Goal: Task Accomplishment & Management: Complete application form

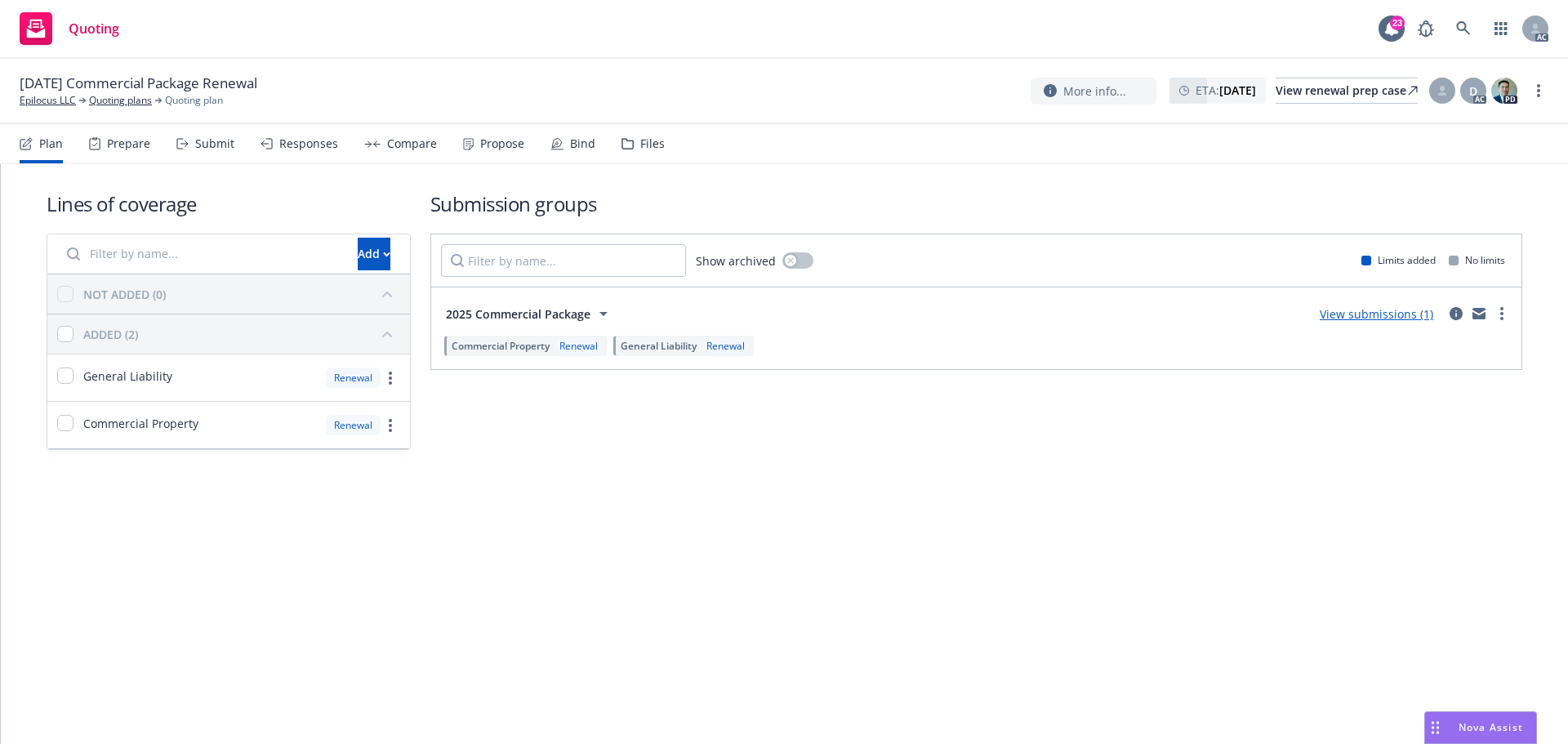
click at [219, 137] on div "Submit" at bounding box center [215, 143] width 39 height 13
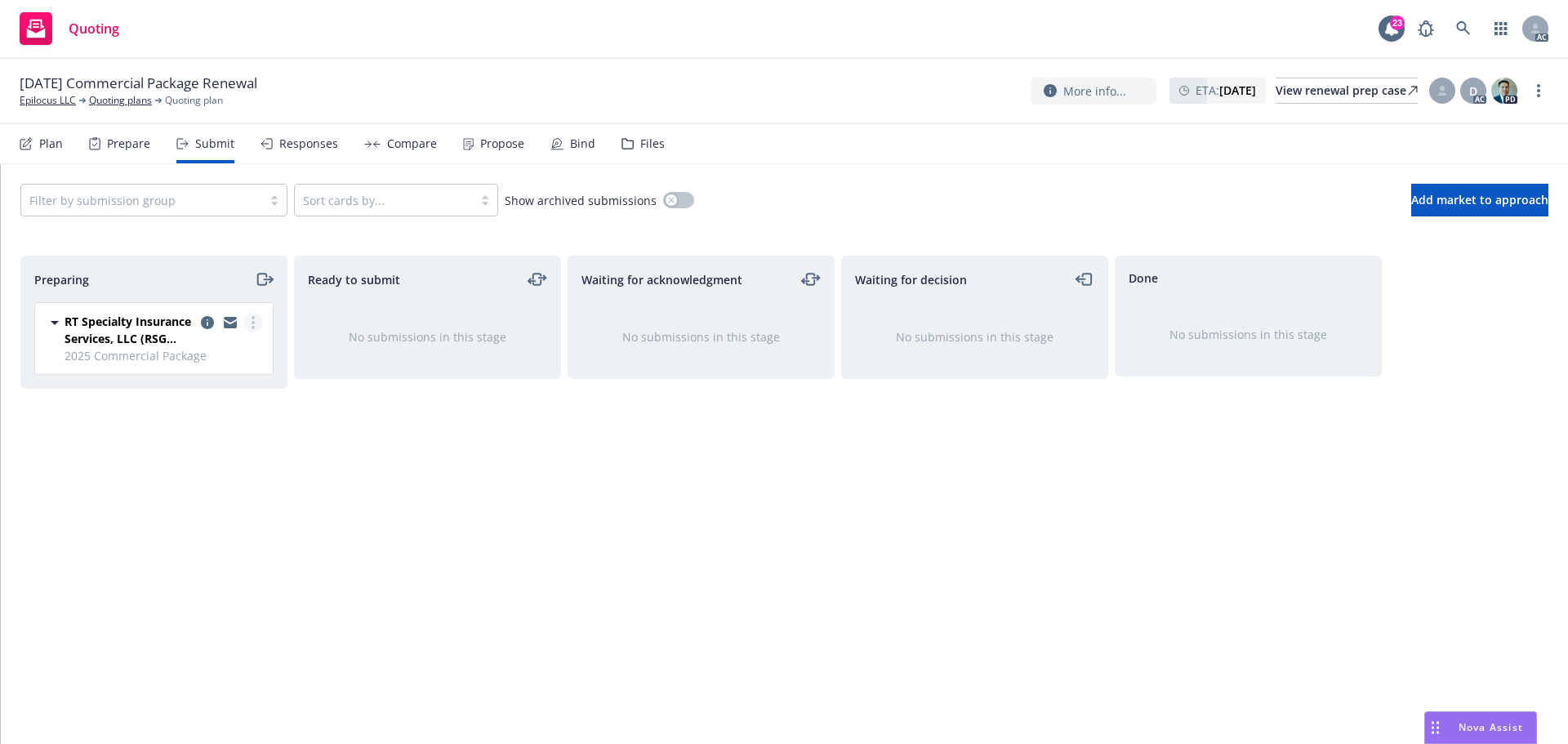
click at [258, 323] on link "more" at bounding box center [253, 323] width 20 height 20
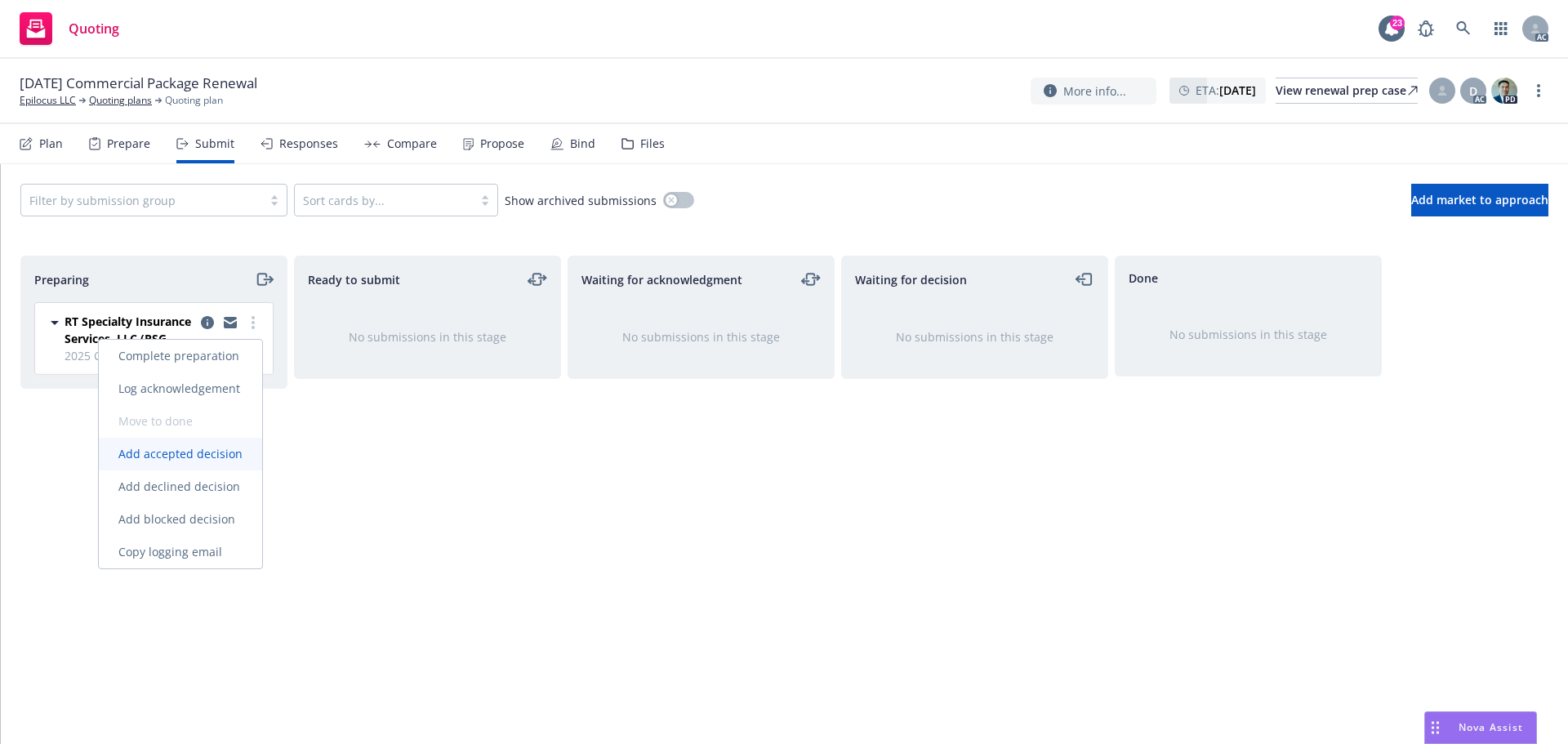
click at [202, 450] on span "Add accepted decision" at bounding box center [180, 454] width 163 height 16
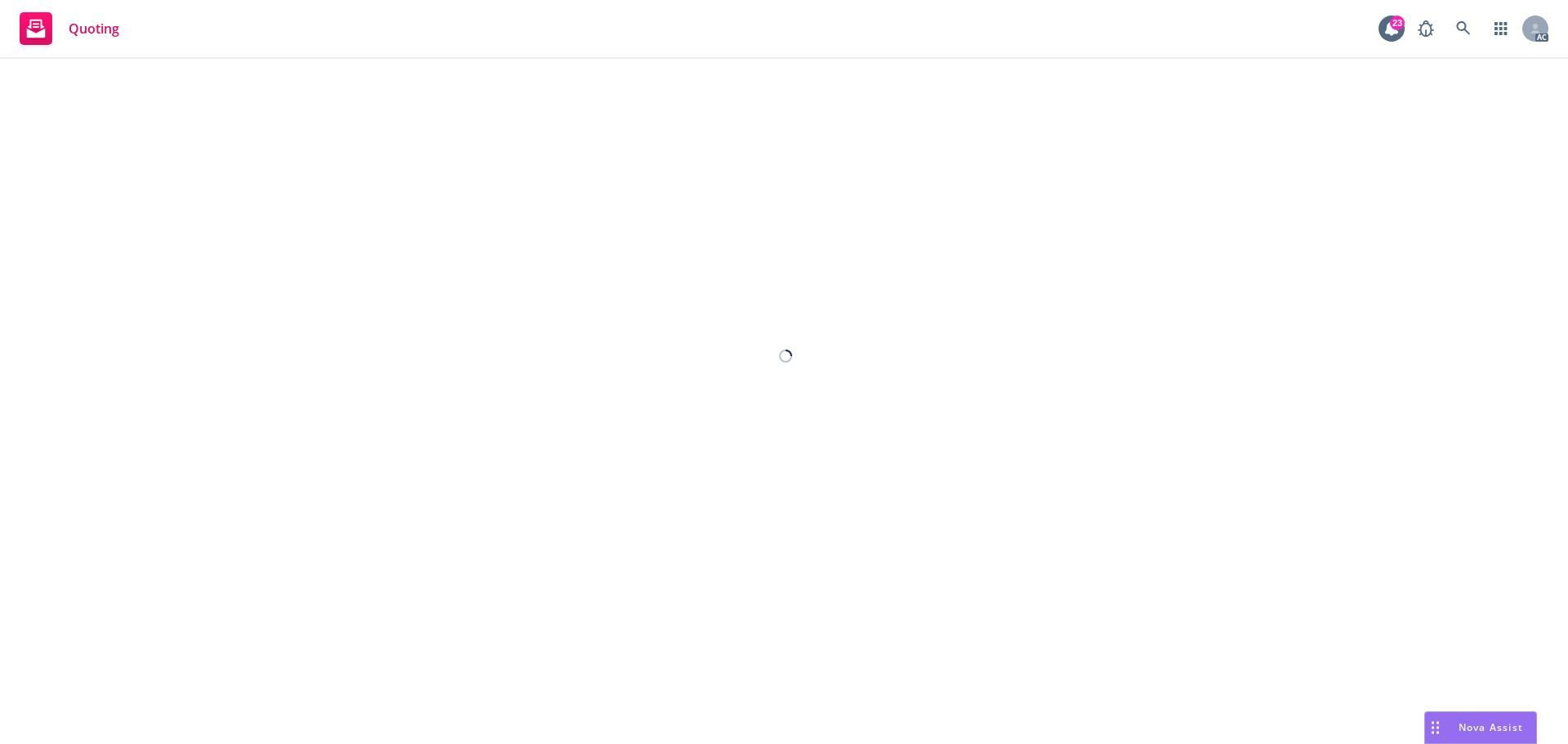
select select "12"
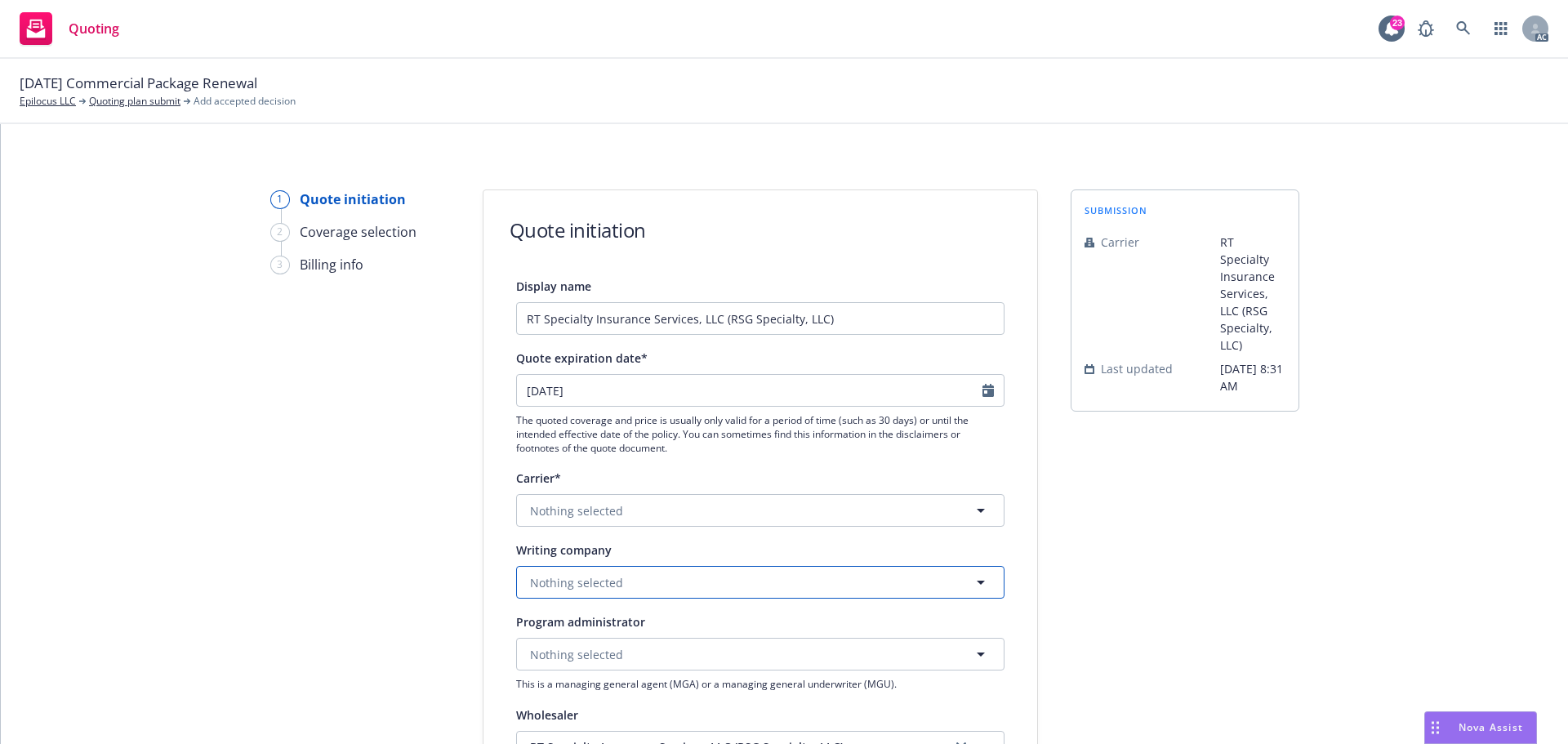
click at [585, 574] on span "Nothing selected" at bounding box center [577, 582] width 94 height 17
paste input "Mesa Underwriters Specialty Insurance Company"
type input "Mesa Underwriters Specialty Insurance Company"
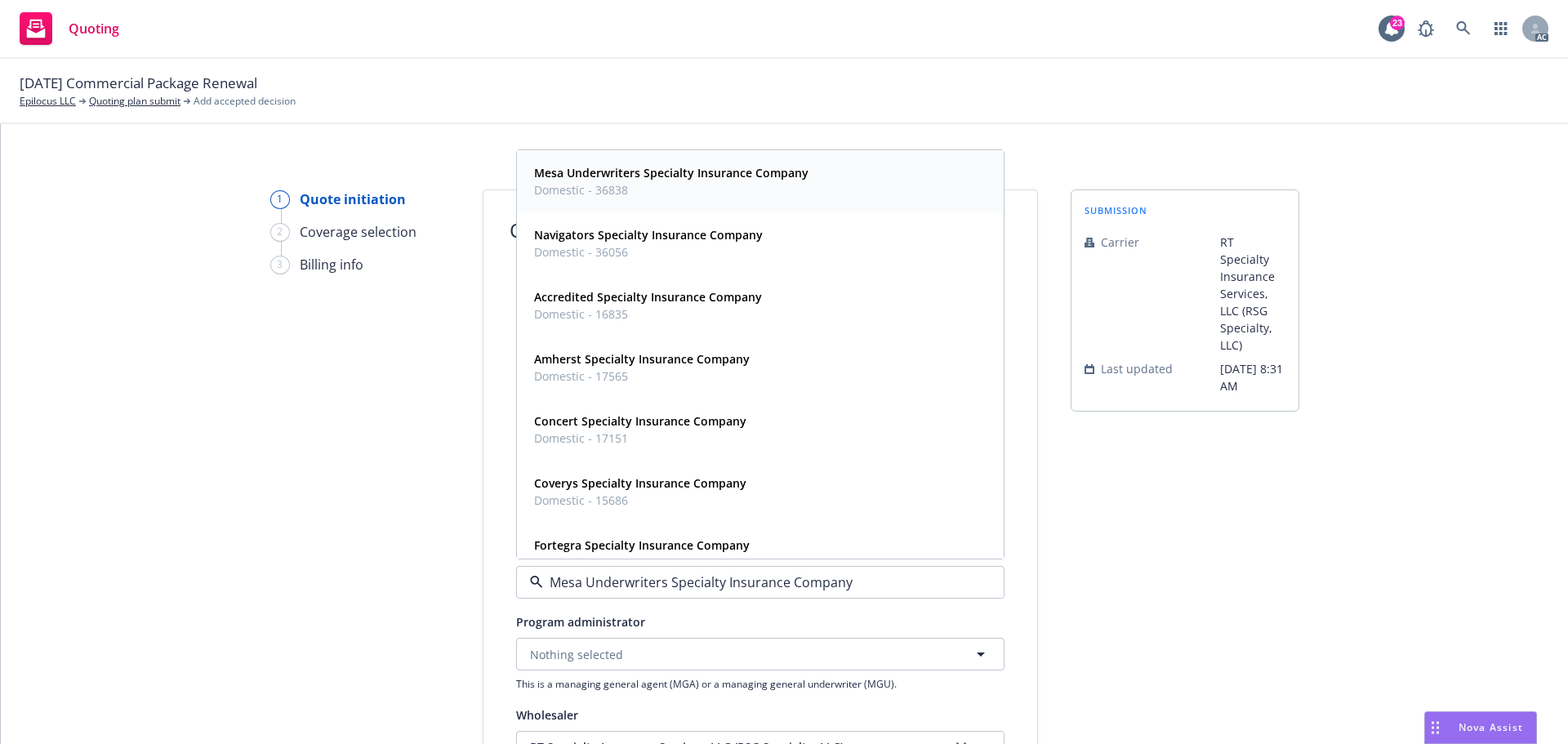
click at [675, 178] on strong "Mesa Underwriters Specialty Insurance Company" at bounding box center [671, 173] width 275 height 16
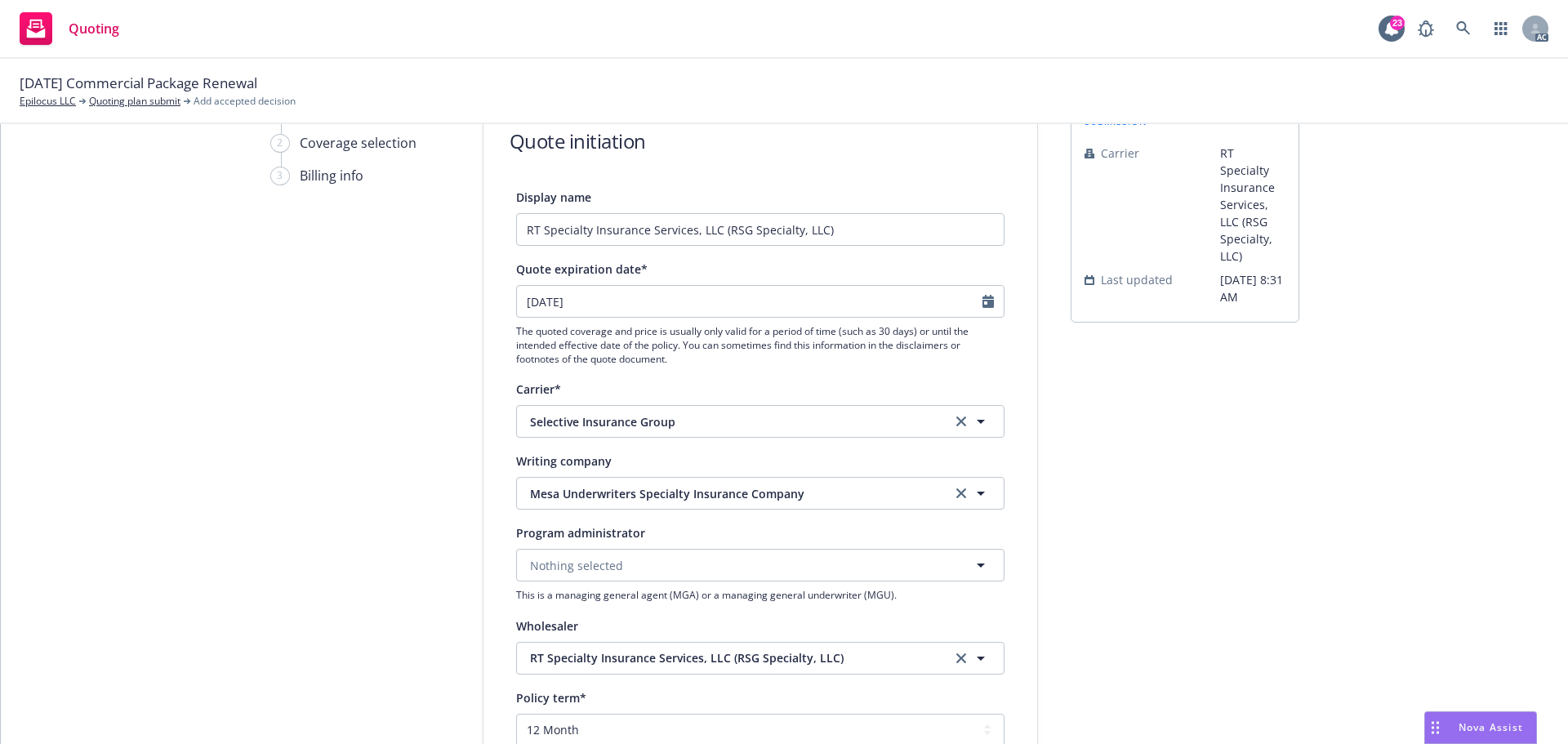
scroll to position [82, 0]
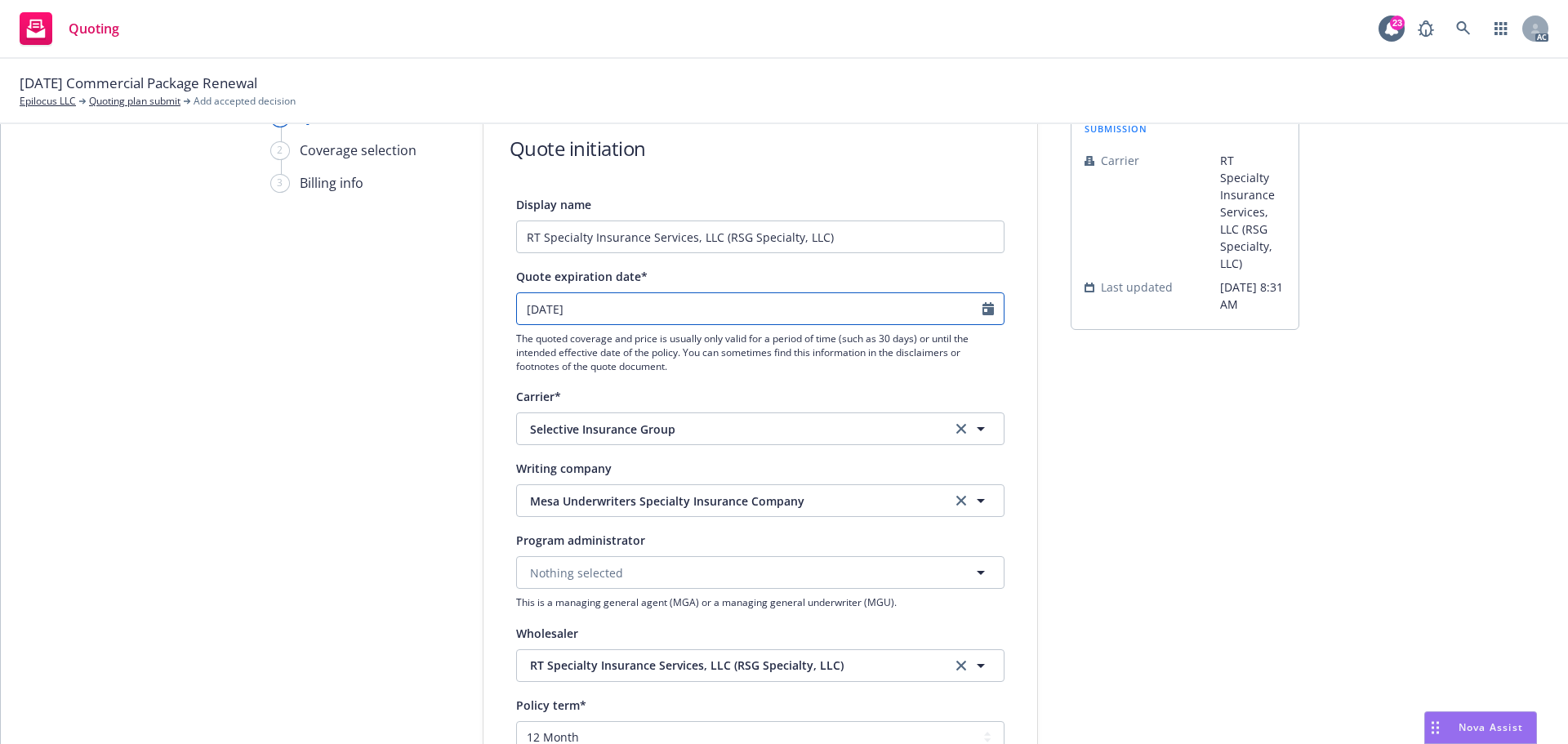
click at [982, 313] on icon "Calendar" at bounding box center [988, 308] width 12 height 13
select select "9"
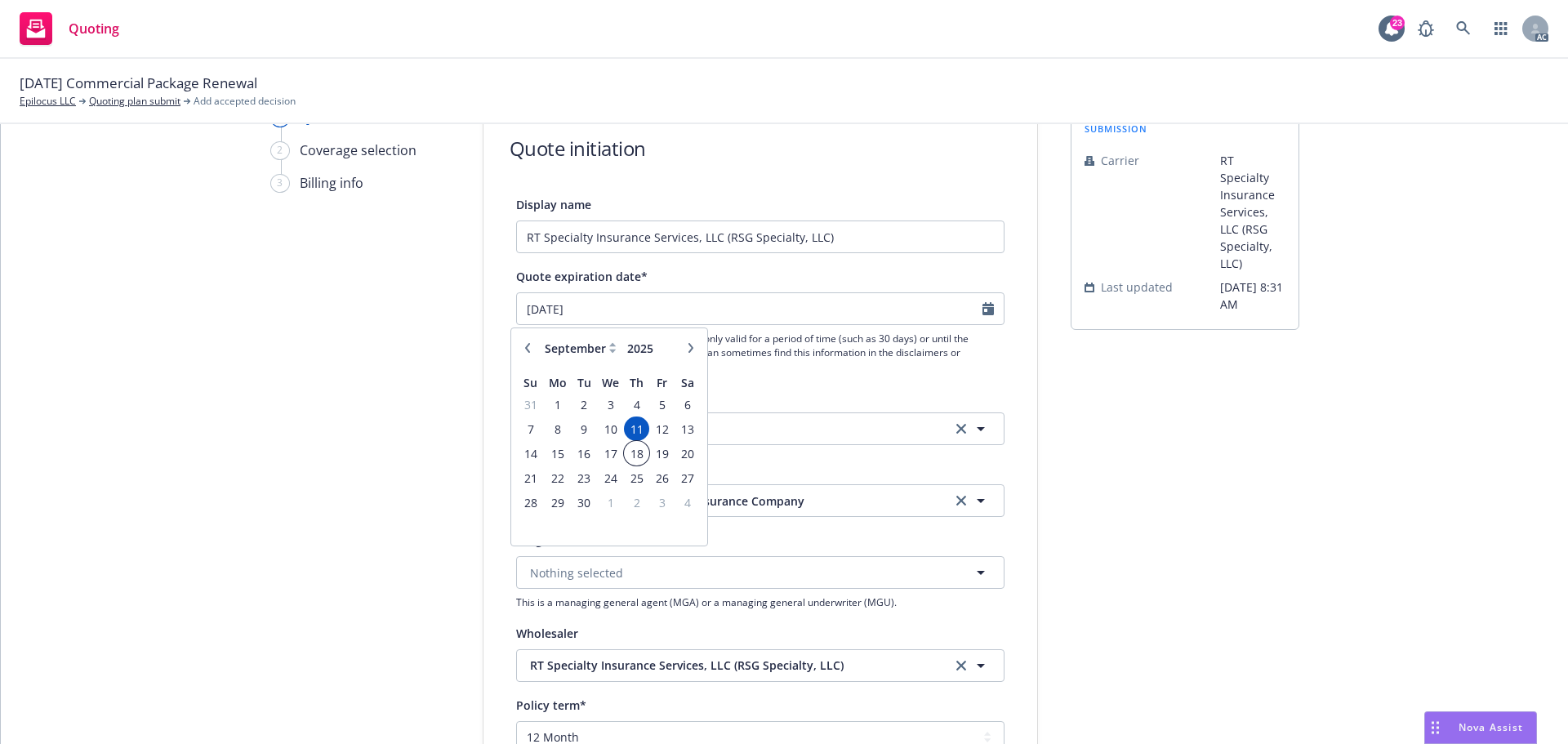
click at [636, 451] on span "18" at bounding box center [637, 454] width 22 height 21
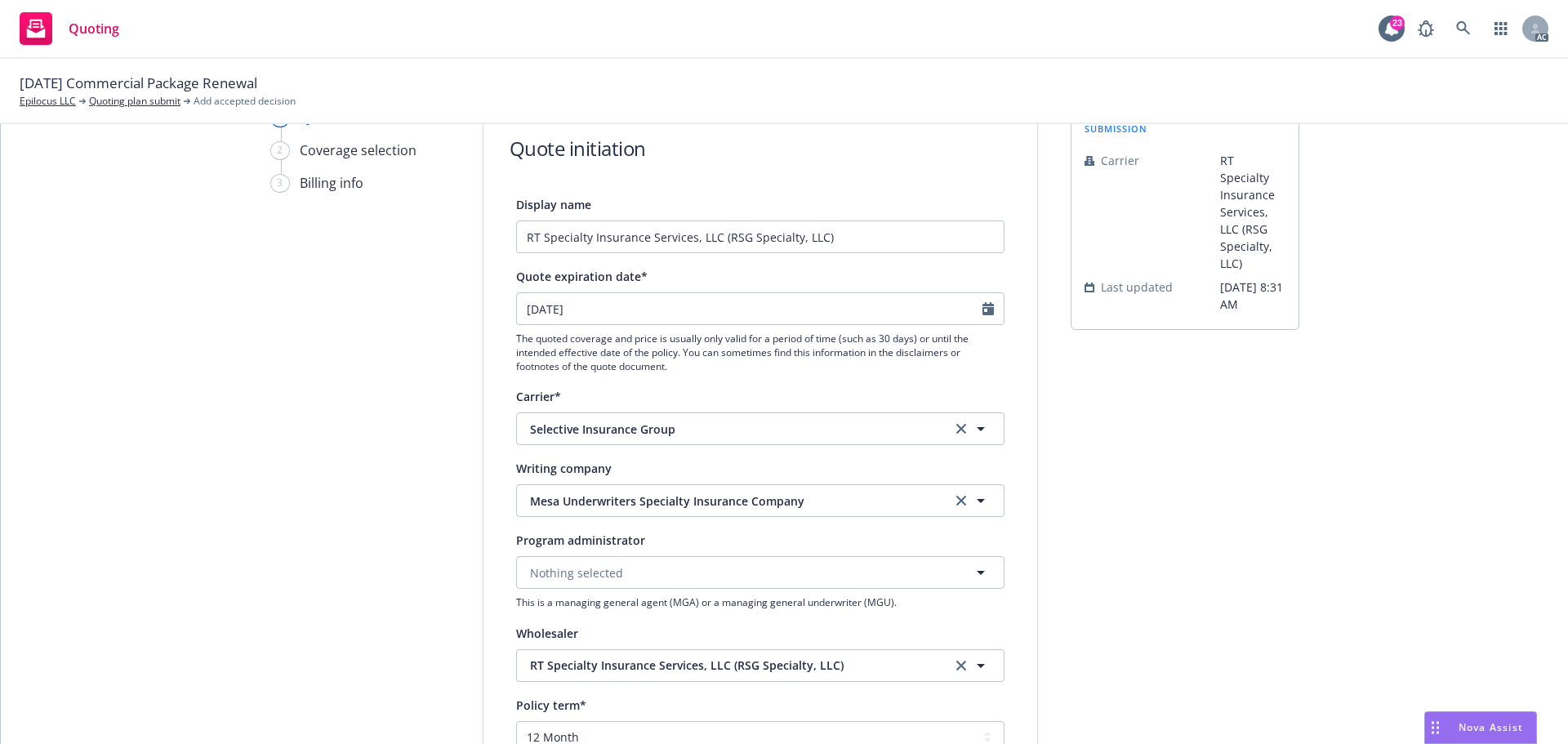
type input "09/18/2025"
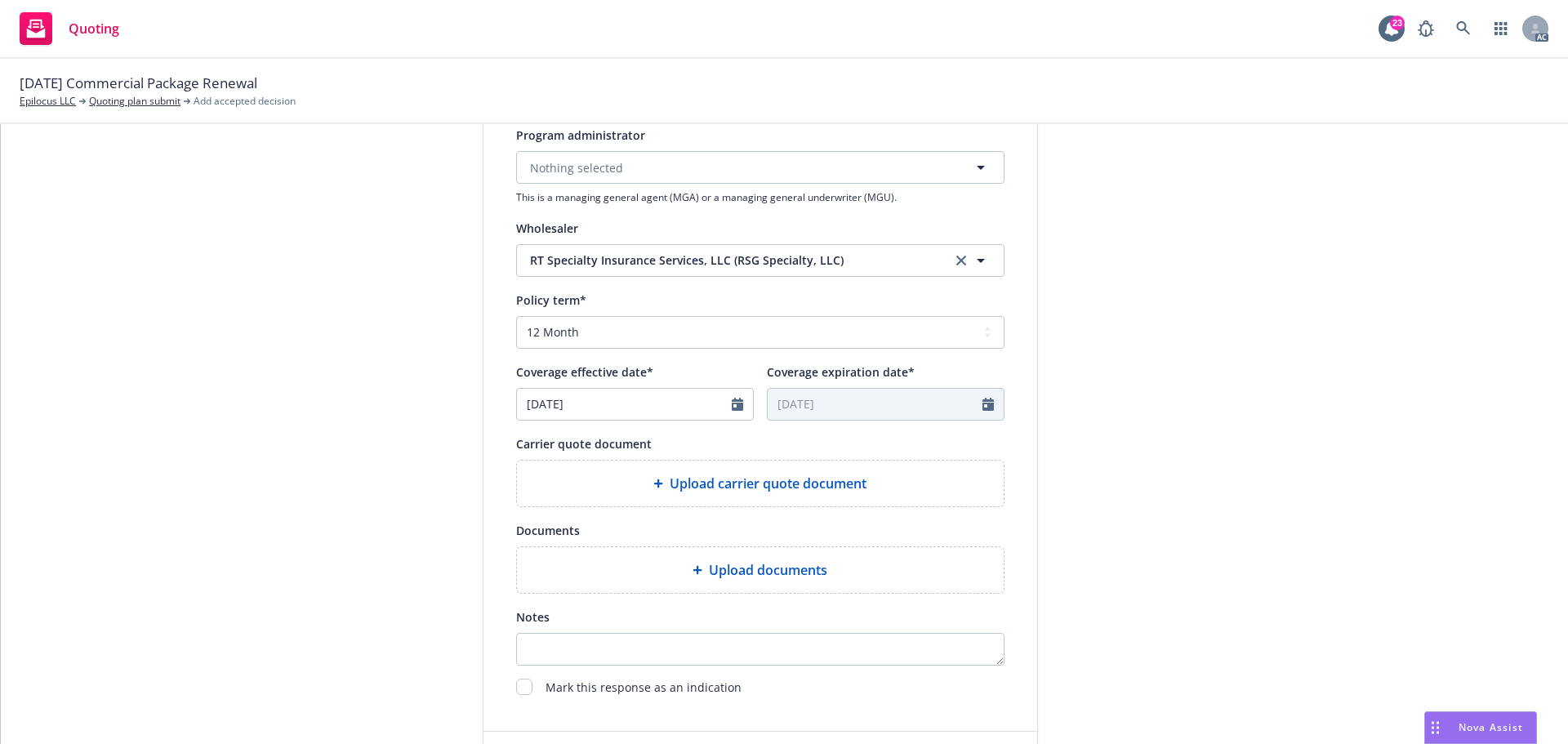
scroll to position [490, 0]
click at [853, 484] on span "Upload carrier quote document" at bounding box center [769, 480] width 197 height 20
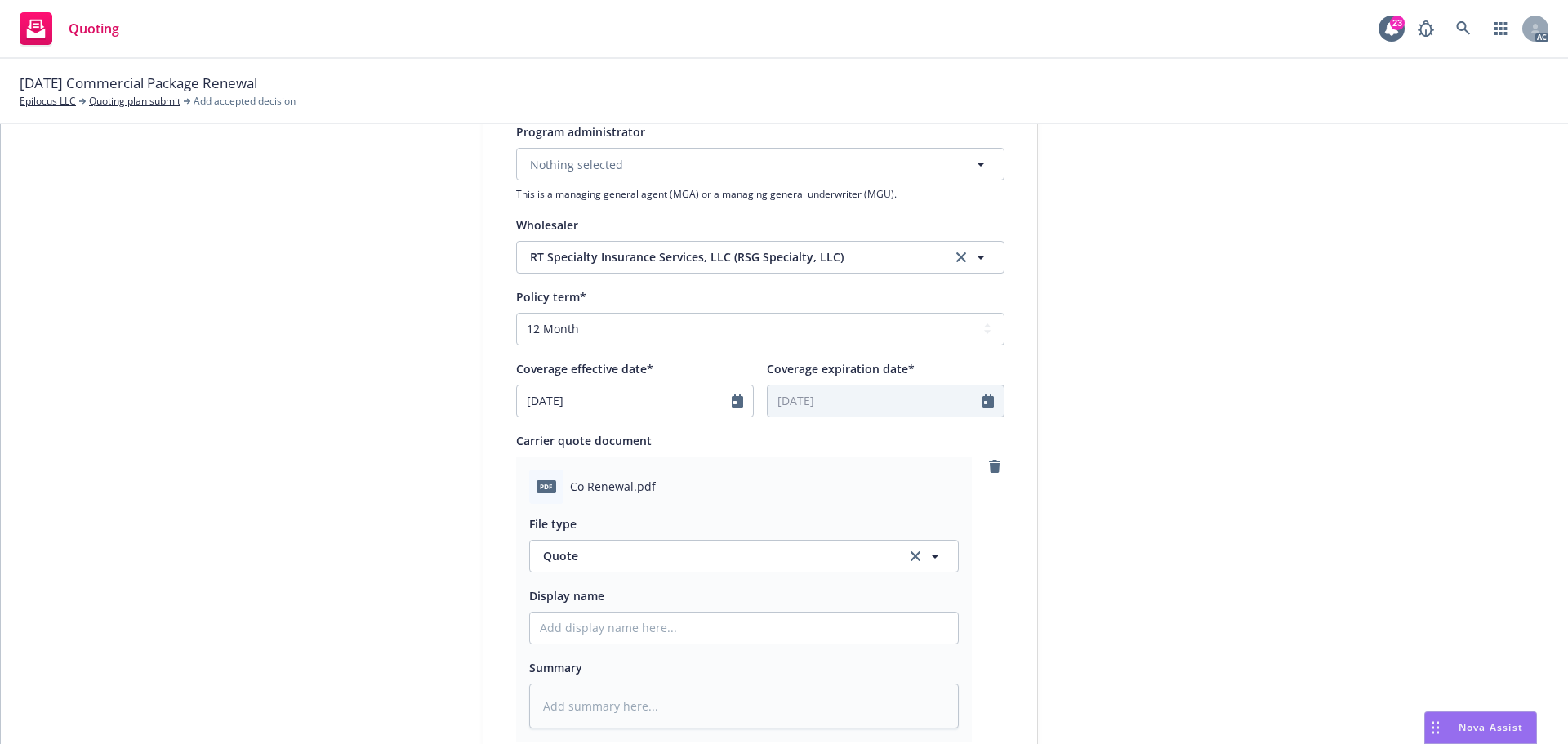
click at [714, 617] on div "Display name" at bounding box center [744, 615] width 430 height 59
click at [705, 617] on input "Display name" at bounding box center [744, 628] width 428 height 31
type input "25-26 Commercial Package Quote"
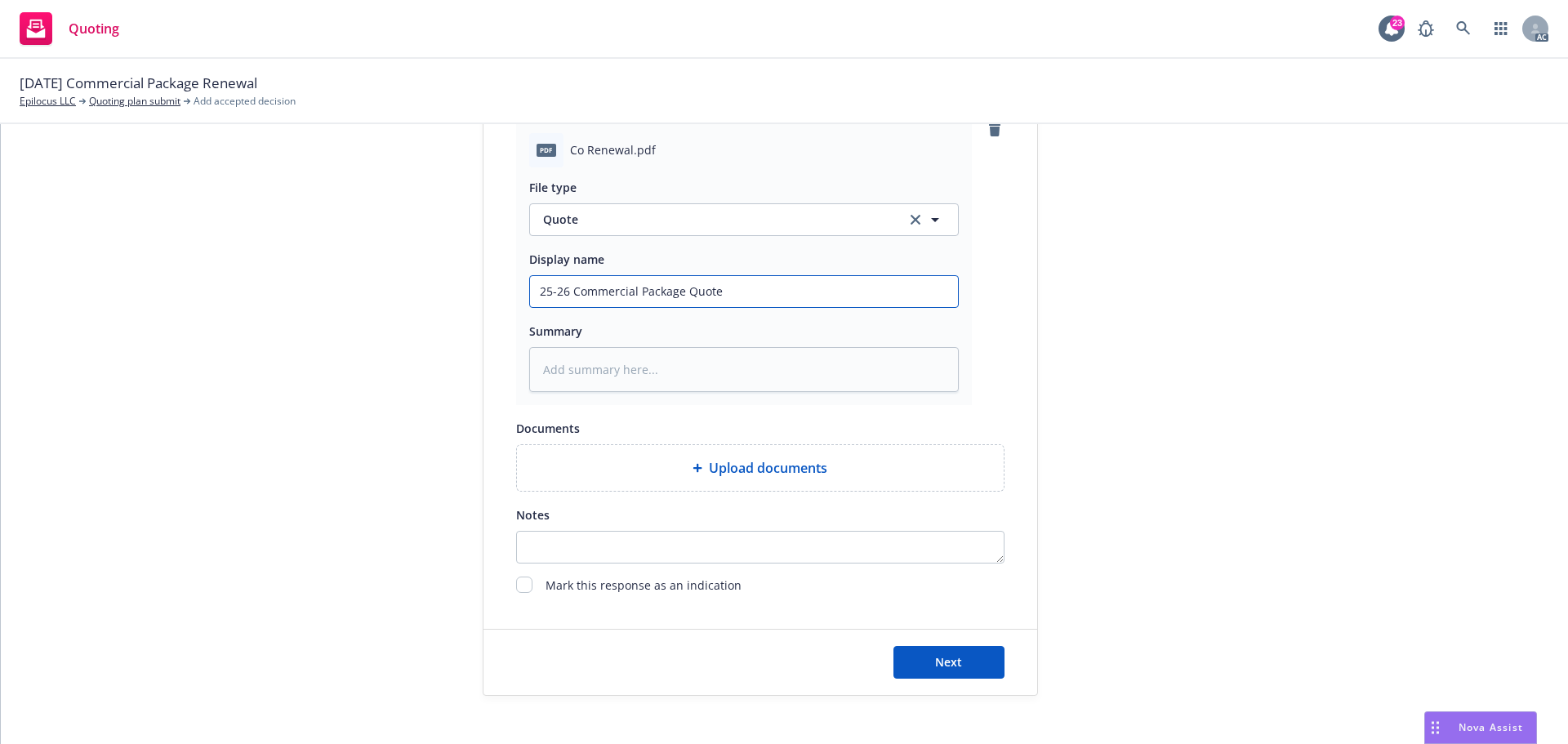
scroll to position [843, 0]
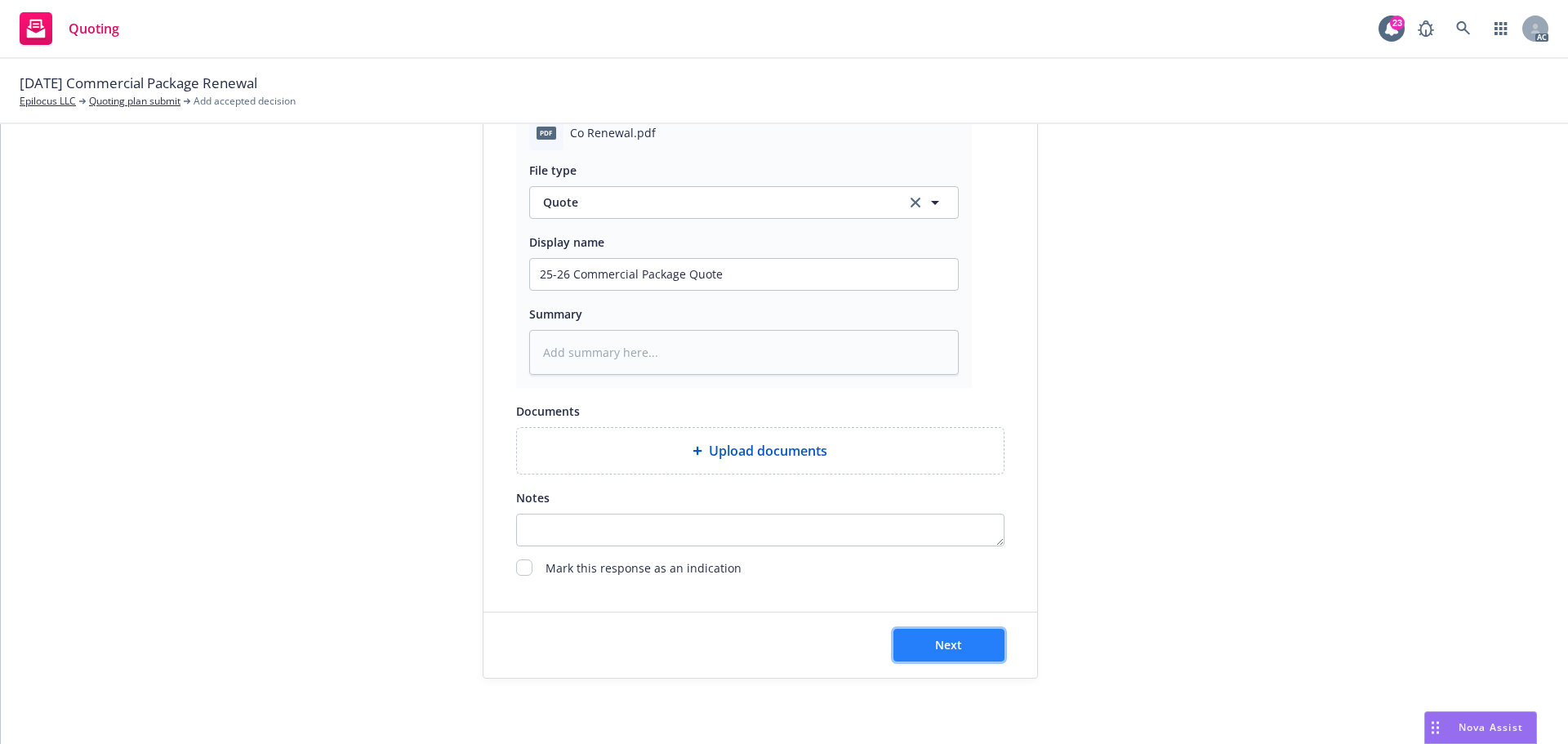
click at [953, 636] on button "Next" at bounding box center [949, 645] width 111 height 32
type textarea "x"
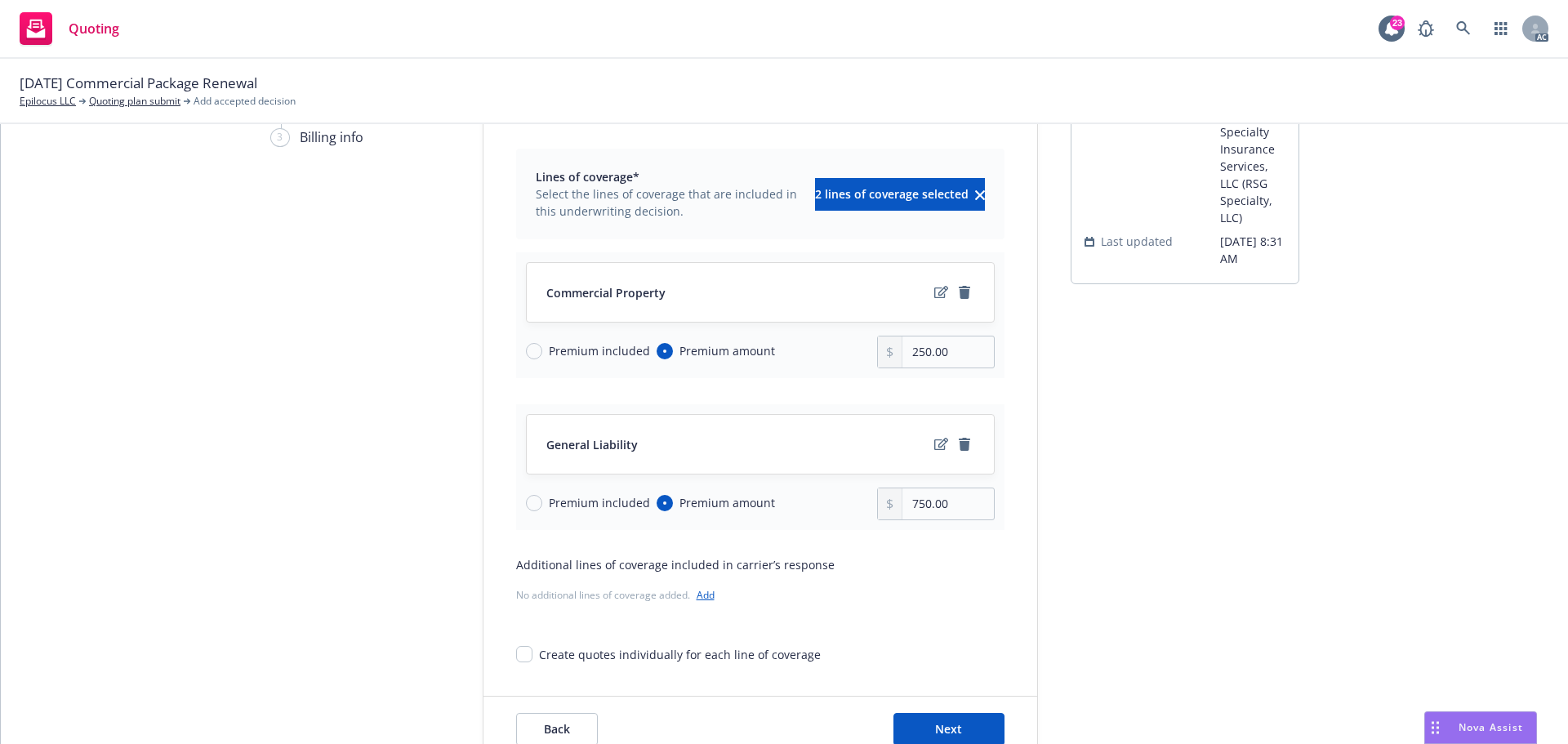
scroll to position [212, 0]
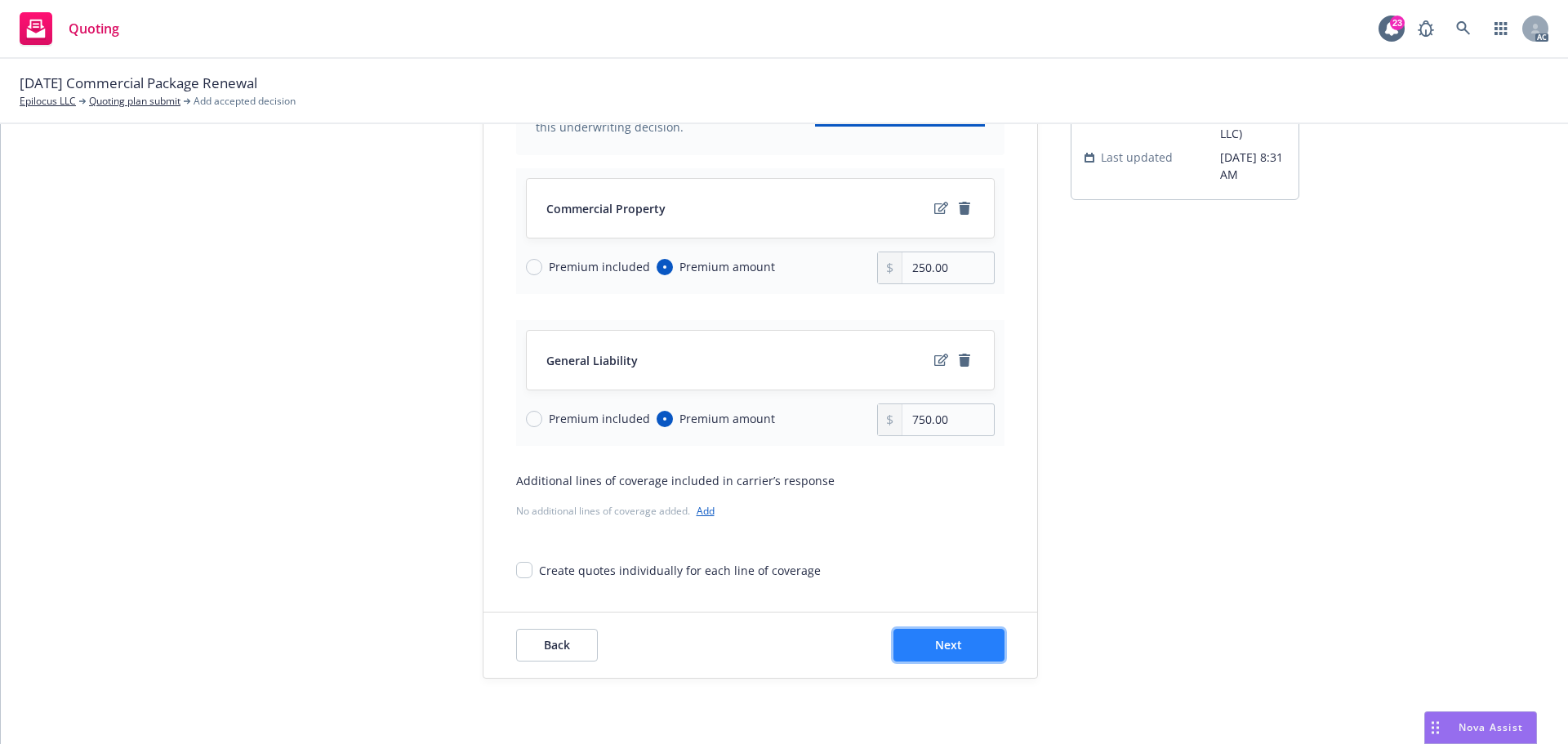
click at [940, 643] on span "Next" at bounding box center [948, 645] width 27 height 16
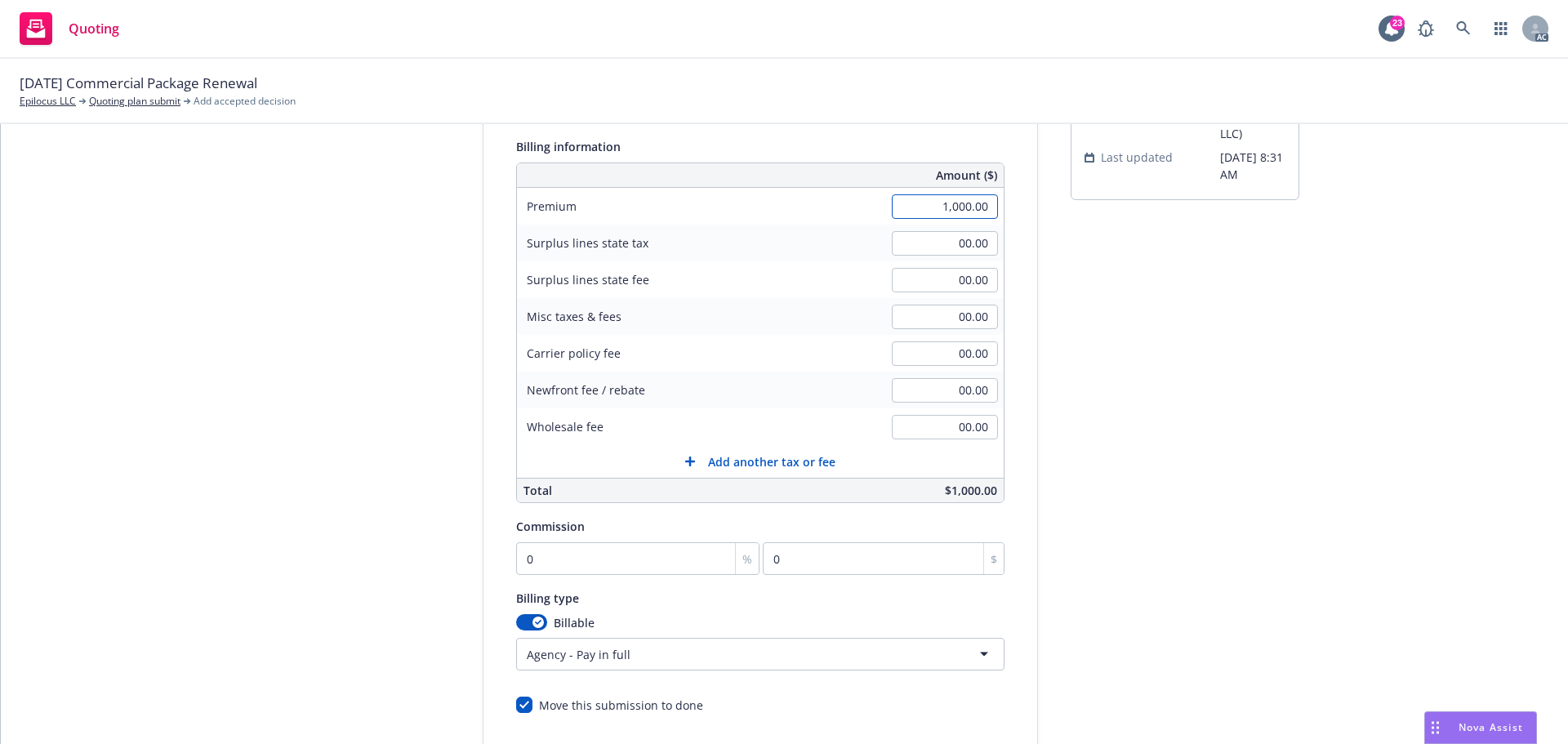
click at [915, 215] on input "1,000.00" at bounding box center [945, 207] width 106 height 25
click at [1203, 315] on div "submission Carrier RT Specialty Insurance Services, LLC (RSG Specialty, LLC) La…" at bounding box center [1185, 396] width 228 height 836
click at [919, 362] on input "00.00" at bounding box center [945, 353] width 106 height 25
type input "175.00"
click at [1146, 418] on div "submission Carrier RT Specialty Insurance Services, LLC (RSG Specialty, LLC) La…" at bounding box center [1185, 396] width 228 height 836
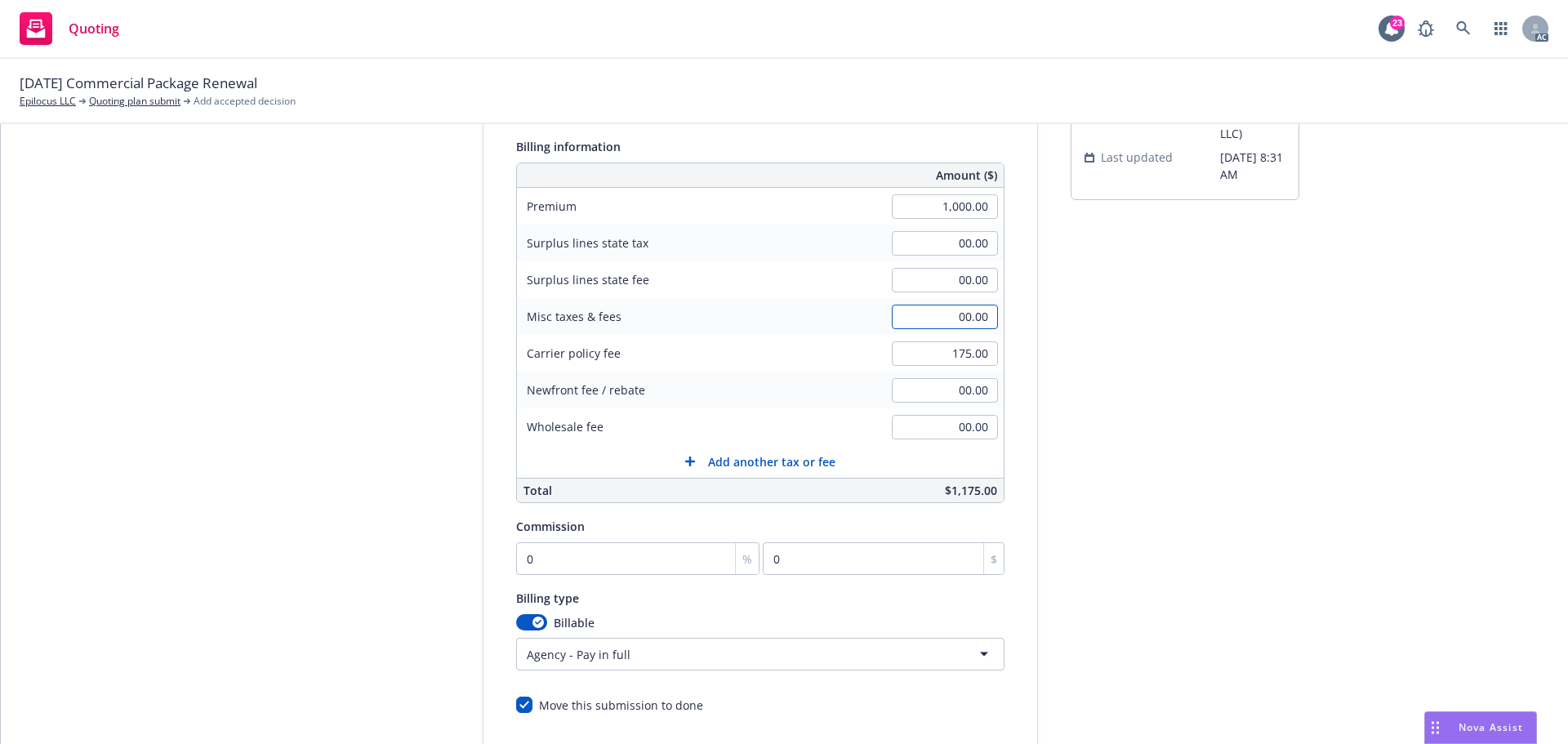
click at [942, 324] on input "00.00" at bounding box center [945, 317] width 106 height 25
type input "31.80"
click at [1171, 423] on div "submission Carrier RT Specialty Insurance Services, LLC (RSG Specialty, LLC) La…" at bounding box center [1185, 396] width 228 height 836
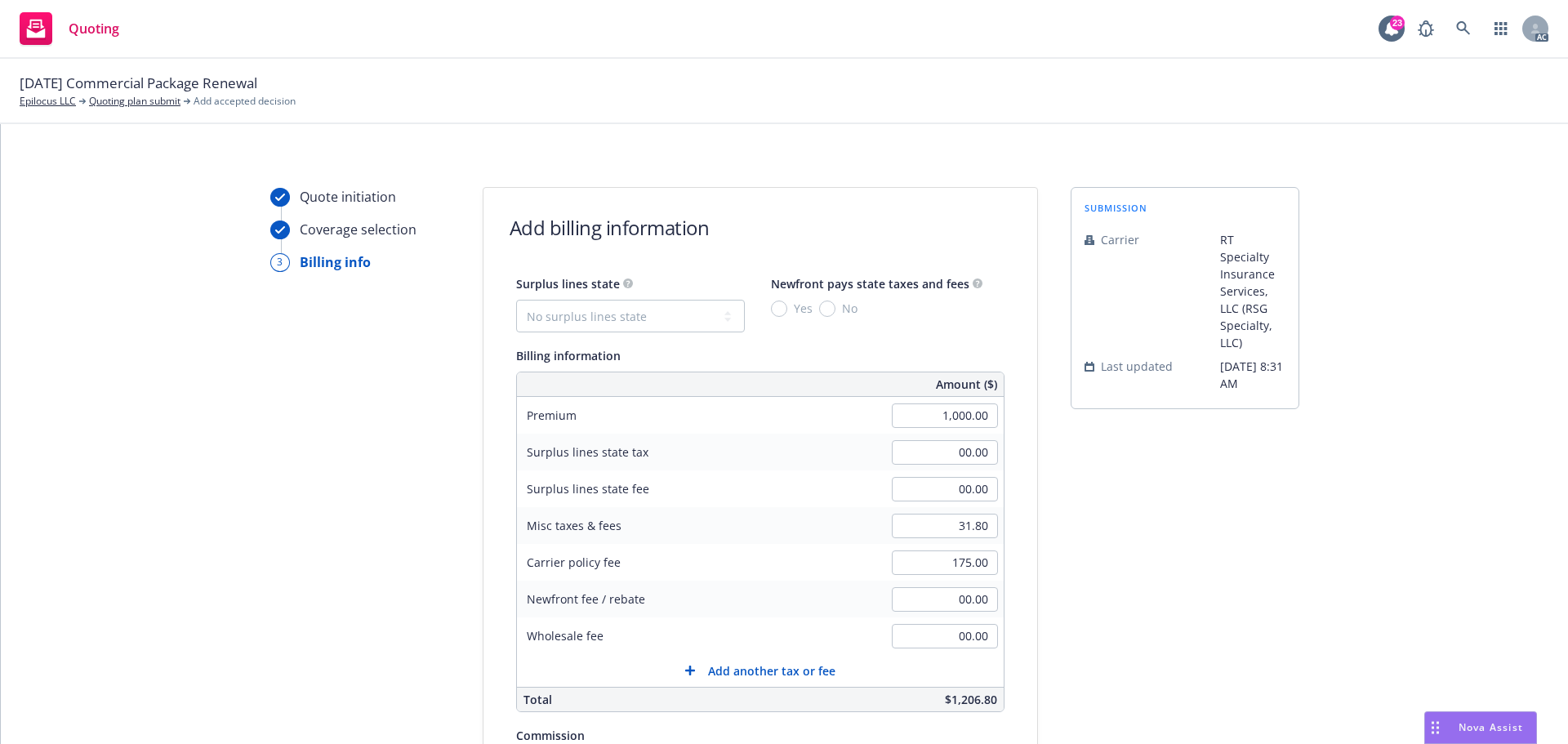
scroll to position [0, 0]
click at [577, 332] on select "No surplus lines state Alaska Alabama Arkansas Arizona California Colorado Conn…" at bounding box center [631, 318] width 228 height 32
select select "CA"
click at [517, 302] on select "No surplus lines state Alaska Alabama Arkansas Arizona California Colorado Conn…" at bounding box center [631, 318] width 228 height 32
type input "35.25"
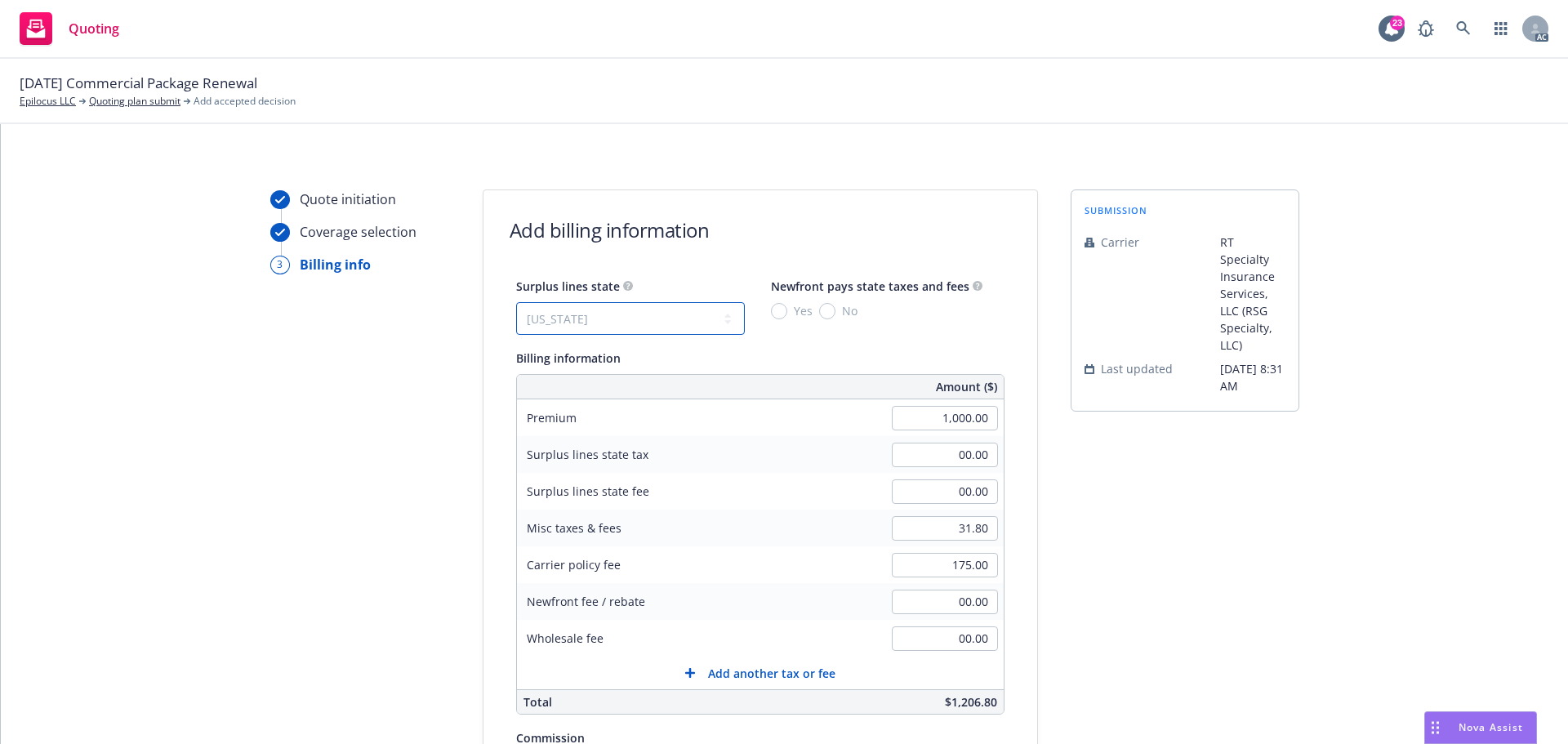
type input "2.12"
click at [819, 316] on input "No" at bounding box center [827, 311] width 17 height 17
radio input "true"
drag, startPoint x: 949, startPoint y: 530, endPoint x: 977, endPoint y: 529, distance: 28.0
click at [977, 529] on input "31.80" at bounding box center [945, 528] width 106 height 25
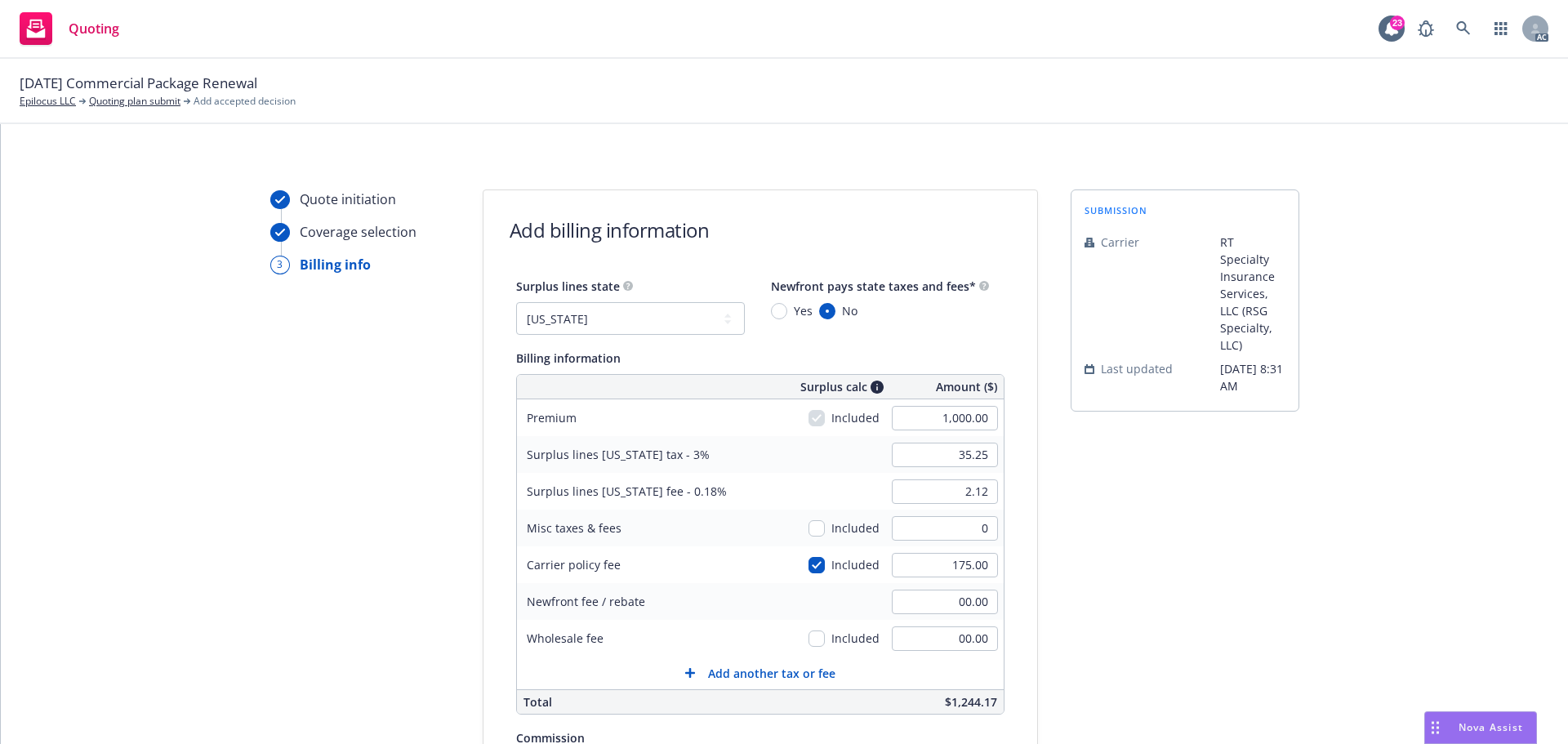
type input "00.00"
click at [1103, 519] on div "submission Carrier RT Specialty Insurance Services, LLC (RSG Specialty, LLC) La…" at bounding box center [1185, 607] width 228 height 836
click at [809, 565] on input "checkbox" at bounding box center [817, 565] width 17 height 17
checkbox input "false"
type input "30.00"
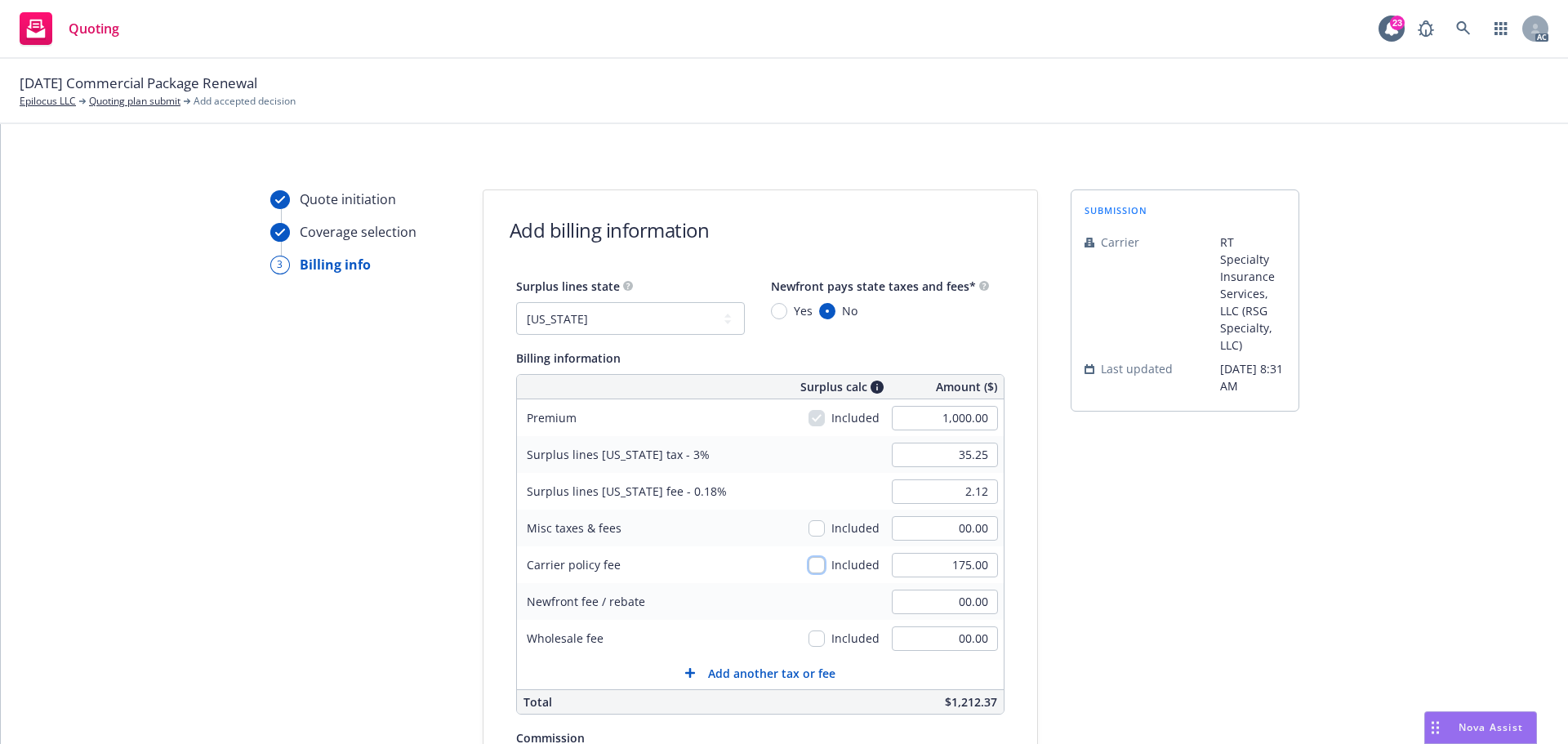
type input "1.80"
click at [1183, 559] on div "submission Carrier RT Specialty Insurance Services, LLC (RSG Specialty, LLC) La…" at bounding box center [1185, 607] width 228 height 836
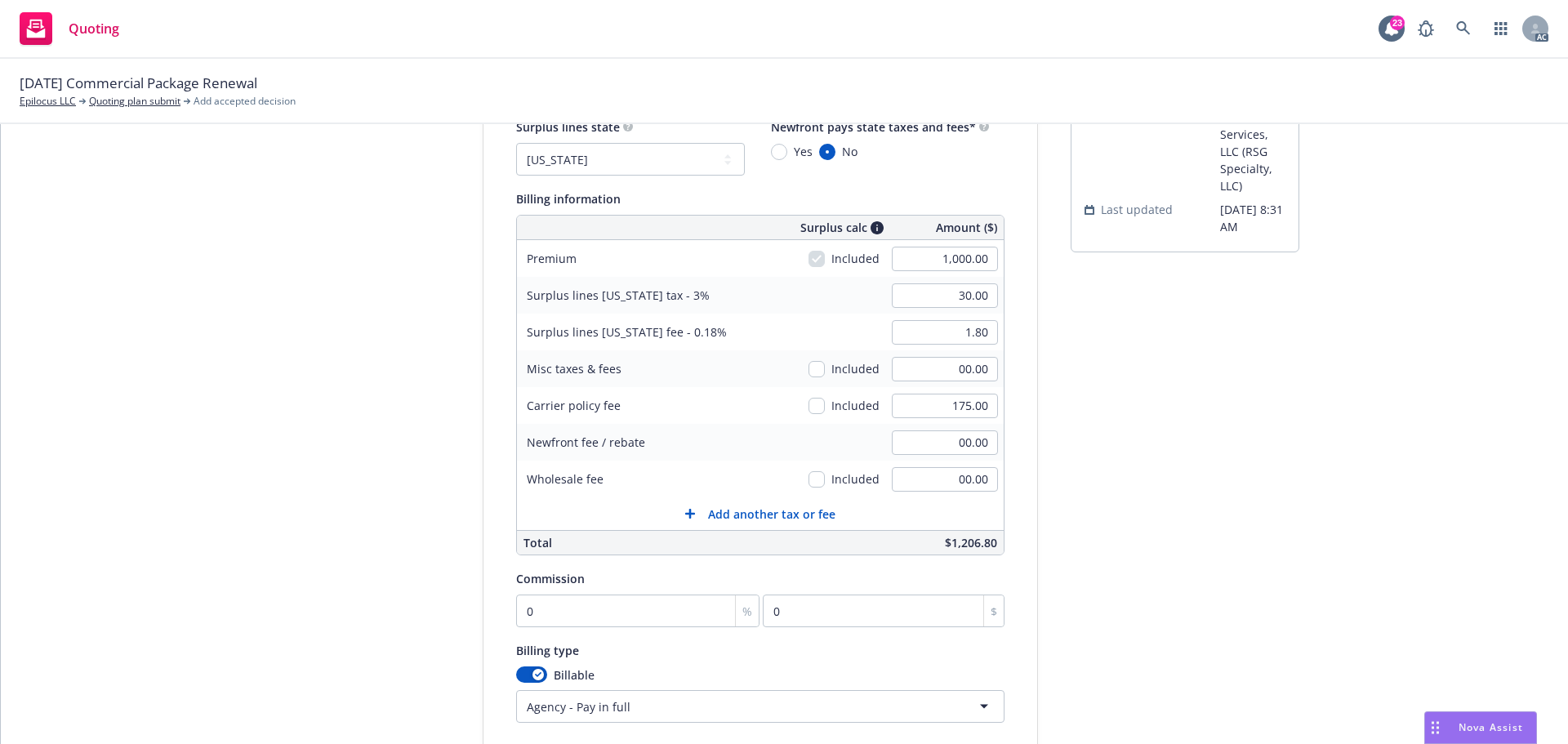
scroll to position [163, 0]
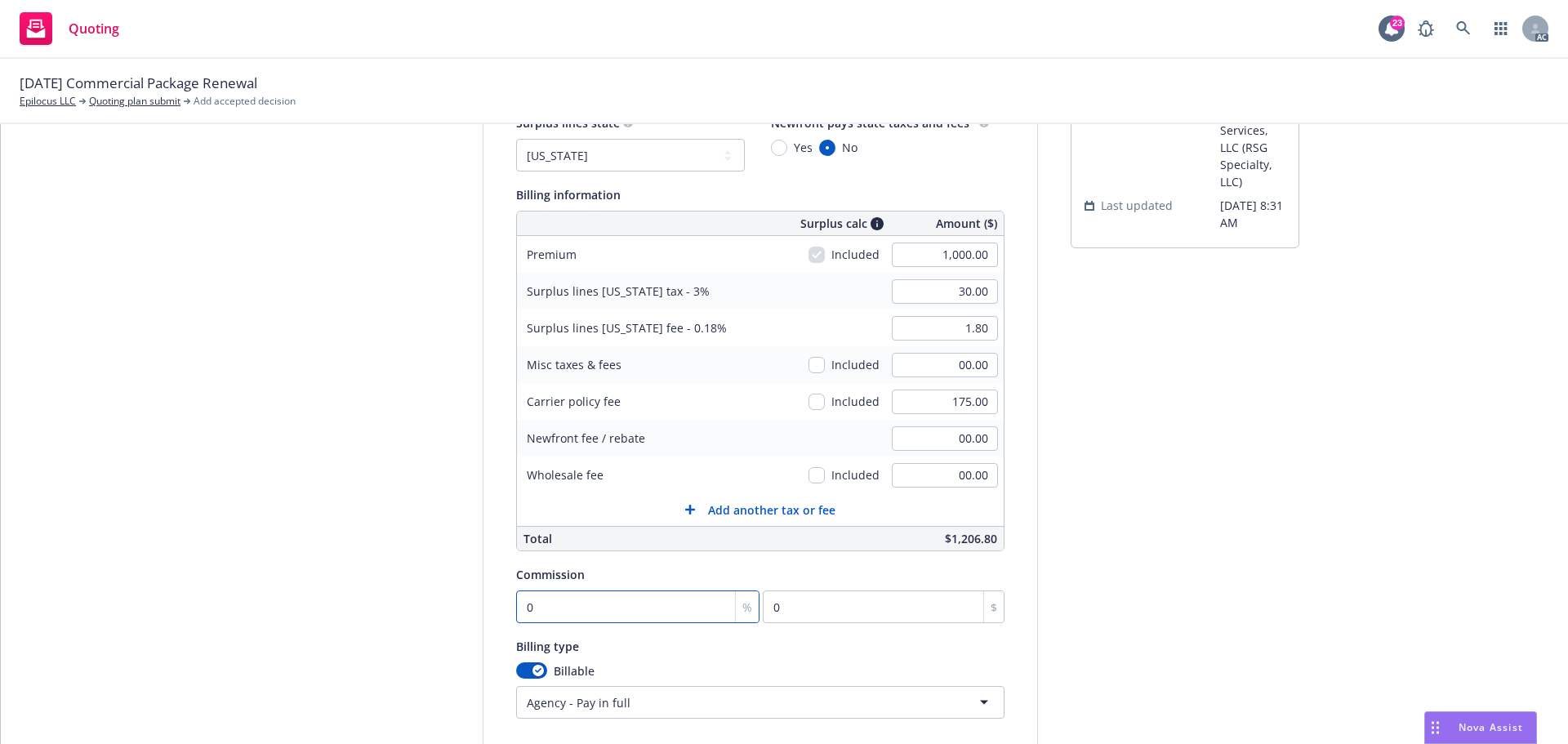
click at [609, 612] on input "0" at bounding box center [639, 606] width 244 height 32
type input "1"
type input "10"
type input "12"
type input "120"
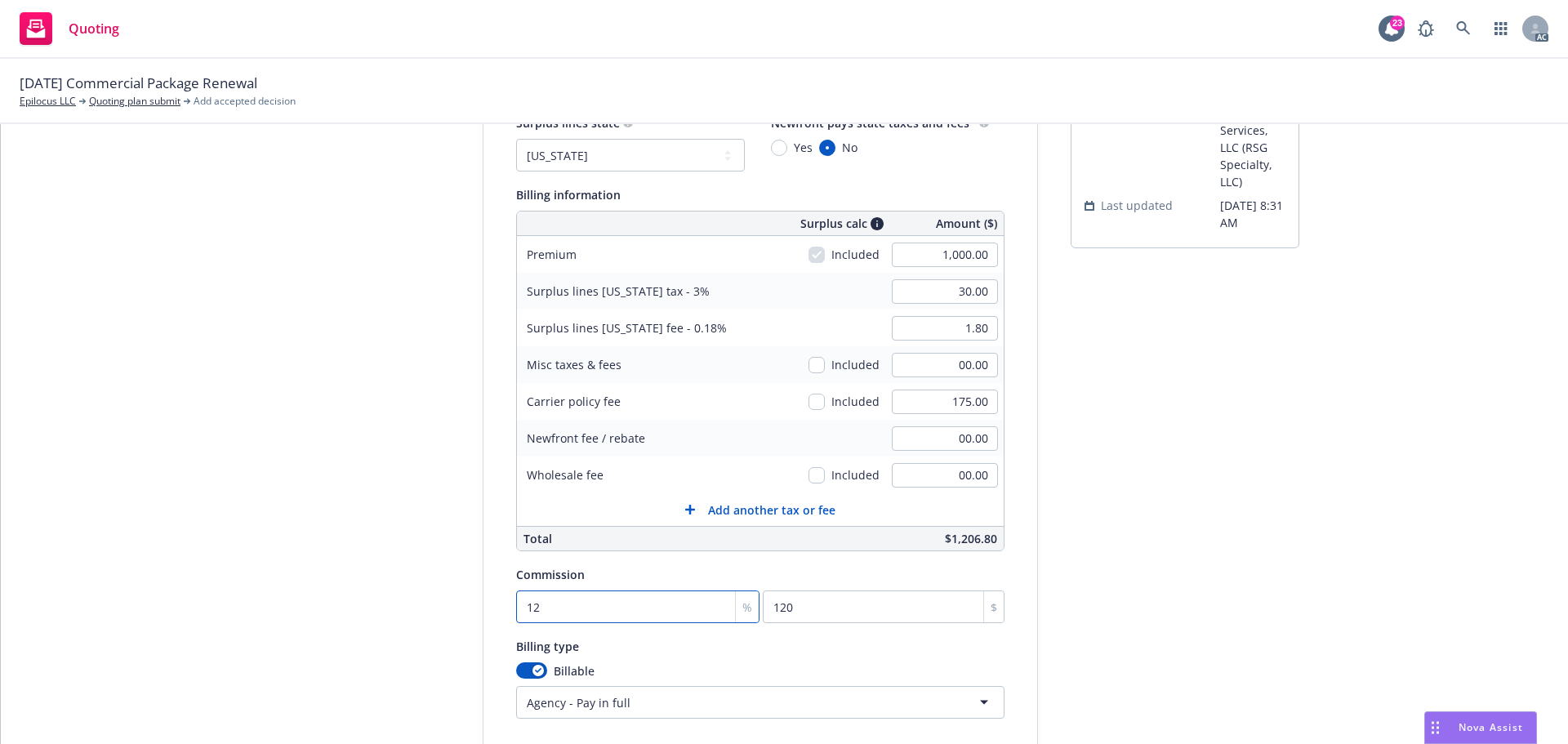
type input "12"
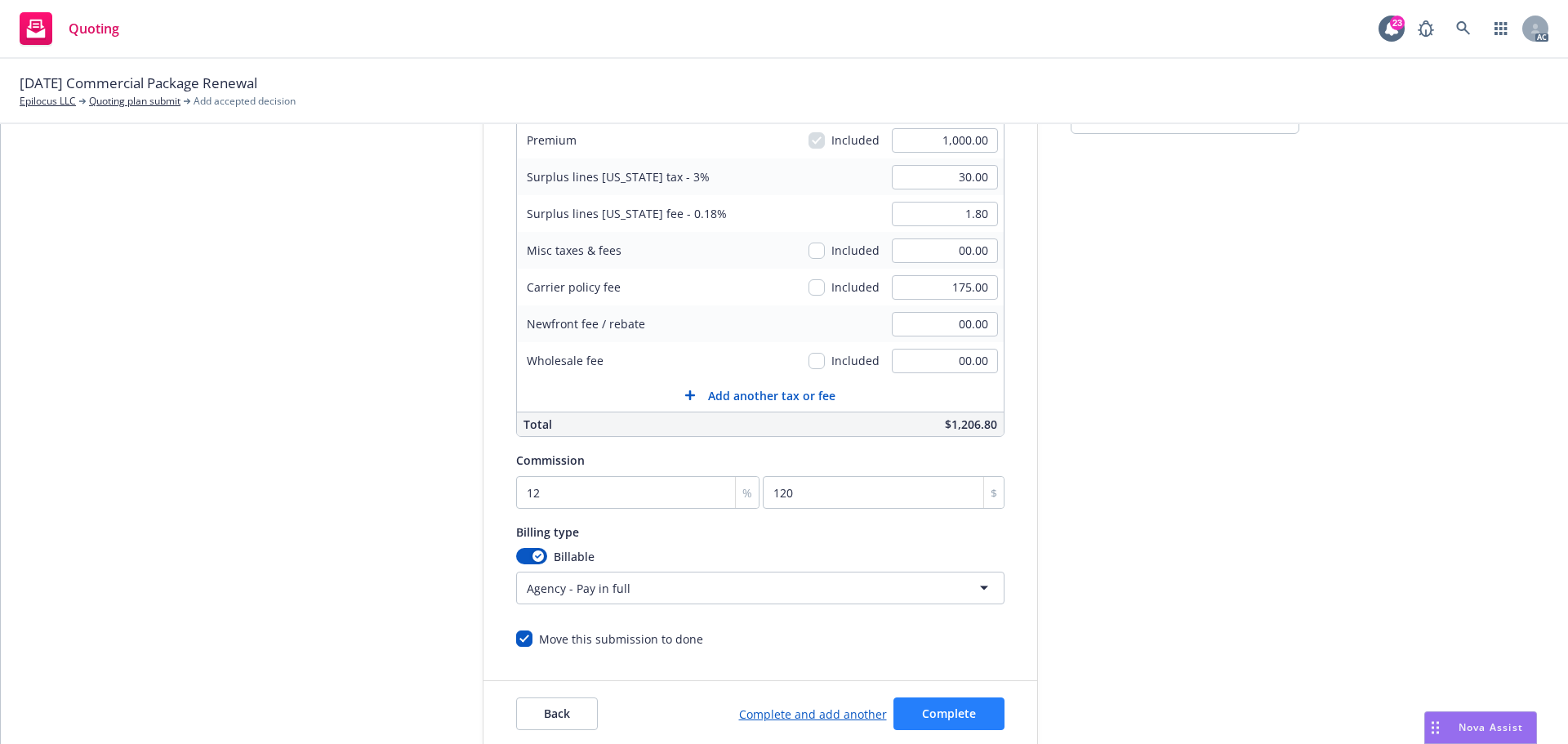
scroll to position [346, 0]
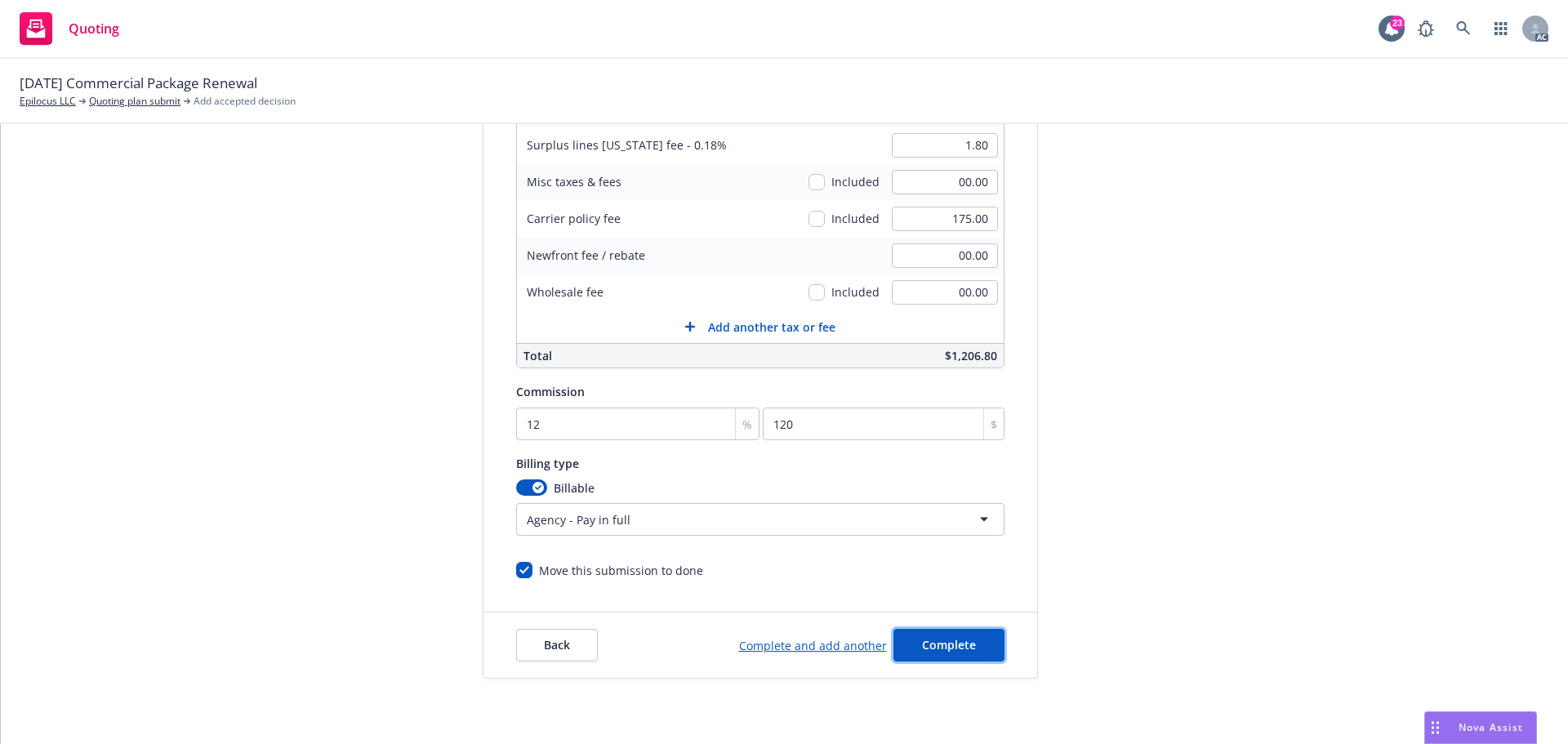
drag, startPoint x: 961, startPoint y: 641, endPoint x: 957, endPoint y: 632, distance: 9.8
click at [961, 641] on span "Complete" at bounding box center [949, 645] width 54 height 16
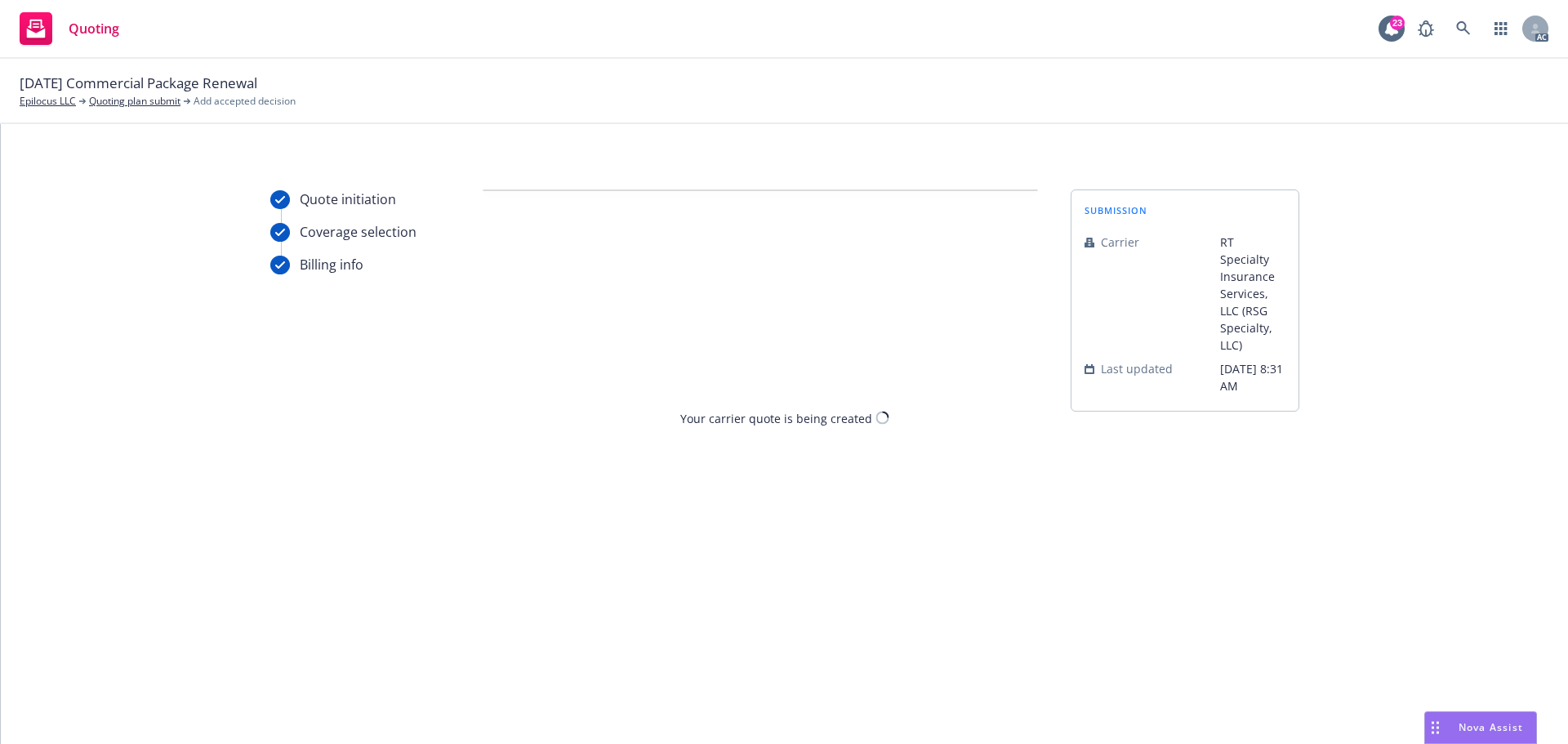
scroll to position [0, 0]
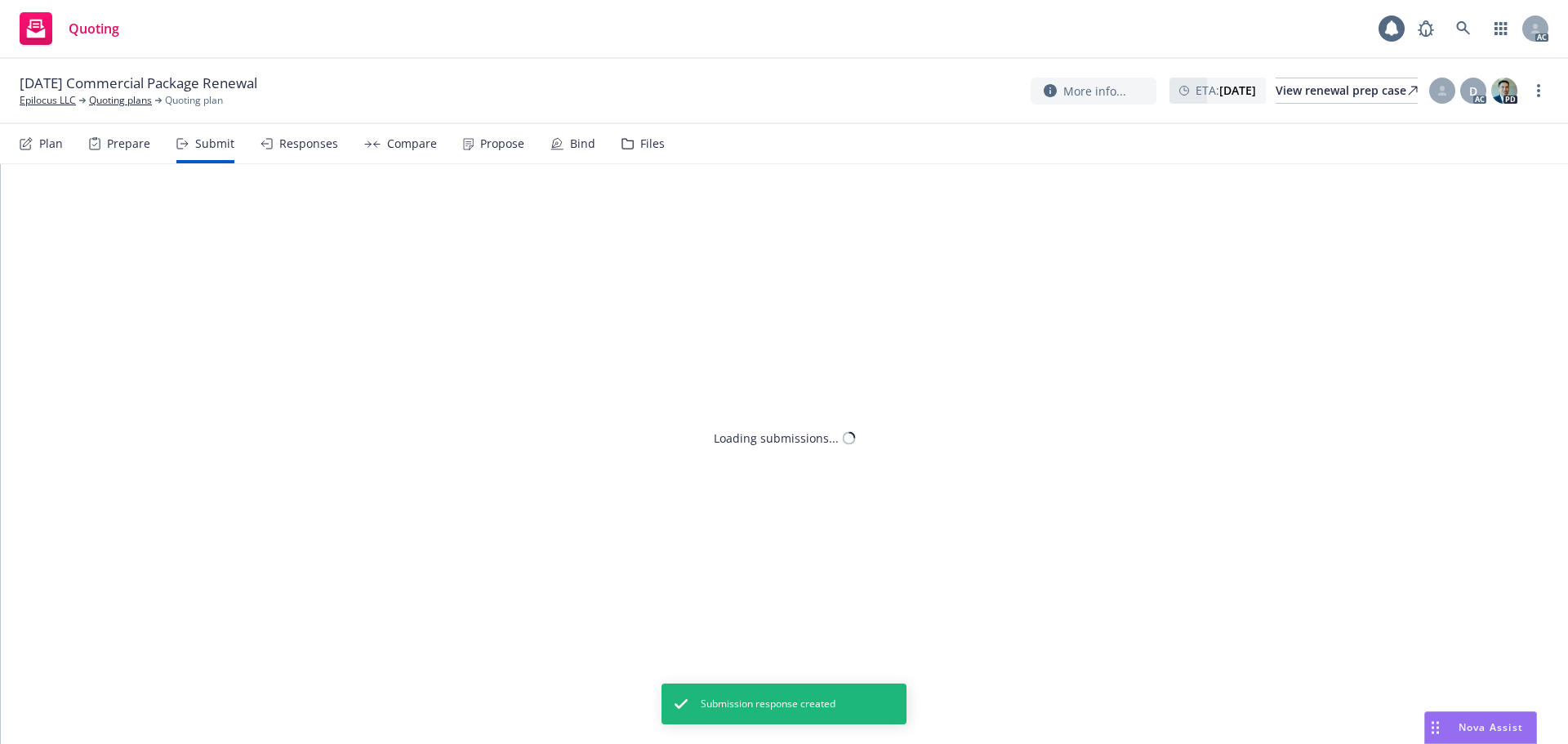
click at [500, 137] on div "Propose" at bounding box center [502, 143] width 44 height 13
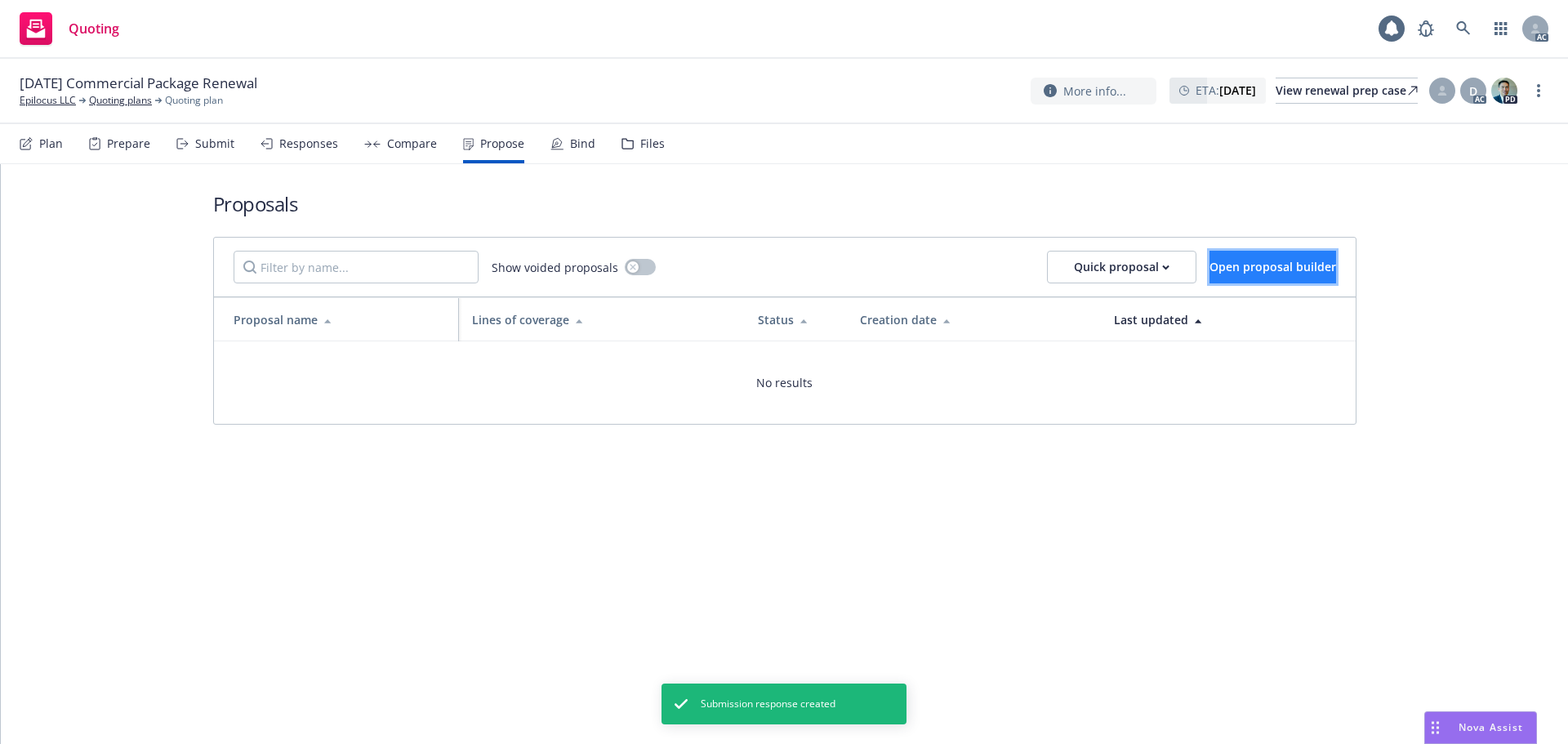
click at [1236, 272] on span "Open proposal builder" at bounding box center [1273, 267] width 127 height 16
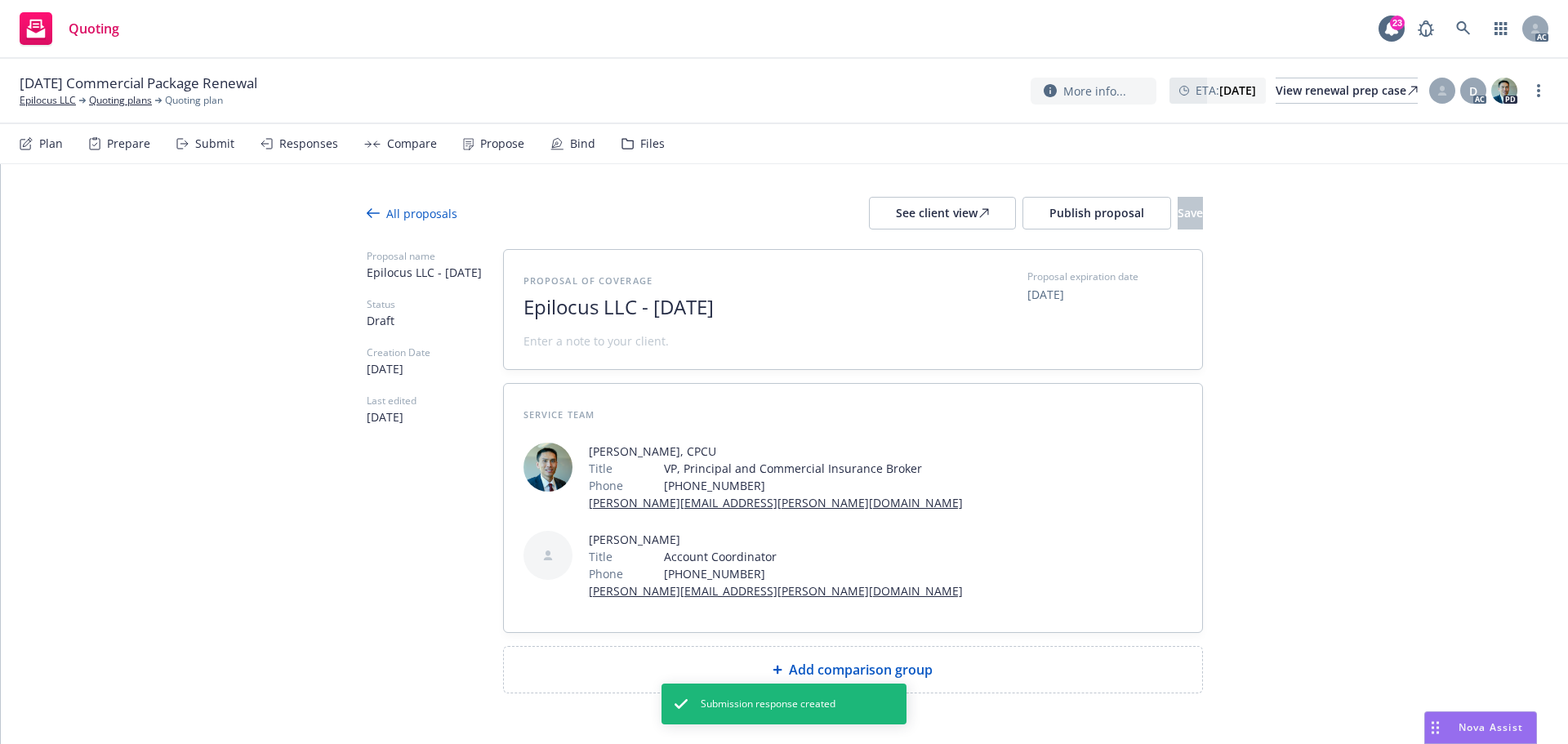
drag, startPoint x: 714, startPoint y: 307, endPoint x: 449, endPoint y: 308, distance: 265.0
click at [411, 307] on div "Proposal name Epilocus LLC - August 2025 Status Draft Creation Date 08/12/2025 …" at bounding box center [785, 470] width 837 height 444
click at [607, 311] on span "Epilocus LLC - August 2025" at bounding box center [723, 307] width 401 height 24
drag, startPoint x: 710, startPoint y: 308, endPoint x: 392, endPoint y: 324, distance: 318.4
click at [392, 324] on div "Proposal name Epilocus LLC - August 2025 Status Draft Creation Date 08/12/2025 …" at bounding box center [785, 470] width 837 height 444
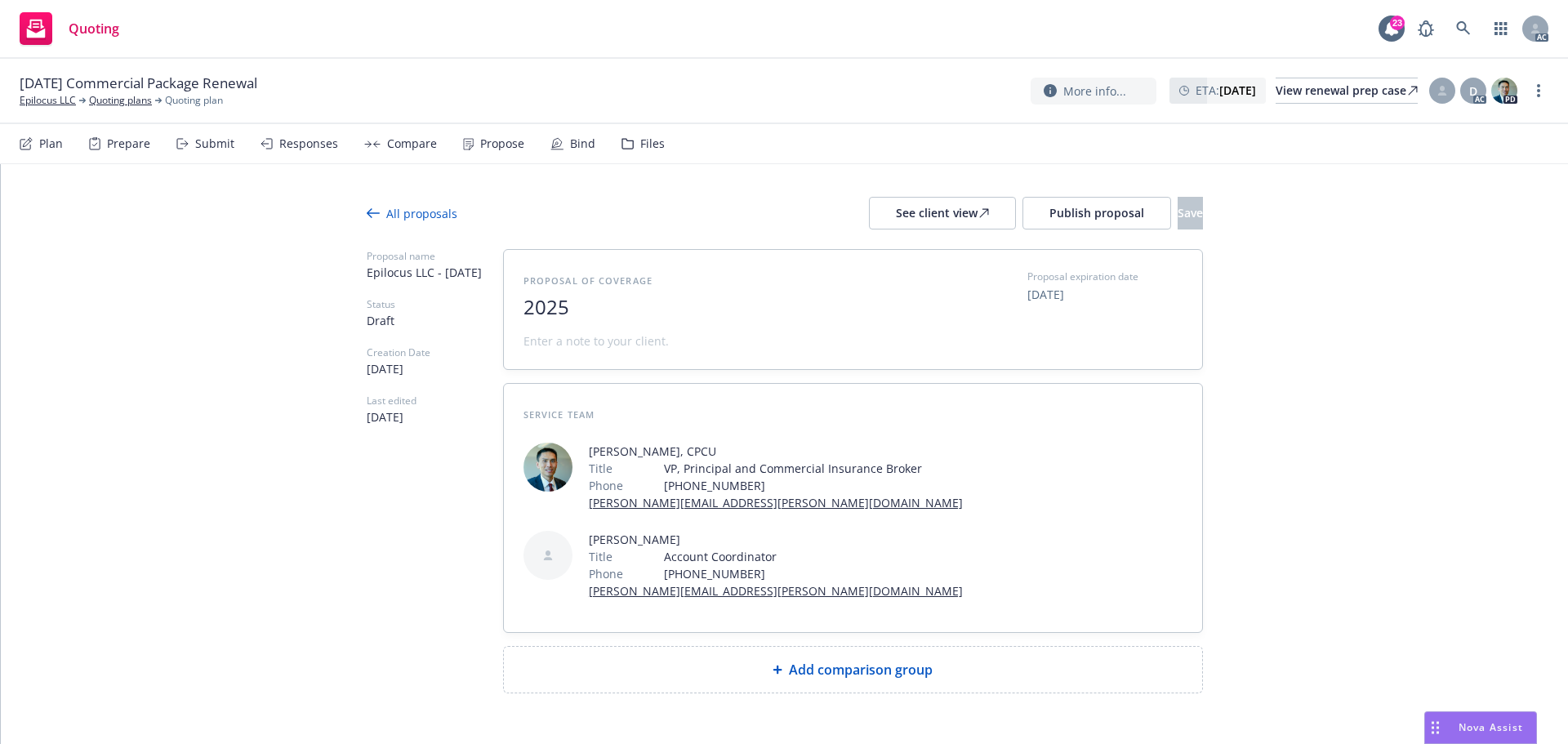
click at [628, 305] on span "2025" at bounding box center [723, 307] width 401 height 24
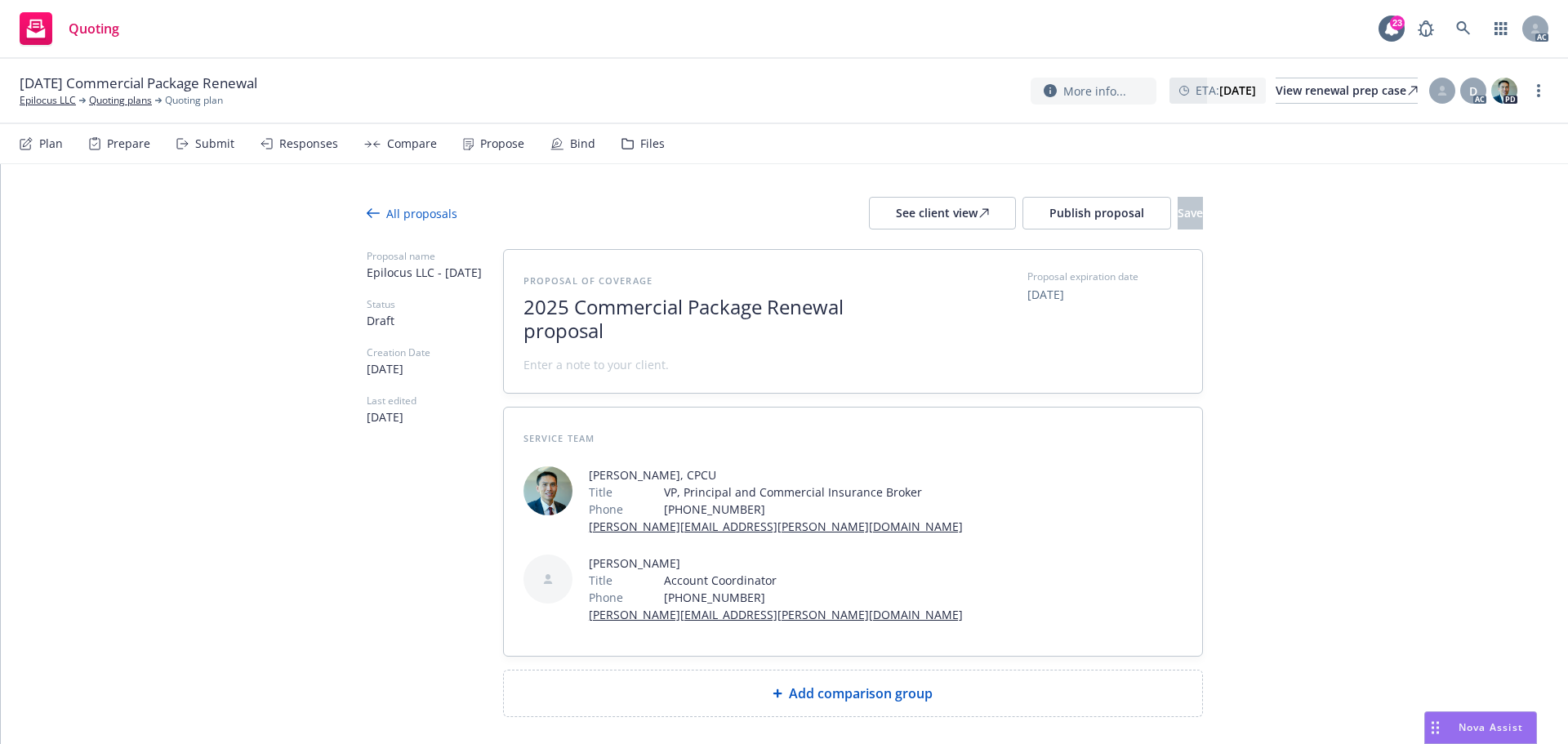
scroll to position [1, 0]
click at [526, 339] on span "2025 Commercial Package Renewal proposal" at bounding box center [723, 319] width 401 height 47
click at [582, 371] on span at bounding box center [596, 364] width 146 height 17
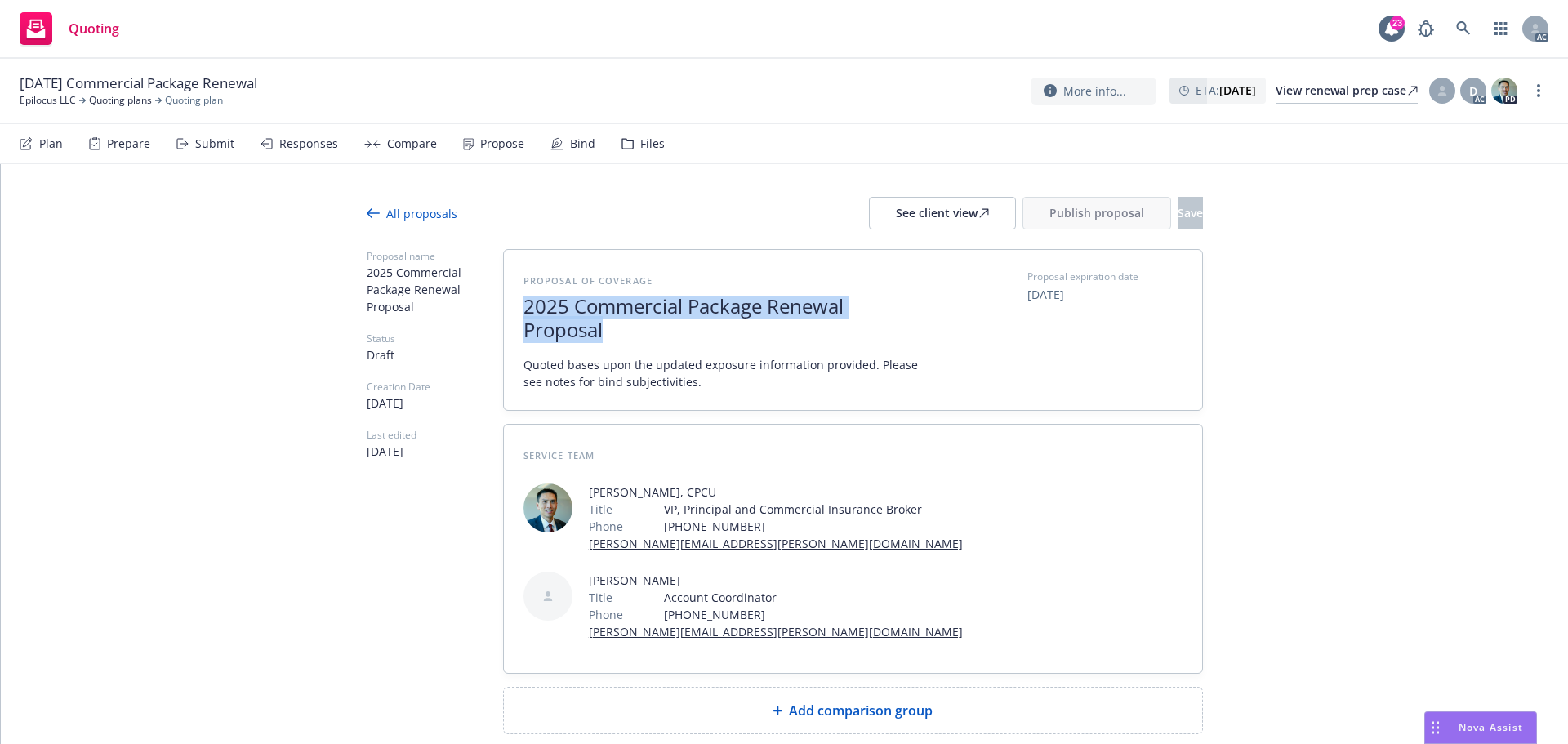
drag, startPoint x: 606, startPoint y: 339, endPoint x: 492, endPoint y: 308, distance: 118.1
click at [492, 308] on div "Proposal name 2025 Commercial Package Renewal Proposal Status Draft Creation Da…" at bounding box center [785, 491] width 837 height 485
click at [524, 307] on span "2025 Commercial Package Renewal Proposal" at bounding box center [723, 319] width 401 height 47
drag, startPoint x: 521, startPoint y: 302, endPoint x: 617, endPoint y: 327, distance: 99.2
click at [617, 327] on span "2025 Commercial Package Renewal Proposal" at bounding box center [723, 319] width 401 height 47
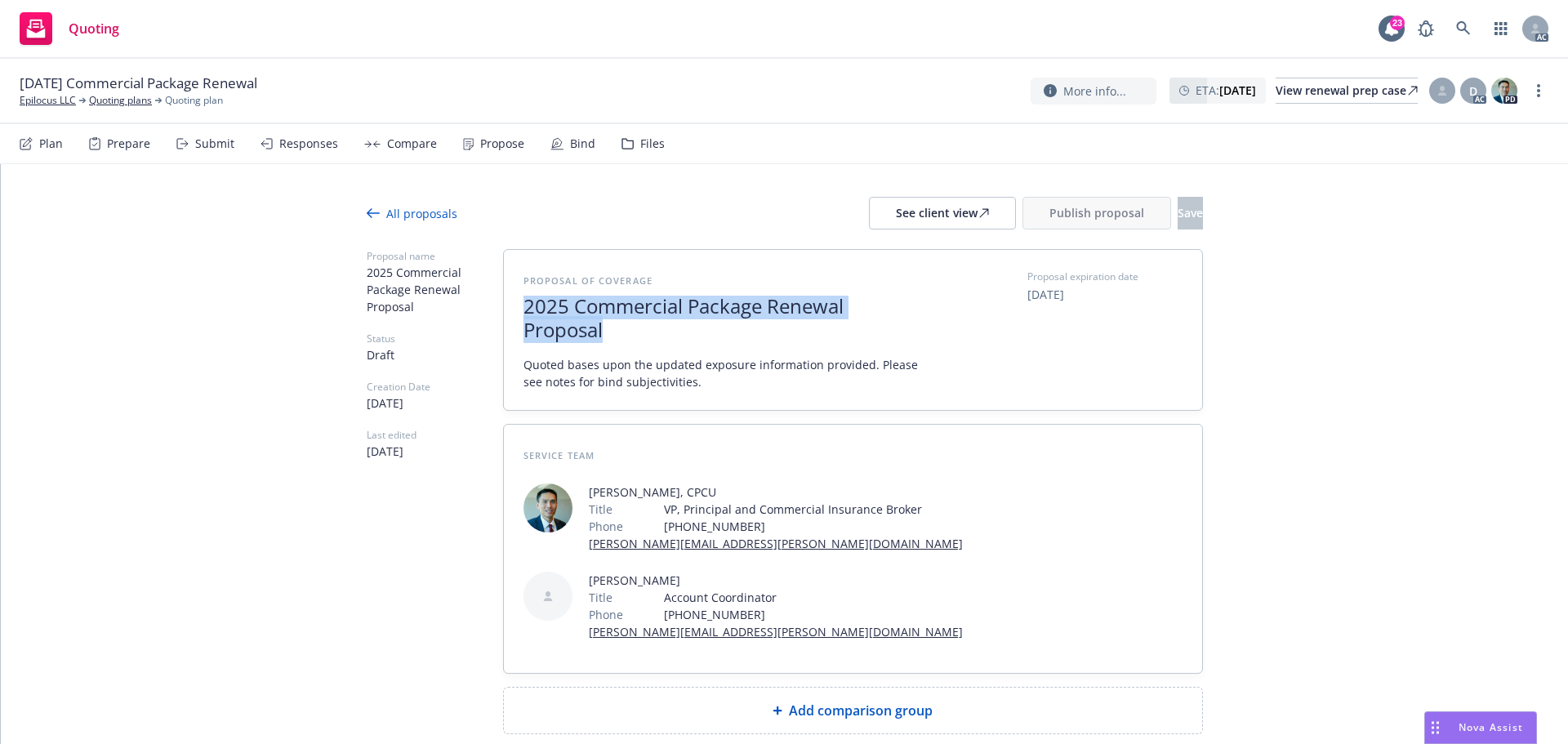
copy span "2025 Commercial Package Renewal Proposal"
click at [855, 707] on span "Add comparison group" at bounding box center [861, 711] width 144 height 20
type textarea "x"
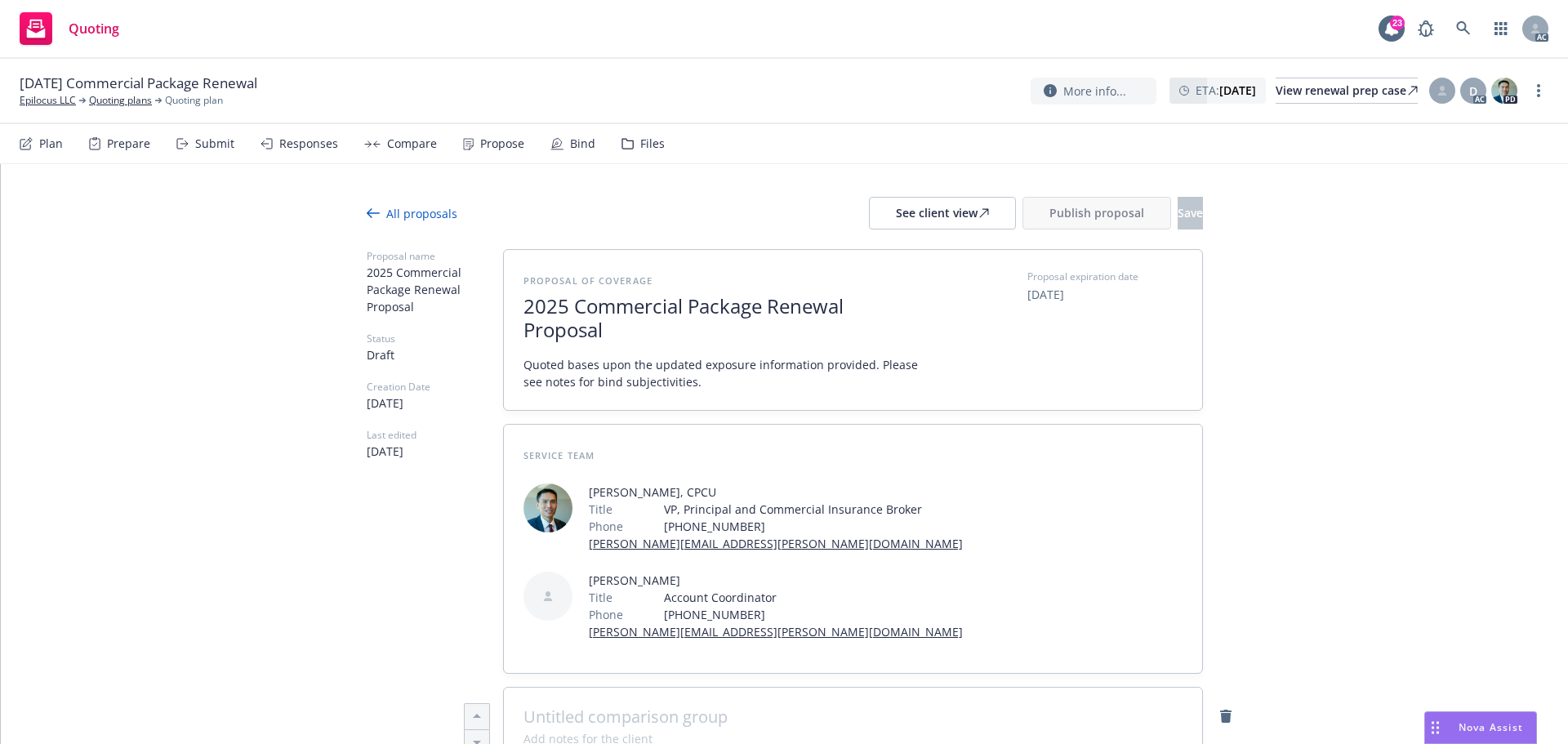
click at [594, 710] on span at bounding box center [853, 717] width 659 height 20
paste span
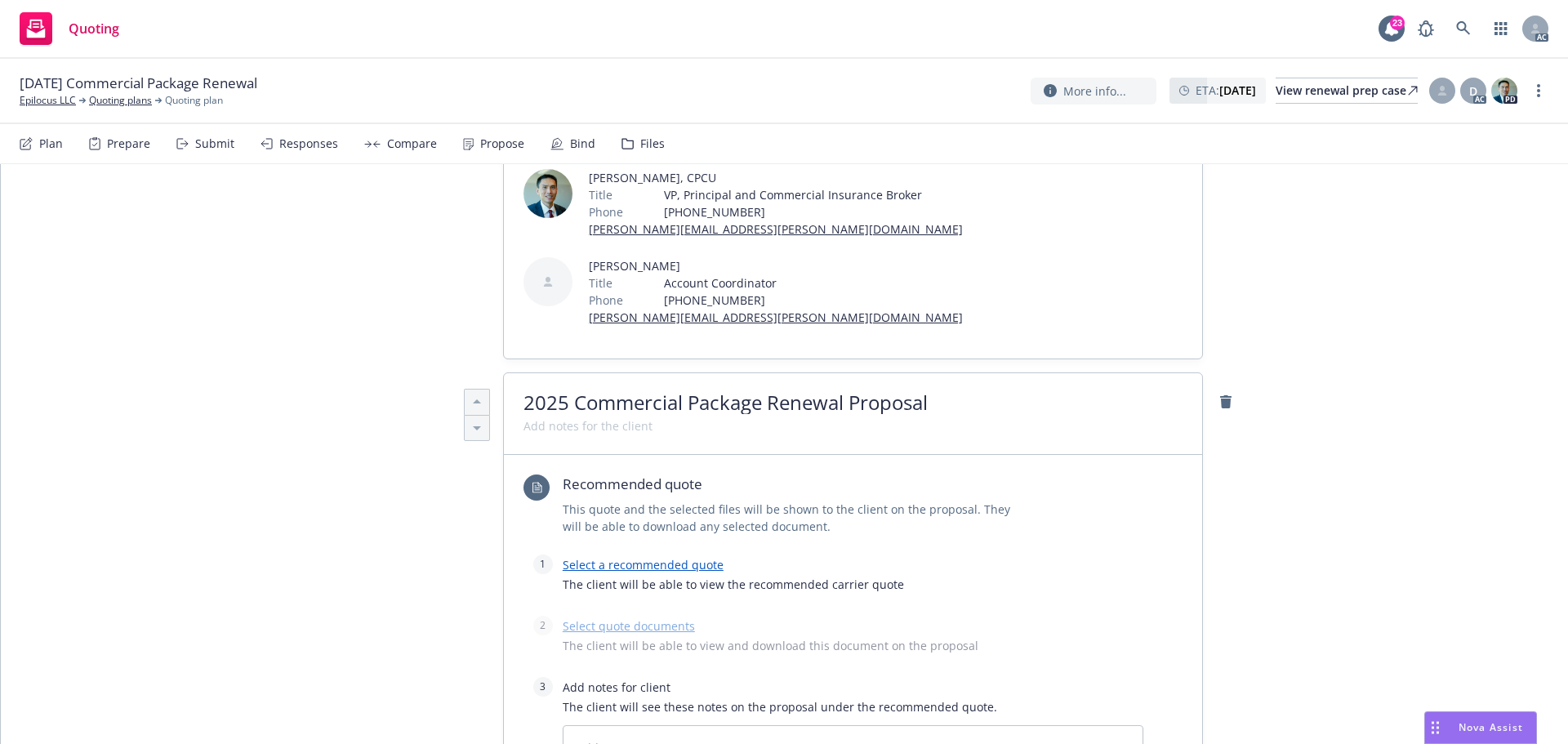
scroll to position [408, 0]
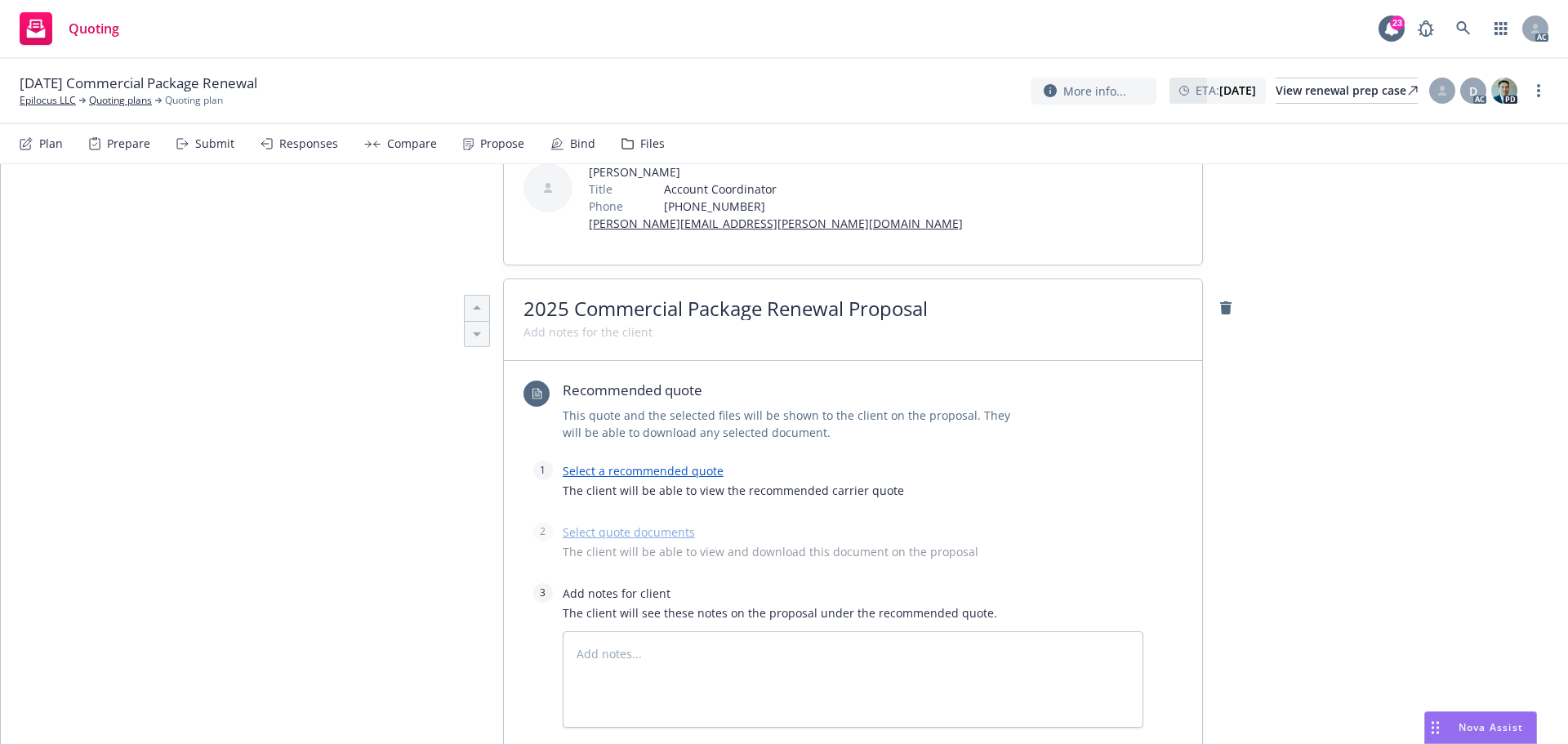
click at [637, 470] on link "Select a recommended quote" at bounding box center [643, 471] width 160 height 16
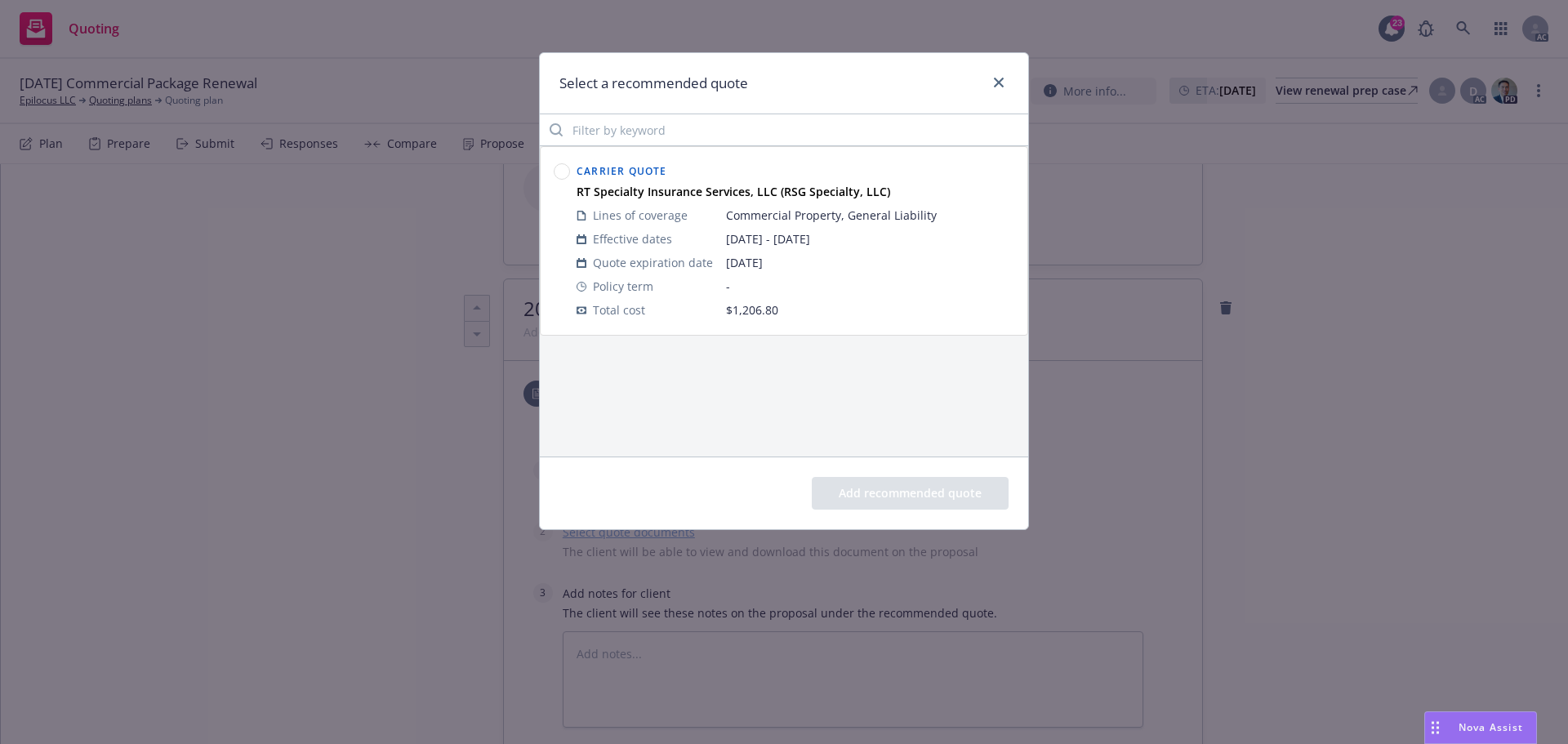
click at [566, 175] on circle at bounding box center [563, 172] width 16 height 16
click at [876, 489] on button "Add recommended quote" at bounding box center [910, 493] width 197 height 32
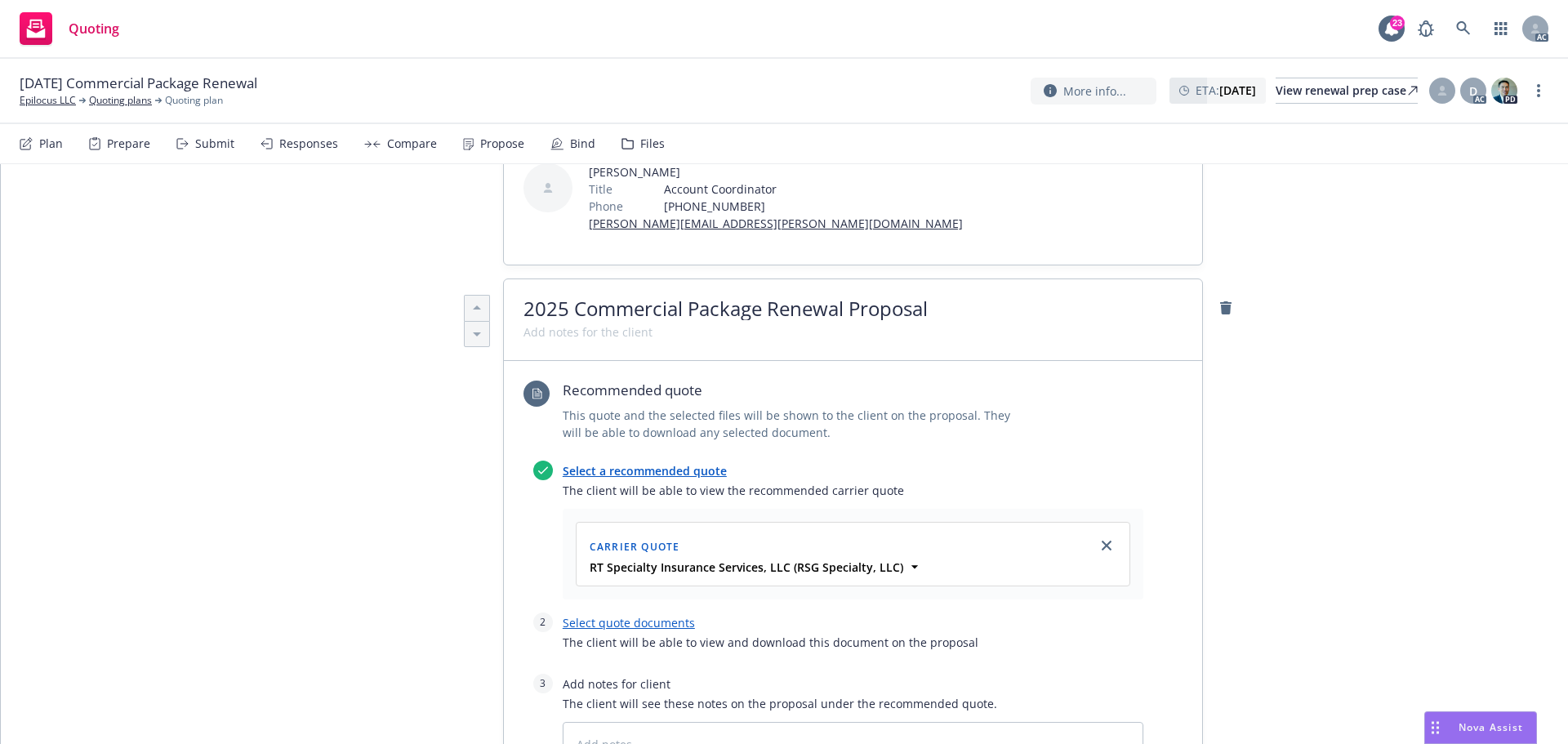
click at [658, 622] on link "Select quote documents" at bounding box center [629, 623] width 132 height 16
type textarea "x"
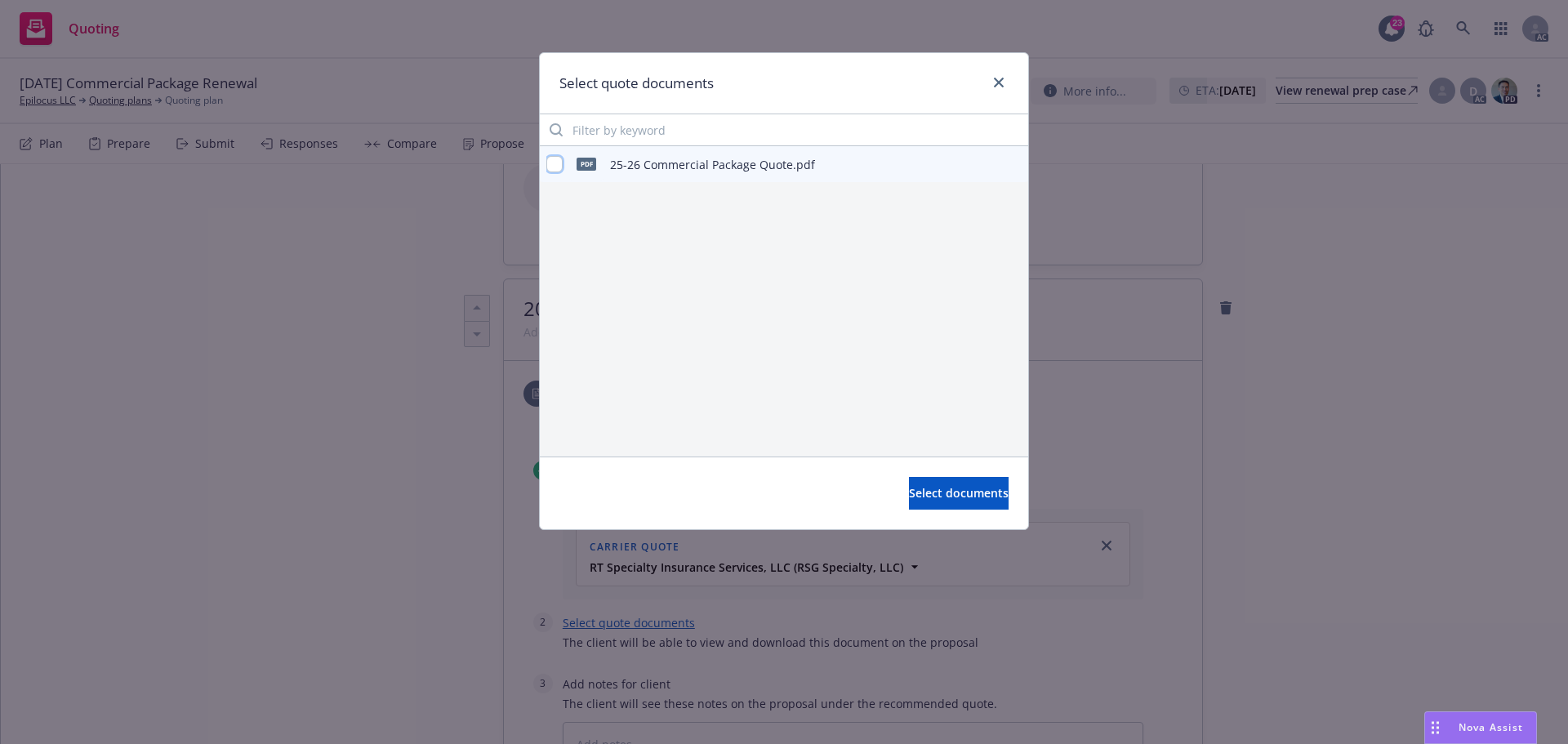
click at [552, 165] on input "checkbox" at bounding box center [554, 164] width 17 height 17
checkbox input "true"
click at [916, 502] on button "Select documents" at bounding box center [959, 493] width 99 height 32
type textarea "x"
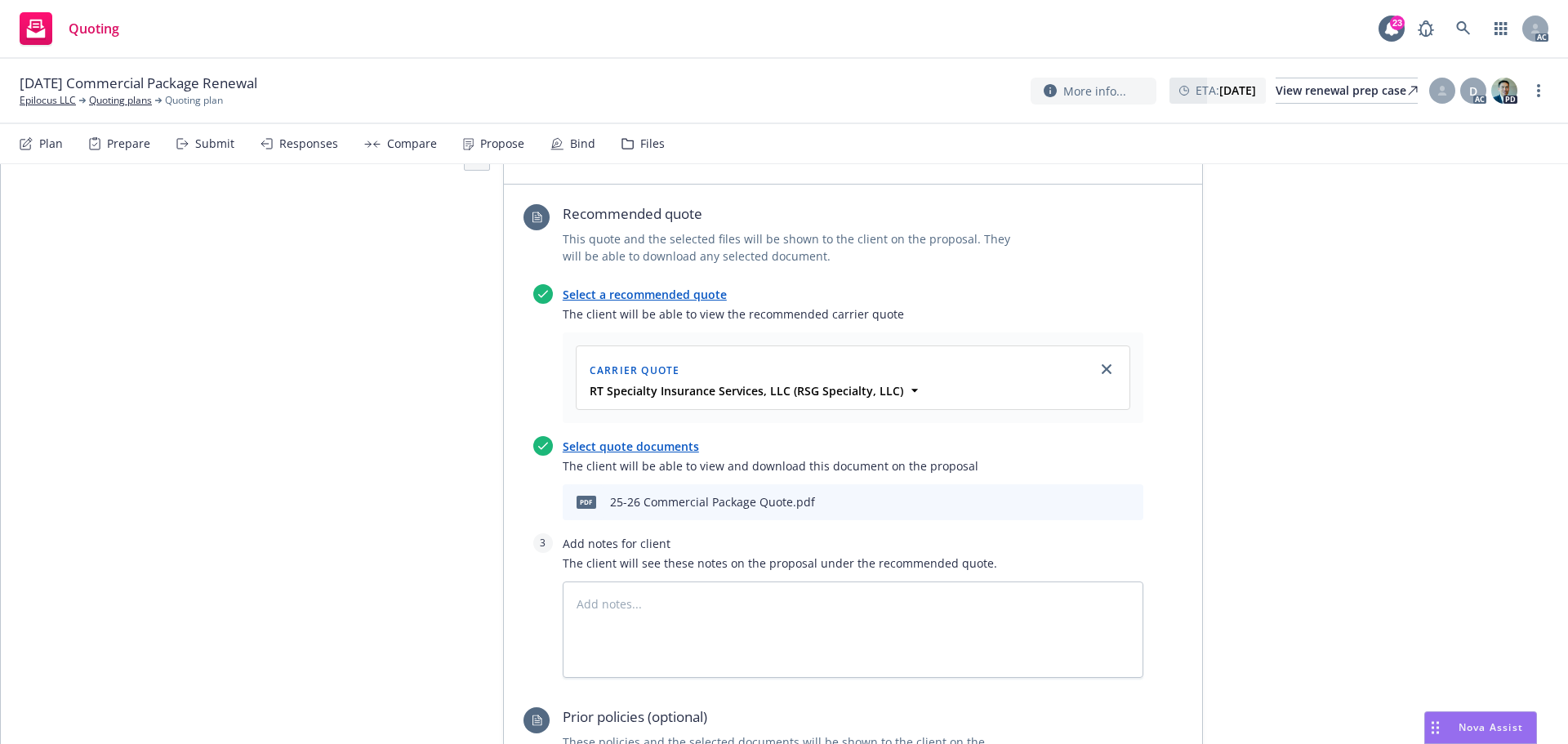
scroll to position [735, 0]
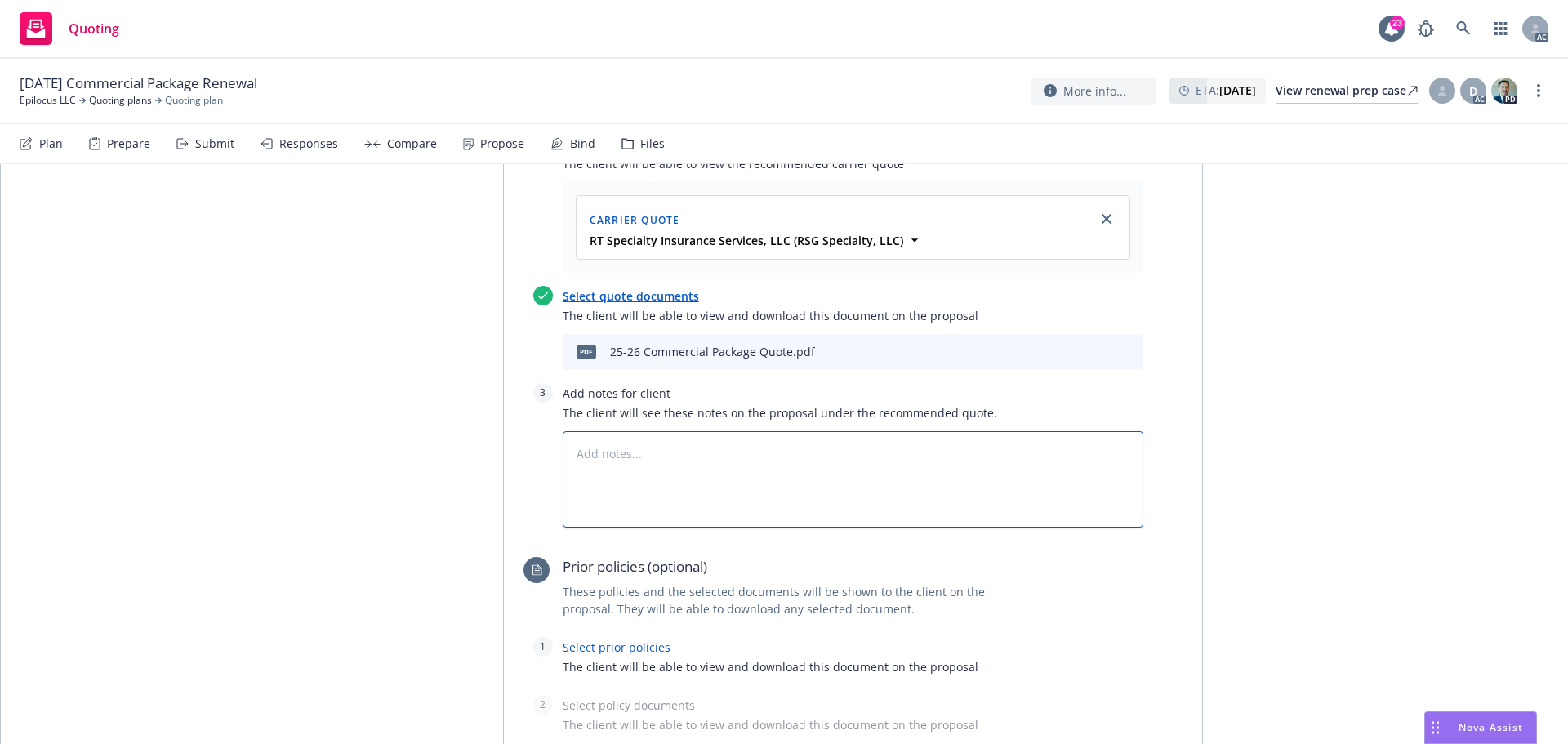
click at [640, 490] on textarea at bounding box center [853, 479] width 581 height 96
type textarea "b"
type textarea "x"
type textarea "bin"
type textarea "x"
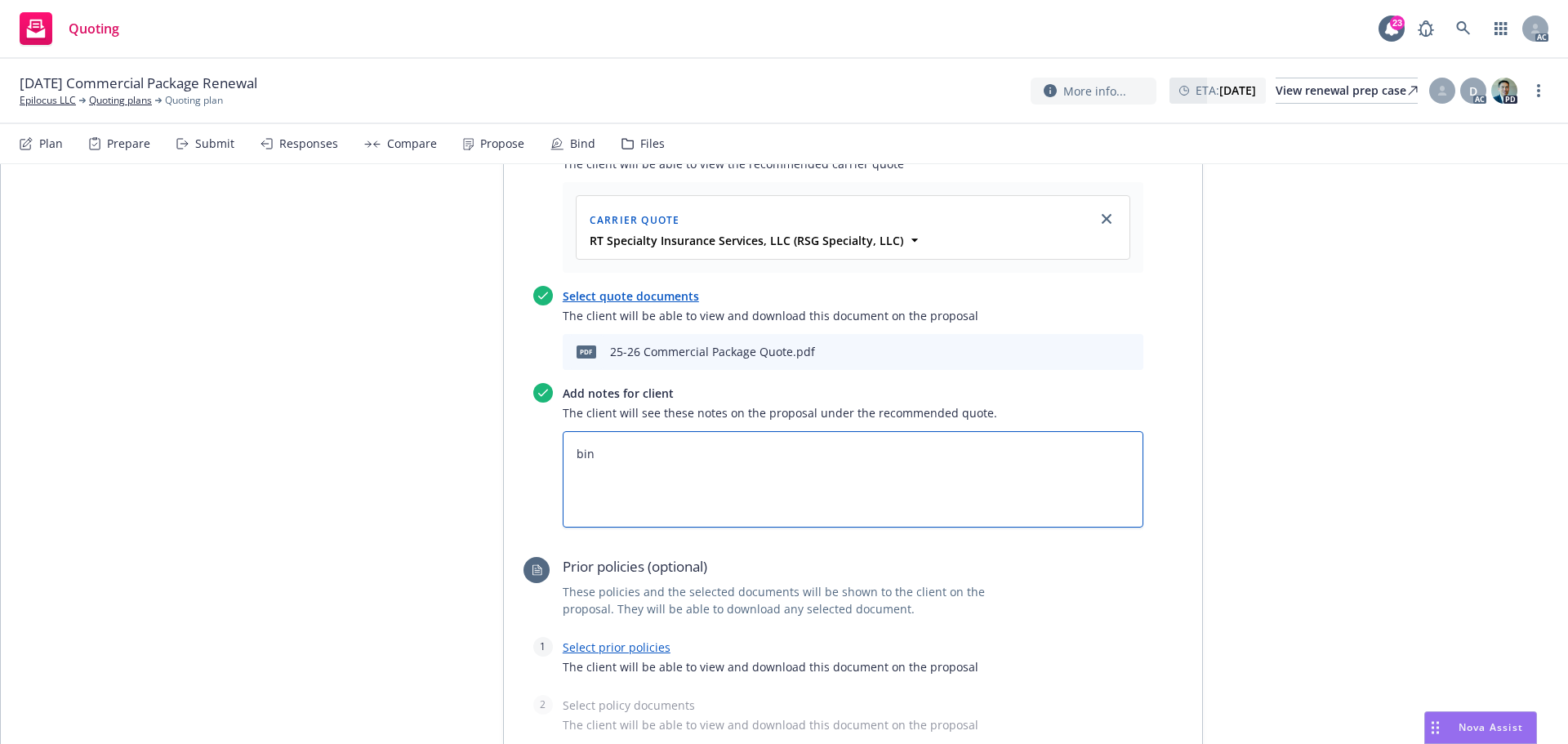
type textarea "bind"
type textarea "x"
type textarea "bind"
type textarea "x"
type textarea "bind S"
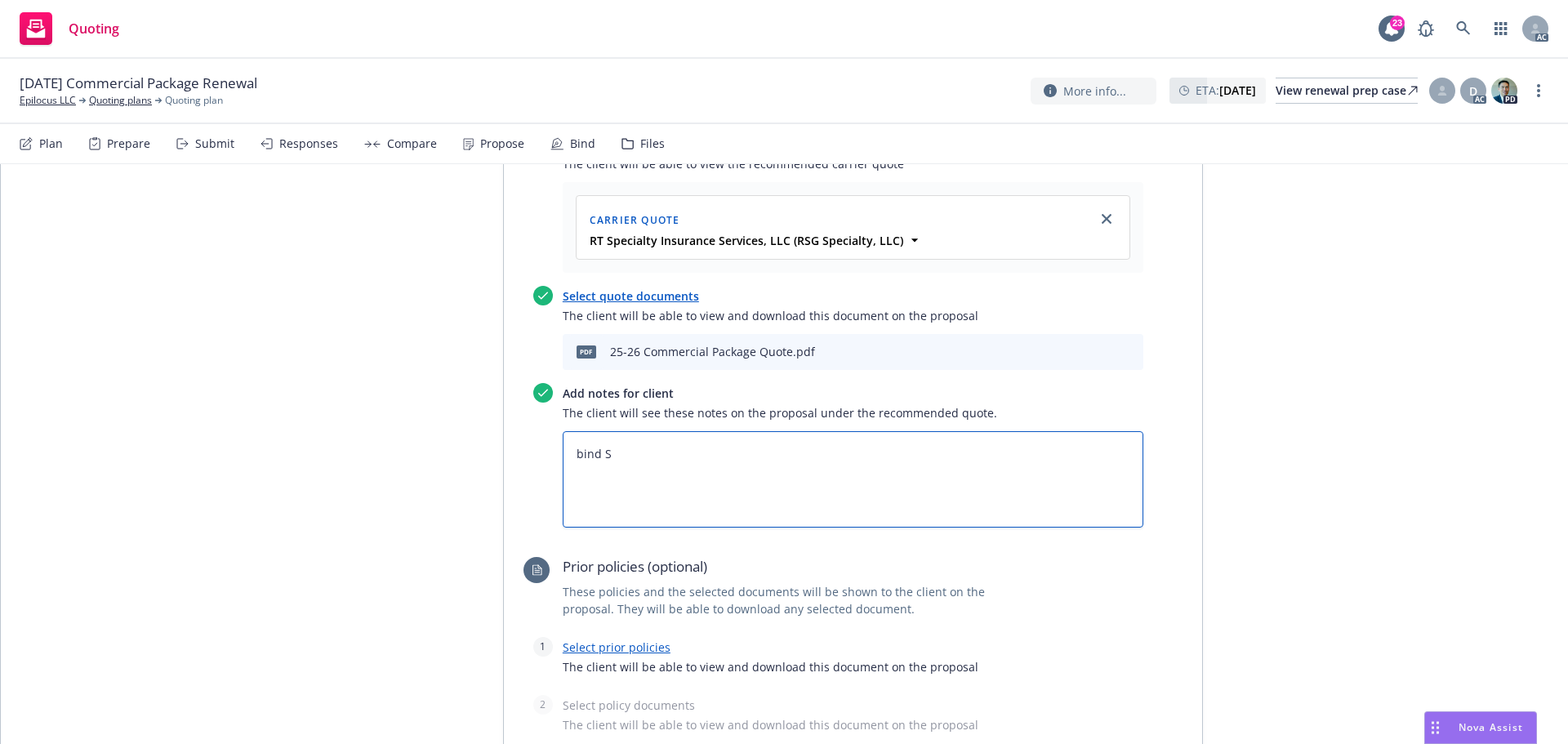
type textarea "x"
type textarea "bind Su"
type textarea "x"
type textarea "bind SuB"
type textarea "x"
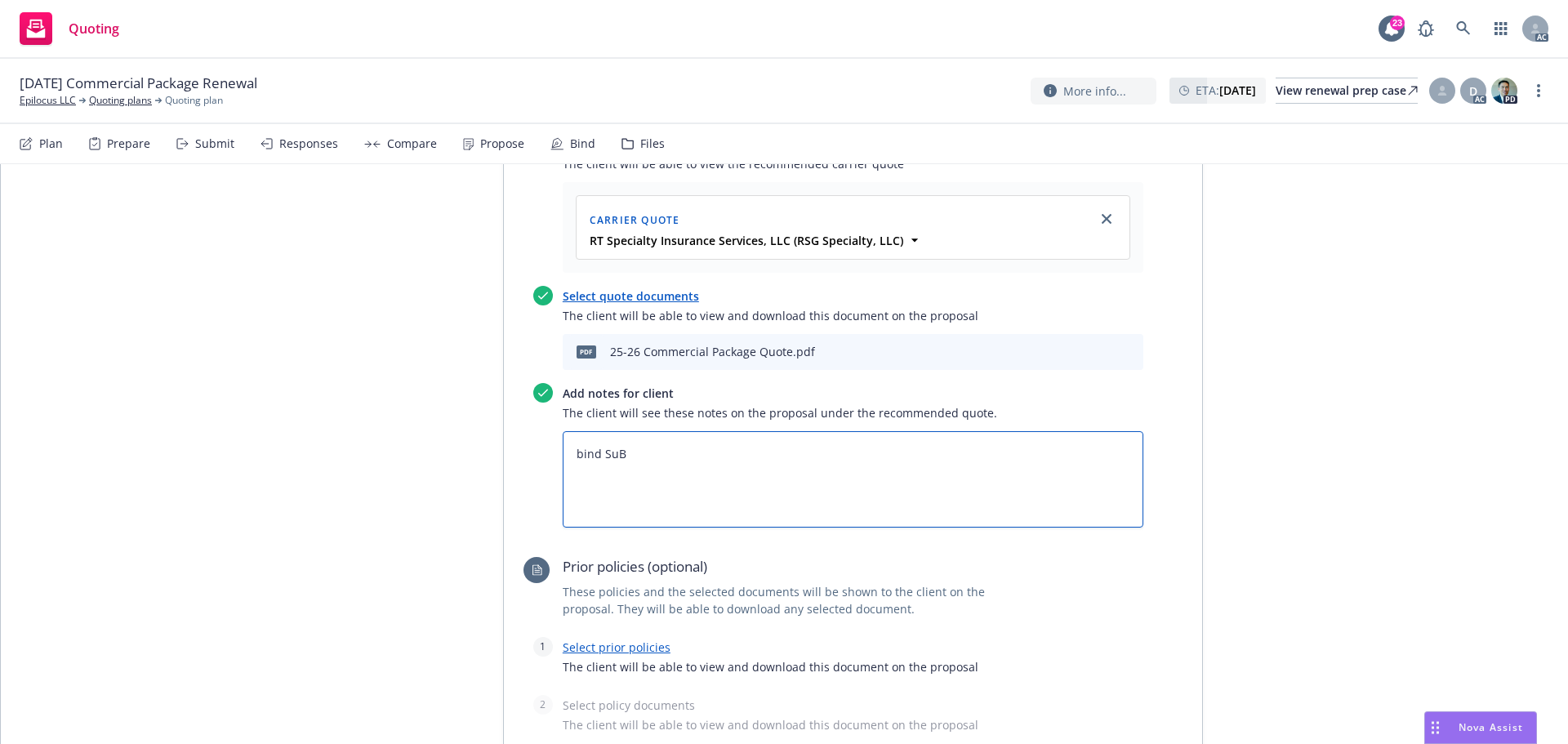
type textarea "bind Su"
type textarea "x"
type textarea "bind SuB"
type textarea "x"
type textarea "bind Su"
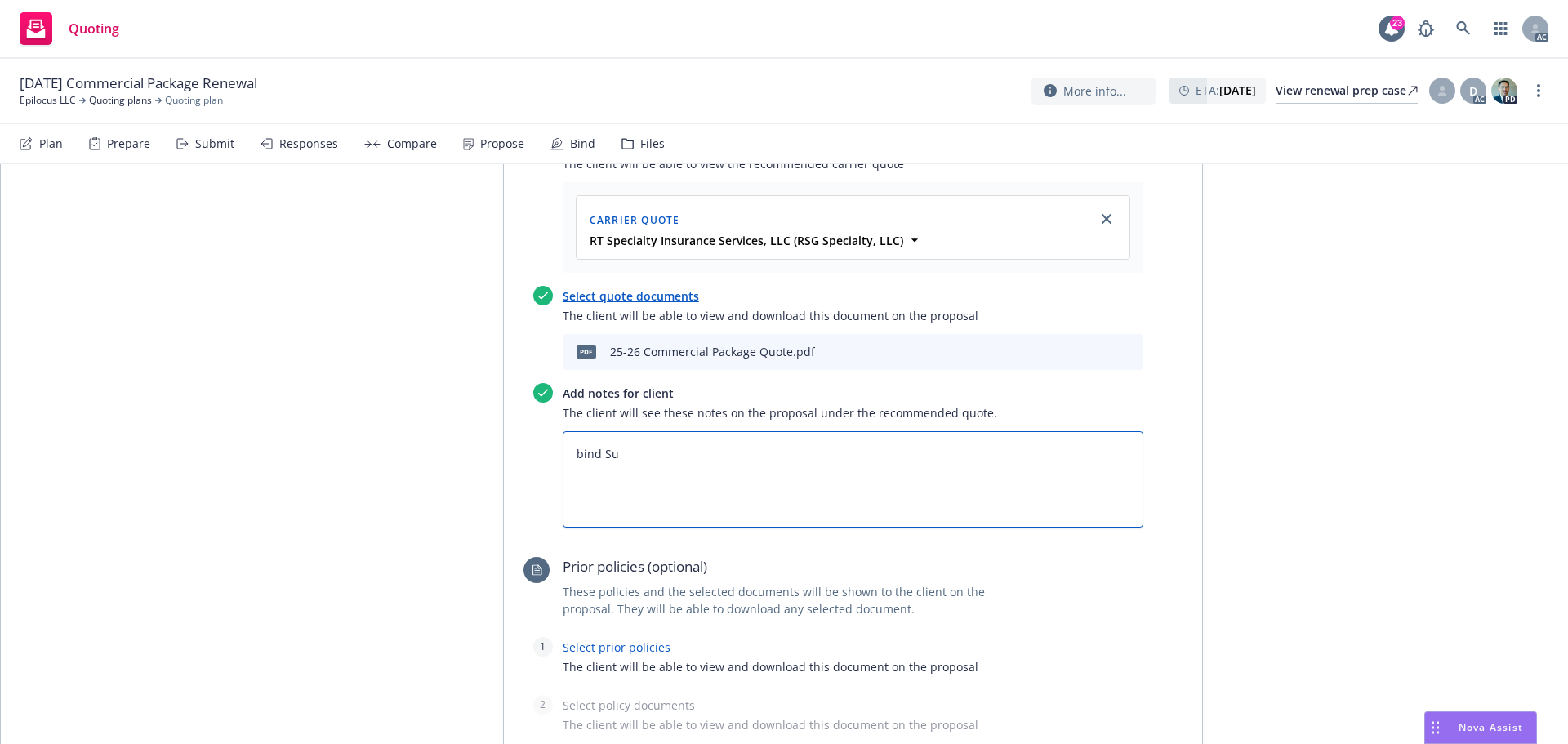
type textarea "x"
type textarea "bind Sub"
type textarea "x"
type textarea "bind Subj"
type textarea "x"
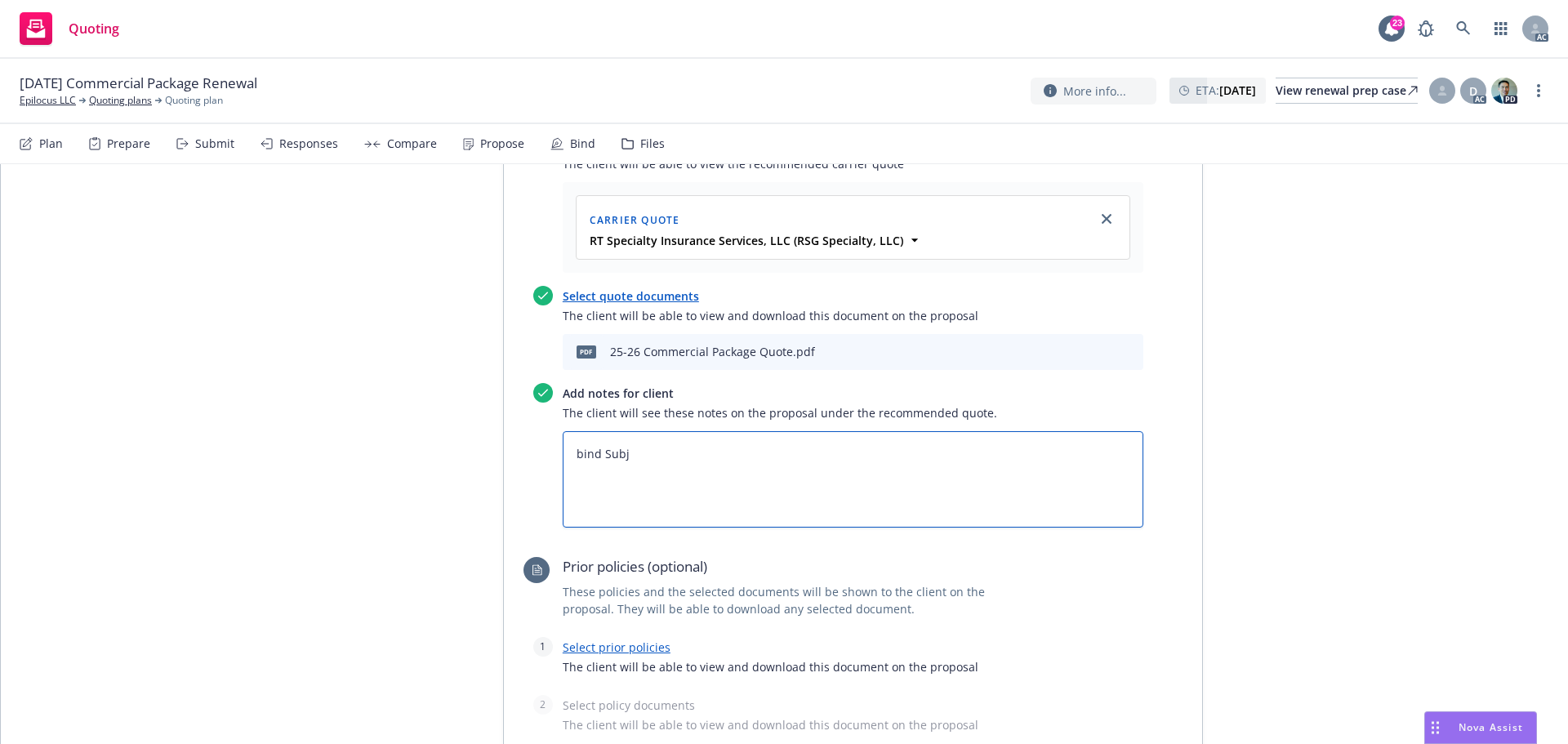
type textarea "bind Subje"
type textarea "x"
type textarea "bind Subjec"
type textarea "x"
type textarea "bind Subject"
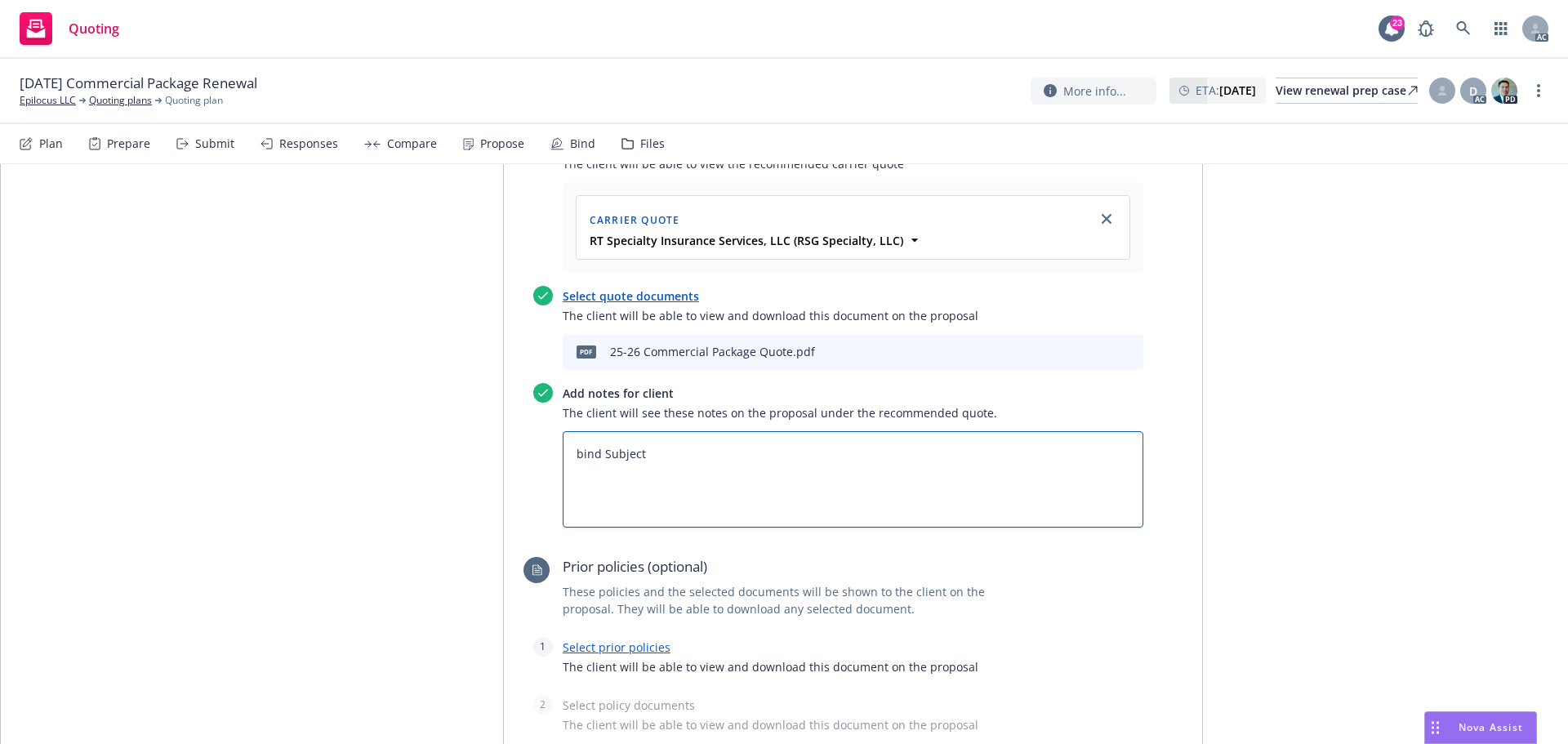
type textarea "x"
type textarea "bind Subjecti"
type textarea "x"
type textarea "bind Subjectiv"
type textarea "x"
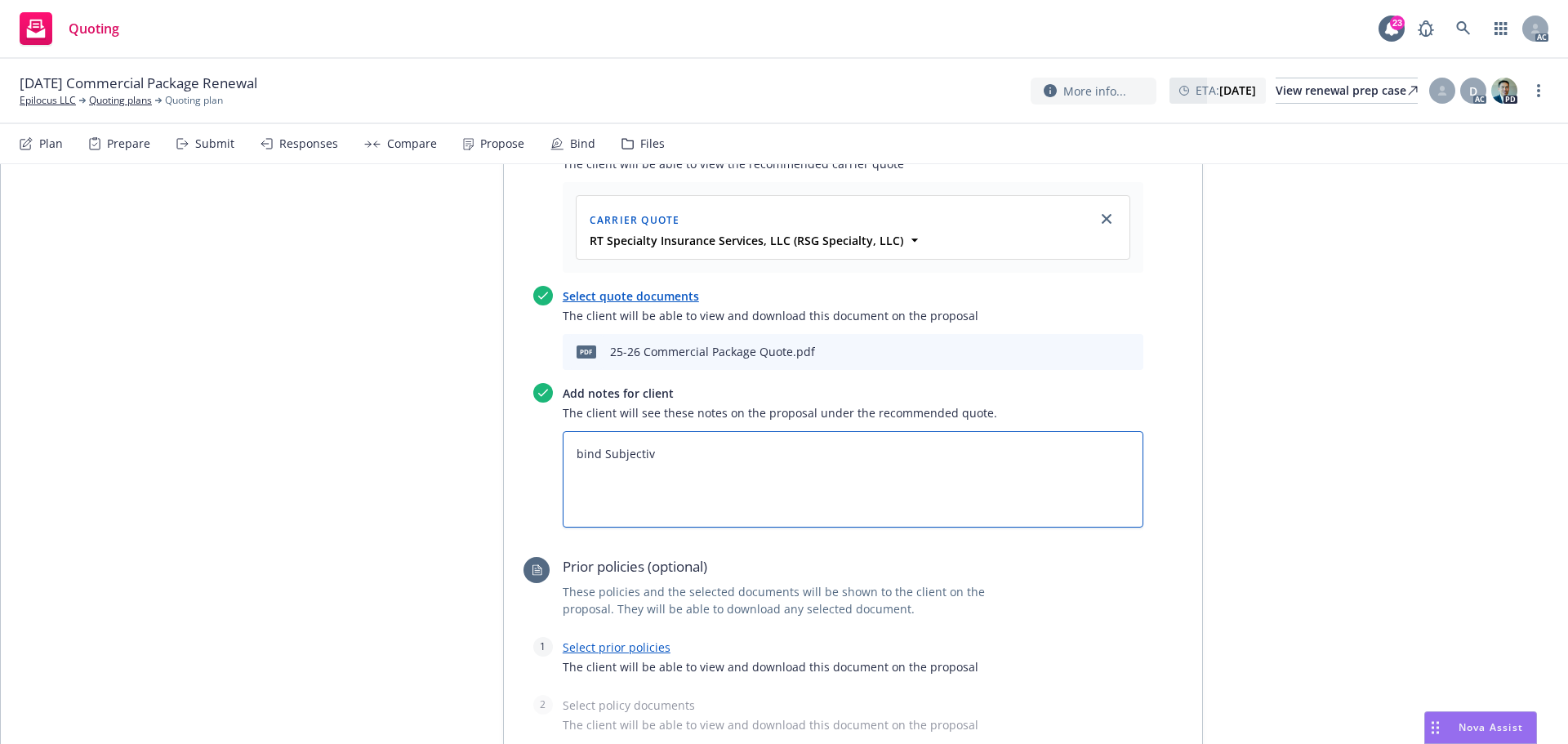
type textarea "bind Subjectivi"
type textarea "x"
type textarea "bind Subjectivit"
type textarea "x"
type textarea "bind Subjectiviti"
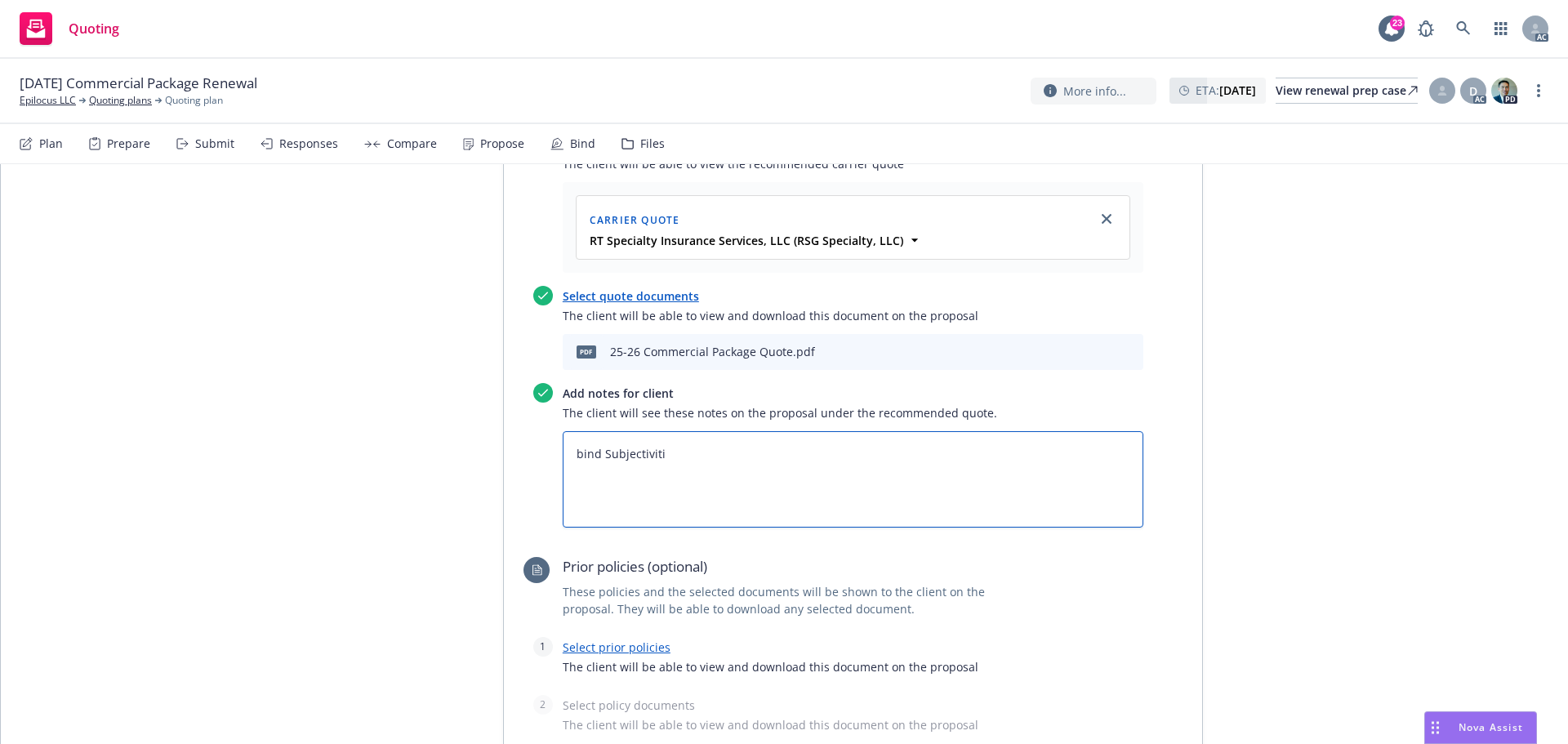
type textarea "x"
type textarea "bind Subjectivitie"
type textarea "x"
type textarea "bind Subjectivities"
type textarea "x"
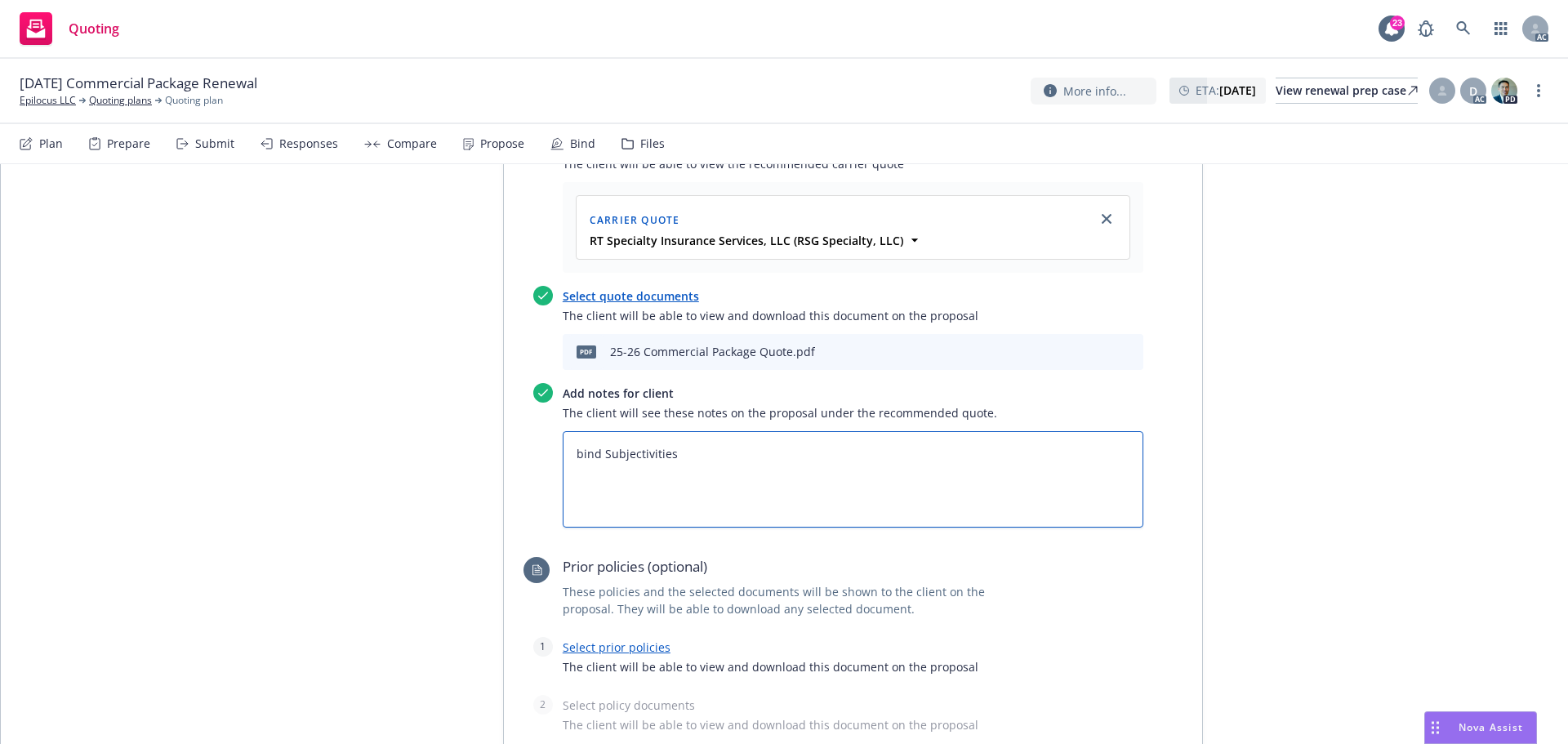
type textarea "bind Subjectivities:"
type textarea "x"
type textarea "bind Subjectivities:"
click at [574, 464] on textarea "bind Subjectivities:" at bounding box center [853, 479] width 581 height 96
type textarea "x"
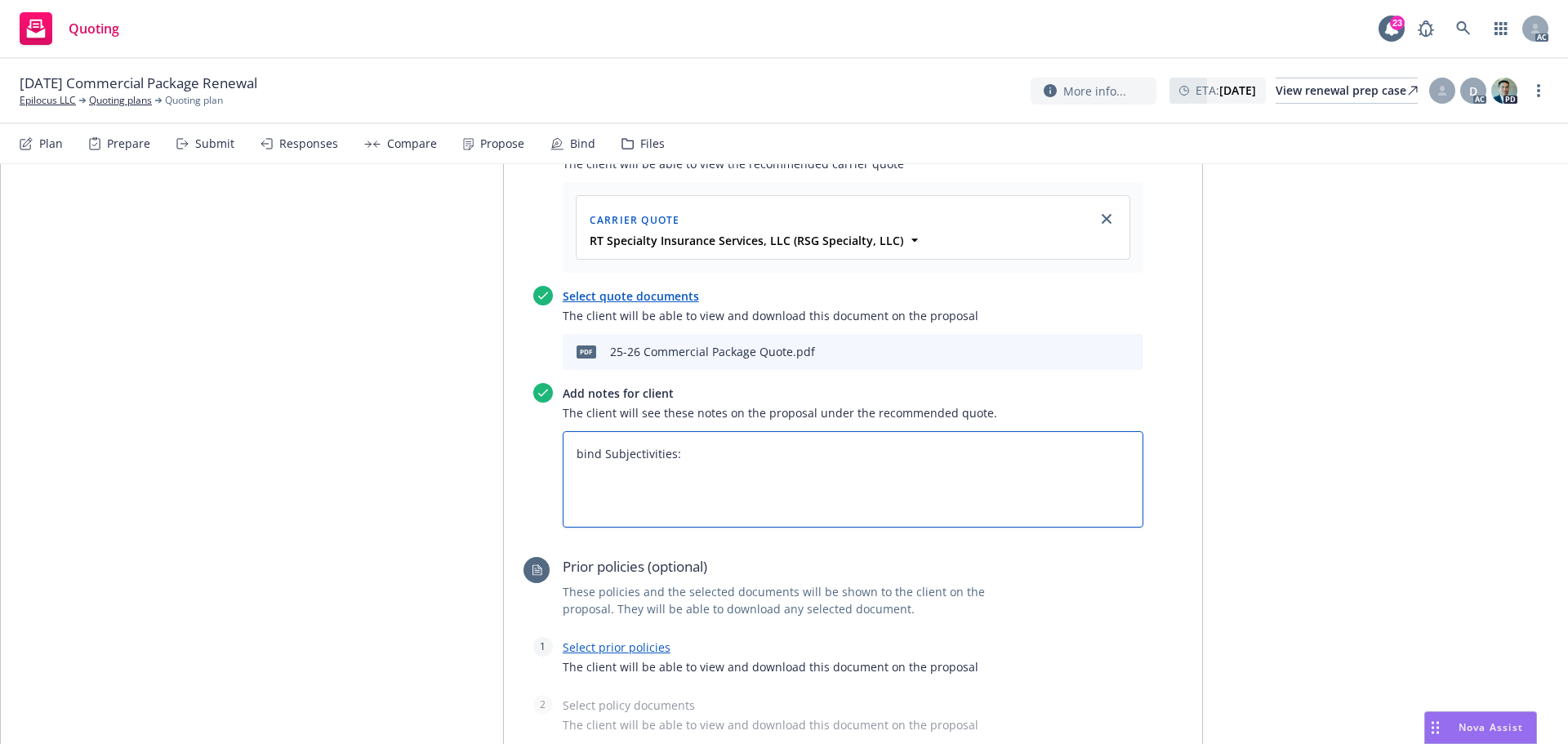
type textarea "bind Subjectivities:"
type textarea "x"
type textarea "bind Subjectivities"
type textarea "x"
type textarea "bind Subjectivities:"
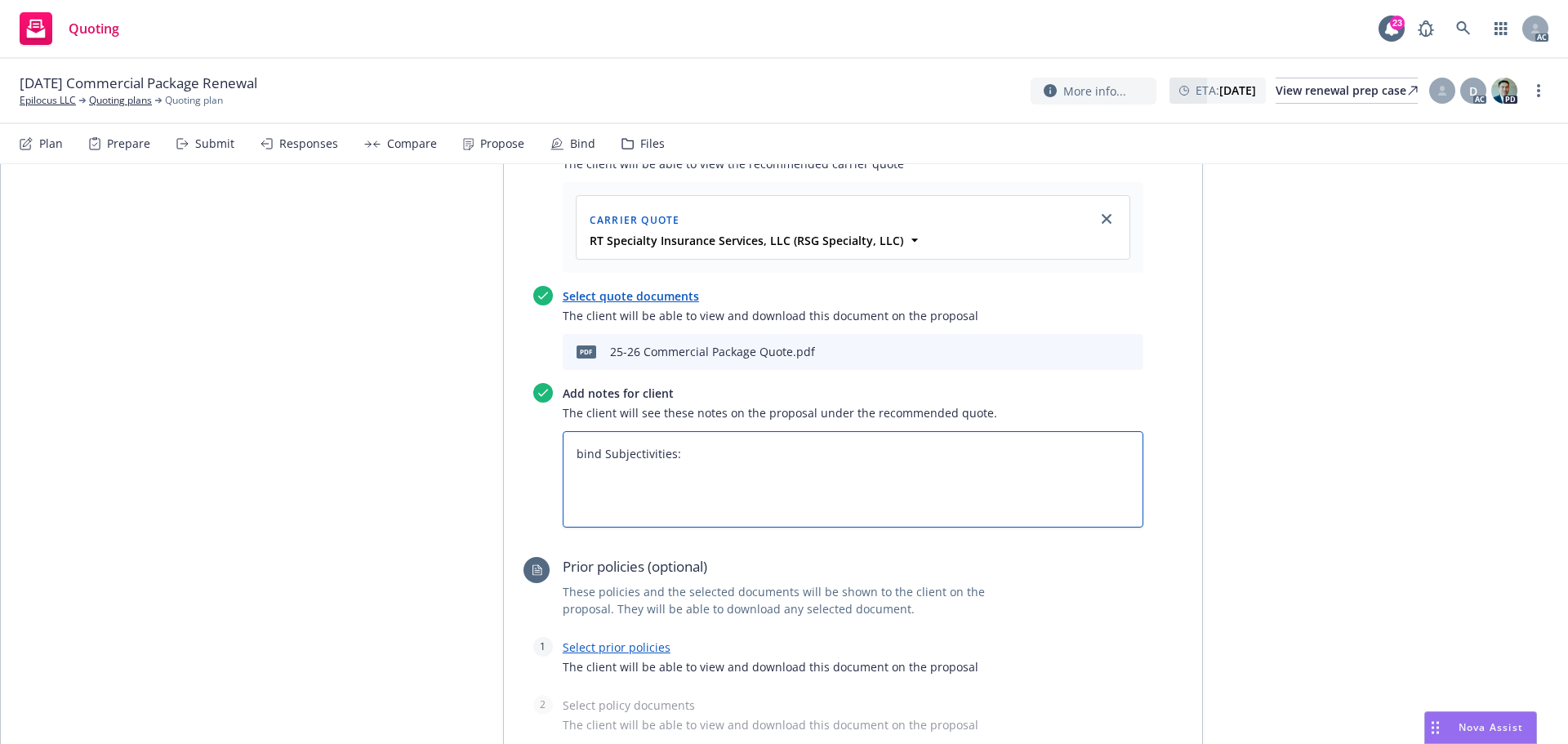
click at [574, 458] on textarea "bind Subjectivities:" at bounding box center [853, 479] width 581 height 96
type textarea "x"
type textarea "ind Subjectivities:"
type textarea "x"
type textarea "Bind Subjectivities:"
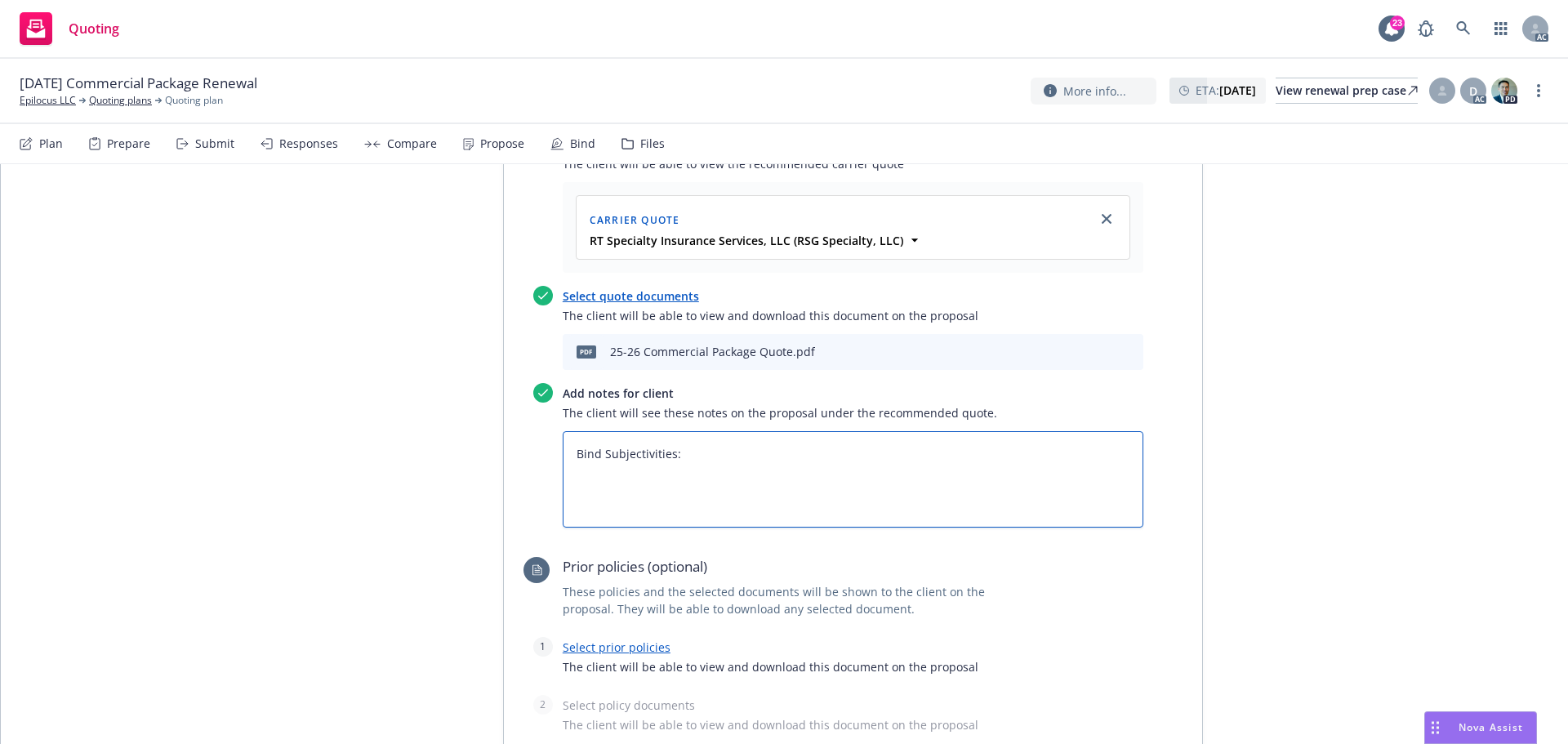
click at [605, 493] on textarea "Bind Subjectivities:" at bounding box center [853, 479] width 581 height 96
paste textarea "Currently Signed and Dated ACORD Applications Terrorism Election/Rejection Form…"
type textarea "x"
type textarea "Bind SCurrently Signed and Dated ACORD Applications Terrorism Election/Rejectio…"
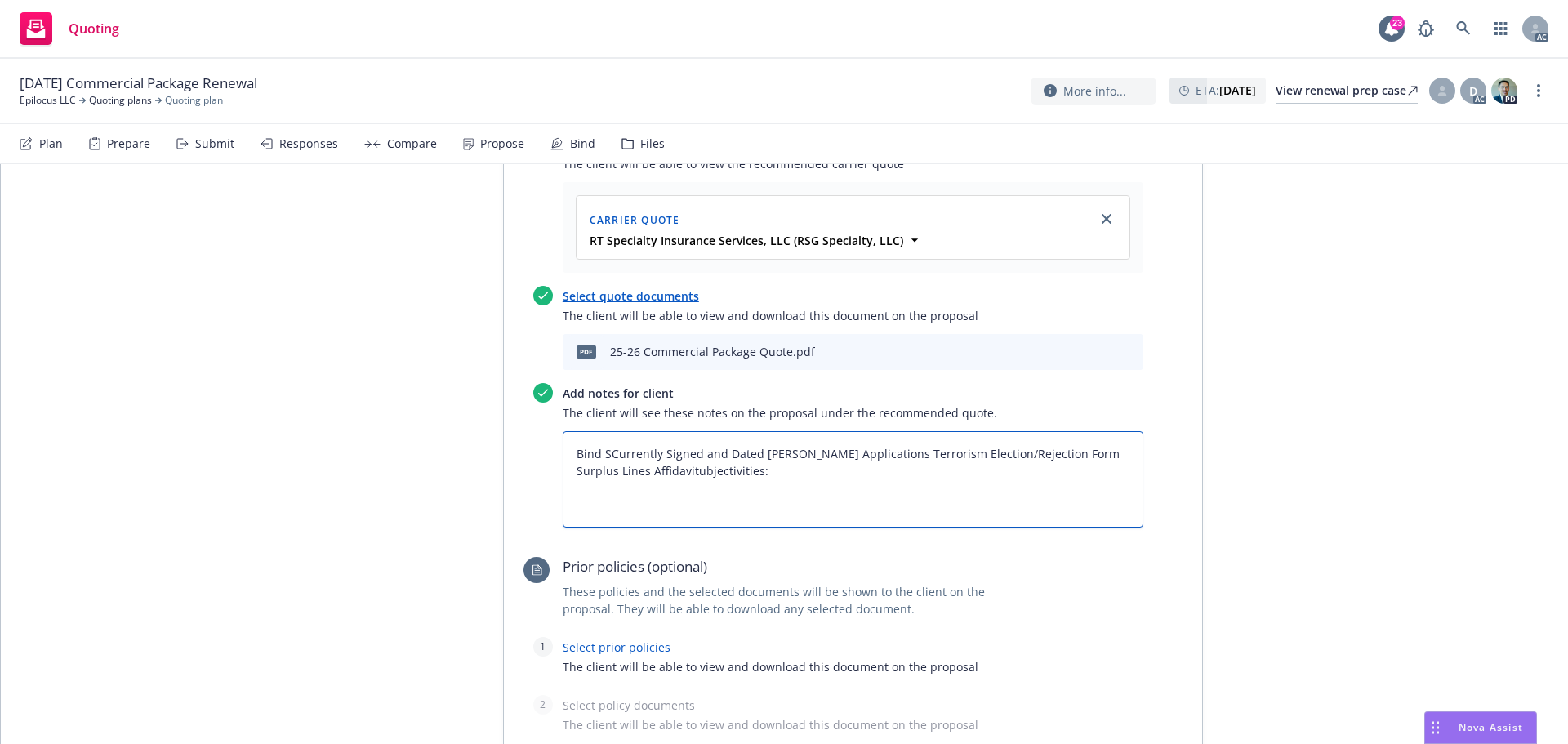
type textarea "x"
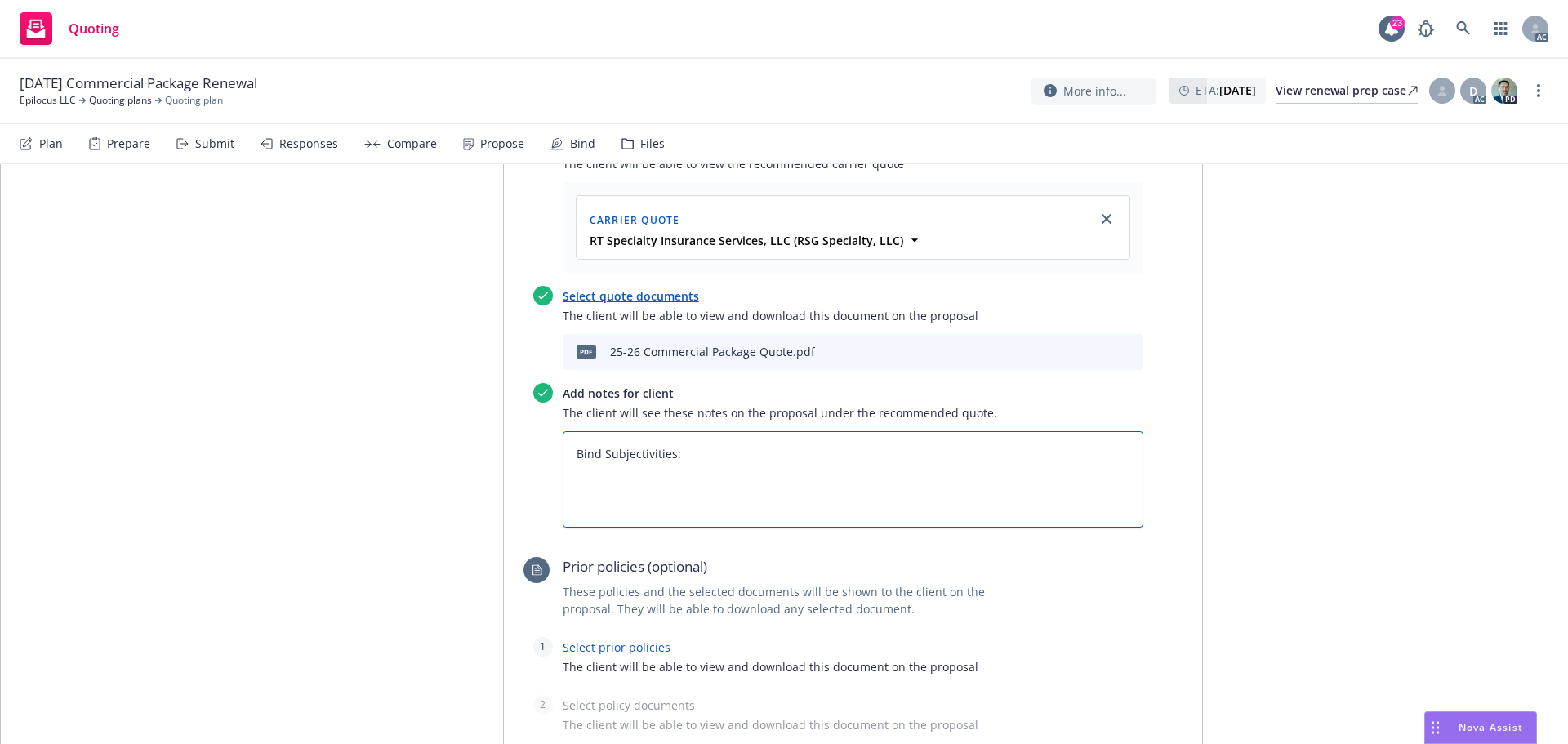
click at [603, 478] on textarea "Bind Subjectivities:" at bounding box center [853, 479] width 581 height 96
drag, startPoint x: 740, startPoint y: 444, endPoint x: 730, endPoint y: 459, distance: 18.0
click at [737, 452] on textarea "Bind Subjectivities:" at bounding box center [853, 479] width 581 height 96
type textarea "Bind Subjectivities:"
paste textarea "Currently Signed and Dated ACORD Applications Terrorism Election/Rejection Form…"
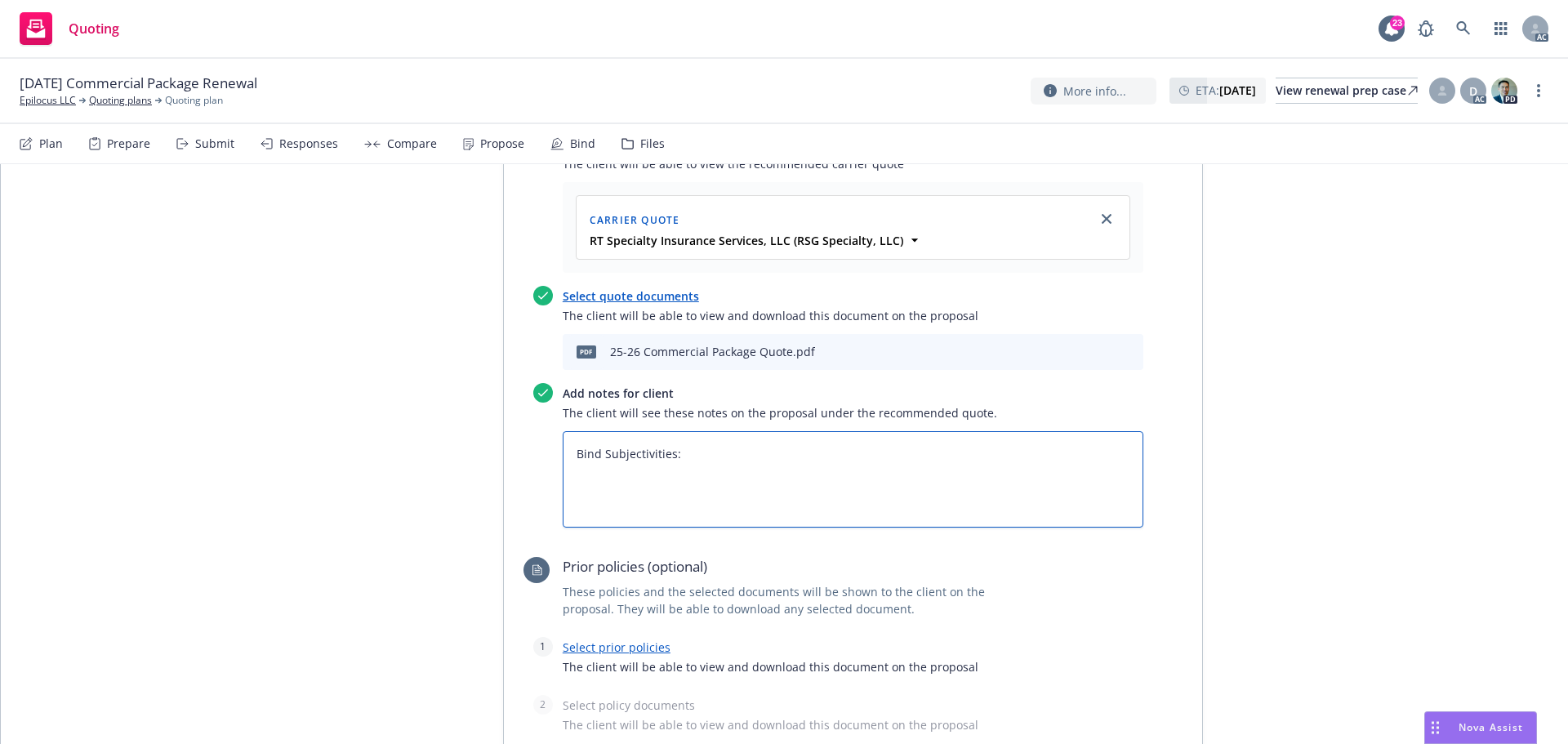
type textarea "x"
type textarea "Bind Subjectivities: Currently Signed and Dated ACORD Applications Terrorism El…"
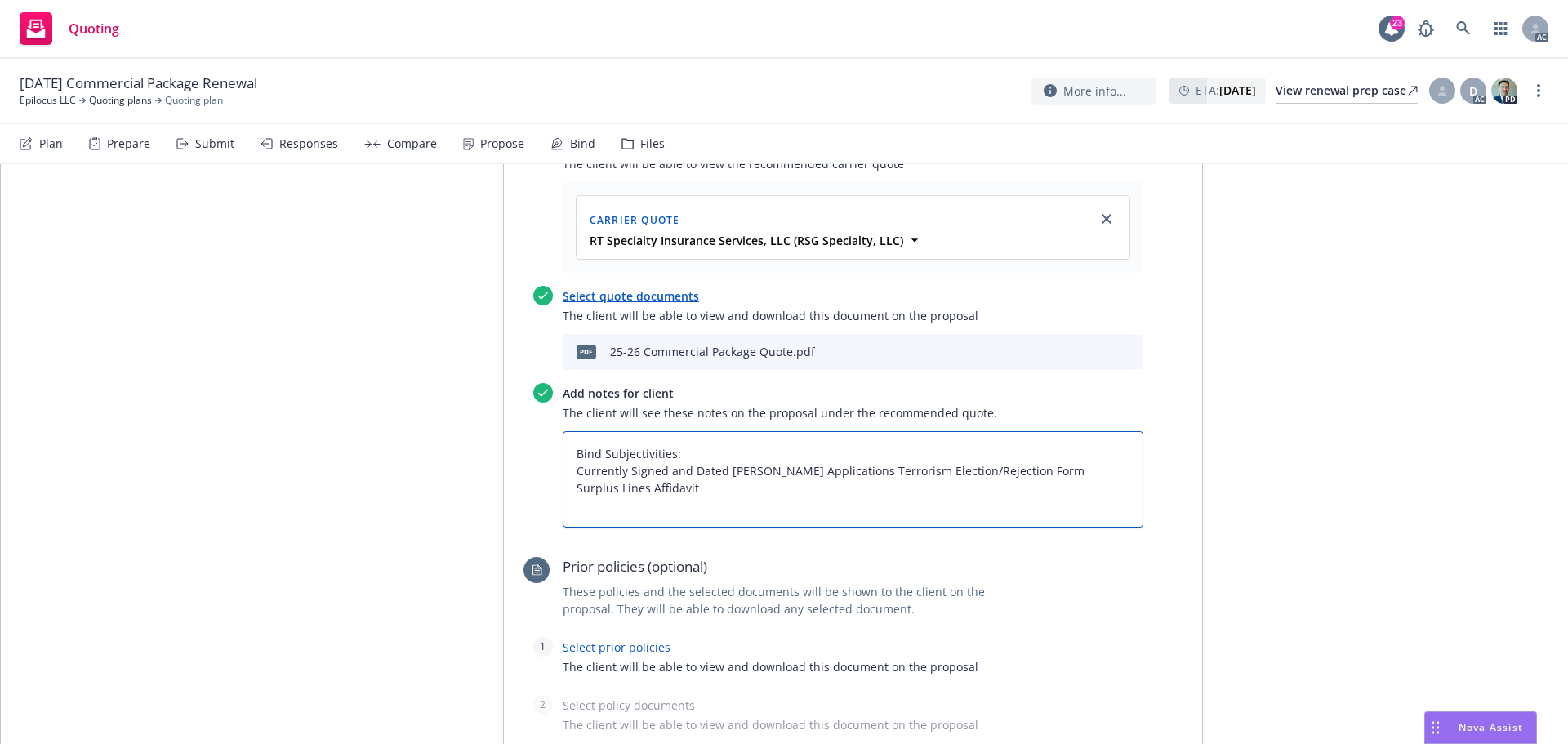
click at [568, 474] on textarea "Bind Subjectivities: Currently Signed and Dated ACORD Applications Terrorism El…" at bounding box center [853, 479] width 581 height 96
type textarea "x"
type textarea "Bind Subjectivities: 1Currently Signed and Dated ACORD Applications Terrorism E…"
type textarea "x"
type textarea "Bind Subjectivities: 1. Currently Signed and Dated ACORD Applications Terrorism…"
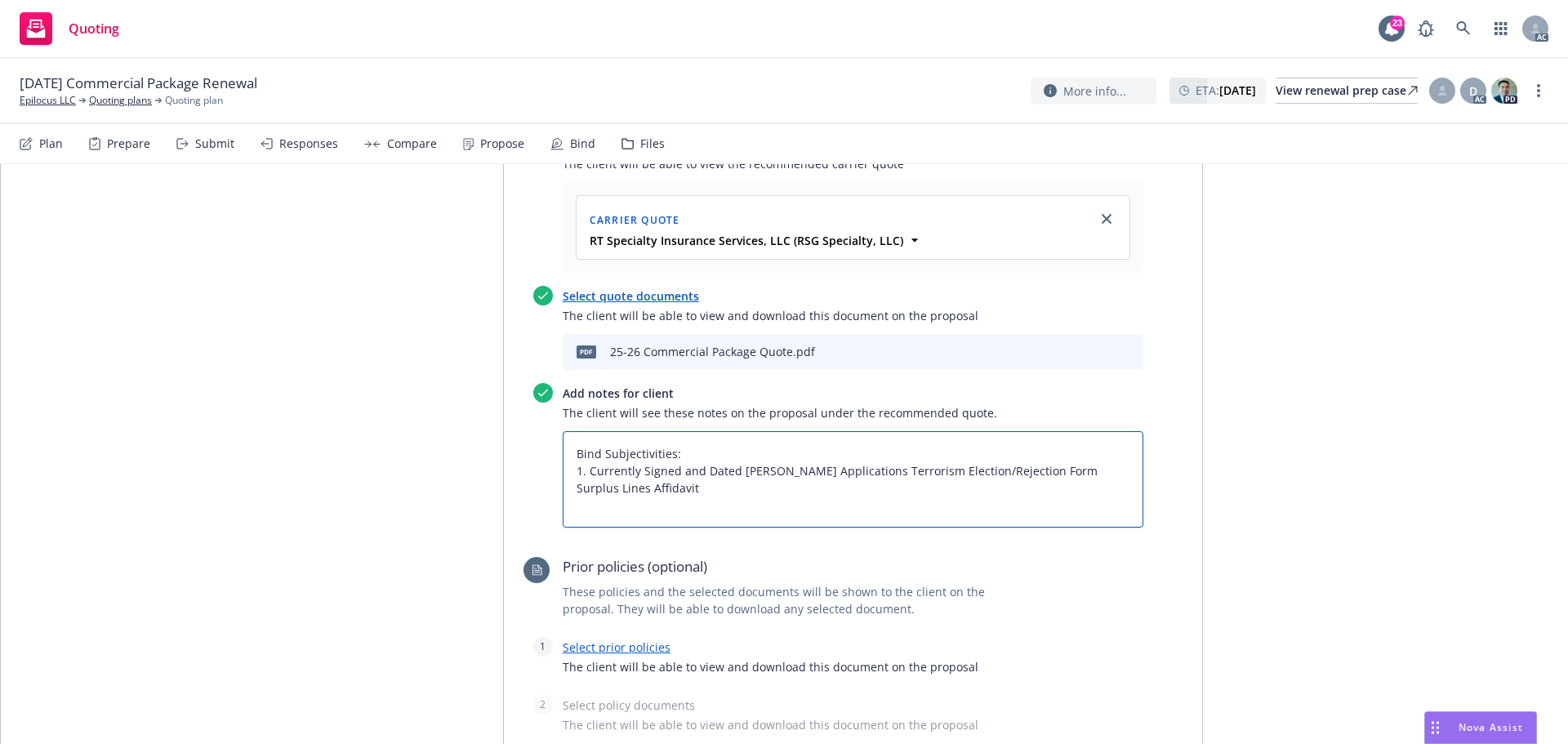
click at [842, 473] on textarea "Bind Subjectivities: 1. Currently Signed and Dated ACORD Applications Terrorism…" at bounding box center [853, 479] width 581 height 96
type textarea "x"
type textarea "Bind Subjectivities: 1. Currently Signed and Dated ACORD Applications Terrorism…"
type textarea "x"
type textarea "Bind Subjectivities: 1. Currently Signed and Dated ACORD Applications 2Terroris…"
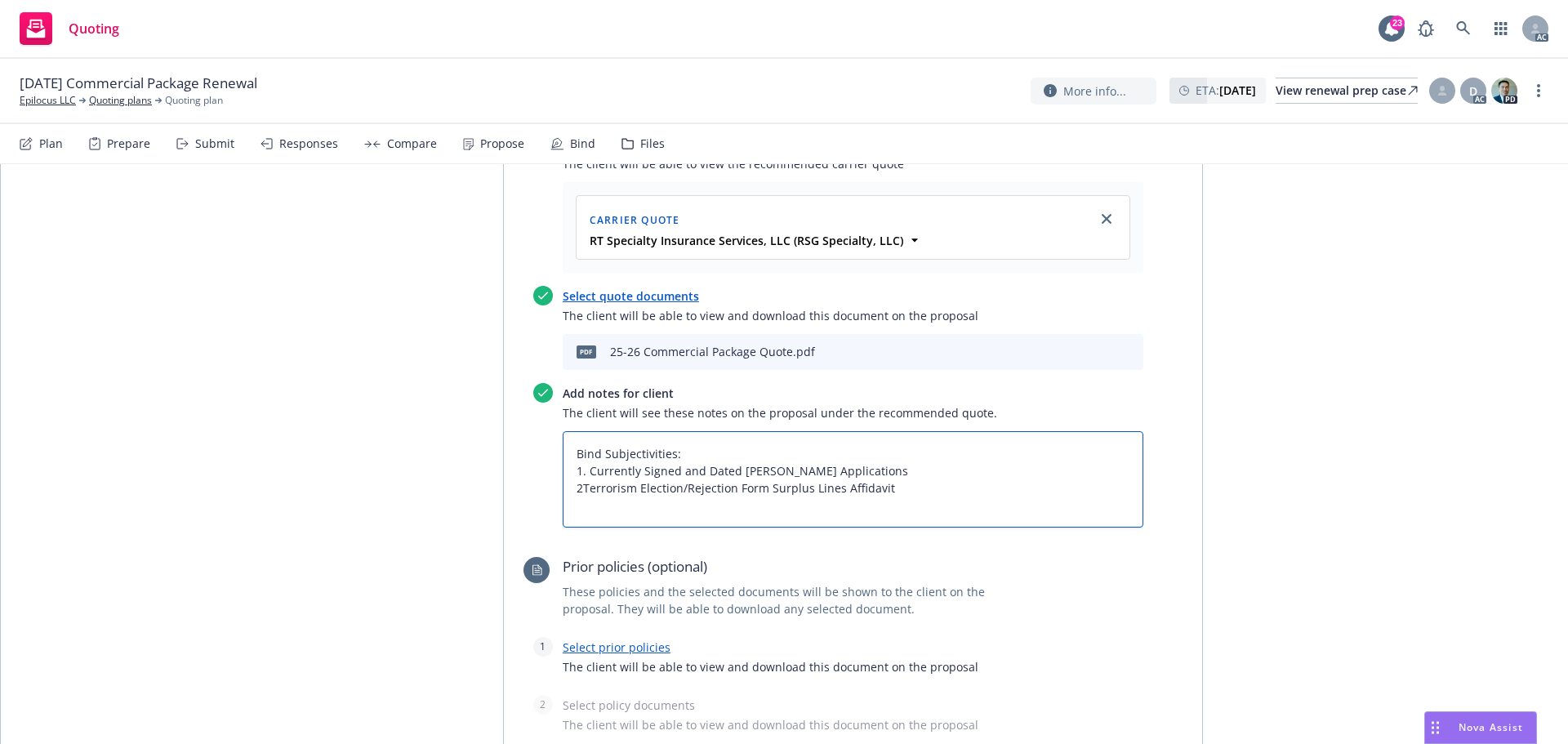
type textarea "x"
type textarea "Bind Subjectivities: 1. Currently Signed and Dated ACORD Applications 2.Terrori…"
type textarea "x"
type textarea "Bind Subjectivities: 1. Currently Signed and Dated ACORD Applications 2. Terror…"
click at [767, 495] on textarea "Bind Subjectivities: 1. Currently Signed and Dated ACORD Applications 2. Terror…" at bounding box center [853, 479] width 581 height 96
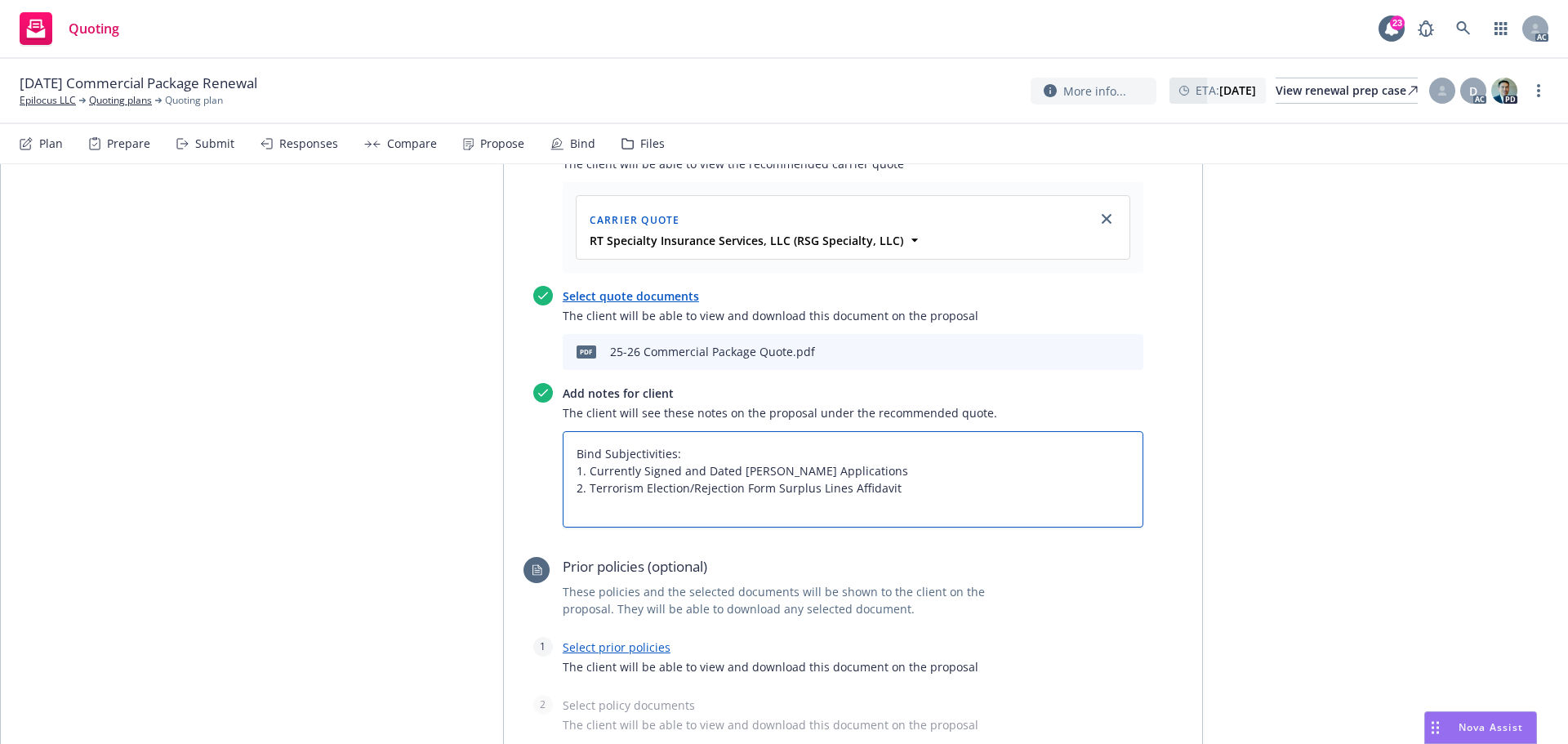
type textarea "x"
type textarea "Bind Subjectivities: 1. Currently Signed and Dated ACORD Applications 2. Terror…"
type textarea "x"
type textarea "Bind Subjectivities: 1. Currently Signed and Dated ACORD Applications 2. Terror…"
type textarea "x"
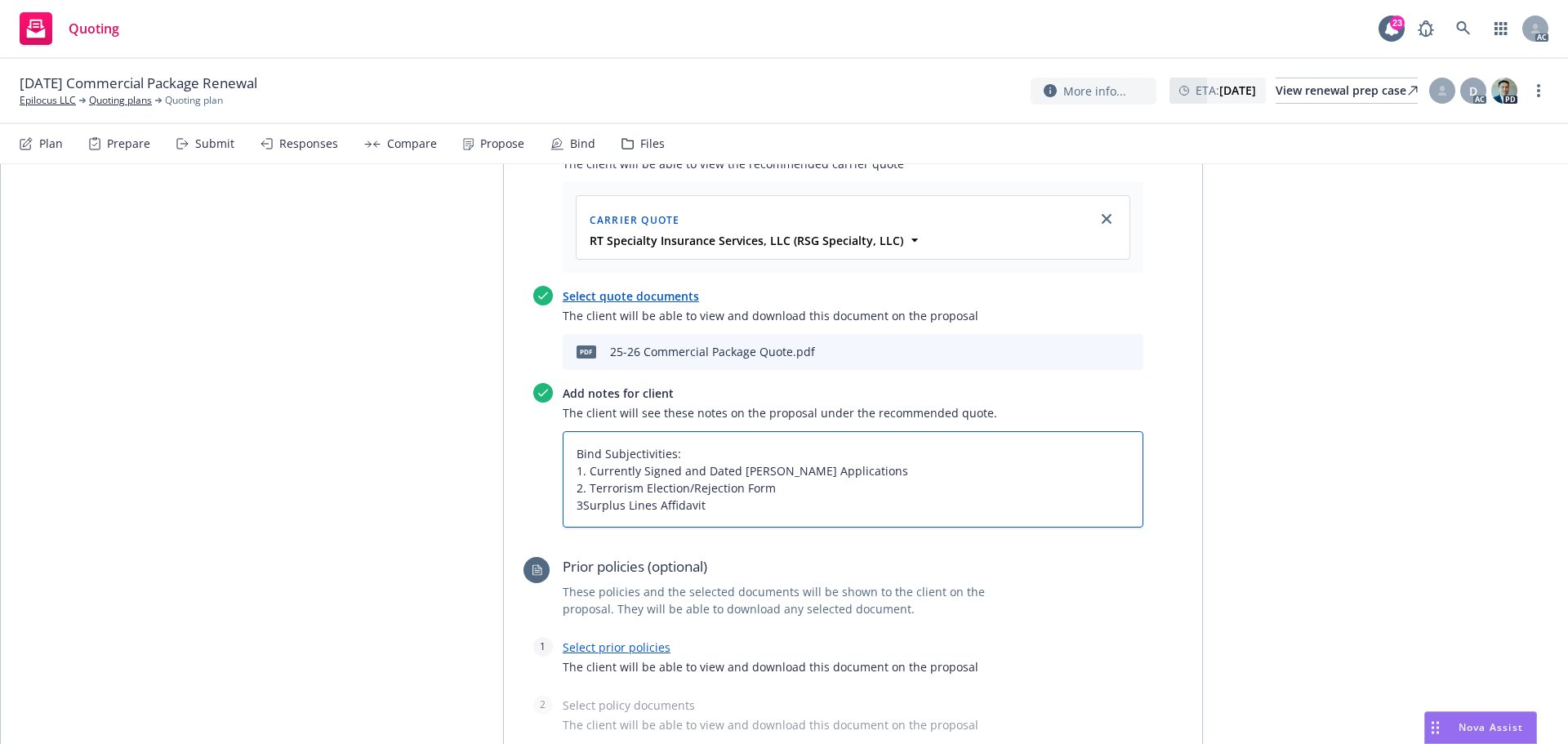
type textarea "Bind Subjectivities: 1. Currently Signed and Dated ACORD Applications 2. Terror…"
type textarea "x"
type textarea "Bind Subjectivities: 1. Currently Signed and Dated ACORD Applications 2. Terror…"
click at [597, 652] on link "Select prior policies" at bounding box center [617, 648] width 108 height 16
type textarea "x"
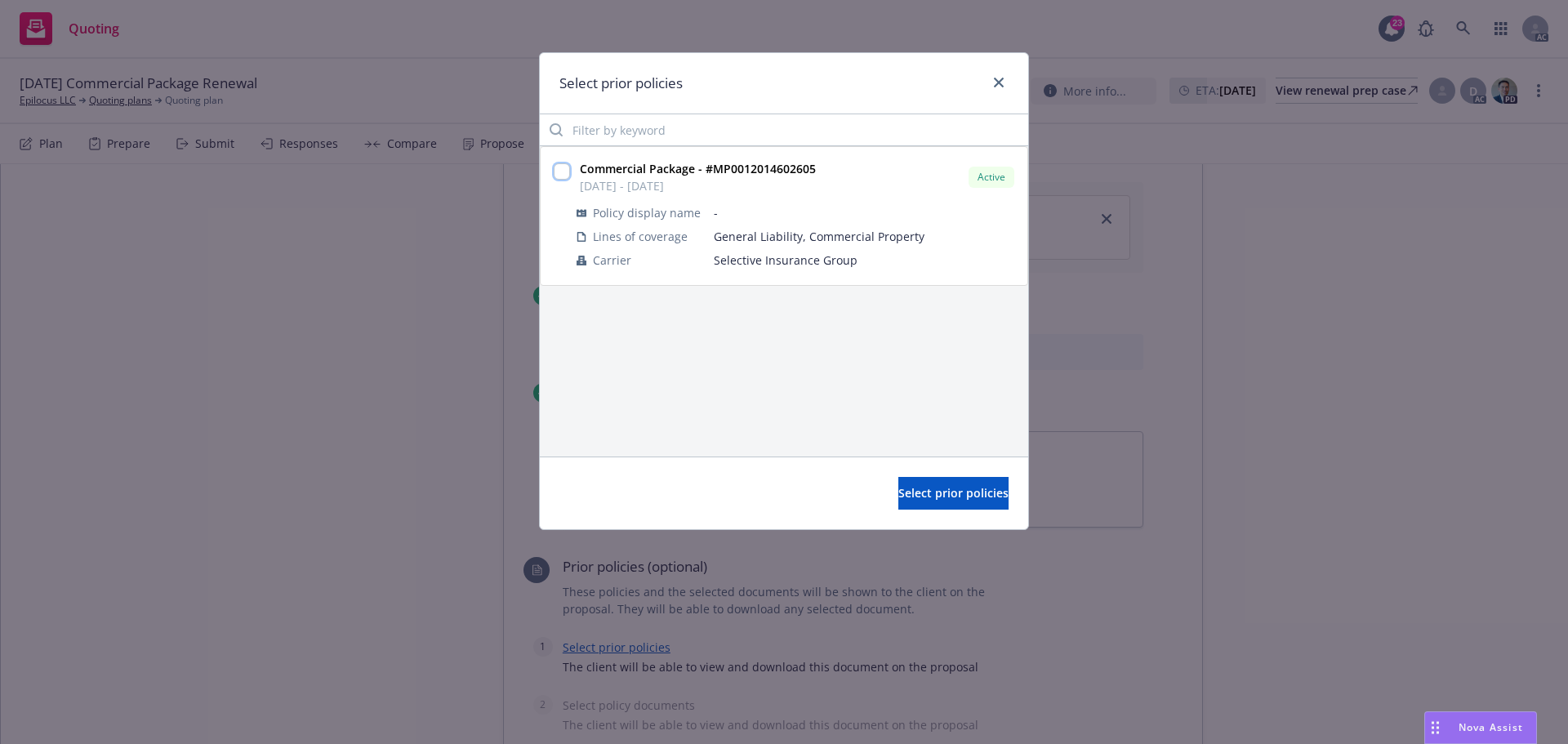
drag, startPoint x: 562, startPoint y: 170, endPoint x: 721, endPoint y: 264, distance: 184.7
click at [562, 170] on input "checkbox" at bounding box center [562, 171] width 17 height 17
checkbox input "true"
click at [929, 493] on span "Select prior policies" at bounding box center [954, 493] width 110 height 16
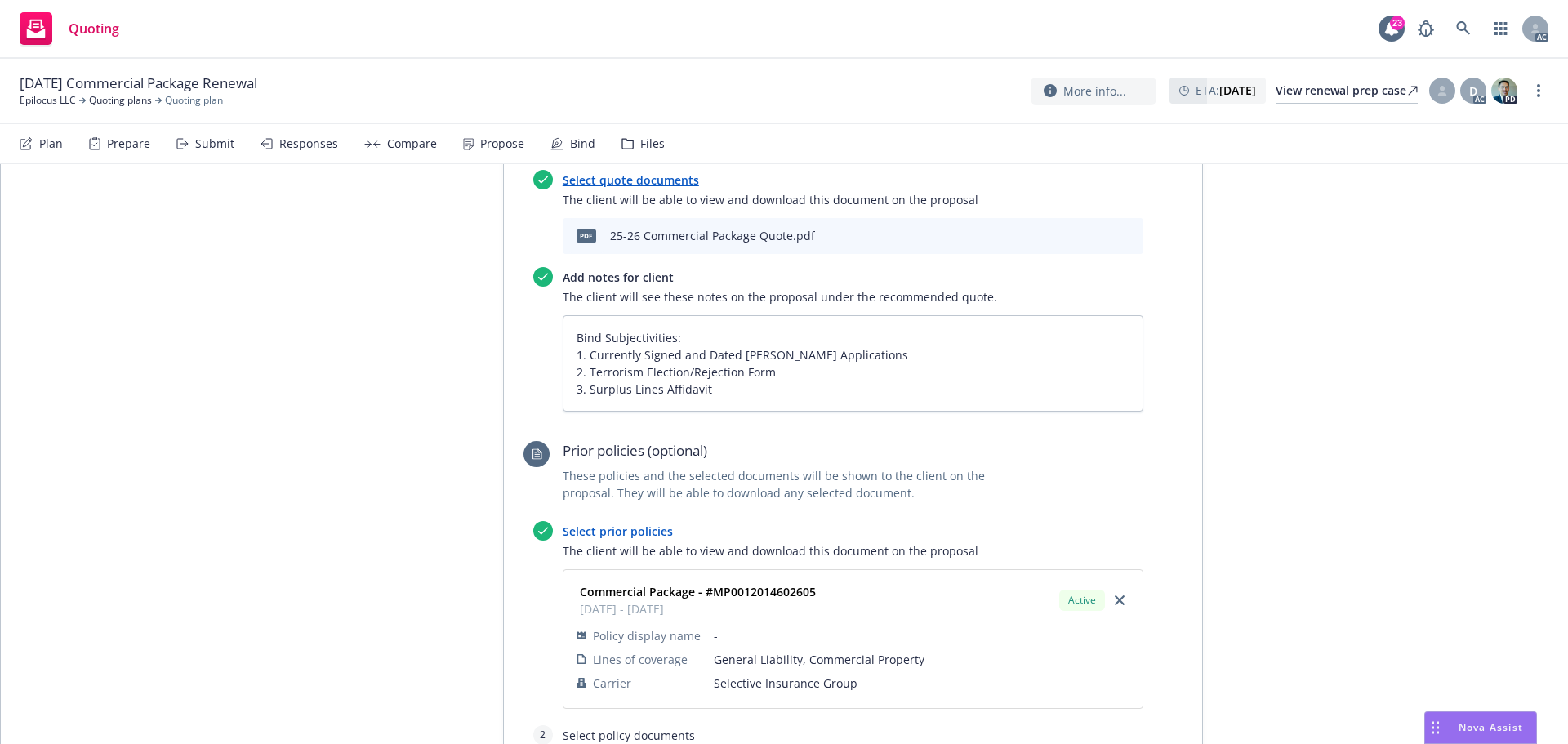
scroll to position [1296, 0]
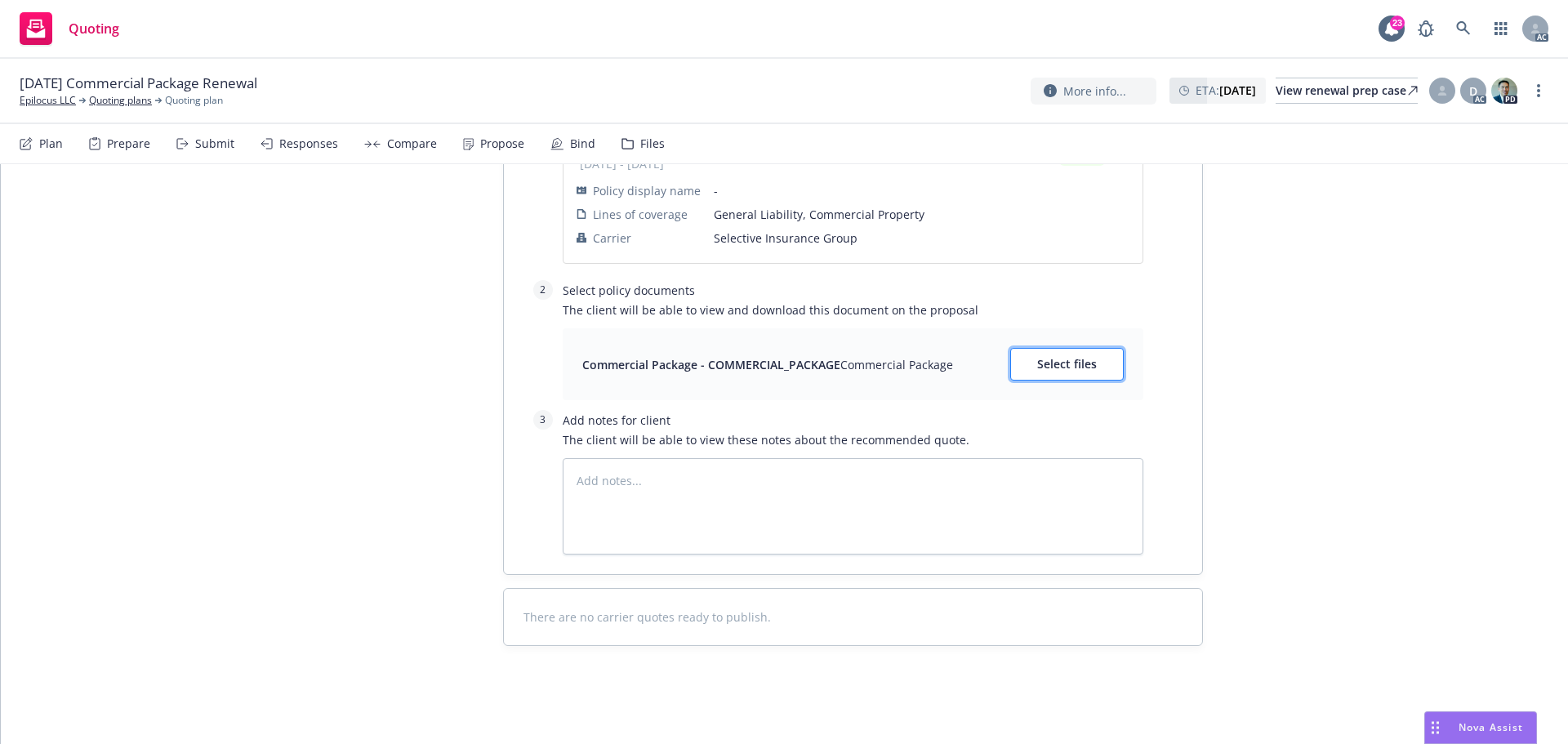
click at [1086, 368] on span "Select files" at bounding box center [1067, 364] width 60 height 16
type textarea "x"
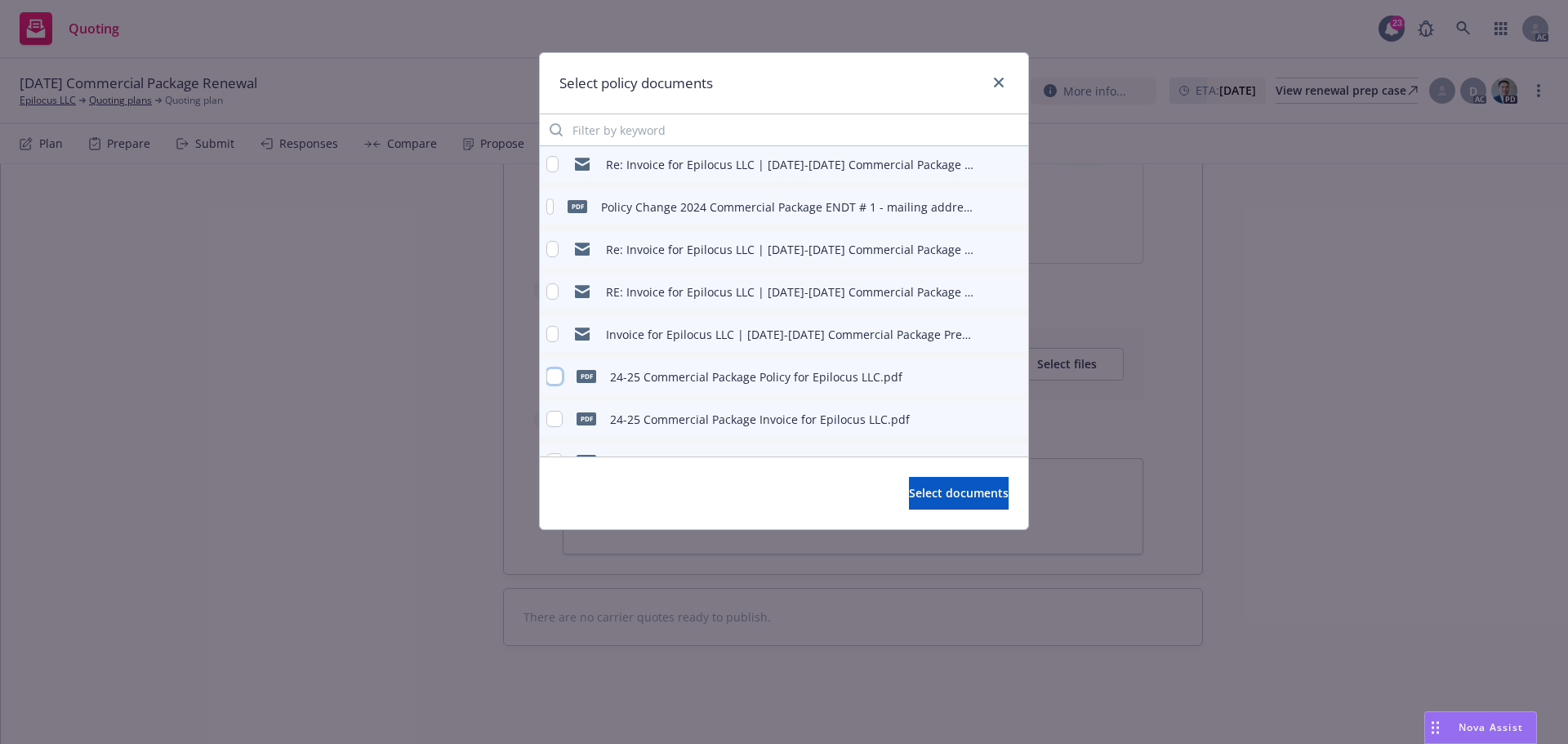
click at [557, 377] on input "checkbox" at bounding box center [554, 376] width 17 height 17
checkbox input "true"
click at [936, 492] on span "Select documents" at bounding box center [959, 493] width 99 height 16
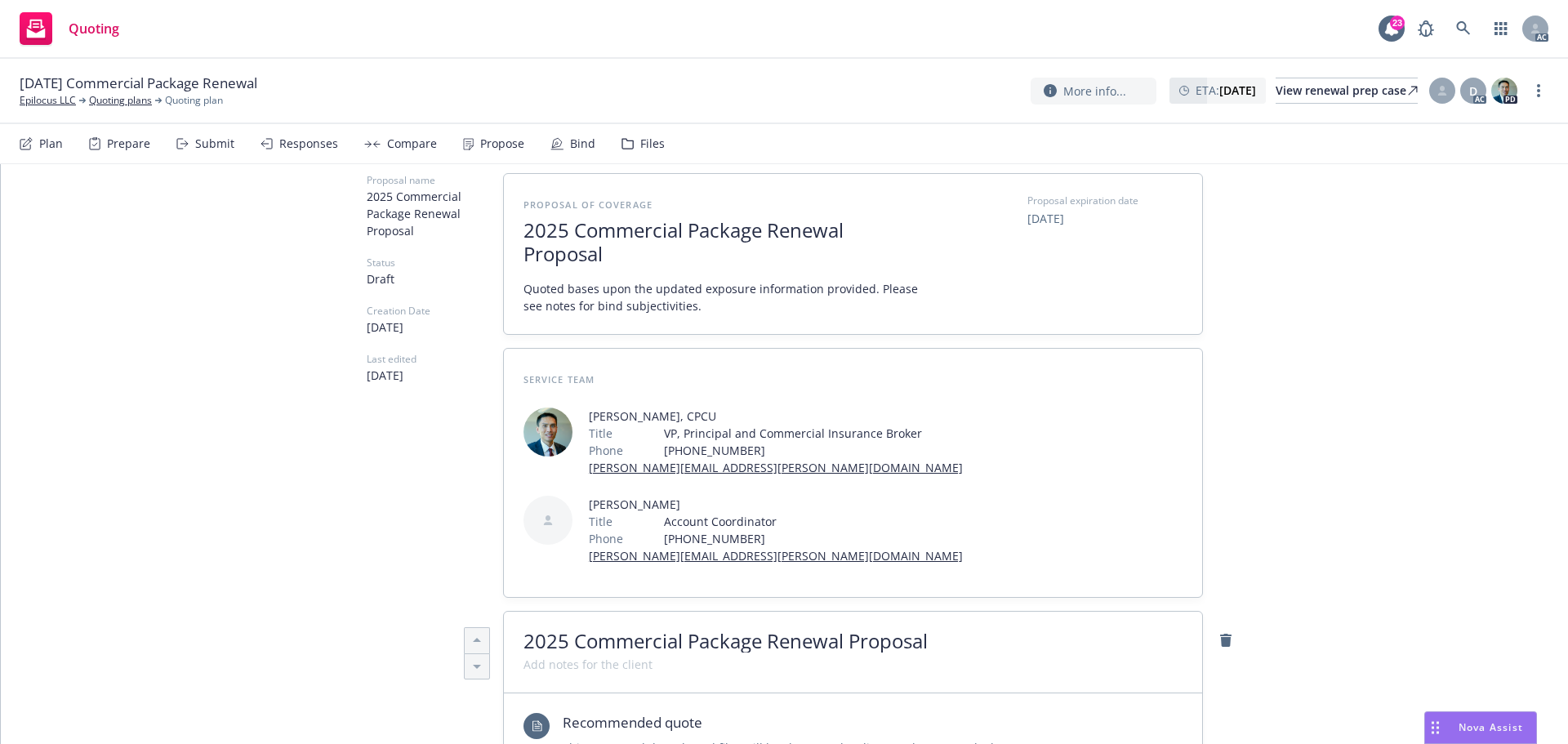
scroll to position [0, 0]
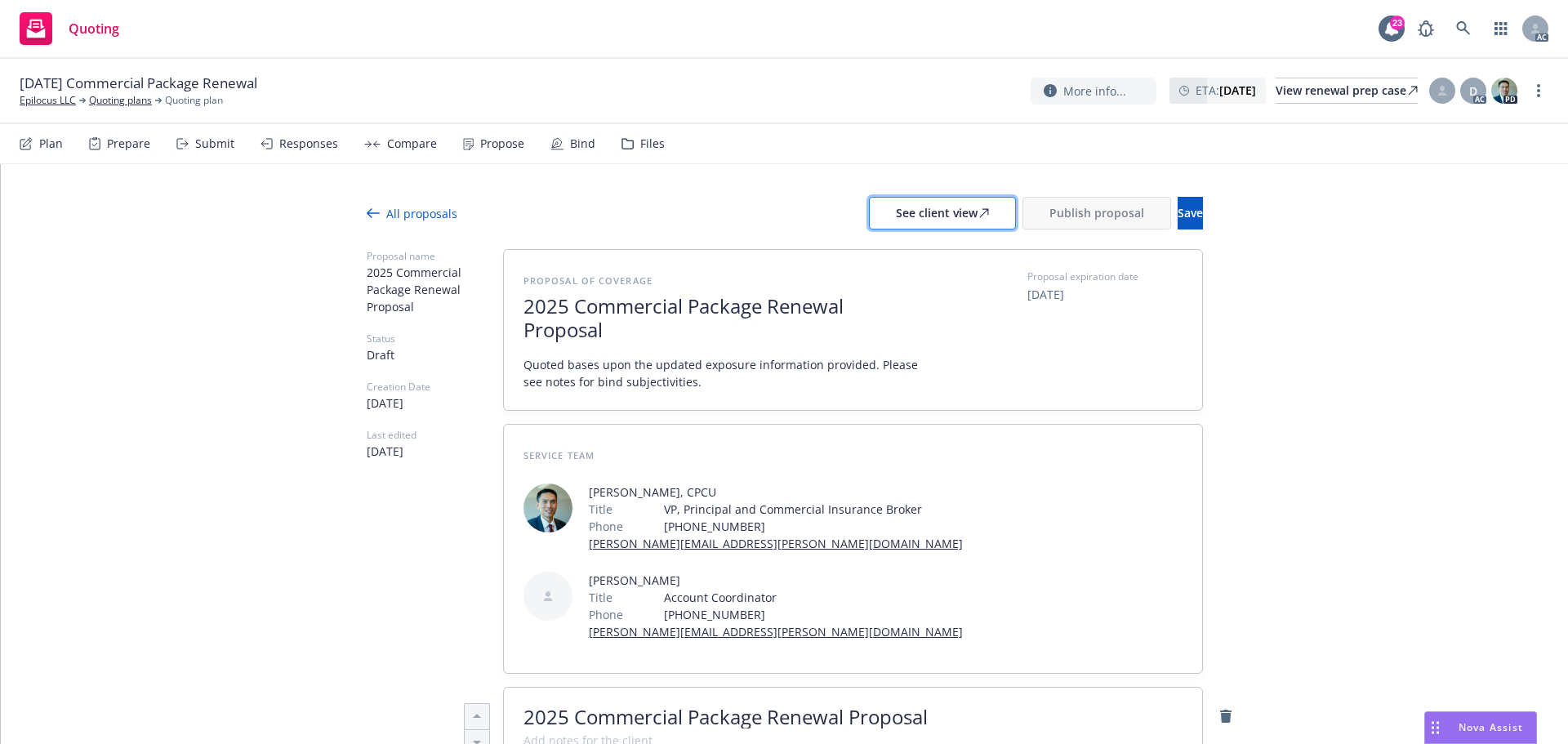
click at [896, 211] on div "See client view" at bounding box center [942, 214] width 94 height 31
type textarea "x"
click at [308, 160] on div "Responses" at bounding box center [299, 144] width 78 height 39
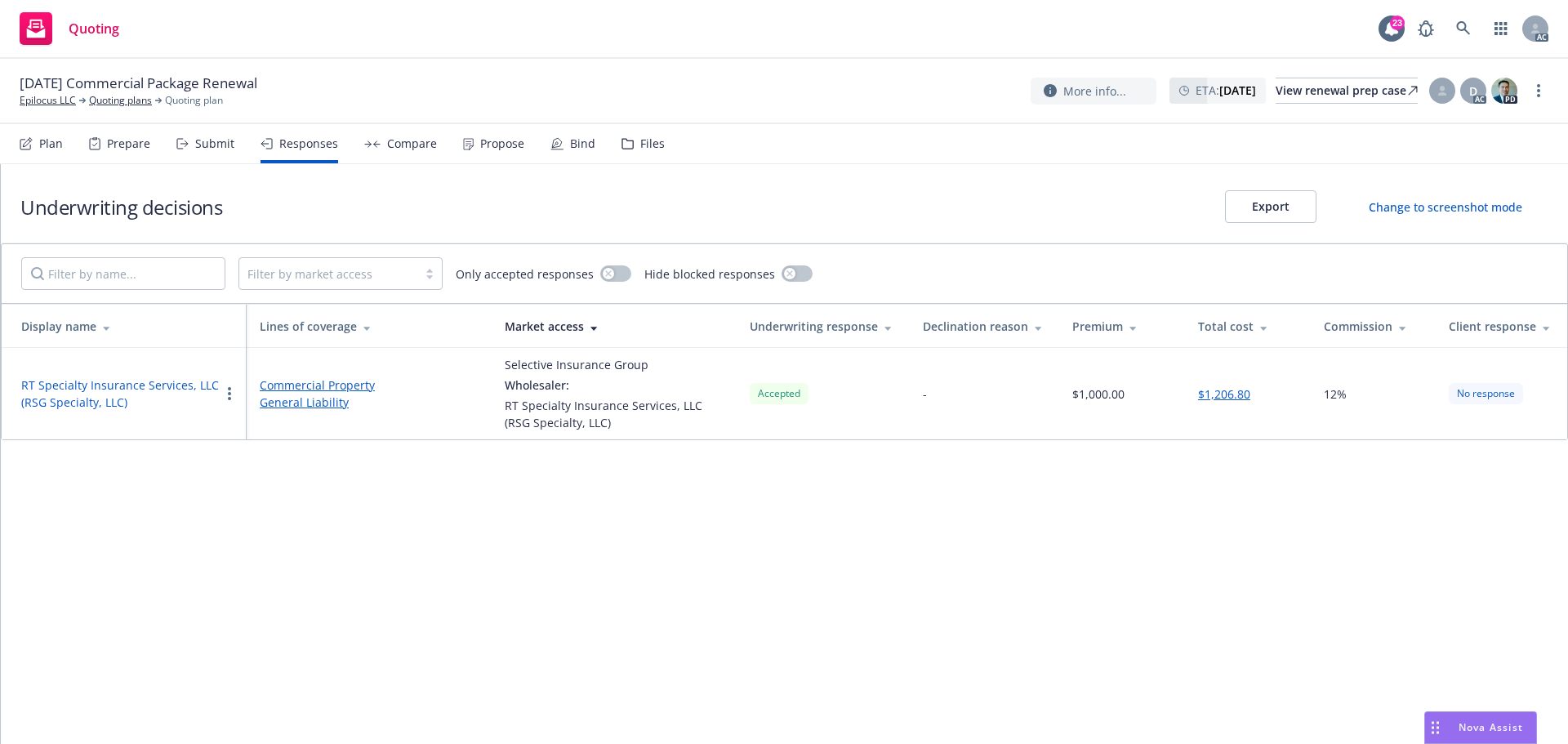
click at [94, 386] on button "RT Specialty Insurance Services, LLC (RSG Specialty, LLC)" at bounding box center [121, 394] width 199 height 34
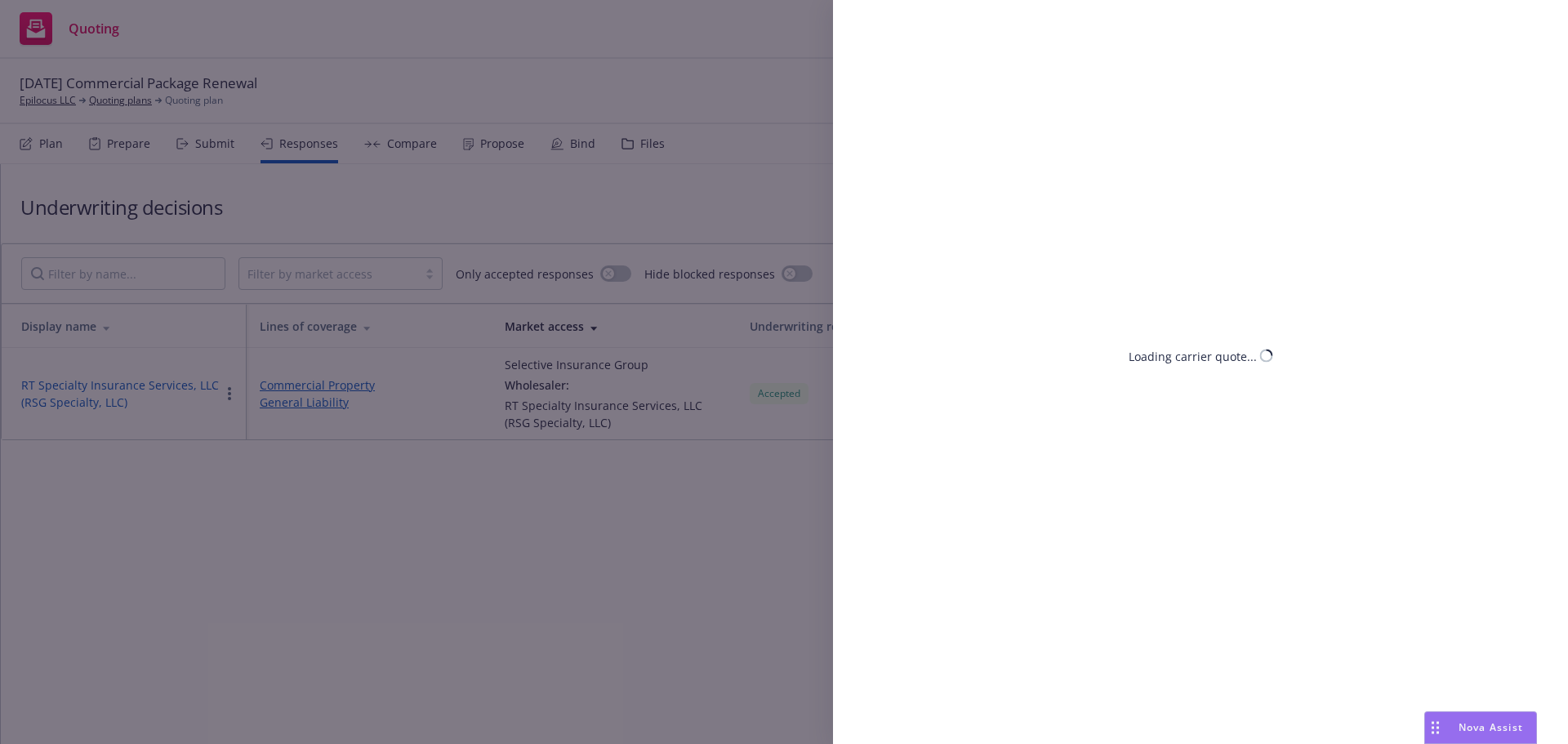
select select "CA"
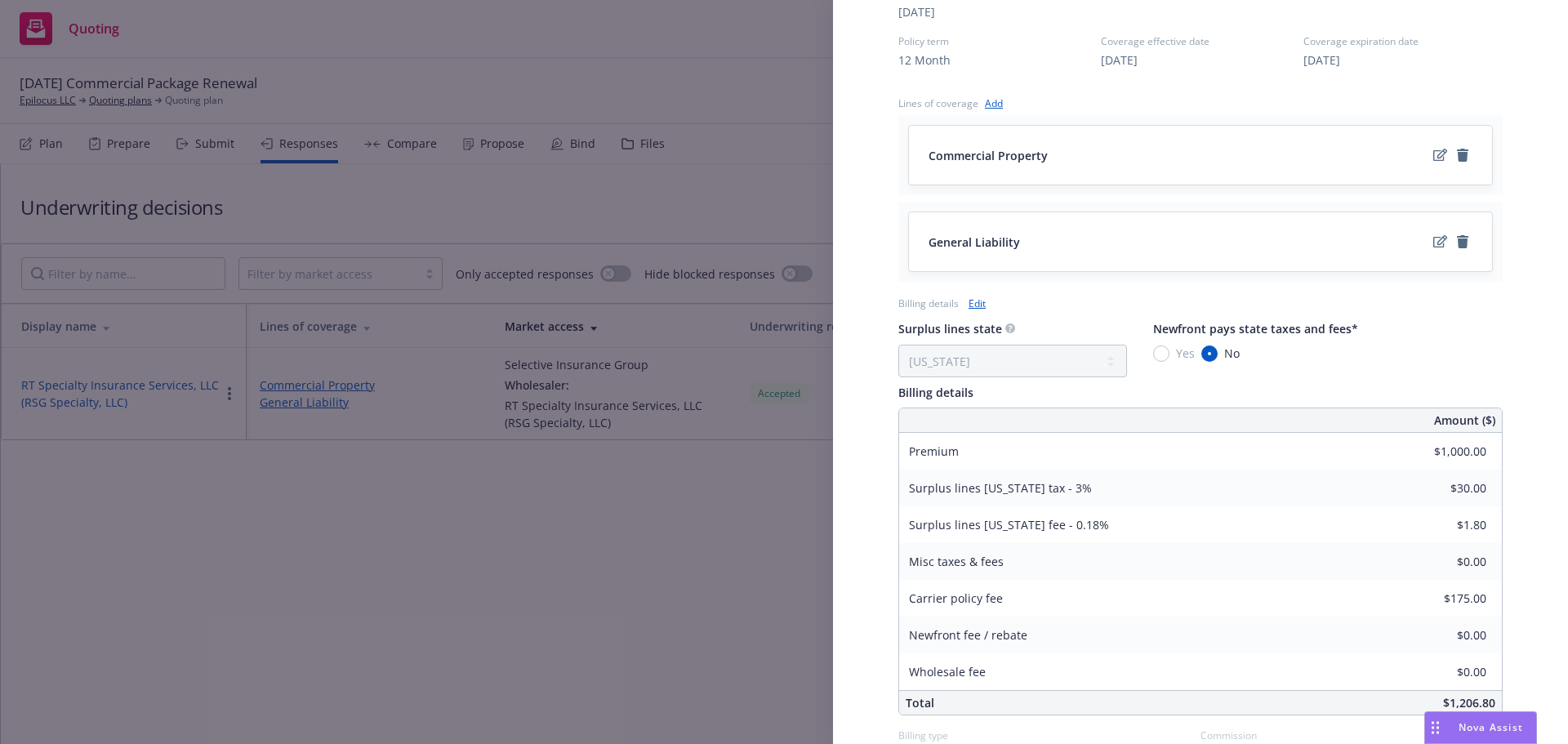
scroll to position [699, 0]
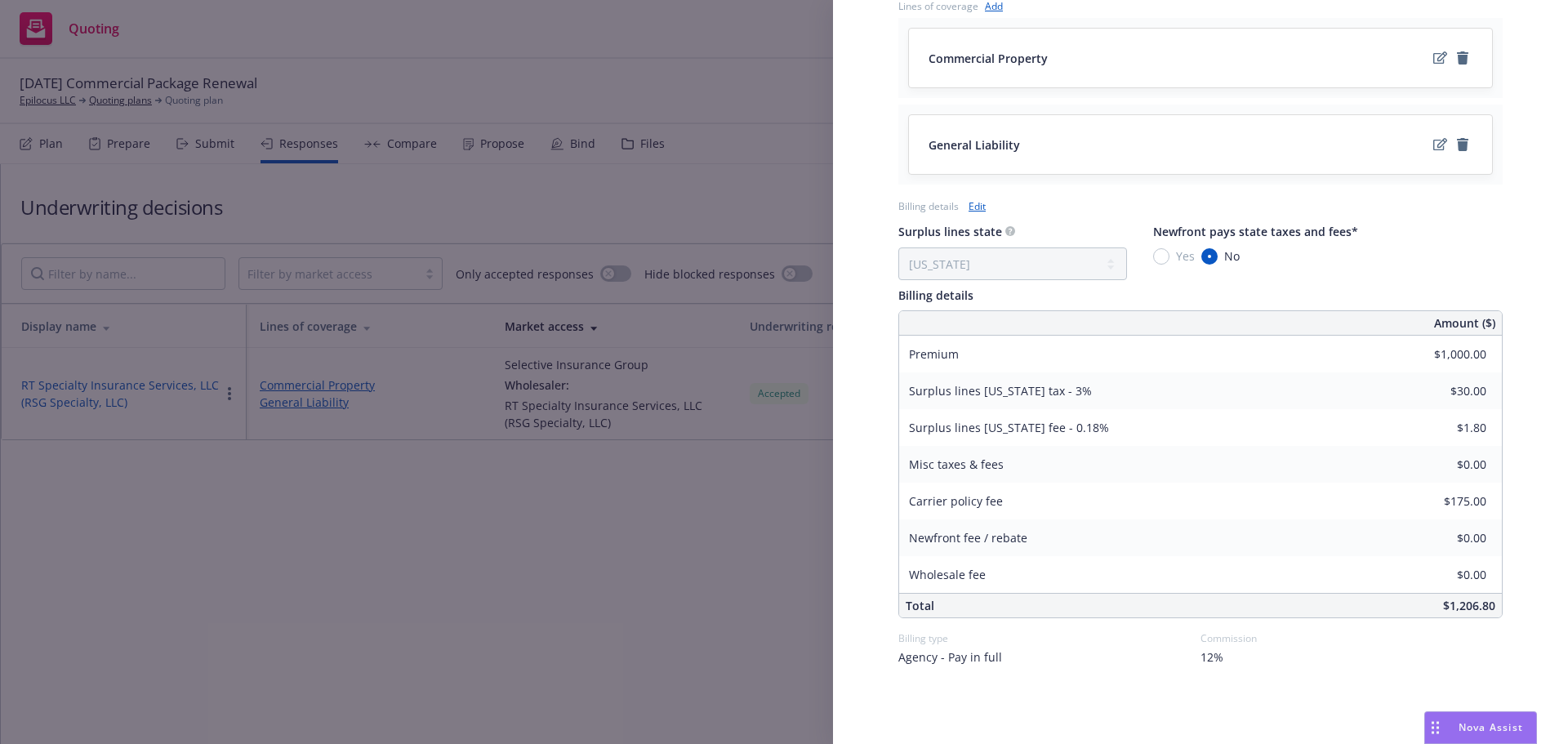
drag, startPoint x: 545, startPoint y: 644, endPoint x: 404, endPoint y: 143, distance: 520.5
click at [545, 642] on div "Display Name RT Specialty Insurance Services, LLC (RSG Specialty, LLC) Carrier …" at bounding box center [784, 372] width 1568 height 744
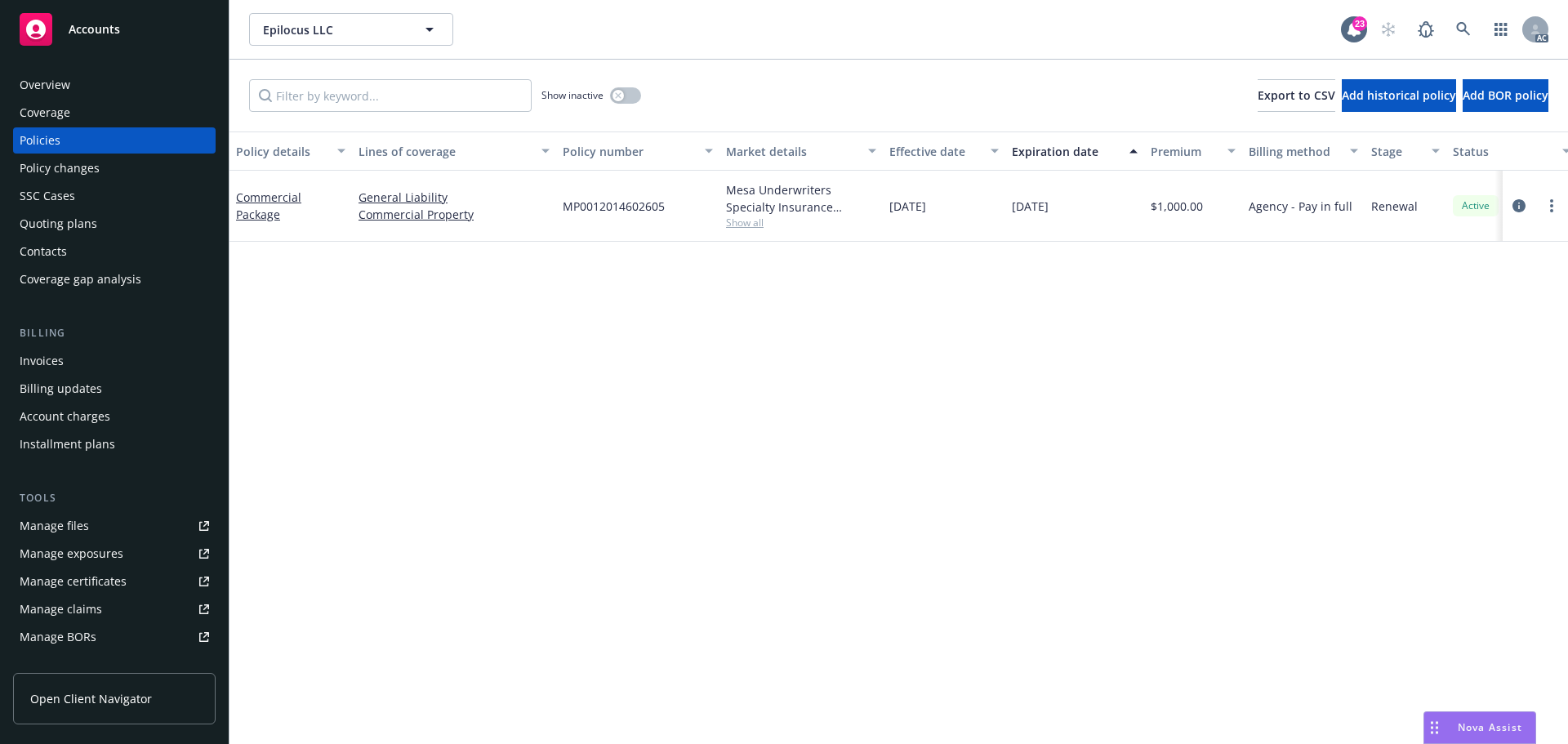
click at [269, 205] on div "Commercial Package" at bounding box center [290, 206] width 109 height 34
click at [259, 195] on link "Commercial Package" at bounding box center [269, 206] width 65 height 32
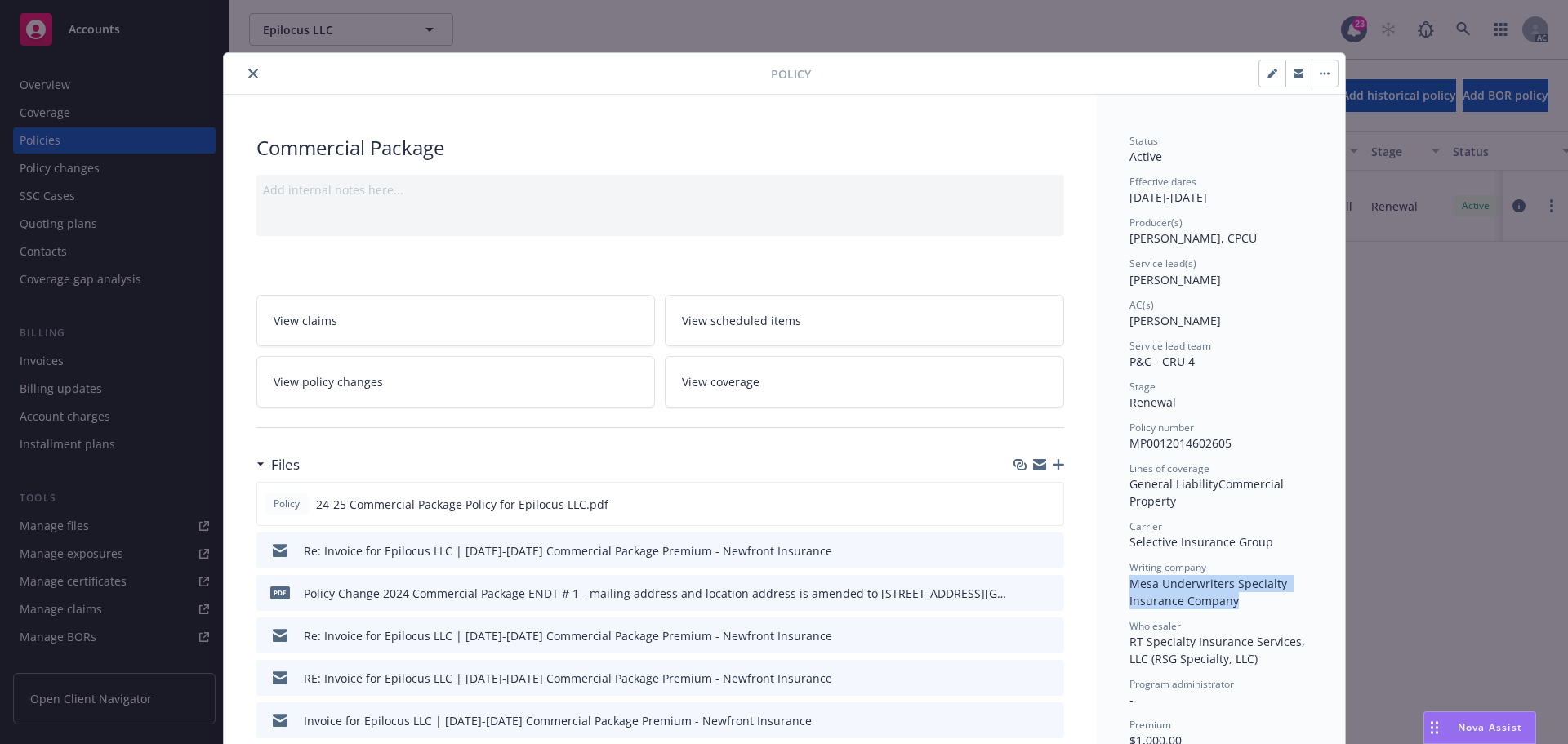
drag, startPoint x: 1245, startPoint y: 598, endPoint x: 1116, endPoint y: 584, distance: 129.8
copy span "Mesa Underwriters Specialty Insurance Company"
click at [1040, 502] on icon "preview file" at bounding box center [1047, 503] width 15 height 12
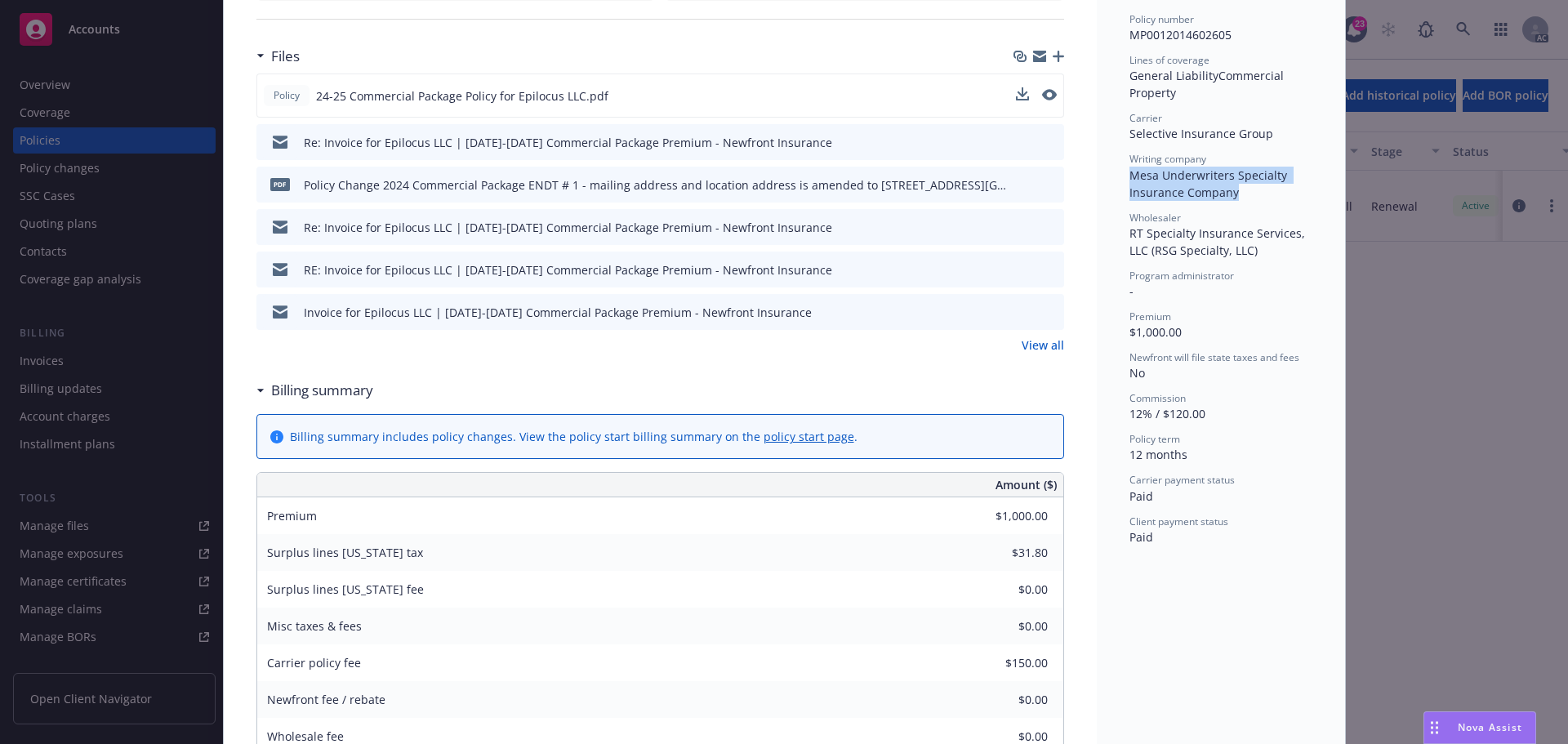
scroll to position [899, 0]
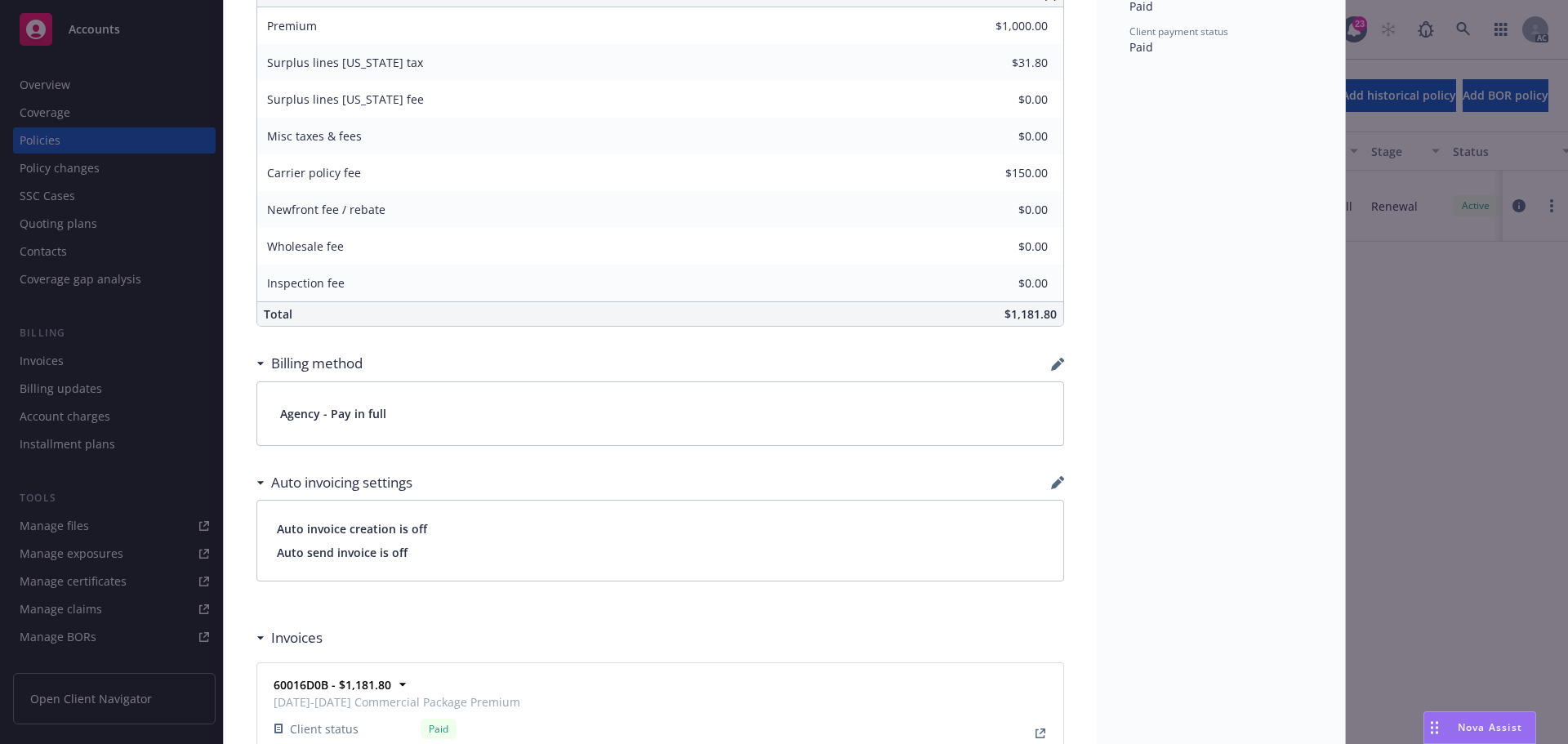
click at [1430, 719] on div "Drag to move" at bounding box center [1434, 728] width 21 height 31
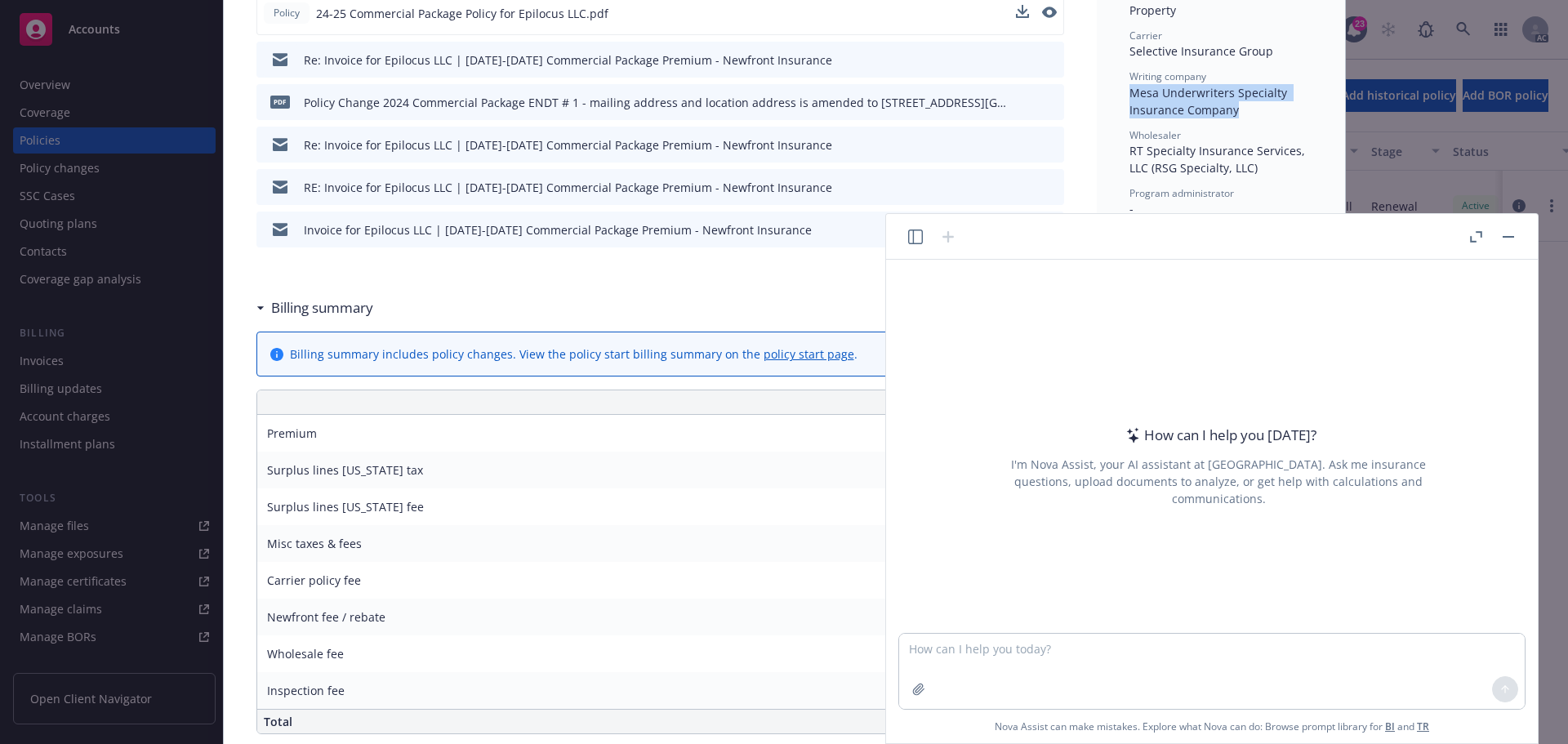
scroll to position [490, 0]
click at [1520, 239] on header at bounding box center [1212, 236] width 652 height 45
click at [1507, 234] on button "button" at bounding box center [1509, 237] width 20 height 20
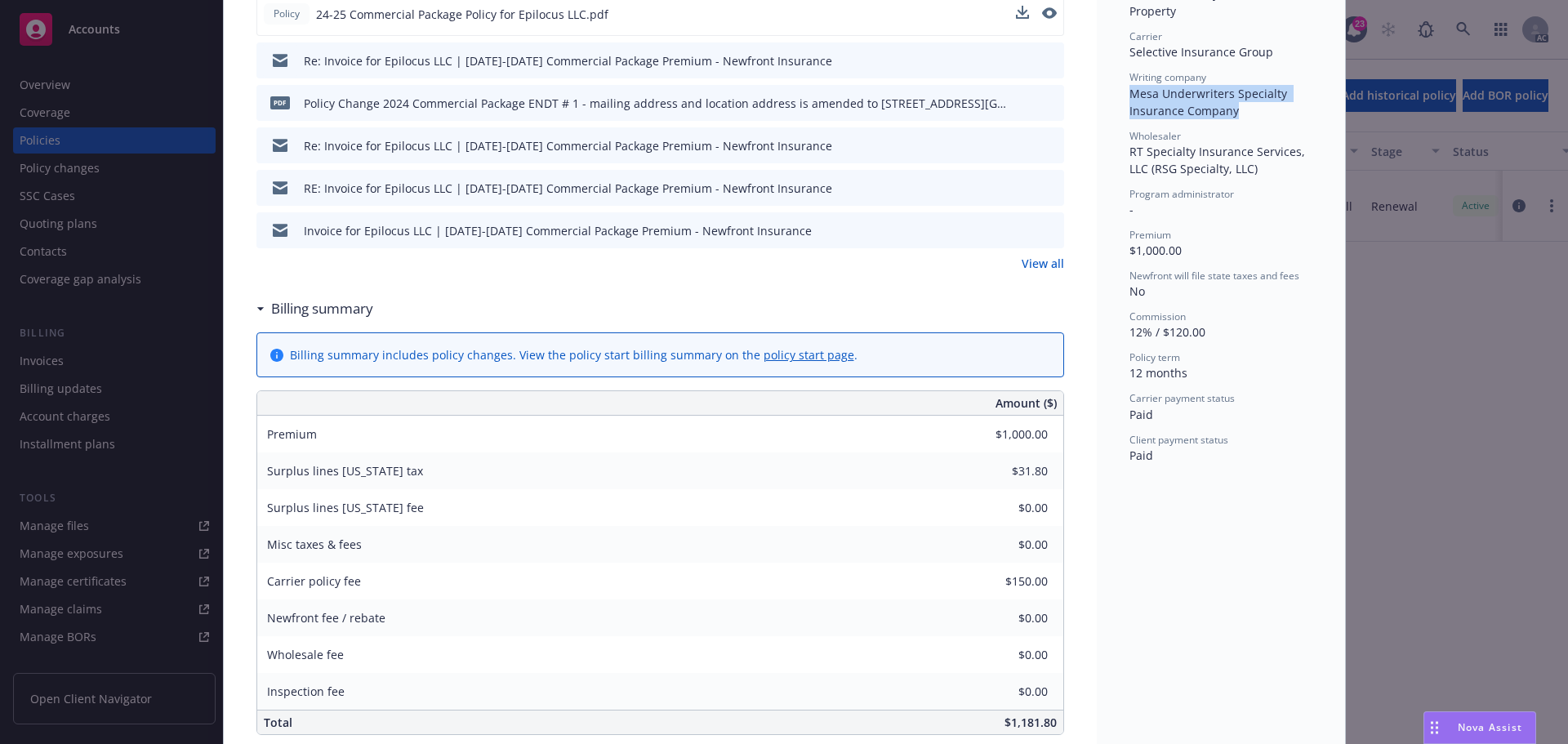
drag, startPoint x: 1128, startPoint y: 95, endPoint x: 1256, endPoint y: 114, distance: 129.4
click at [1256, 114] on div "Writing company Mesa Underwriters Specialty Insurance Company" at bounding box center [1222, 93] width 183 height 48
copy span "Mesa Underwriters Specialty Insurance Company"
click at [1438, 726] on div "Drag to move" at bounding box center [1434, 728] width 21 height 31
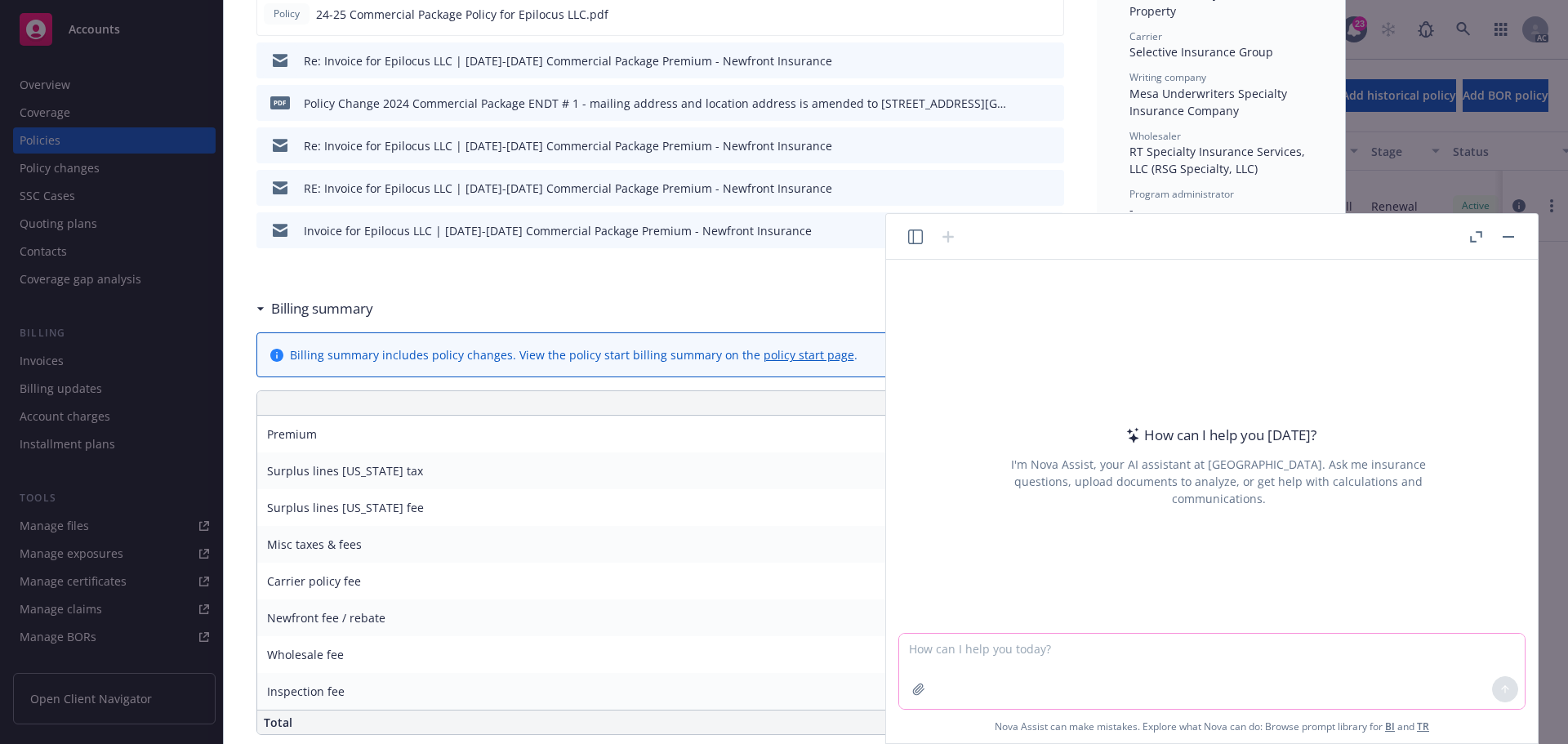
click at [1049, 651] on textarea at bounding box center [1213, 671] width 626 height 75
paste textarea "Mesa Underwriters Specialty Insurance Company"
type textarea "Mesa Underwriters Specialty Insurance Company is non-admitted in Ca state?."
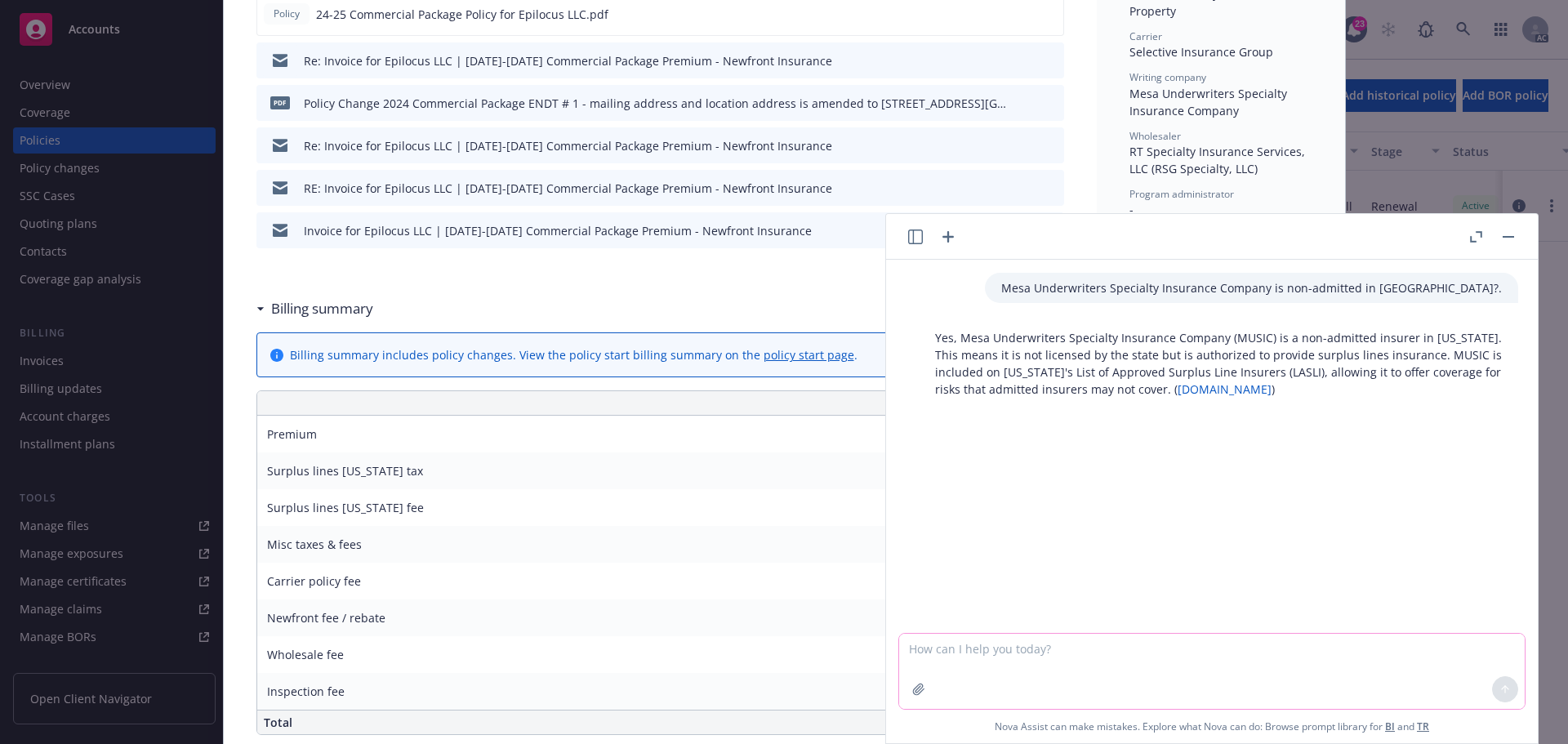
scroll to position [1062, 0]
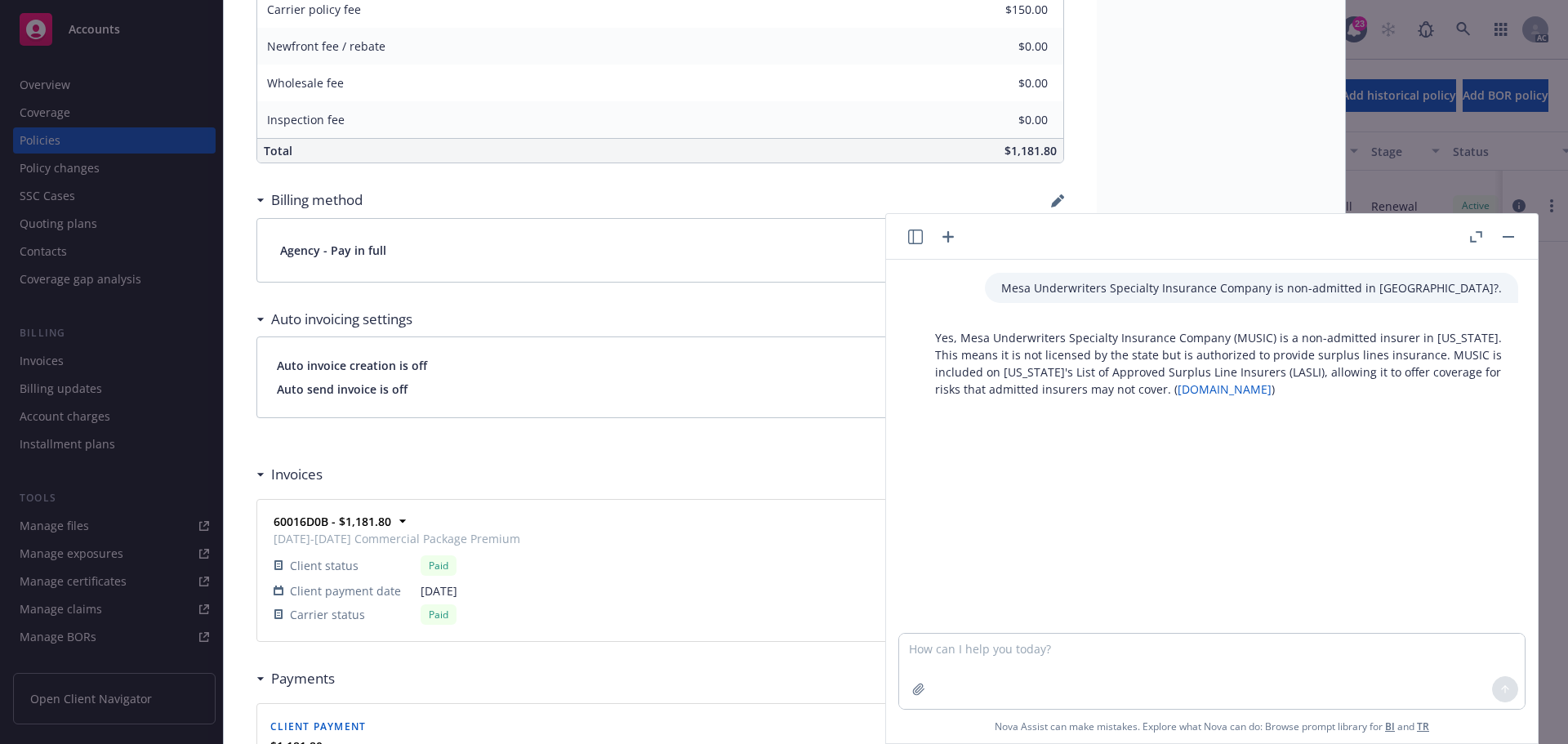
click at [1502, 238] on button "button" at bounding box center [1509, 237] width 20 height 20
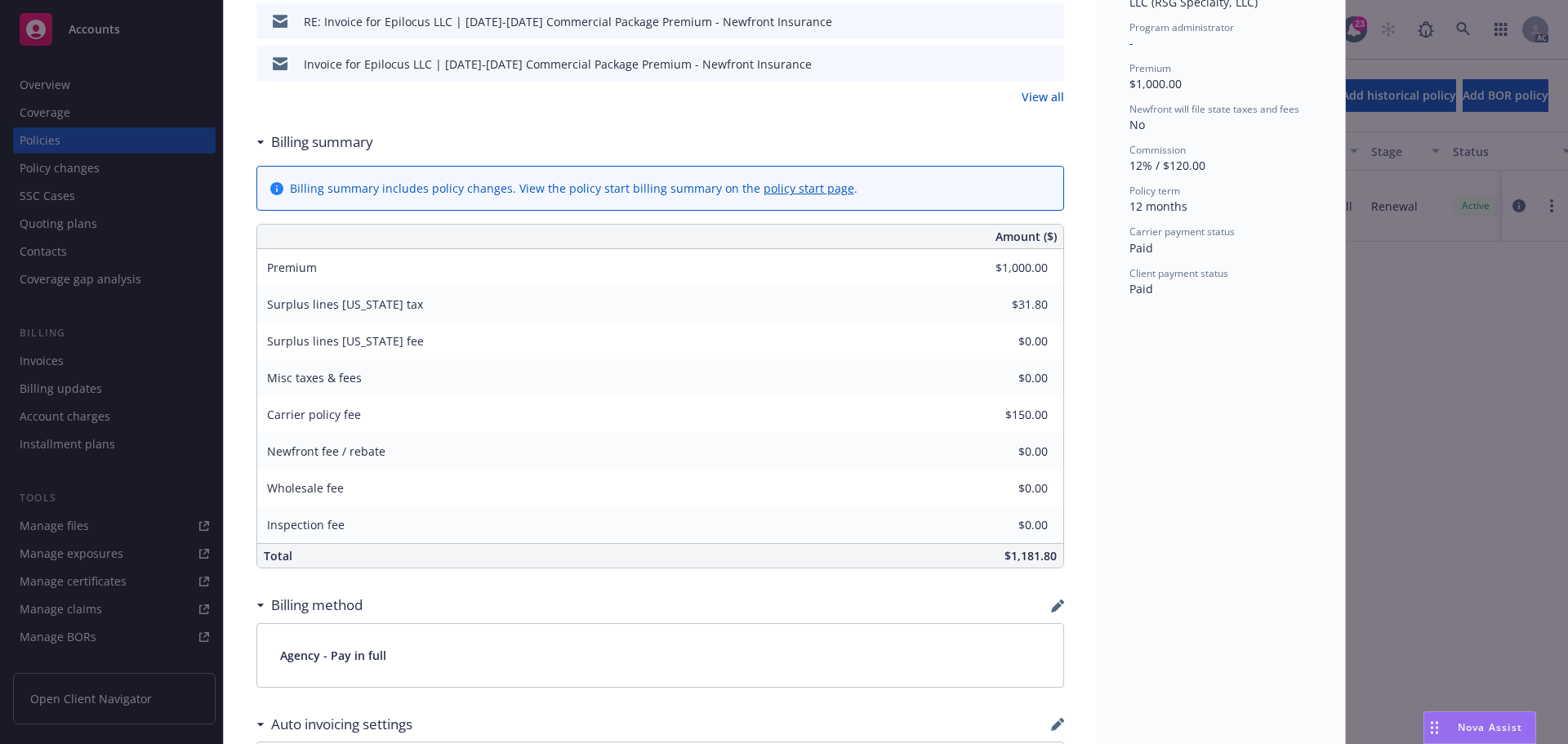
scroll to position [653, 0]
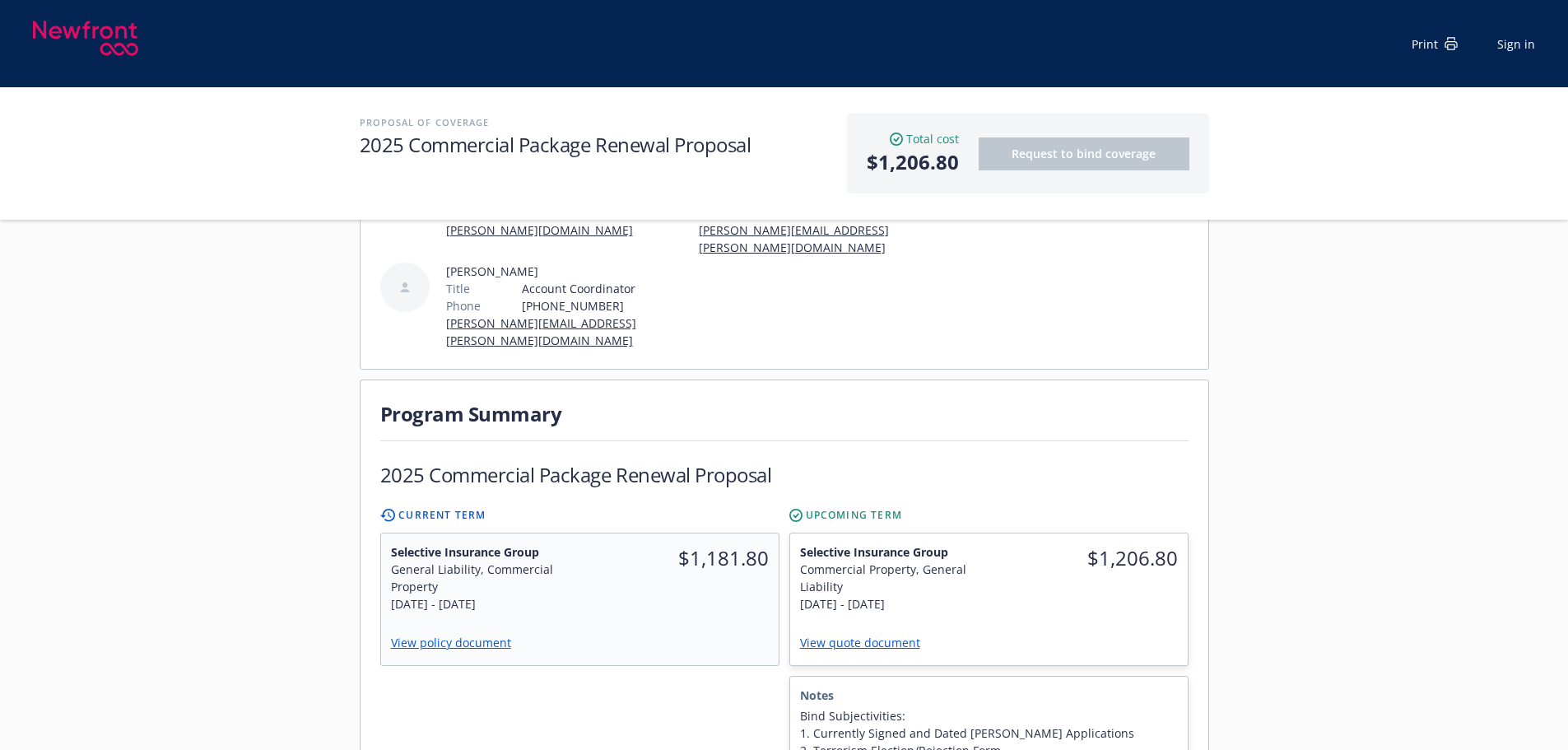
scroll to position [329, 0]
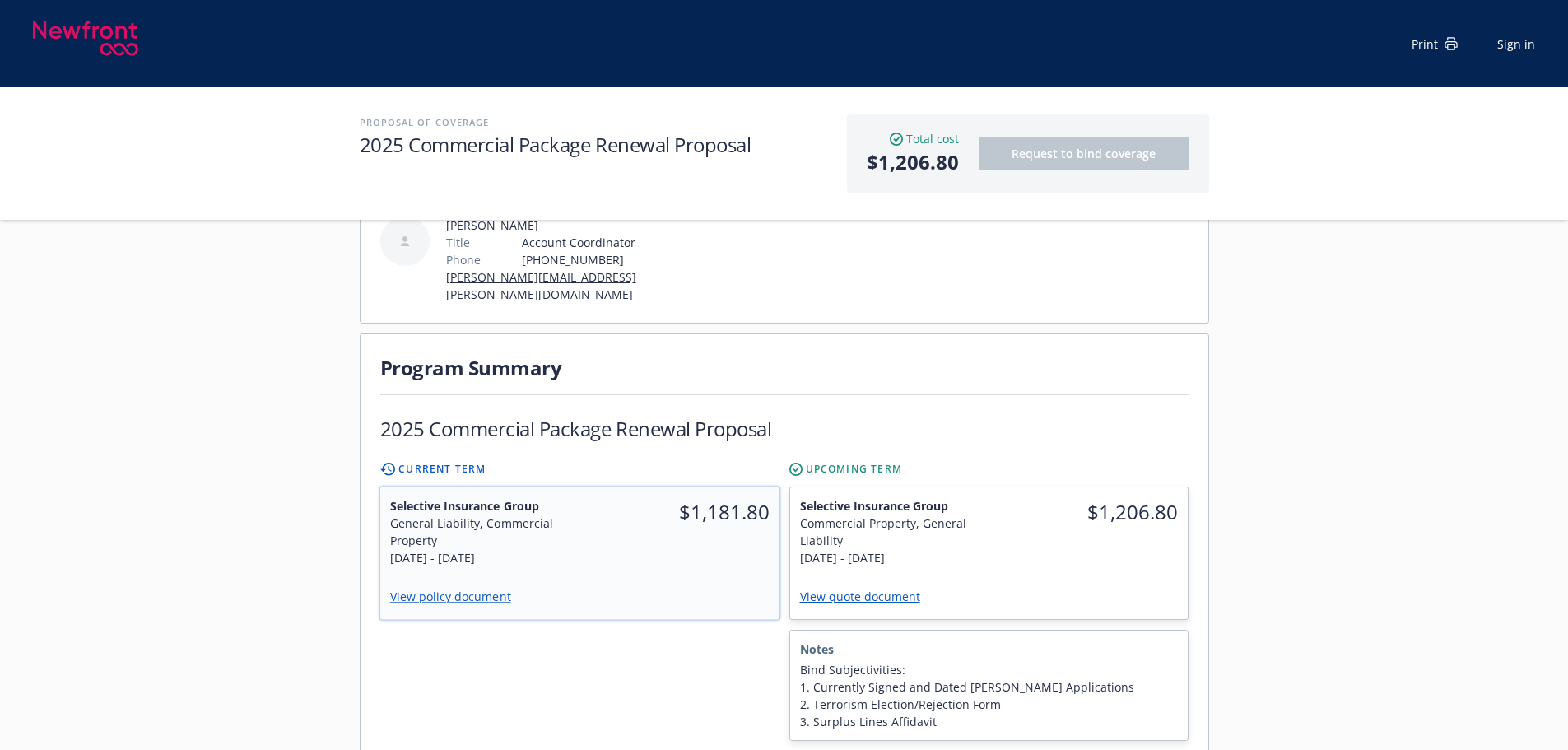
click at [740, 515] on div "$1,181.80" at bounding box center [679, 532] width 200 height 89
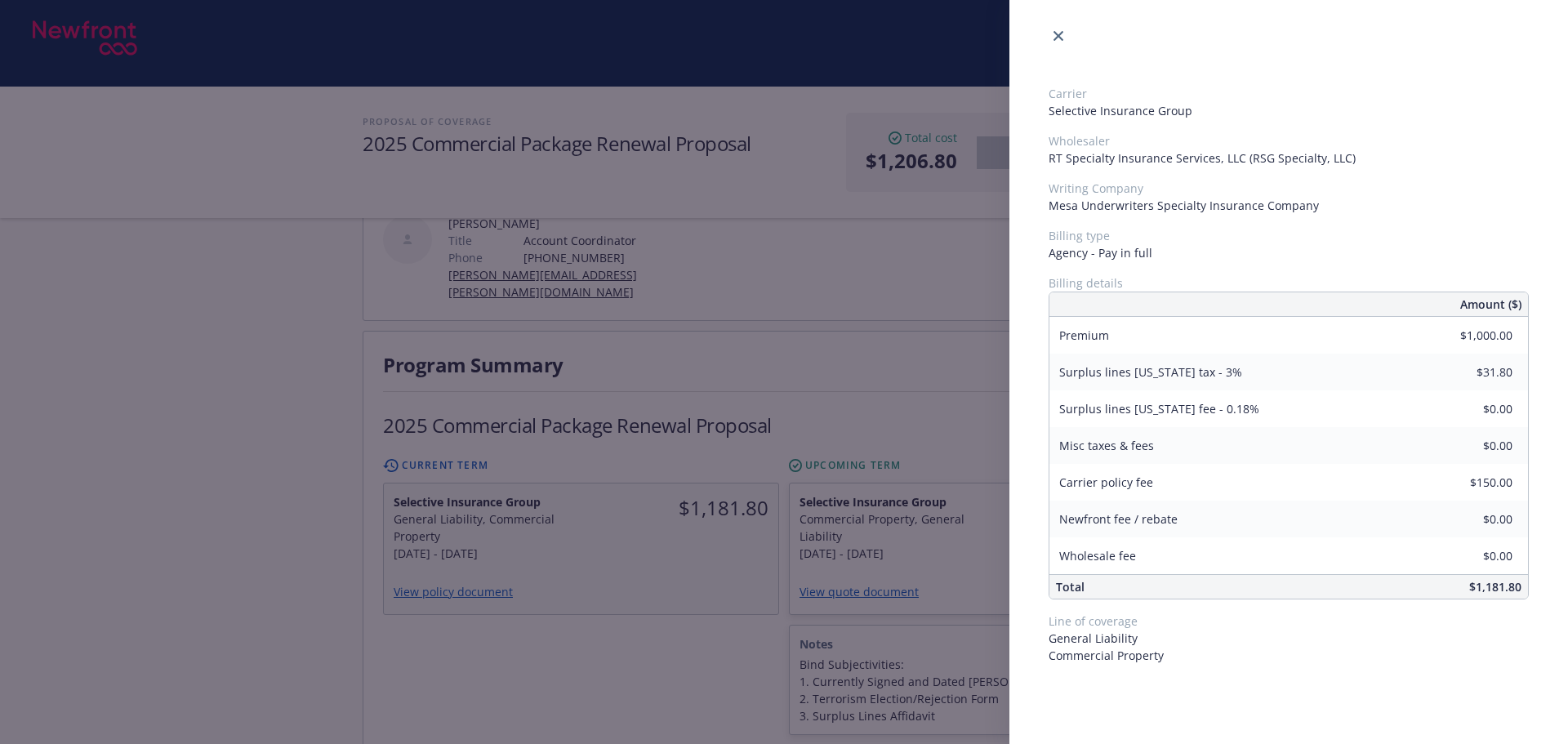
click at [728, 585] on div "Carrier Selective Insurance Group Wholesaler RT Specialty Insurance Services, L…" at bounding box center [784, 372] width 1568 height 744
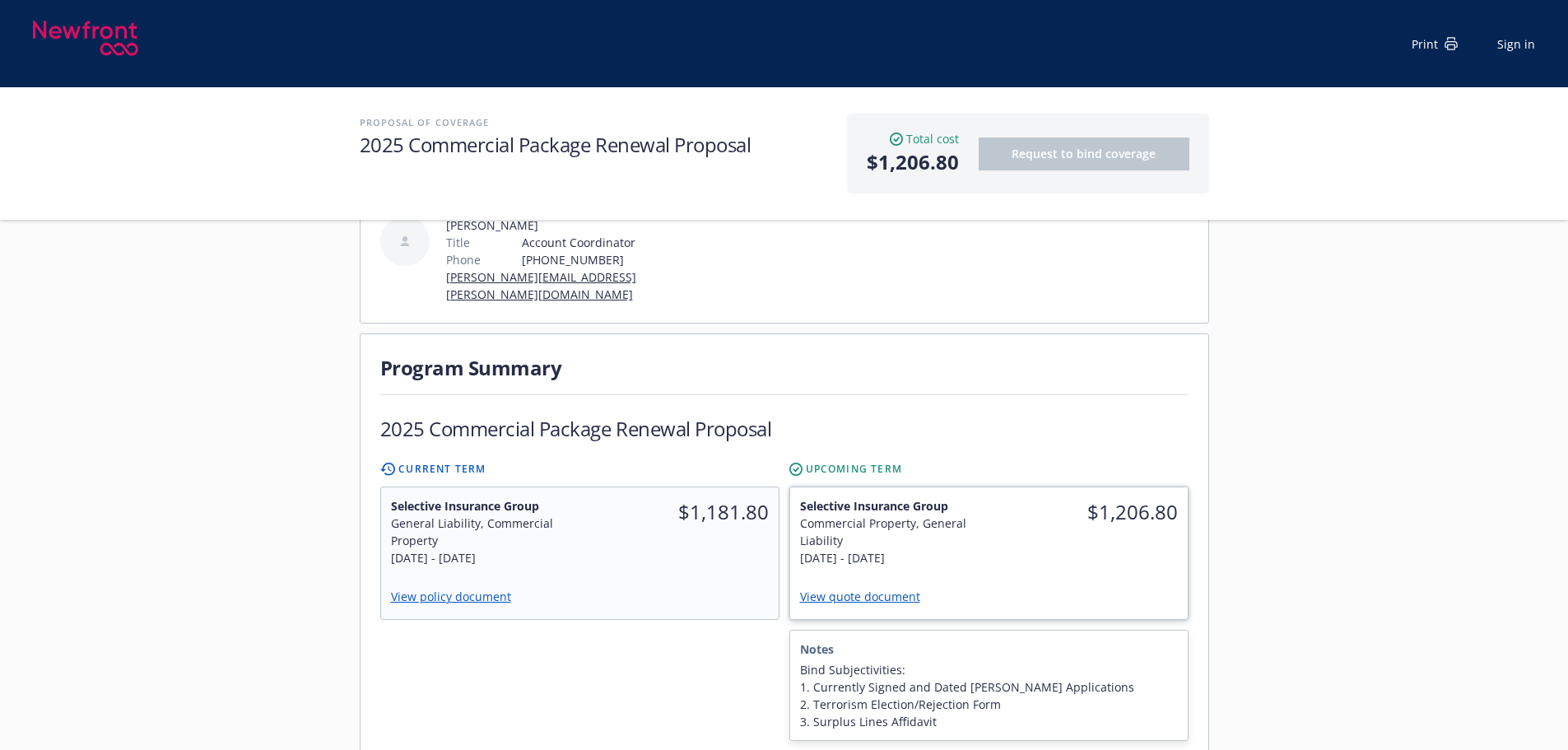
click at [990, 508] on div "$1,206.80" at bounding box center [1088, 532] width 199 height 89
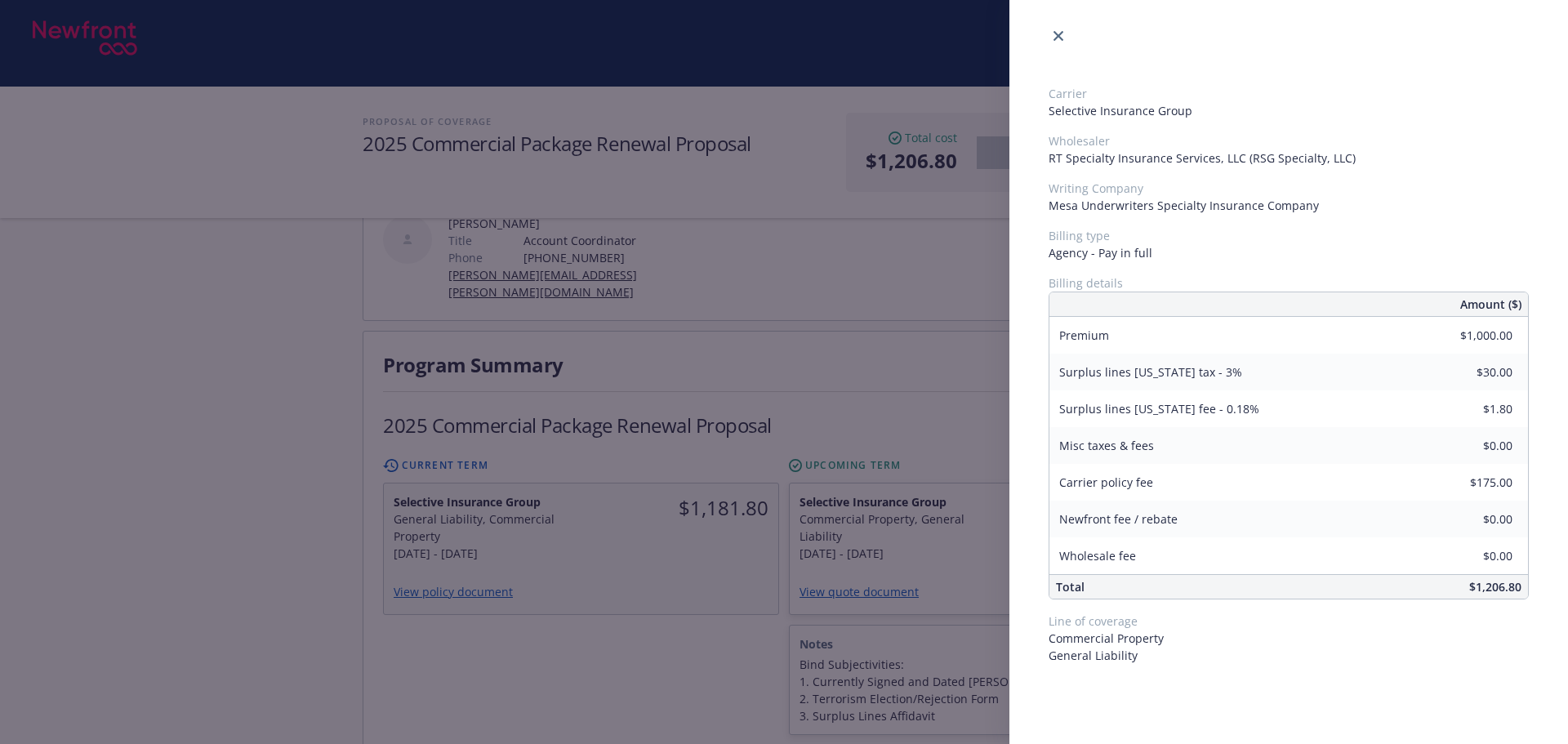
click at [690, 653] on div "Carrier Selective Insurance Group Wholesaler RT Specialty Insurance Services, L…" at bounding box center [784, 372] width 1568 height 744
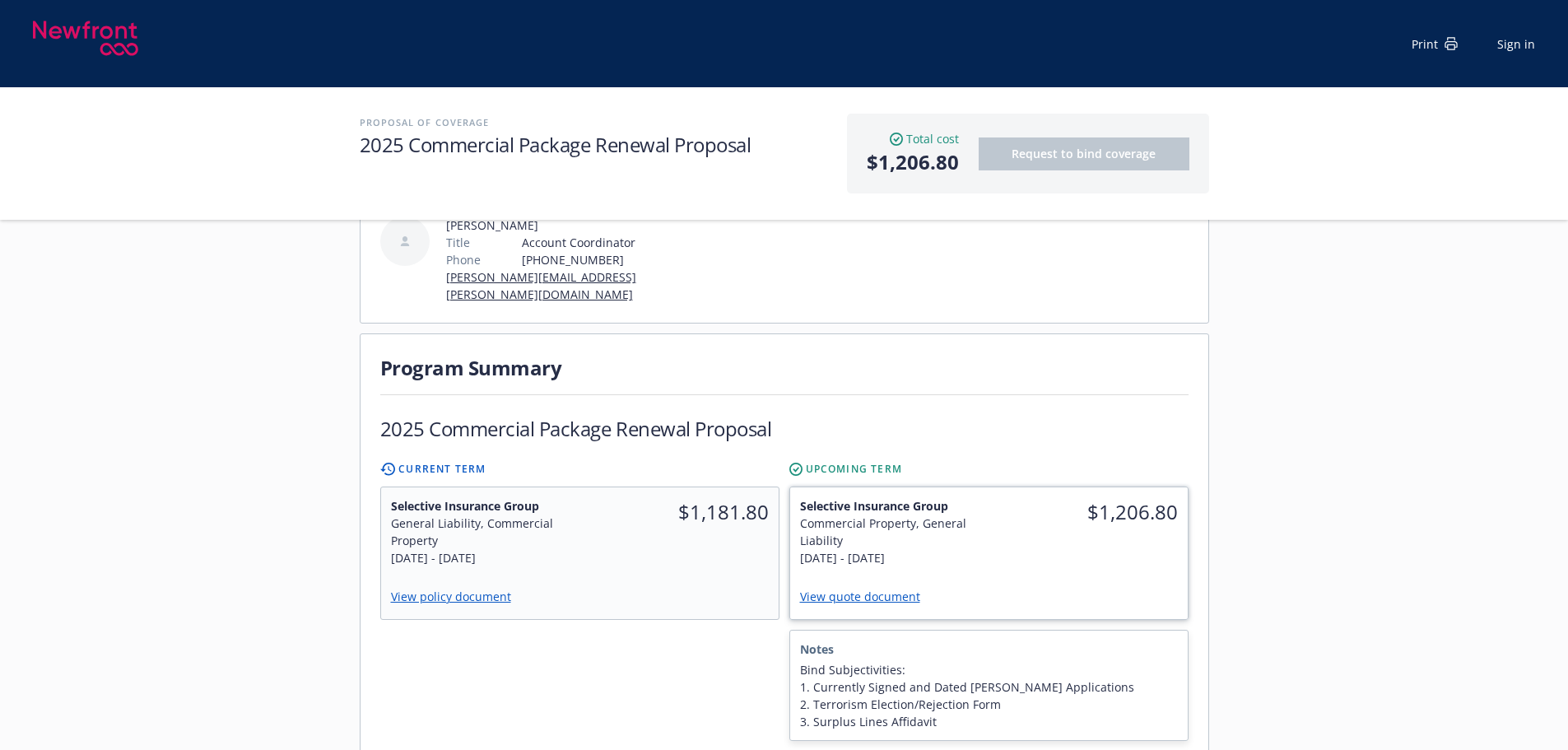
click at [892, 588] on link "View quote document" at bounding box center [867, 596] width 133 height 16
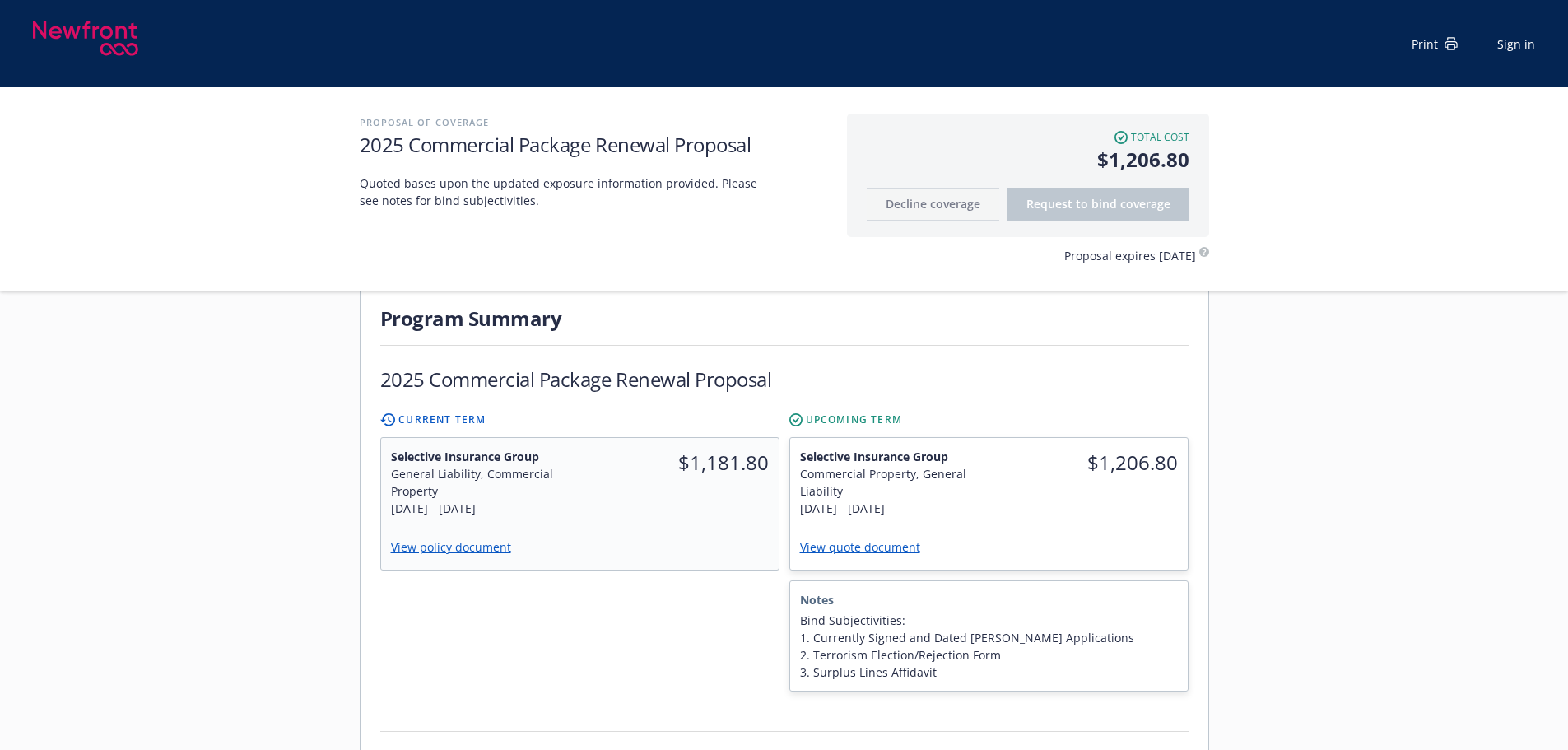
scroll to position [576, 0]
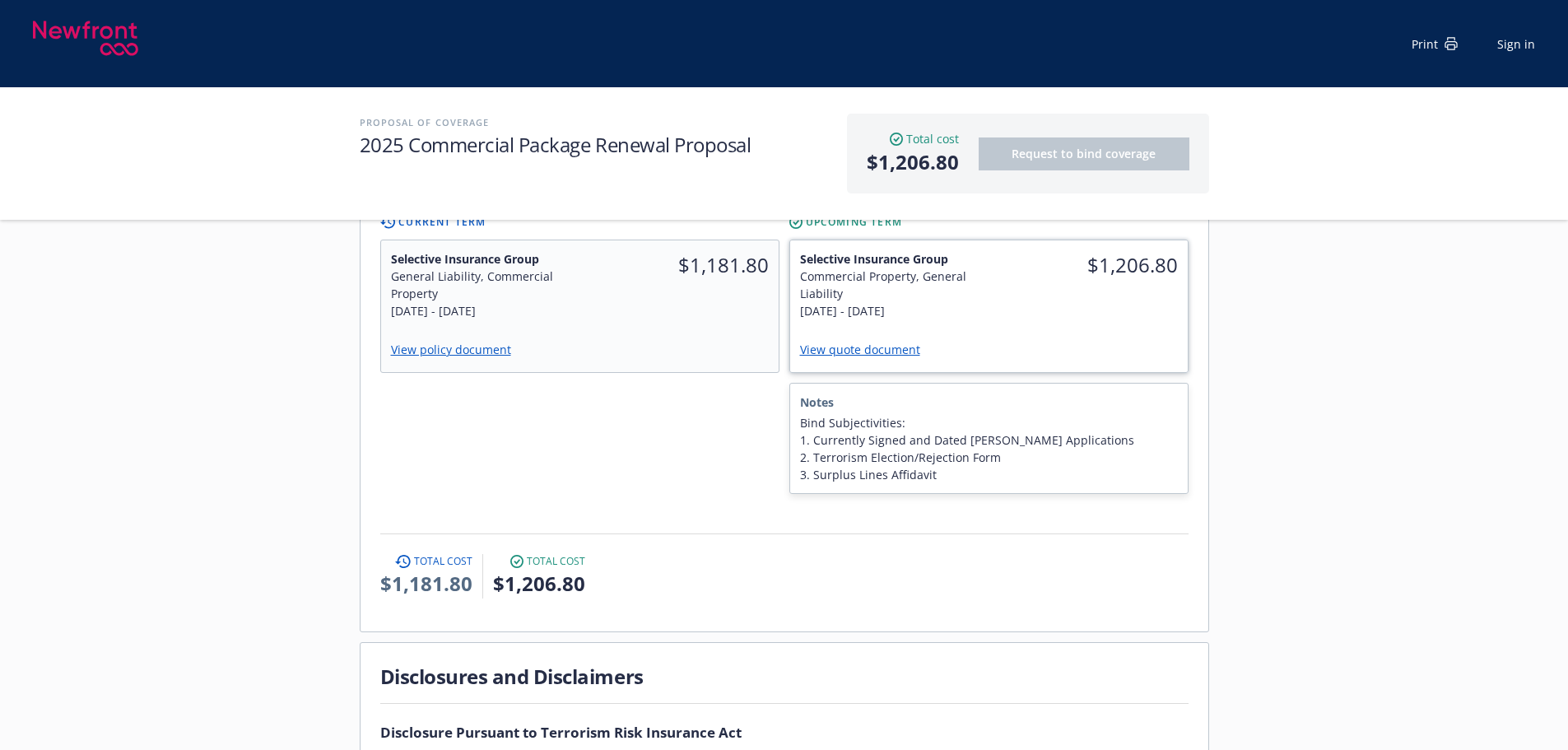
click at [1032, 329] on div "View quote document" at bounding box center [989, 350] width 398 height 43
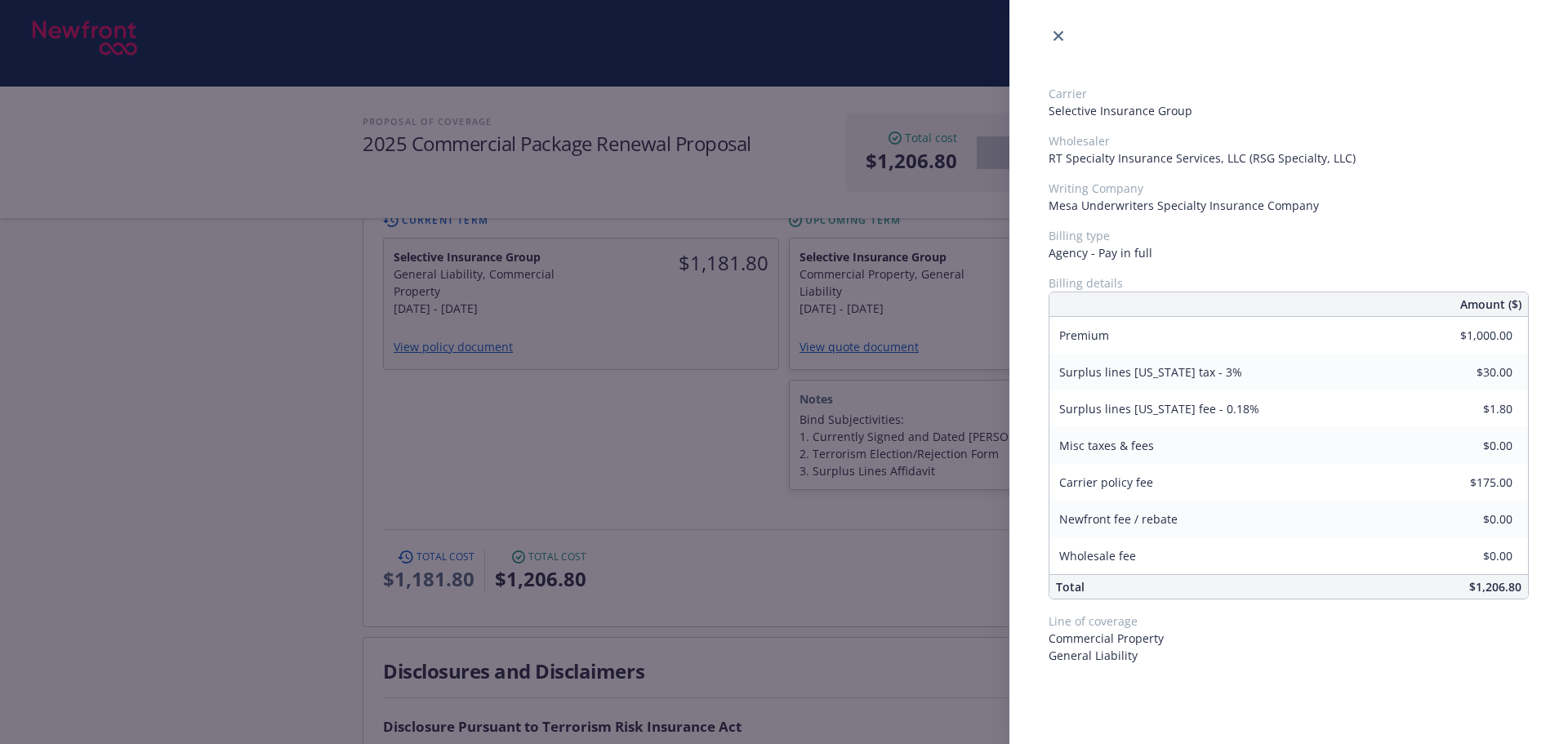
click at [637, 461] on div "Carrier Selective Insurance Group Wholesaler RT Specialty Insurance Services, L…" at bounding box center [784, 372] width 1568 height 744
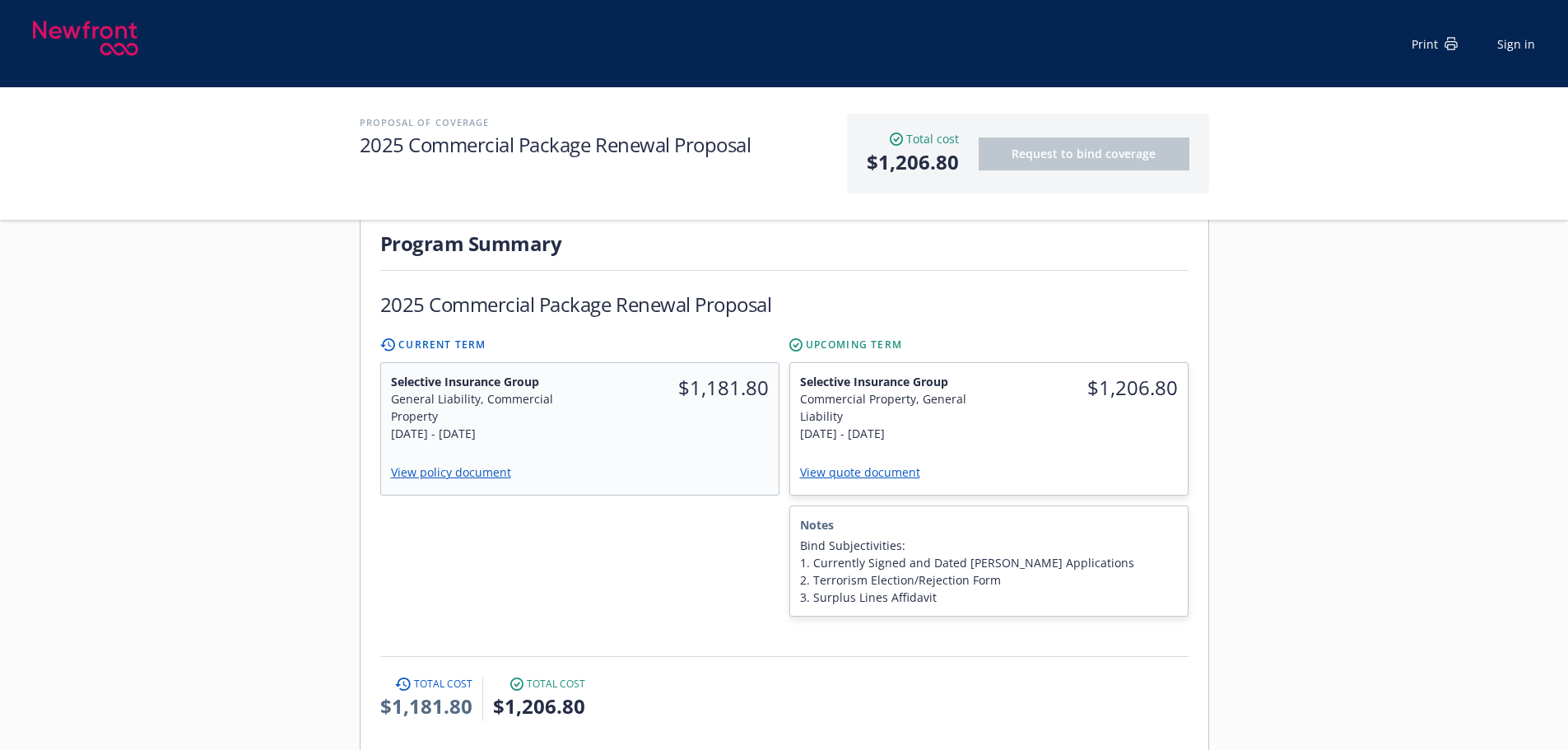
scroll to position [329, 0]
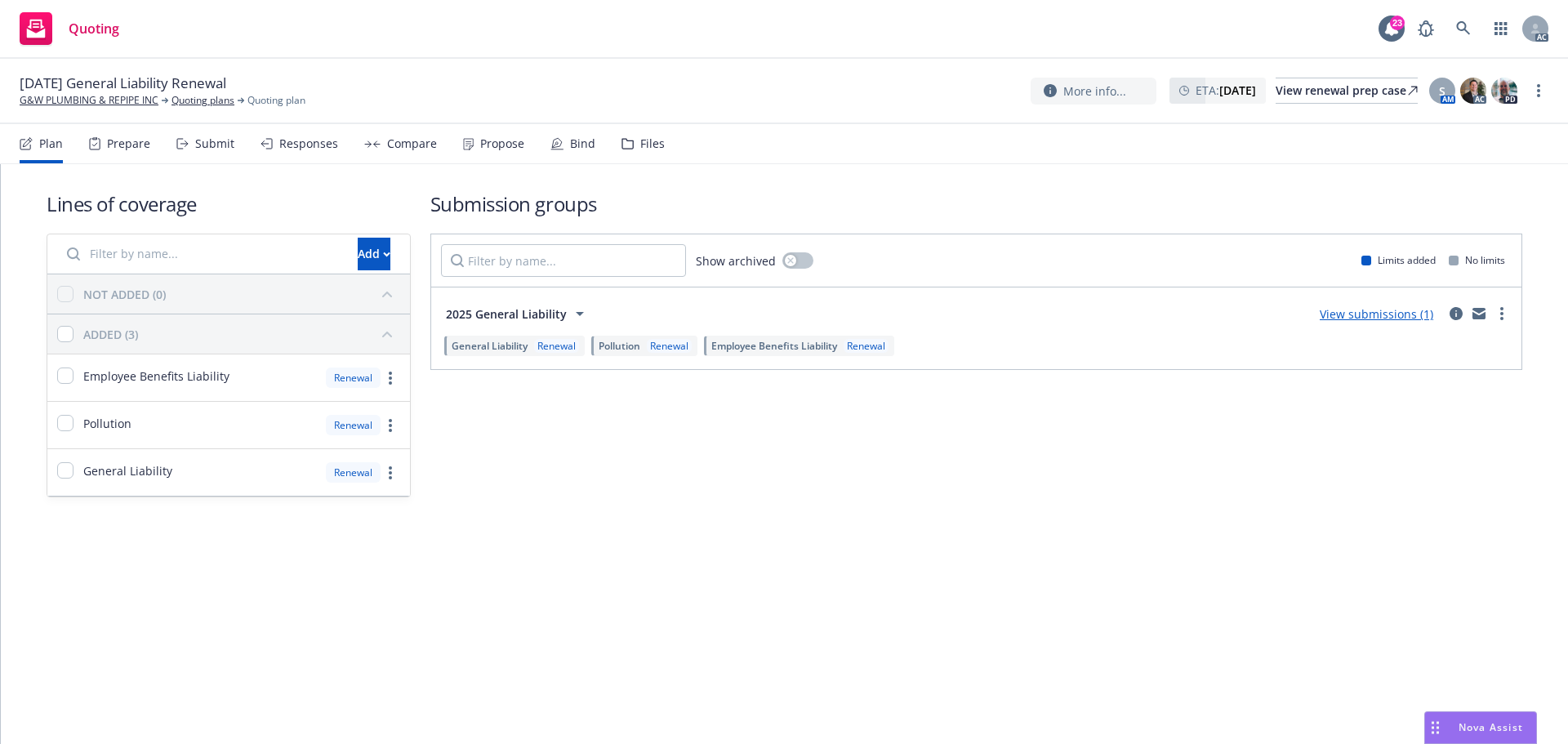
click at [216, 152] on div "Submit" at bounding box center [205, 144] width 58 height 39
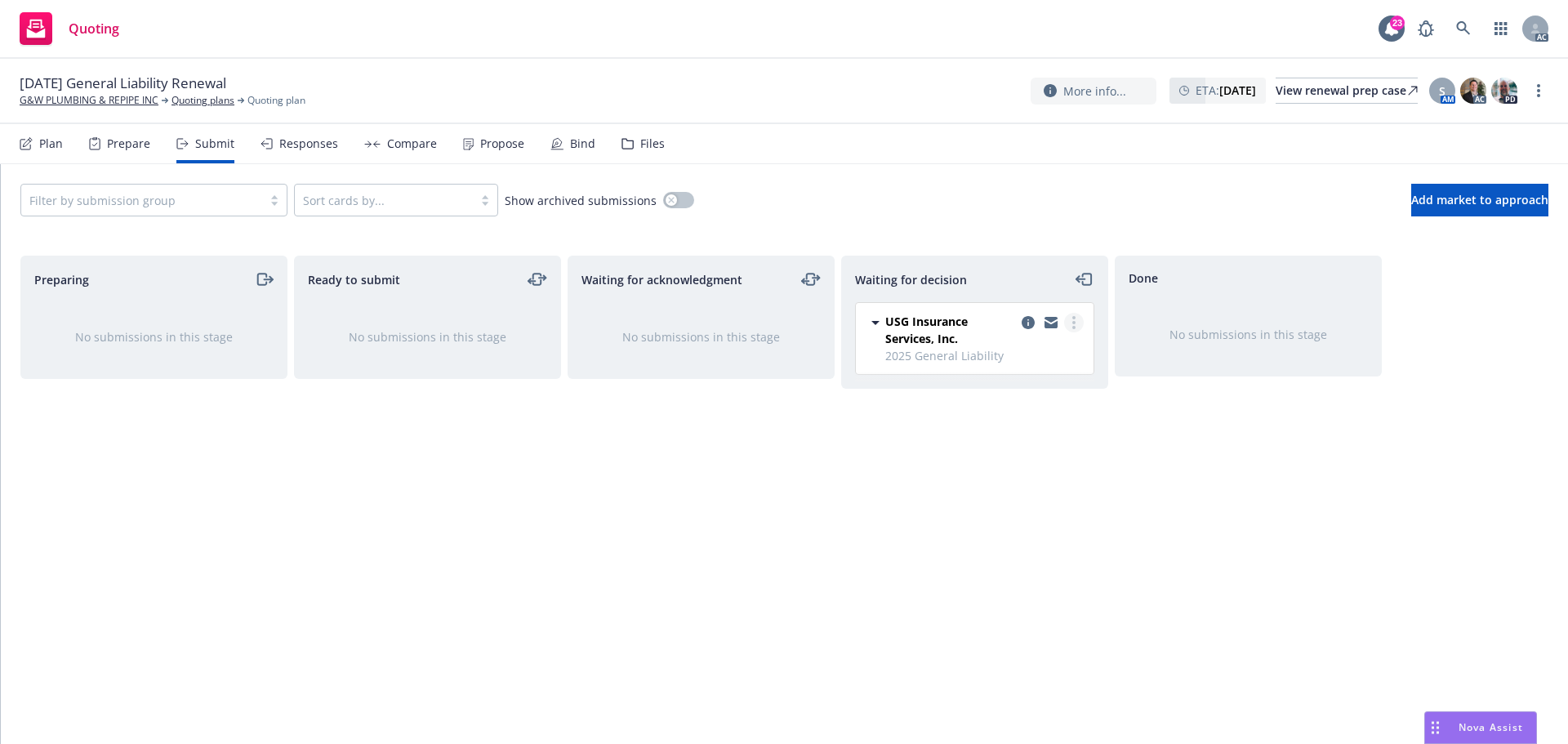
click at [1082, 322] on link "more" at bounding box center [1074, 323] width 20 height 20
drag, startPoint x: 1006, startPoint y: 418, endPoint x: 1036, endPoint y: 392, distance: 39.7
click at [1006, 419] on span "Add accepted decision" at bounding box center [1001, 421] width 163 height 16
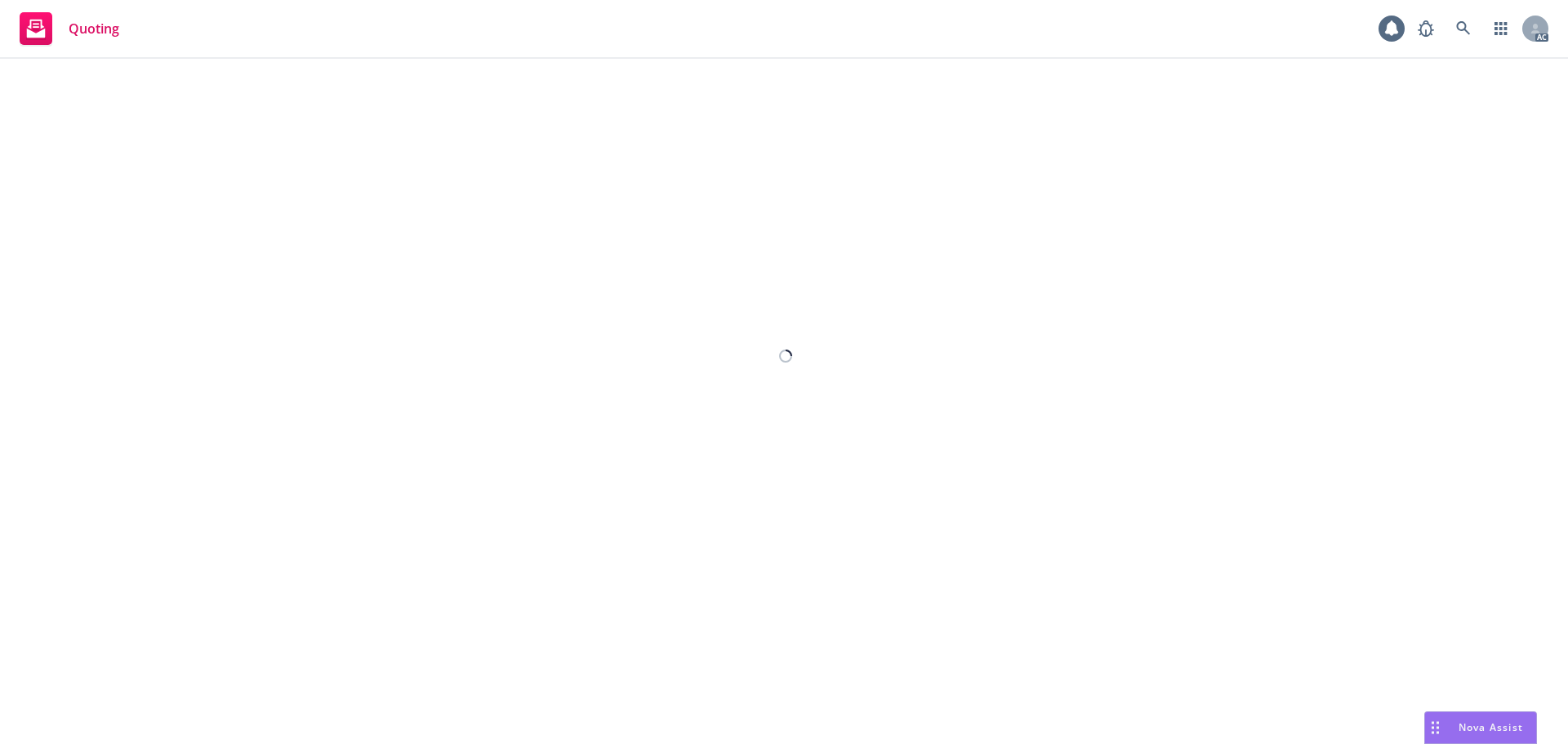
select select "12"
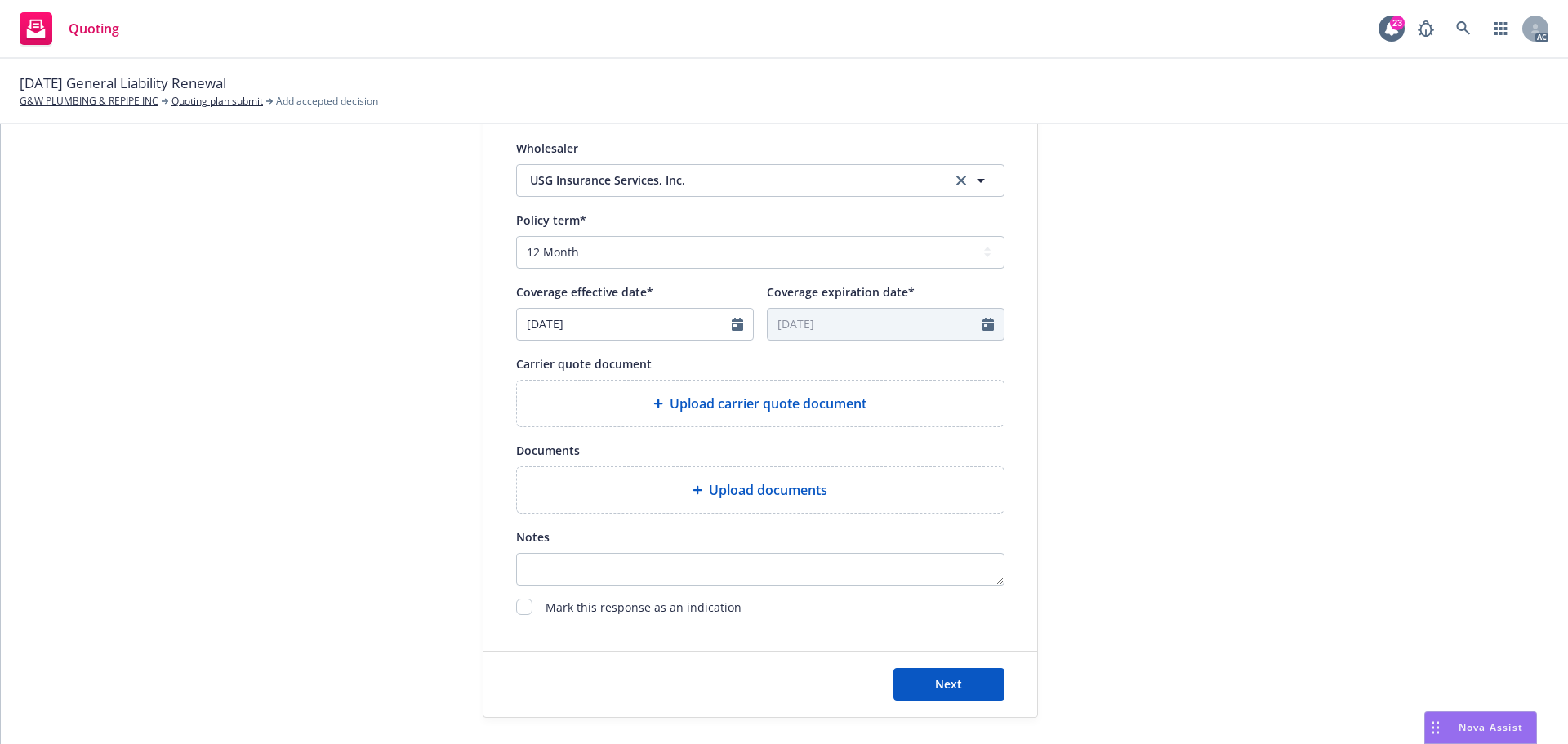
scroll to position [606, 0]
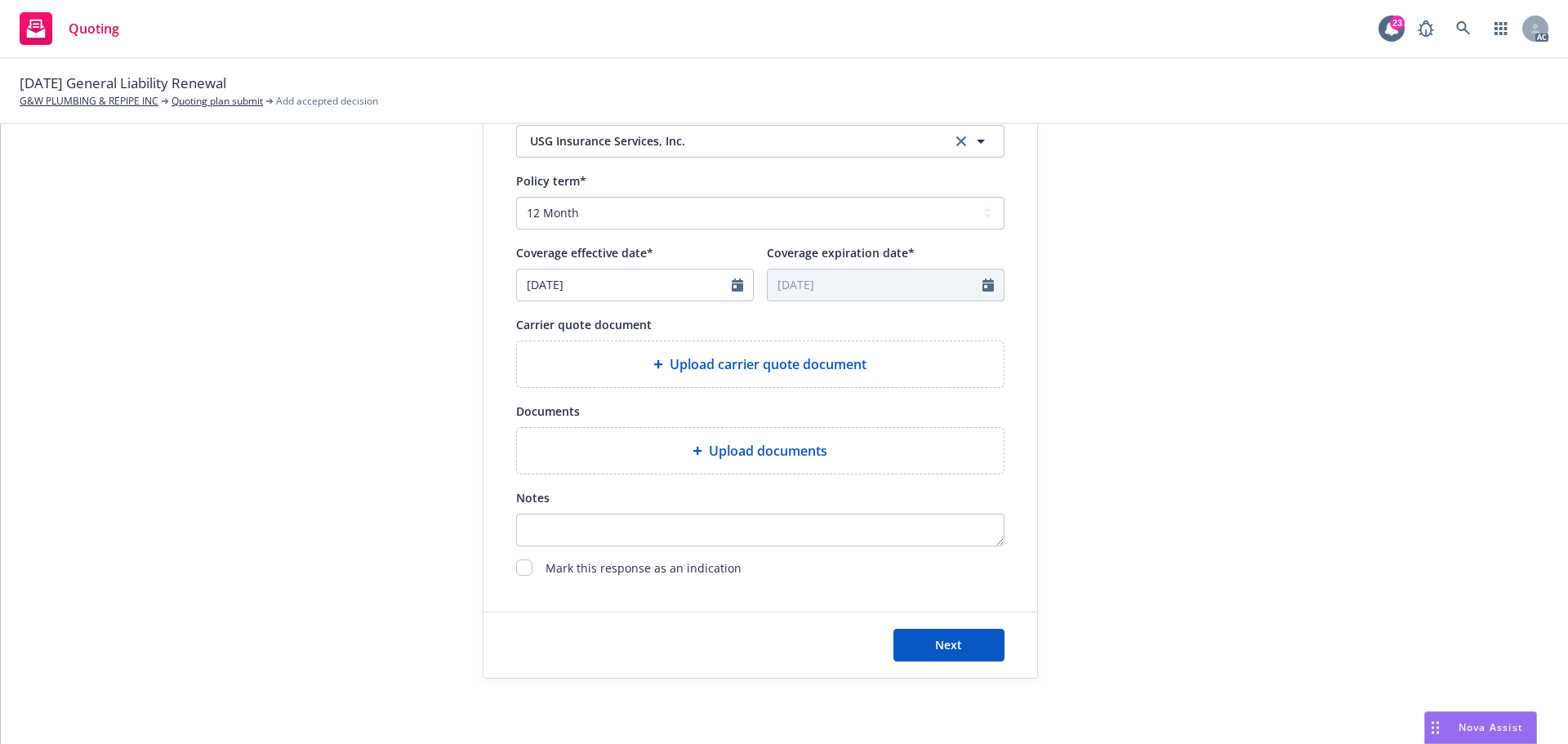
click at [734, 372] on span "Upload carrier quote document" at bounding box center [769, 364] width 197 height 20
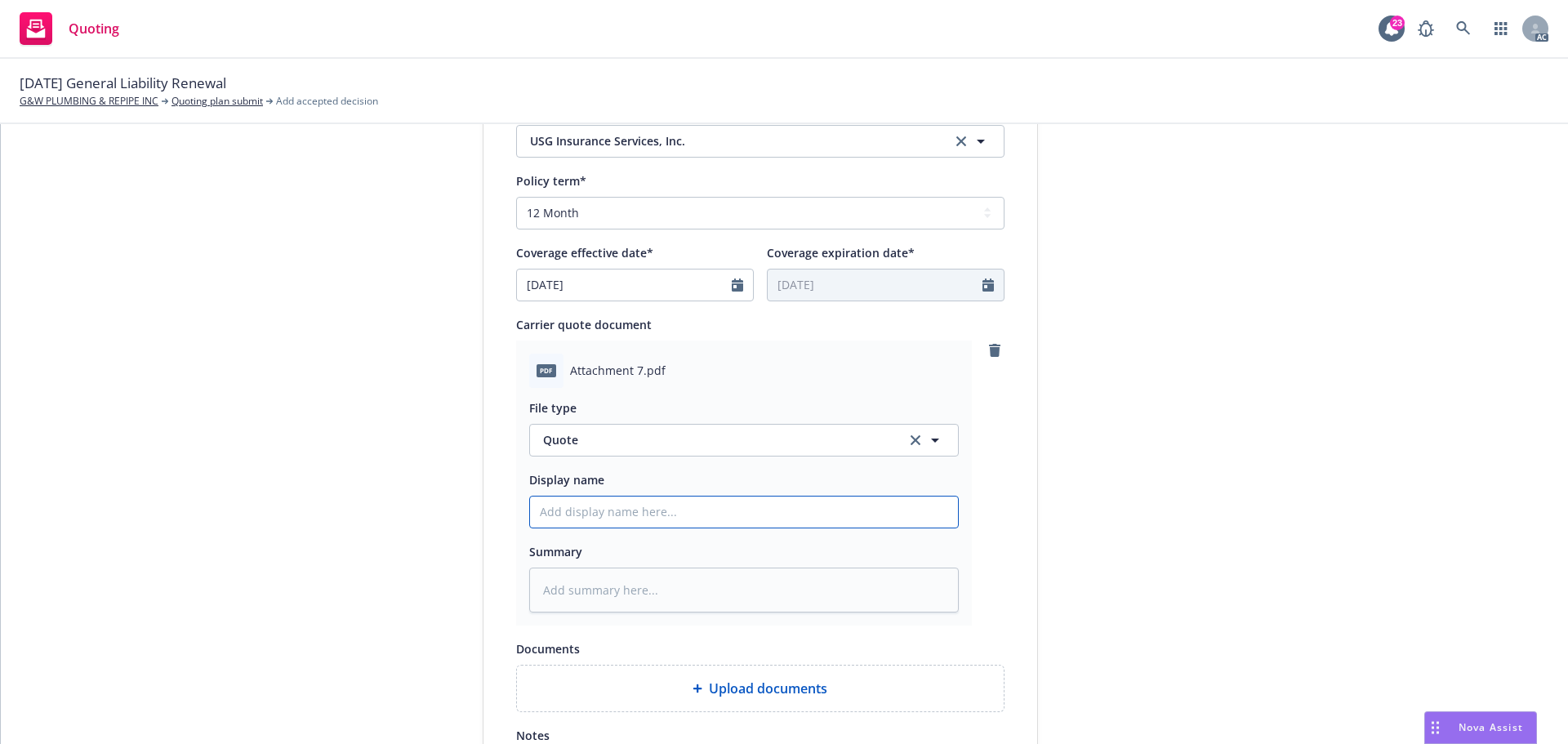
click at [703, 515] on input "Display name" at bounding box center [744, 513] width 428 height 31
type input "25-26 GL Quote"
type textarea "x"
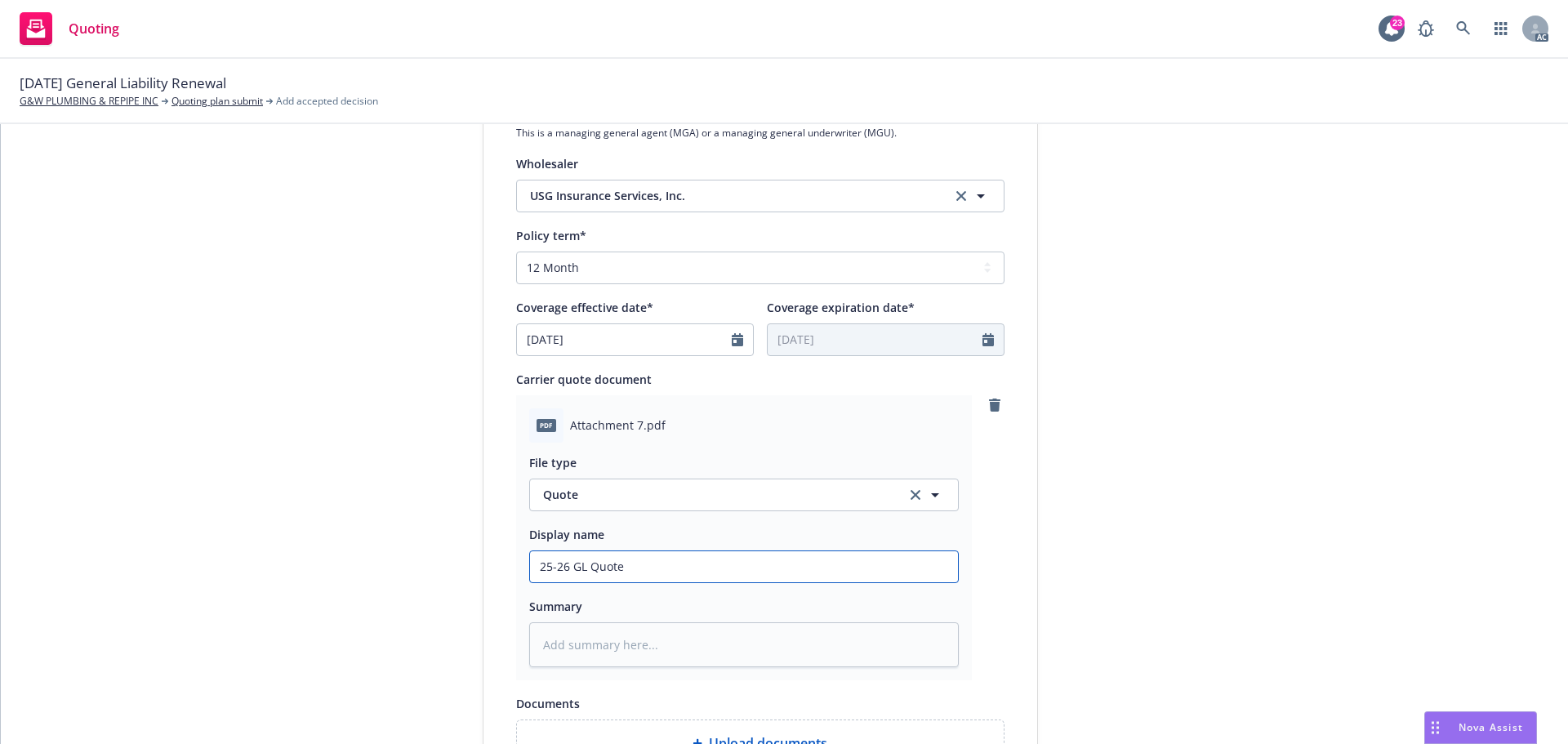
scroll to position [361, 0]
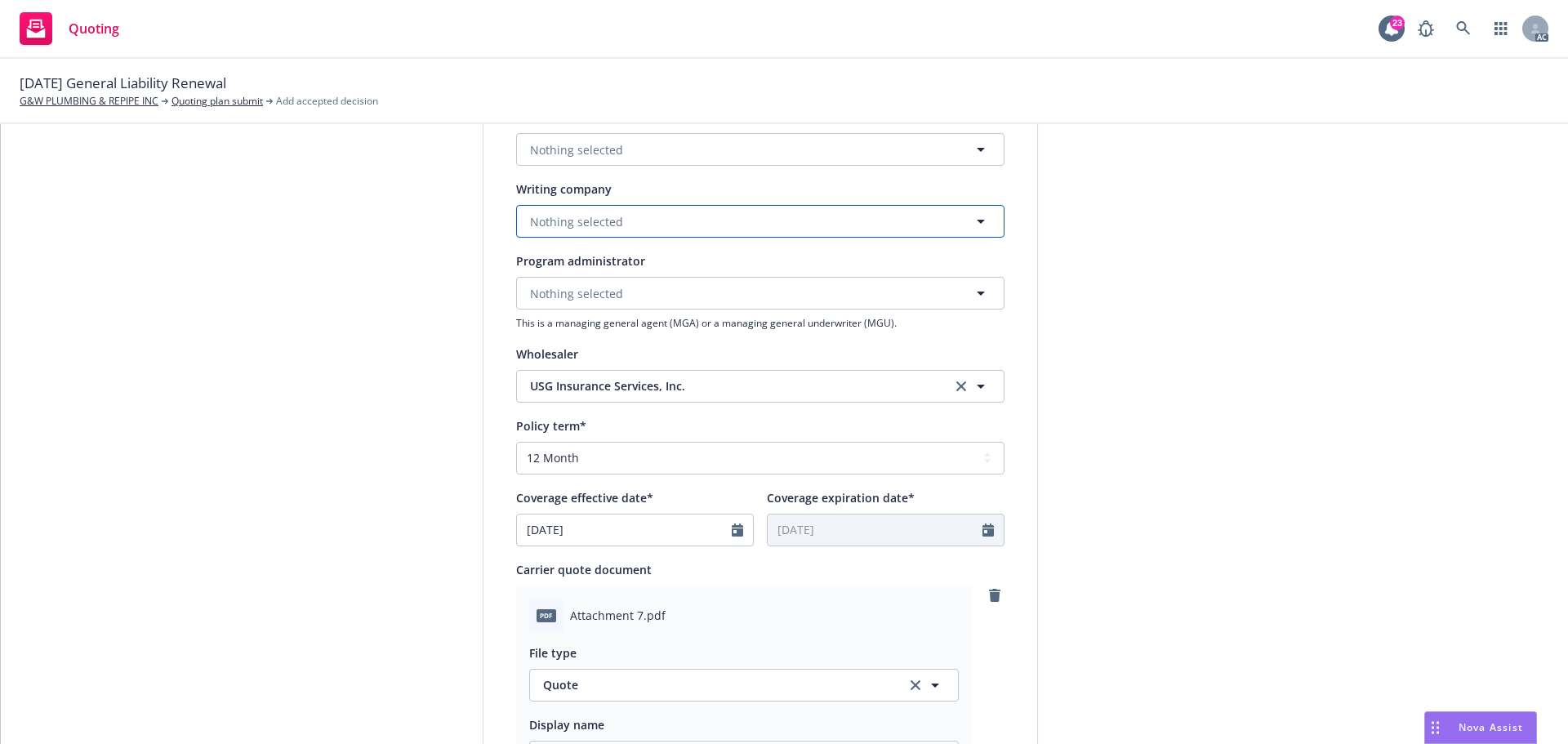
click at [566, 210] on button "Nothing selected" at bounding box center [761, 220] width 488 height 32
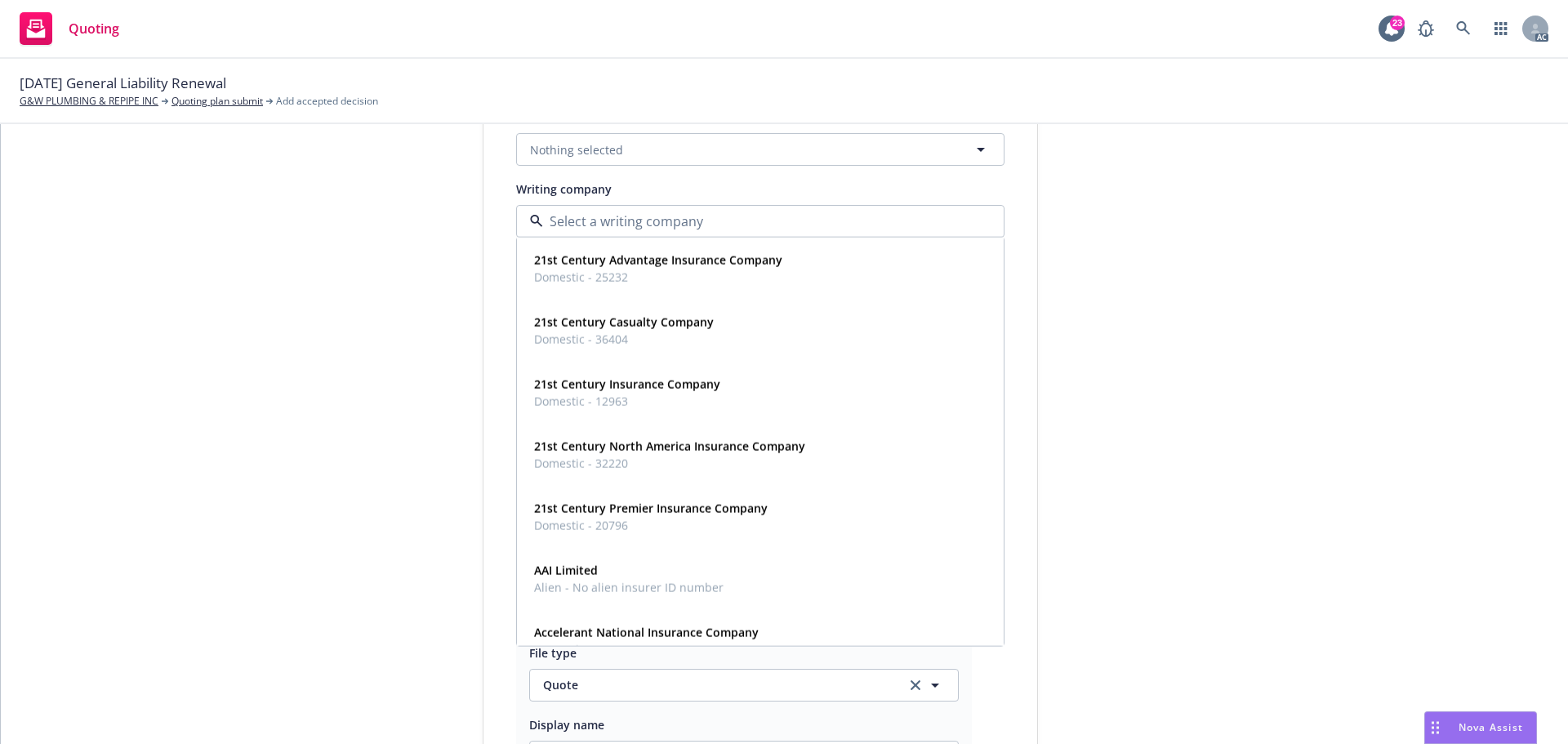
paste input "CUMIS Specialty Insurance Company, Inc."
type input "CUMIS Specialty Insurance Company, Inc."
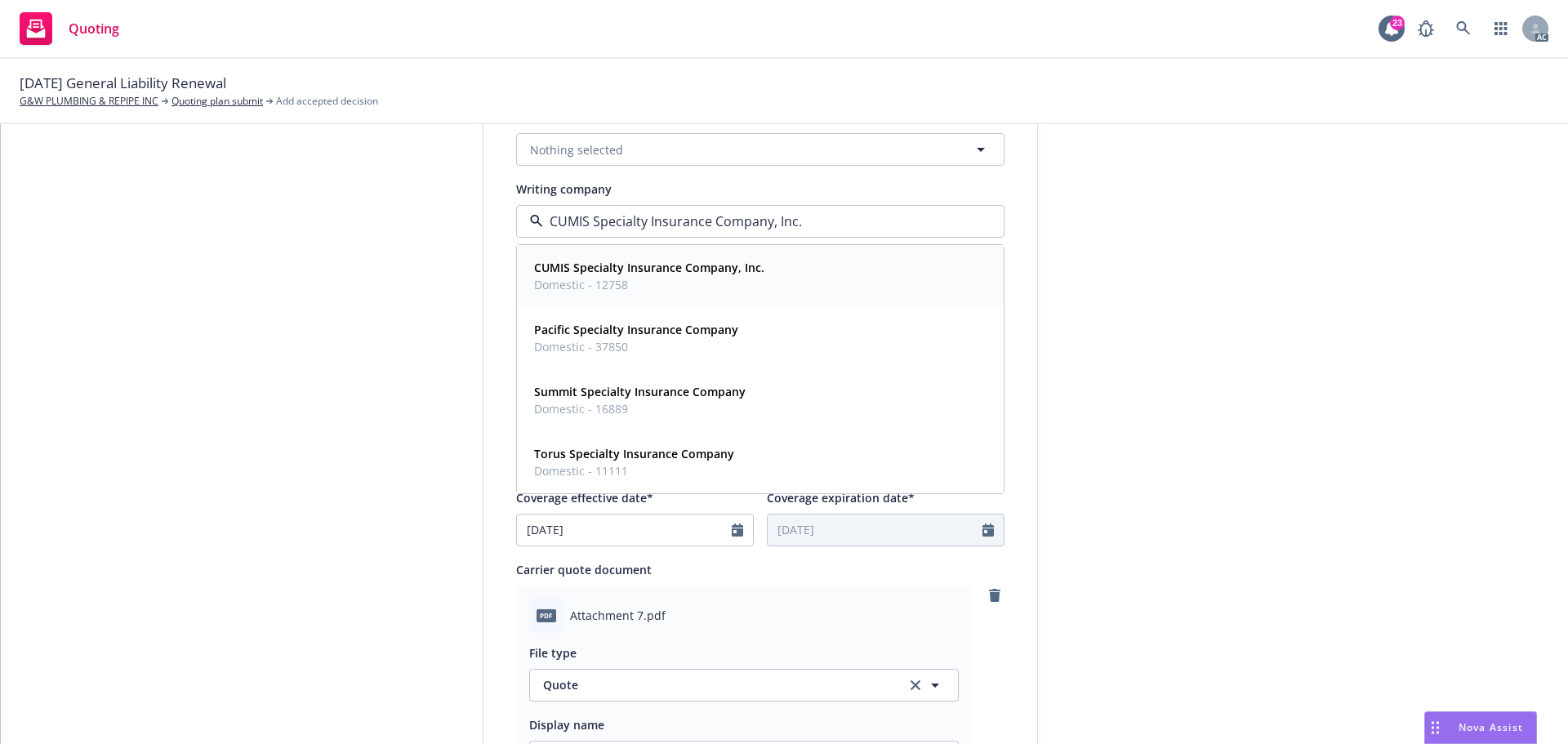
click at [612, 272] on strong "CUMIS Specialty Insurance Company, Inc." at bounding box center [650, 268] width 230 height 16
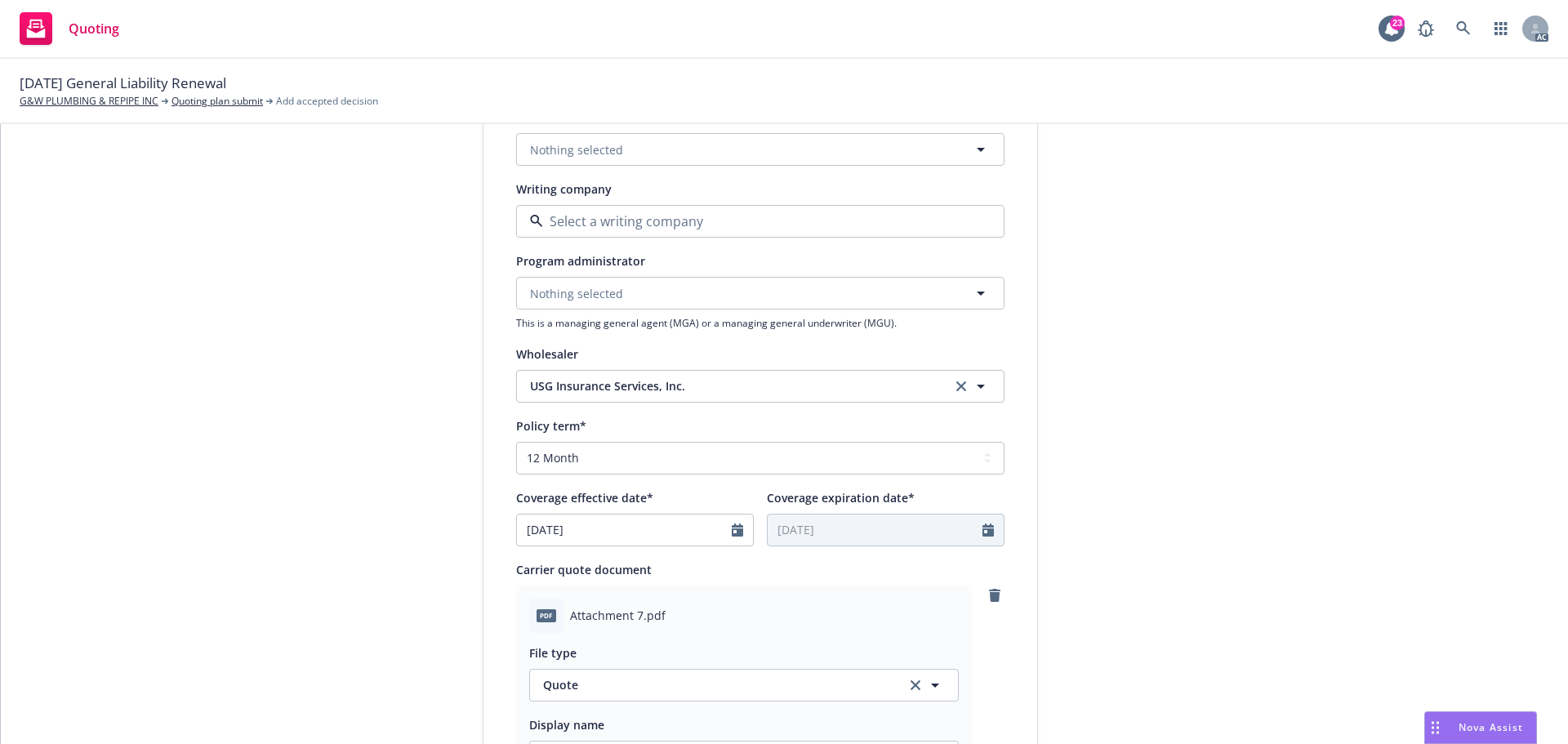
type textarea "x"
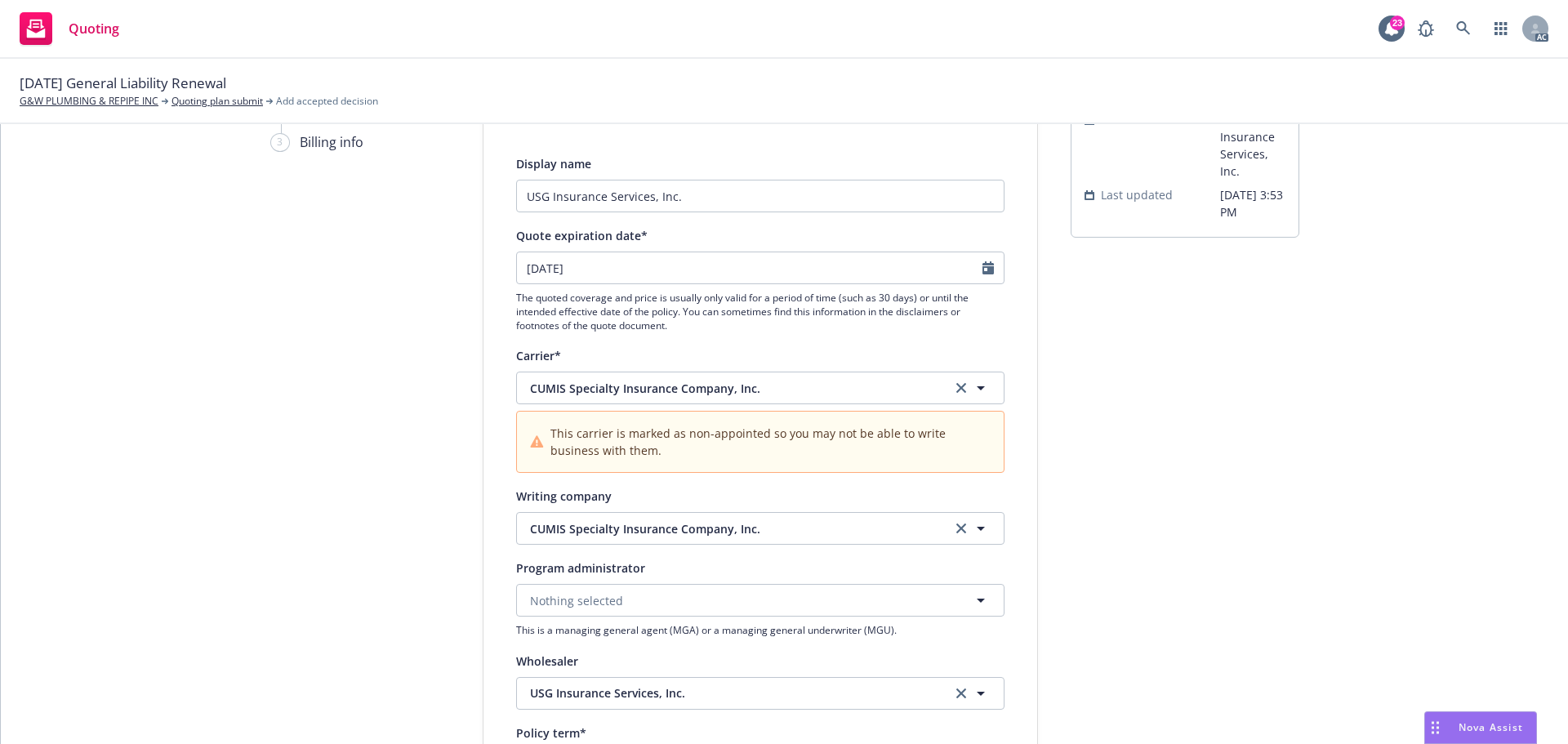
scroll to position [116, 0]
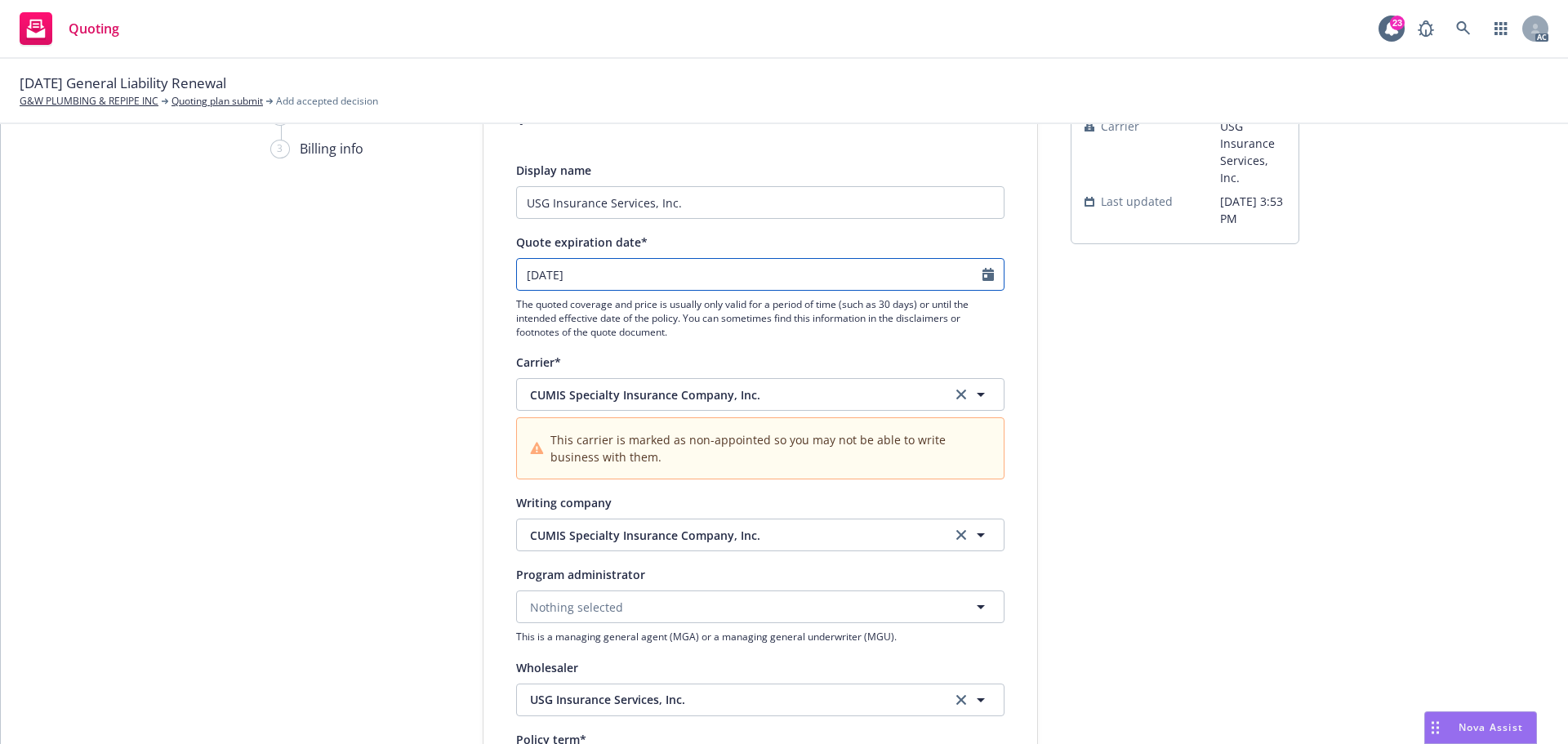
click at [984, 278] on icon "Calendar" at bounding box center [988, 274] width 12 height 13
select select "9"
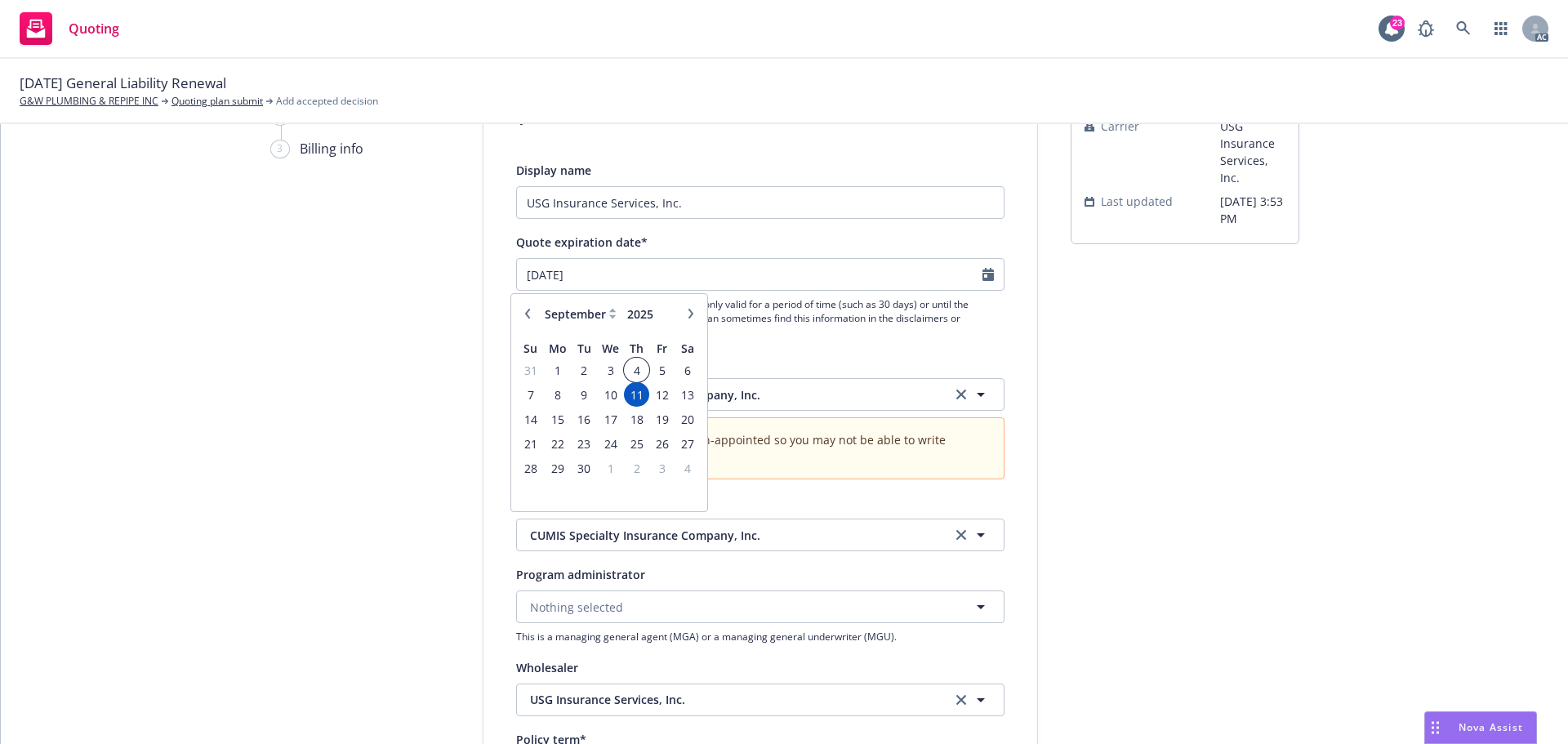
click at [637, 367] on span "4" at bounding box center [637, 370] width 22 height 21
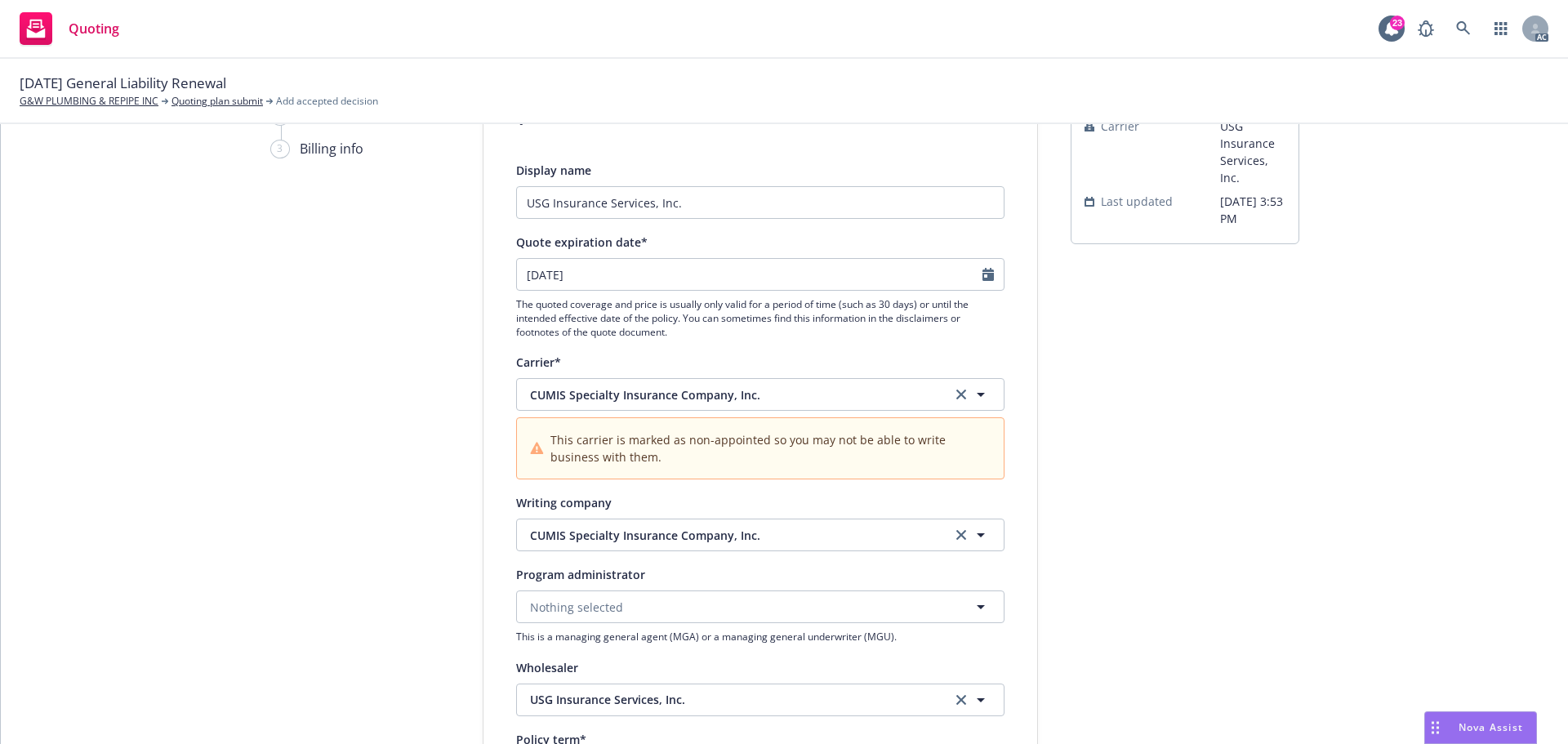
type input "09/04/2025"
type textarea "x"
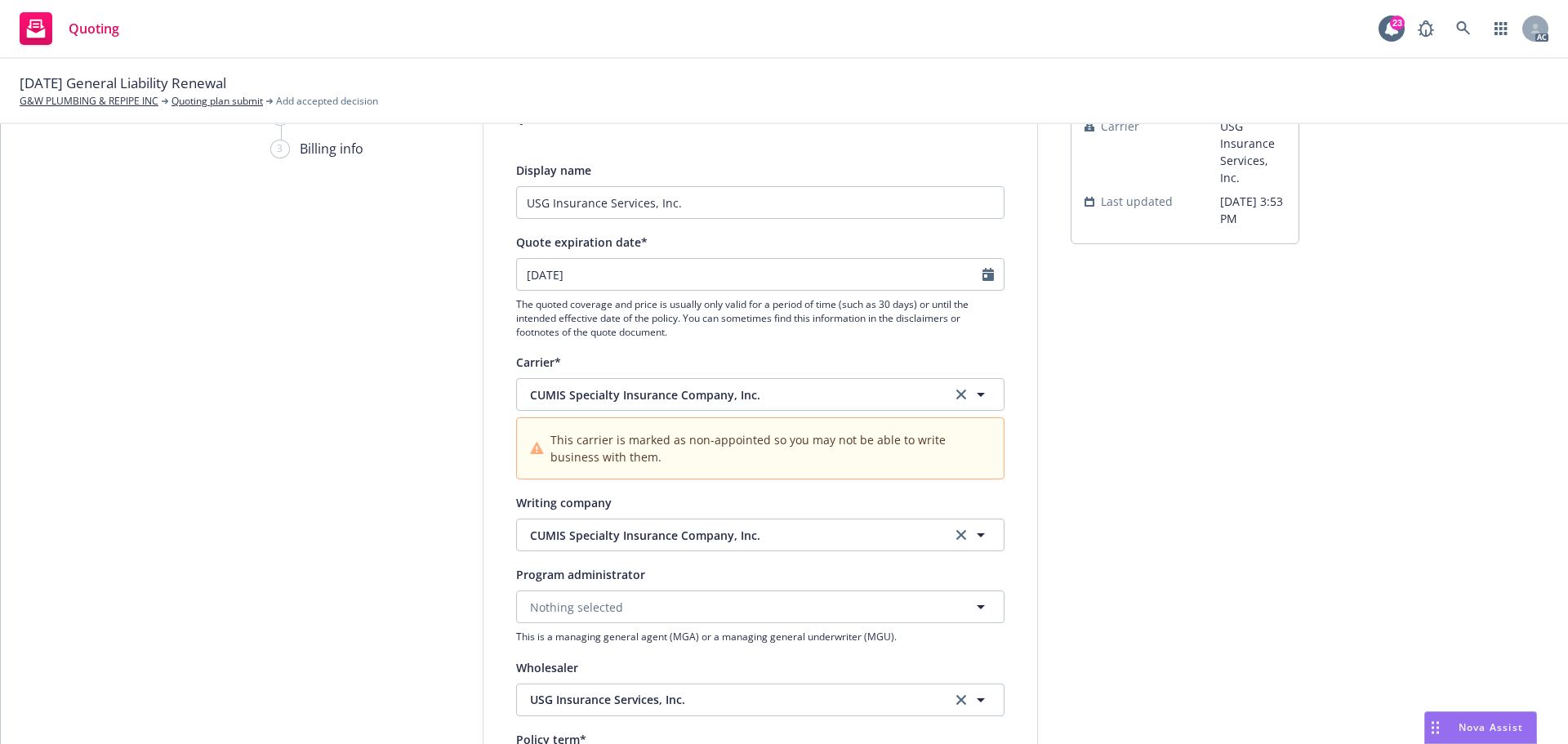
click at [982, 271] on icon "Calendar" at bounding box center [988, 274] width 12 height 13
select select "9"
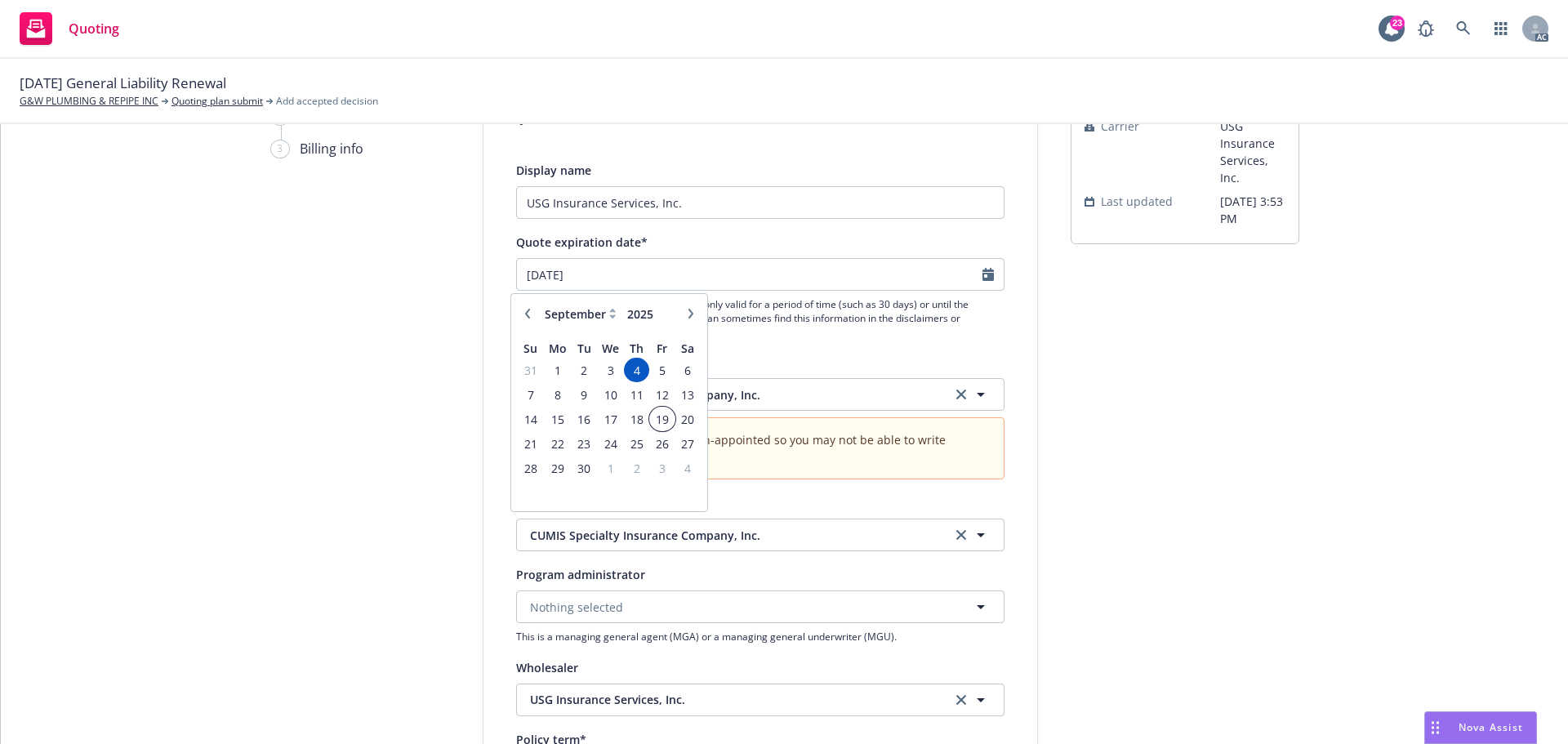
click at [665, 412] on span "19" at bounding box center [661, 419] width 22 height 21
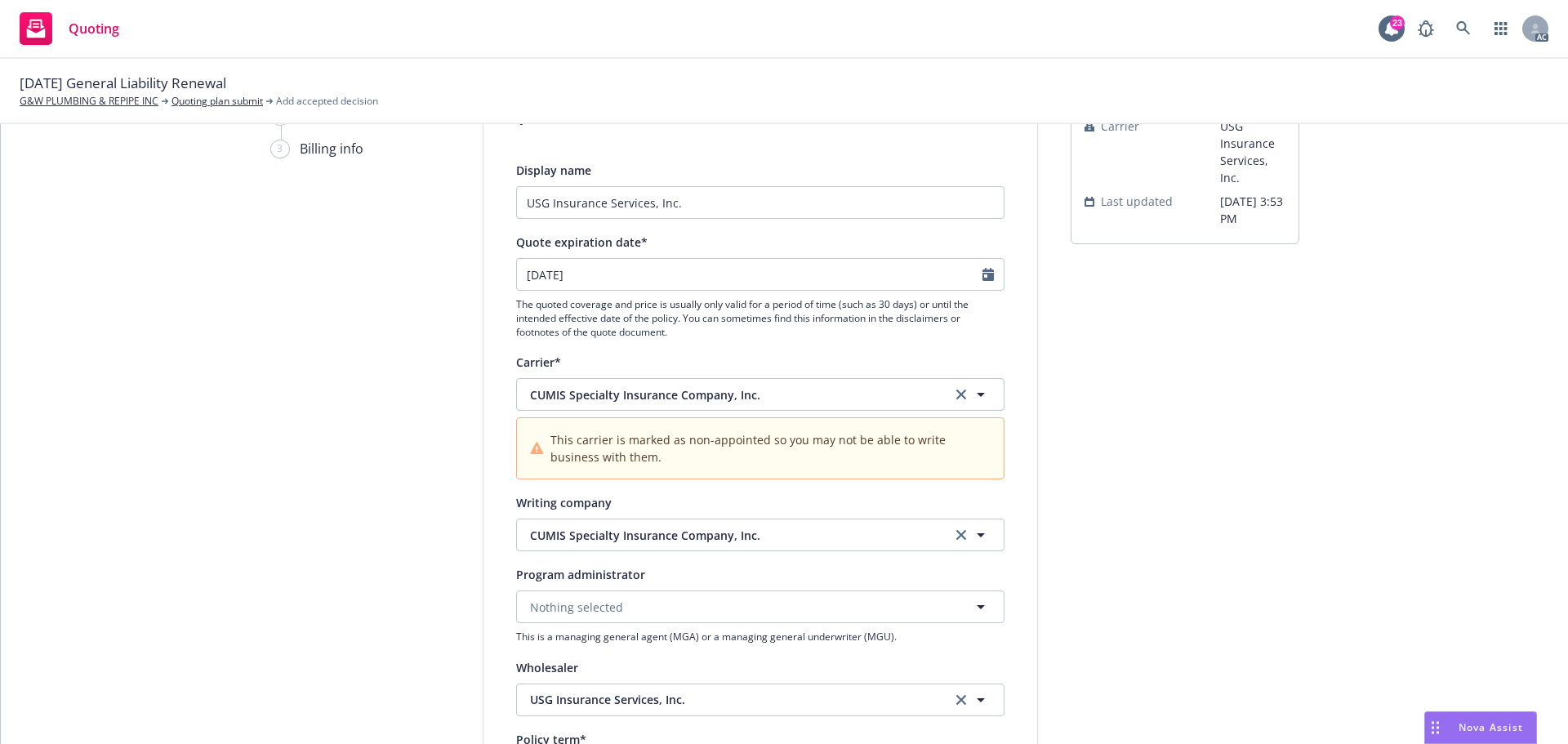
type input "[DATE]"
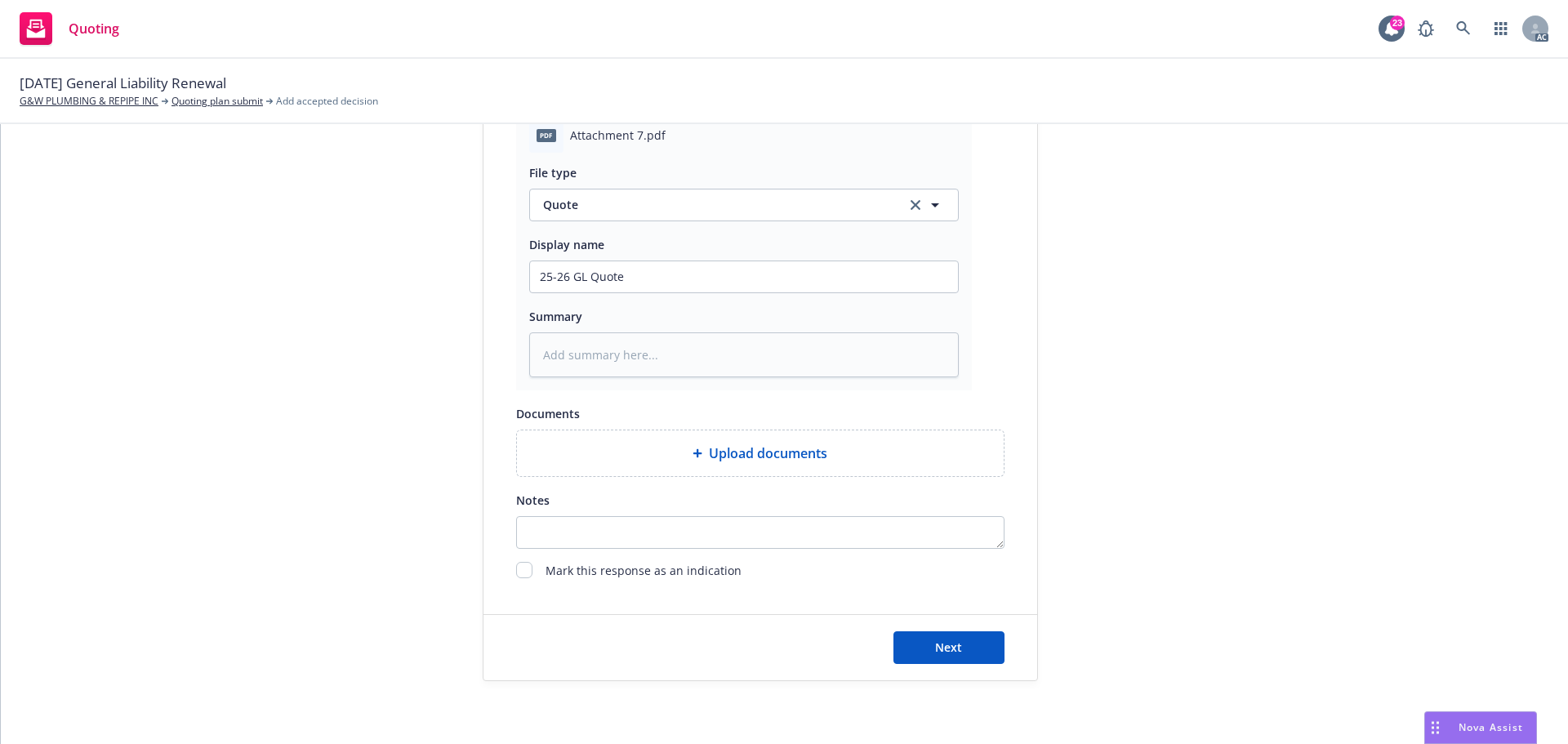
scroll to position [912, 0]
click at [958, 643] on button "Next" at bounding box center [949, 645] width 111 height 32
type textarea "x"
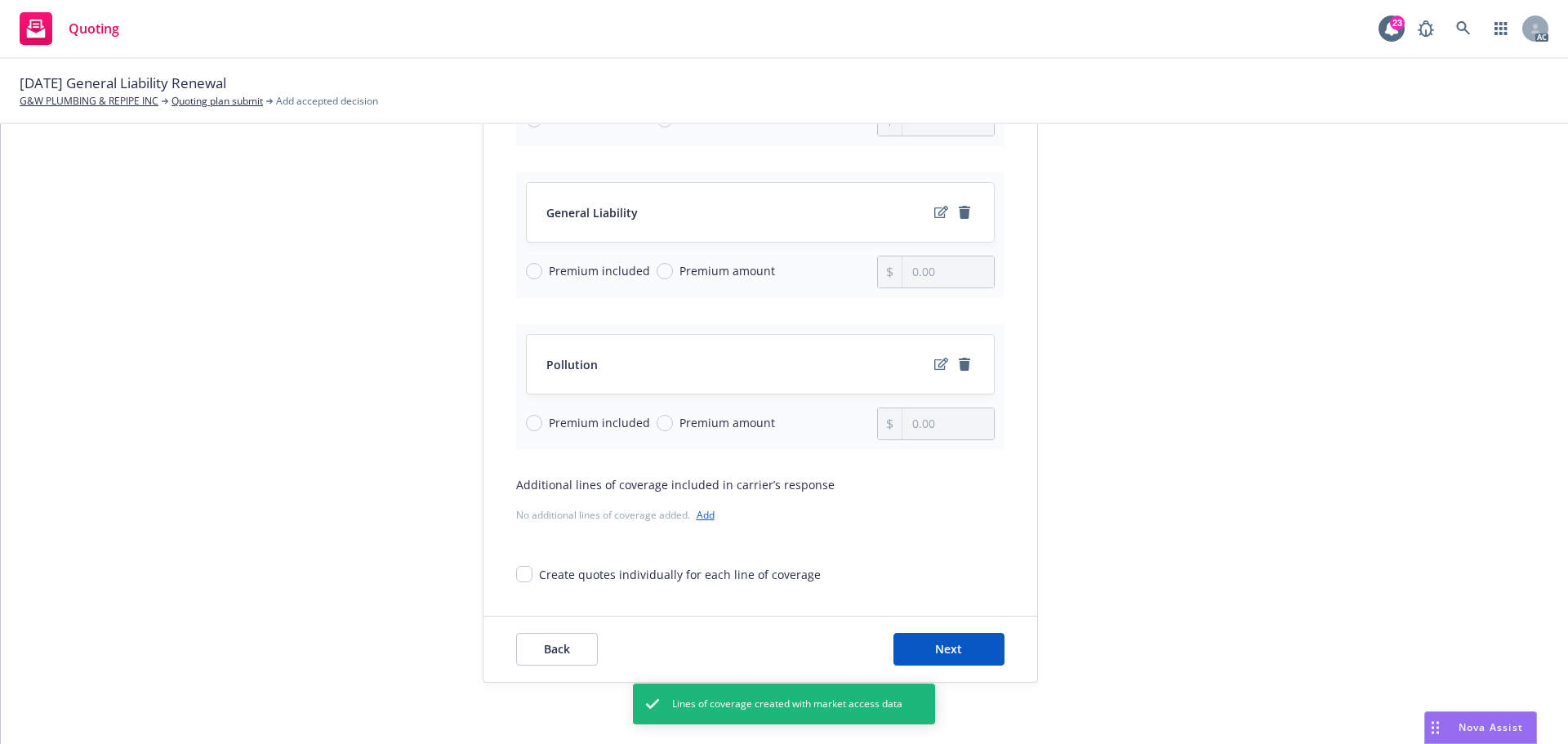
scroll to position [363, 0]
click at [952, 632] on button "Next" at bounding box center [949, 645] width 111 height 32
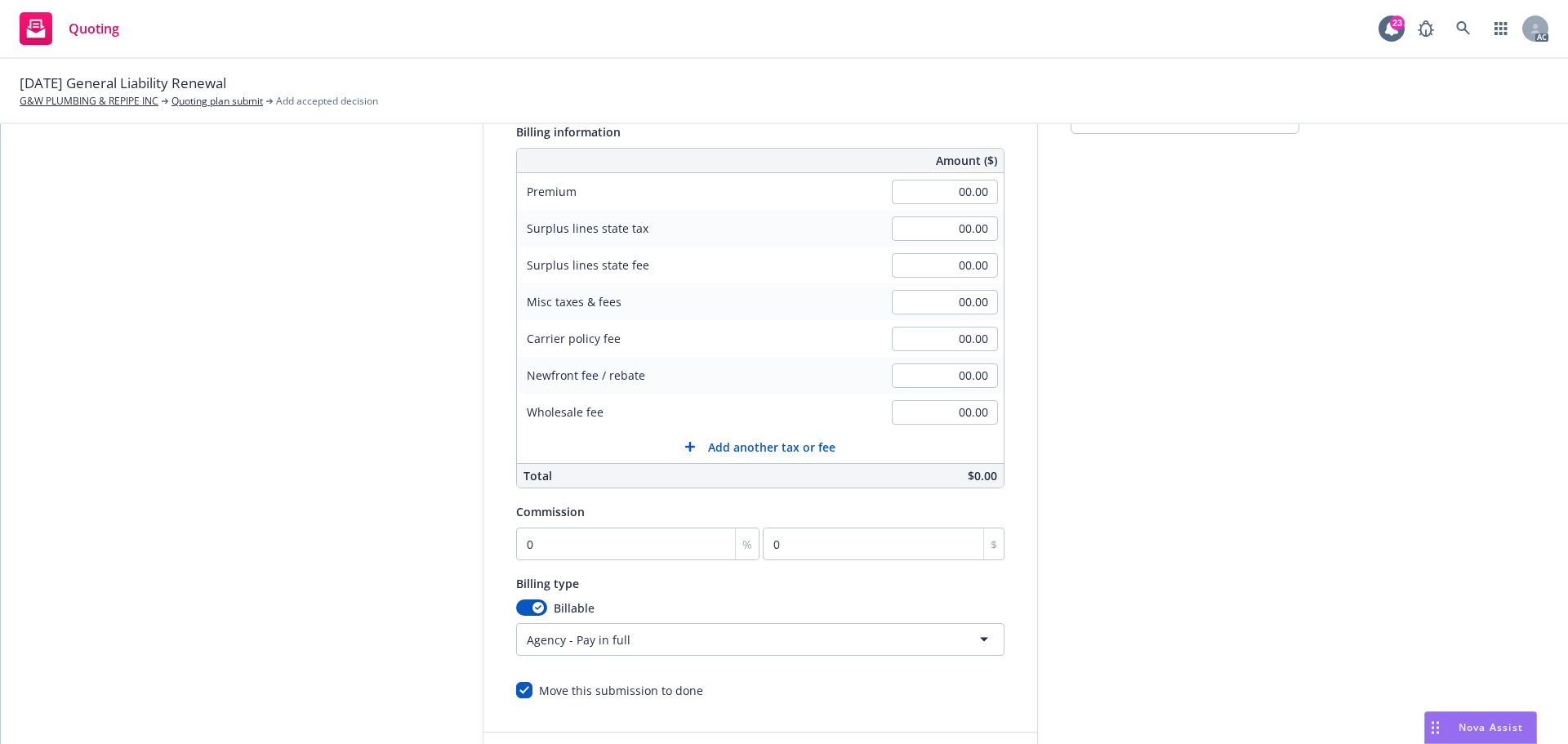
scroll to position [101, 0]
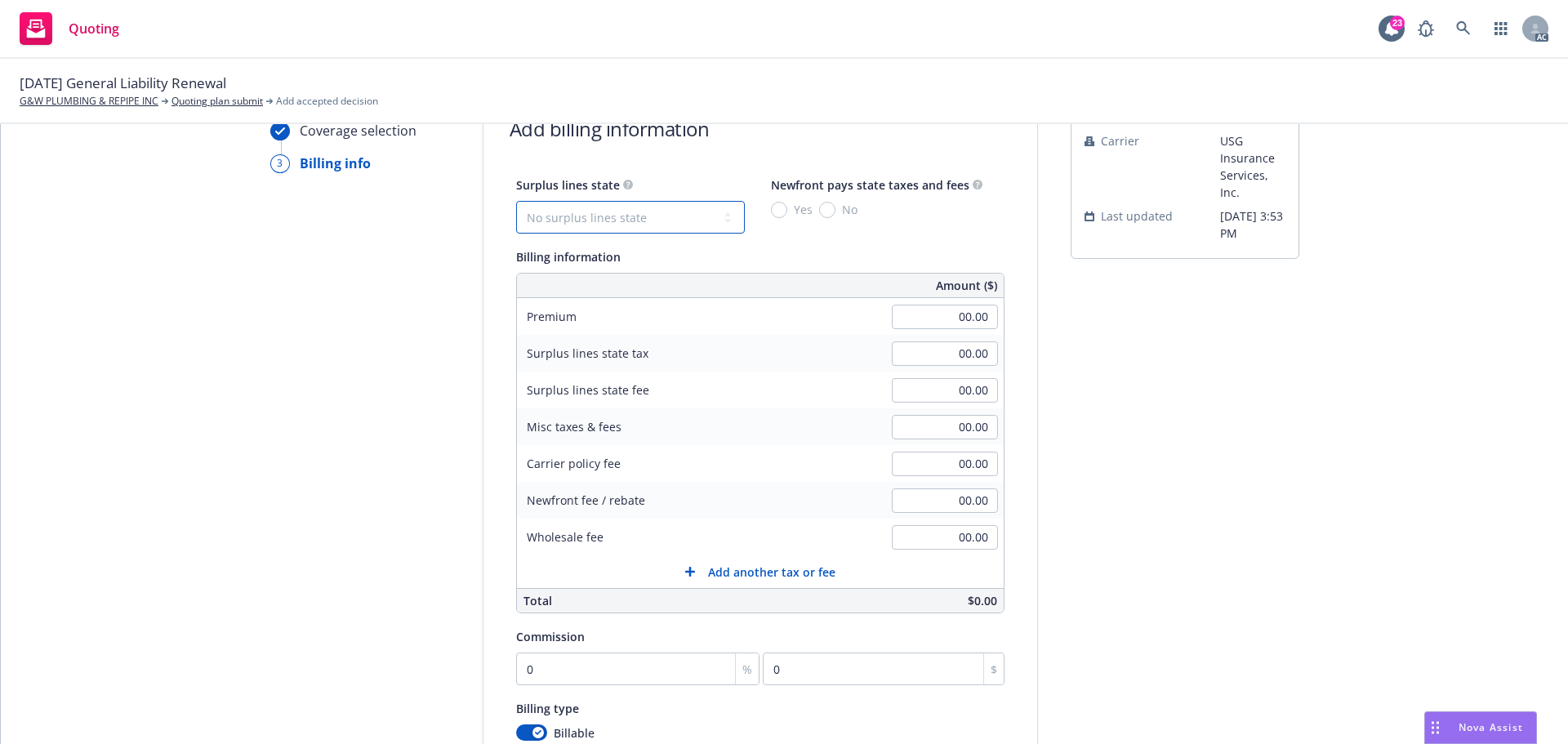
click at [598, 214] on select "No surplus lines state Alaska Alabama Arkansas Arizona California Colorado Conn…" at bounding box center [631, 217] width 228 height 32
select select "CA"
click at [517, 201] on select "No surplus lines state Alaska Alabama Arkansas Arizona California Colorado Conn…" at bounding box center [631, 217] width 228 height 32
click at [819, 217] on input "No" at bounding box center [827, 210] width 17 height 17
radio input "true"
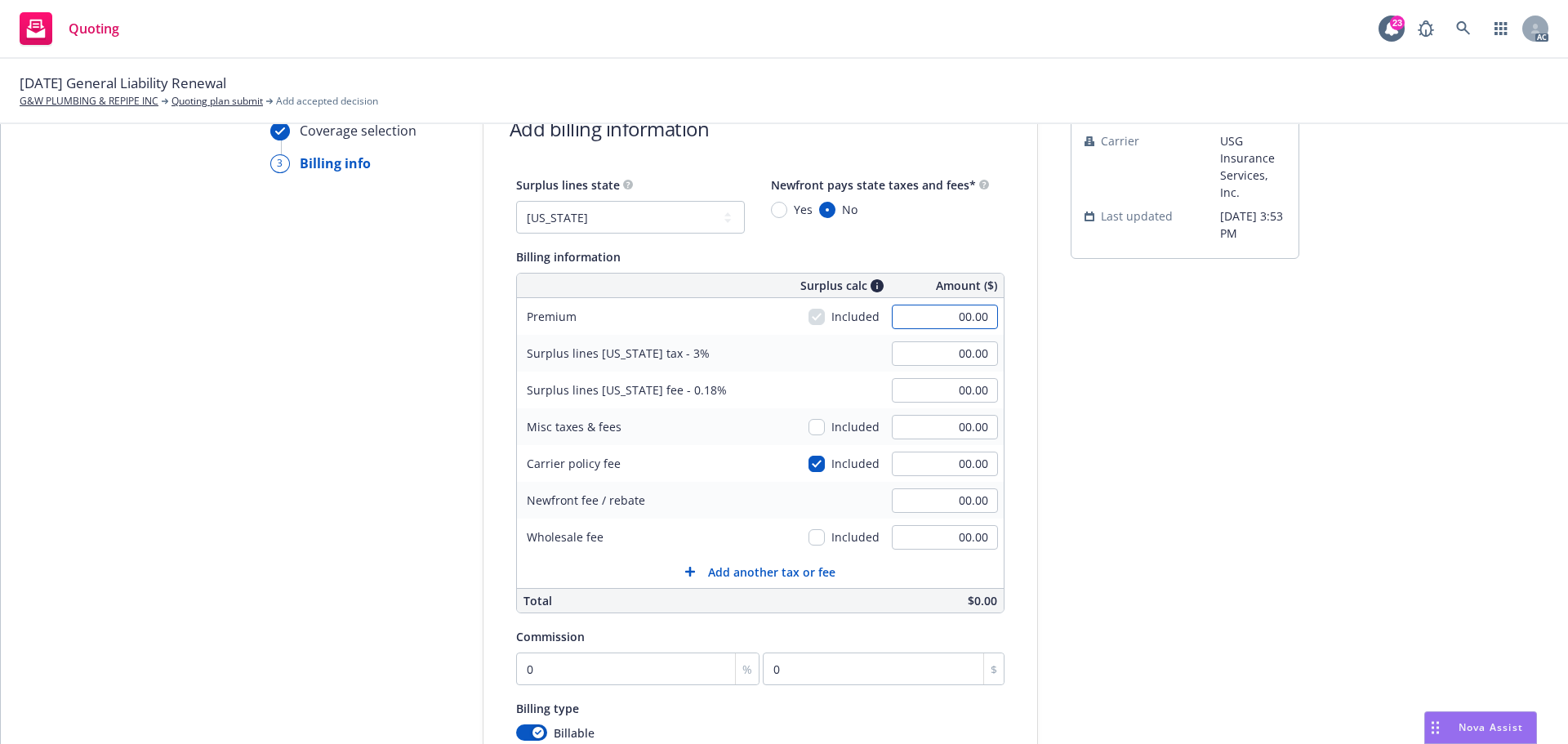
click at [943, 327] on input "00.00" at bounding box center [945, 317] width 106 height 25
type input "2"
type input "17,360.00"
type input "520.80"
type input "31.25"
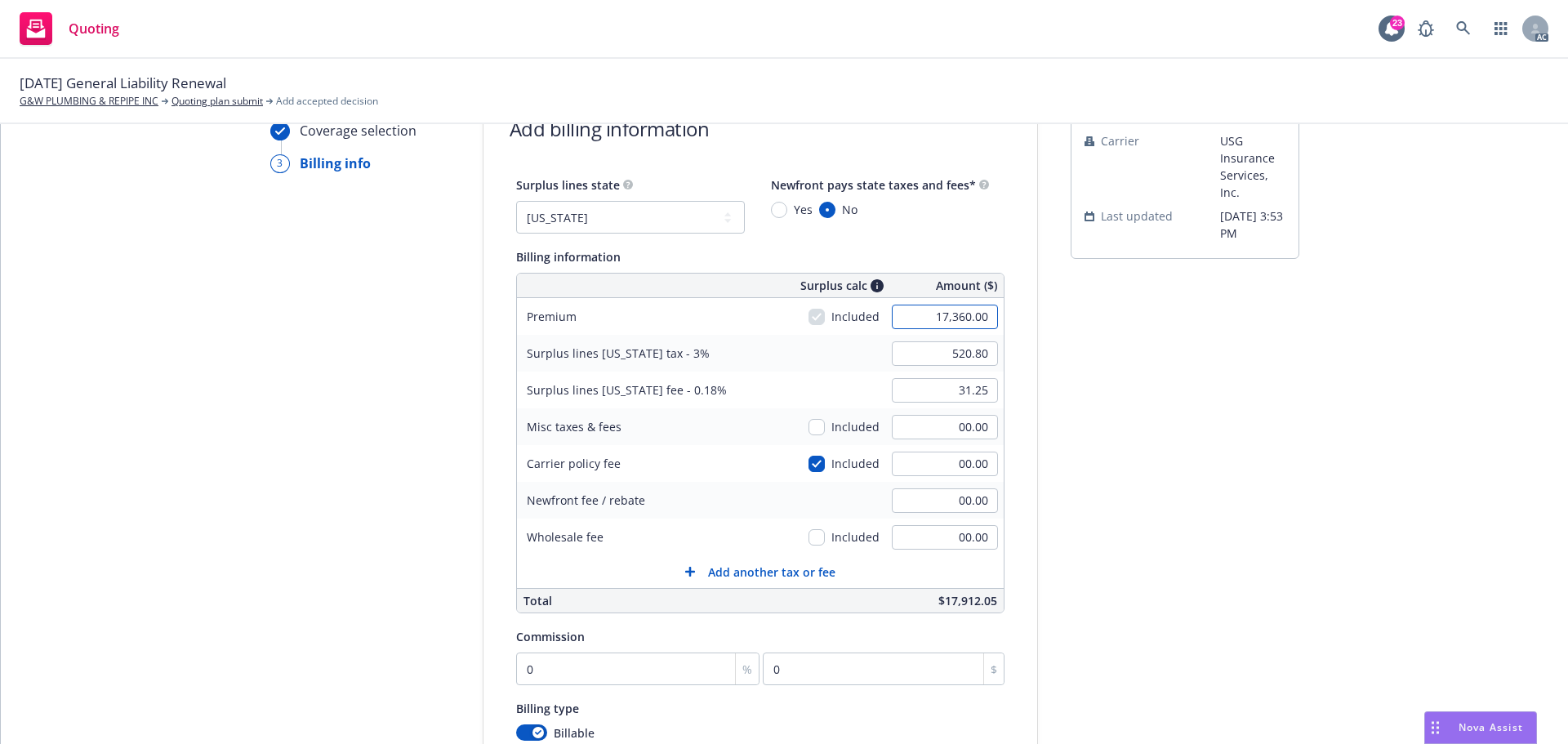
click at [897, 324] on input "17,360.00" at bounding box center [945, 317] width 106 height 25
type input "0"
type input "17,188.00"
type input "515.64"
type input "30.94"
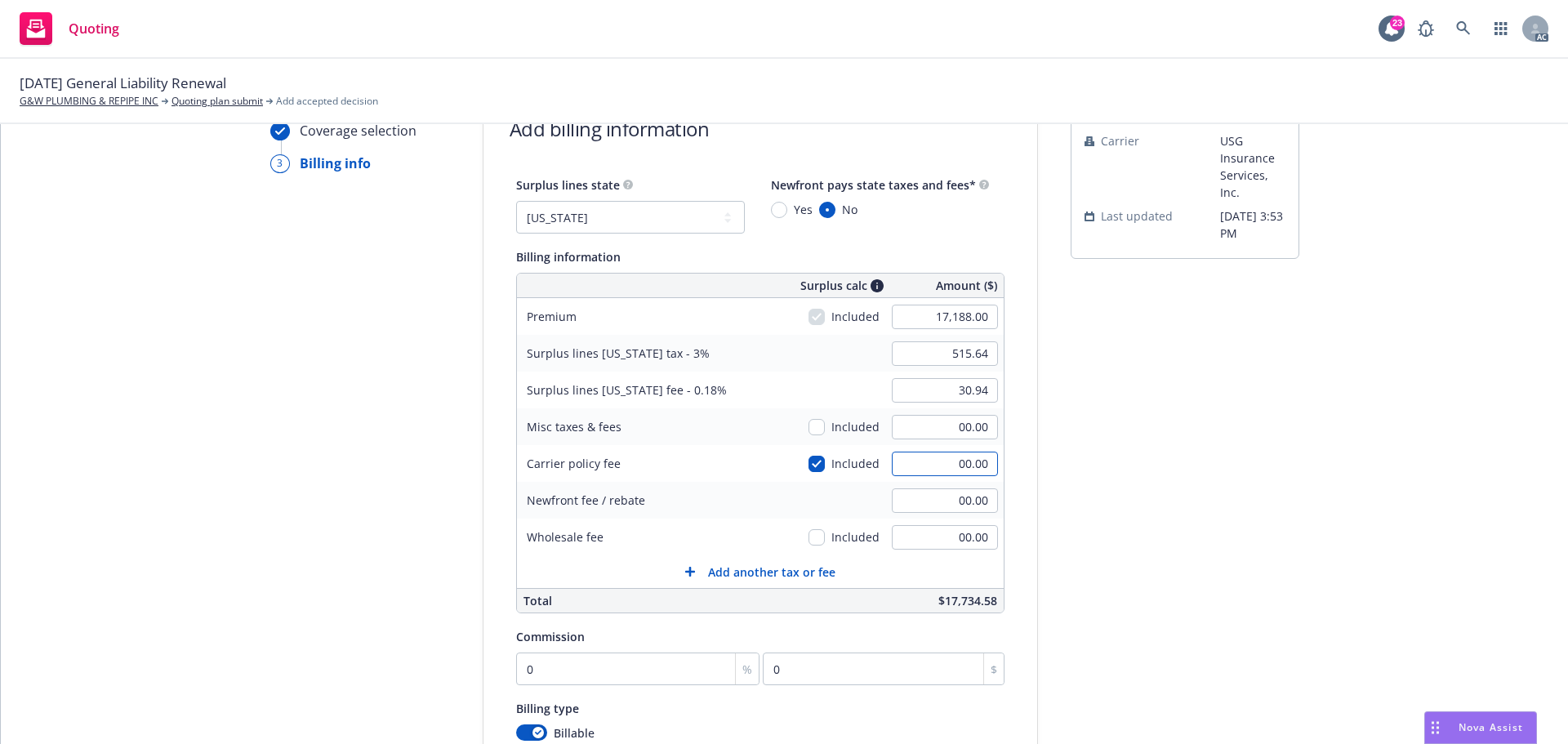
click at [934, 463] on input "00.00" at bounding box center [945, 464] width 106 height 25
type input "550"
type input "532.14"
type input "31.93"
type input "550.00"
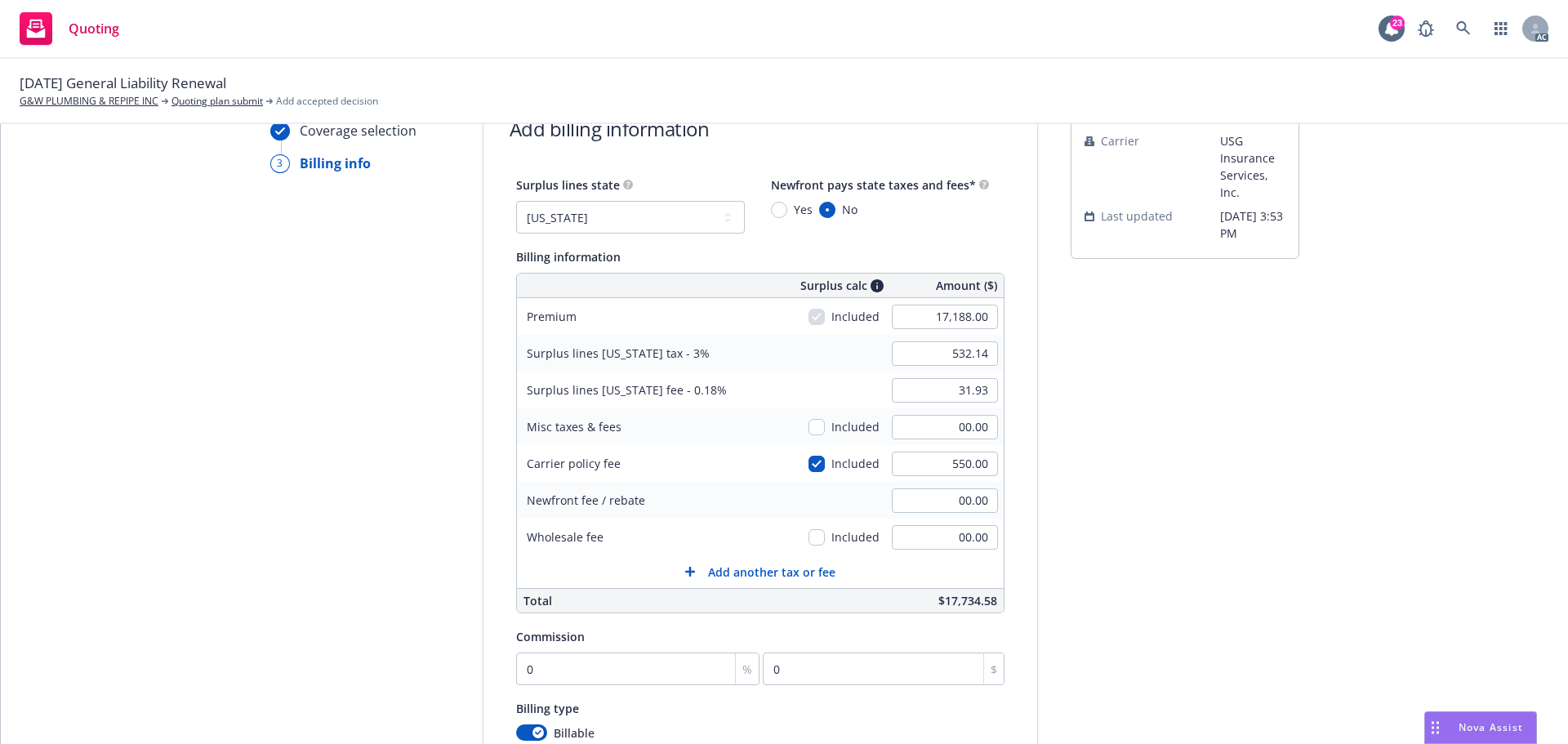
click at [1023, 498] on div "Surplus lines state No surplus lines state Alaska Alabama Arkansas Arizona Cali…" at bounding box center [760, 500] width 554 height 650
click at [946, 534] on input "00.00" at bounding box center [945, 537] width 106 height 25
type input "375.00"
click at [1135, 568] on div "submission Carrier USG Insurance Services, Inc. Last updated 6/5, 3:53 PM" at bounding box center [1185, 506] width 228 height 836
click at [649, 660] on input "0" at bounding box center [639, 668] width 244 height 32
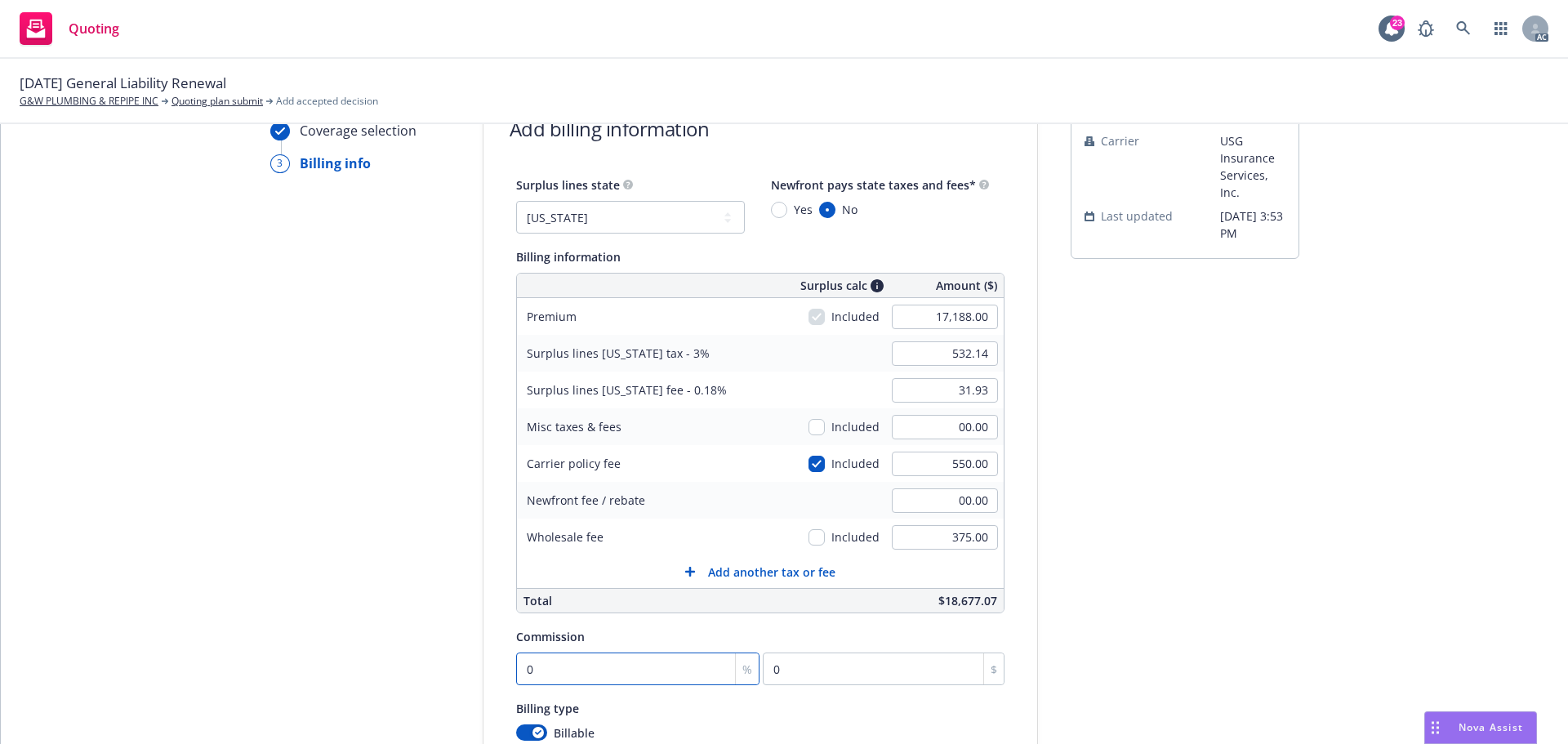
type input "1"
type input "171.88"
type input "10"
type input "1718.8"
type input "10"
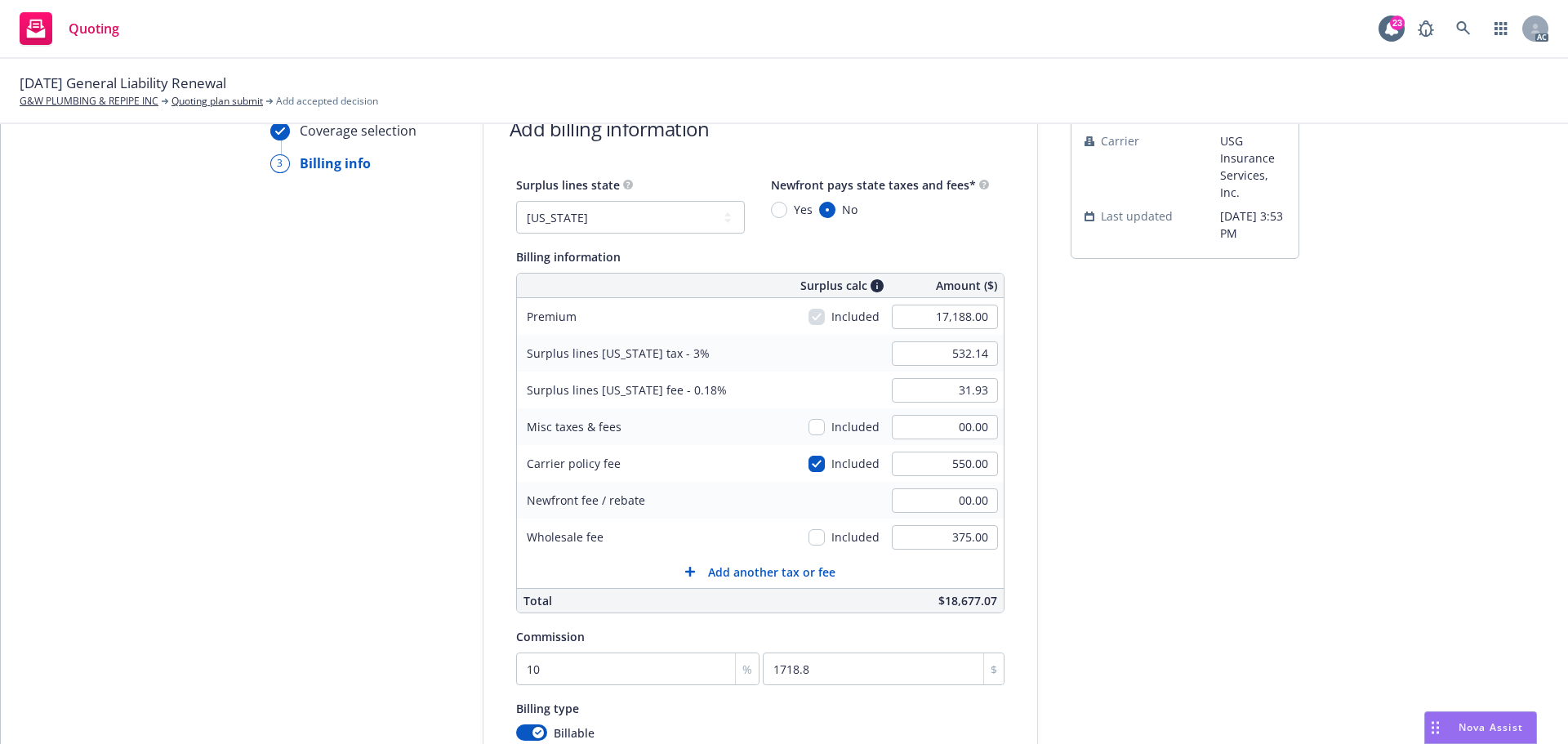
click at [1249, 560] on div "submission Carrier USG Insurance Services, Inc. Last updated 6/5, 3:53 PM" at bounding box center [1185, 506] width 228 height 836
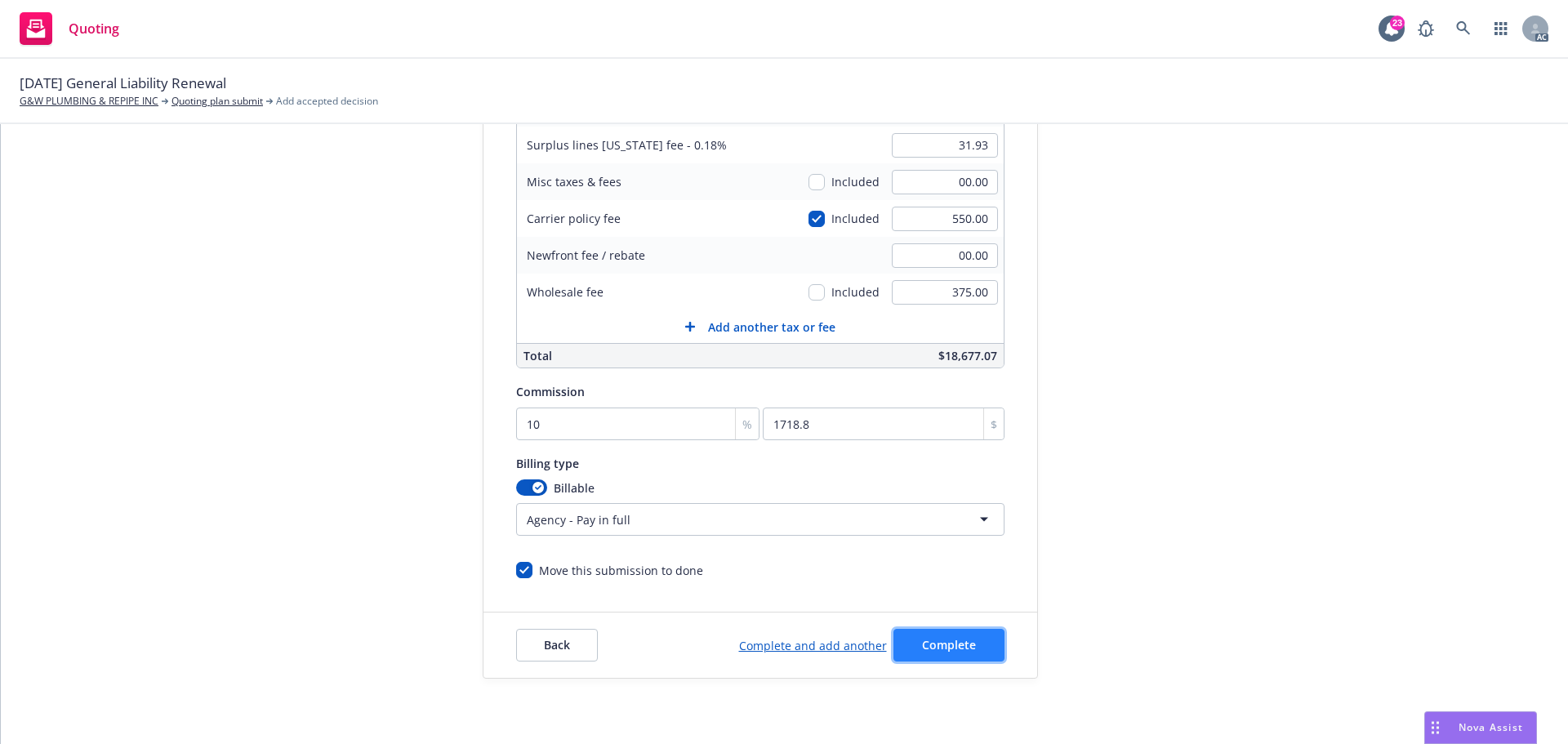
click at [922, 643] on span "Complete" at bounding box center [949, 645] width 54 height 16
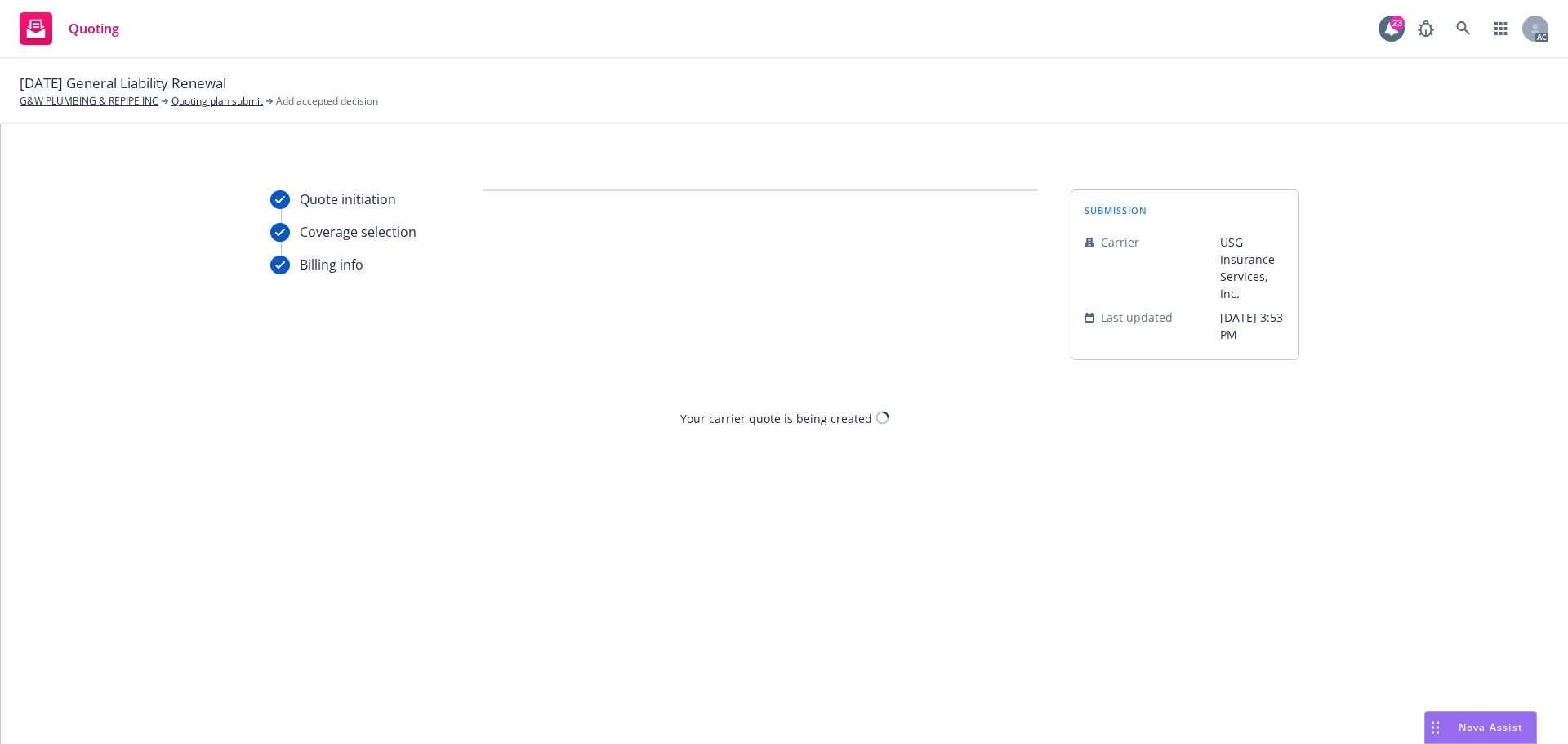
scroll to position [0, 0]
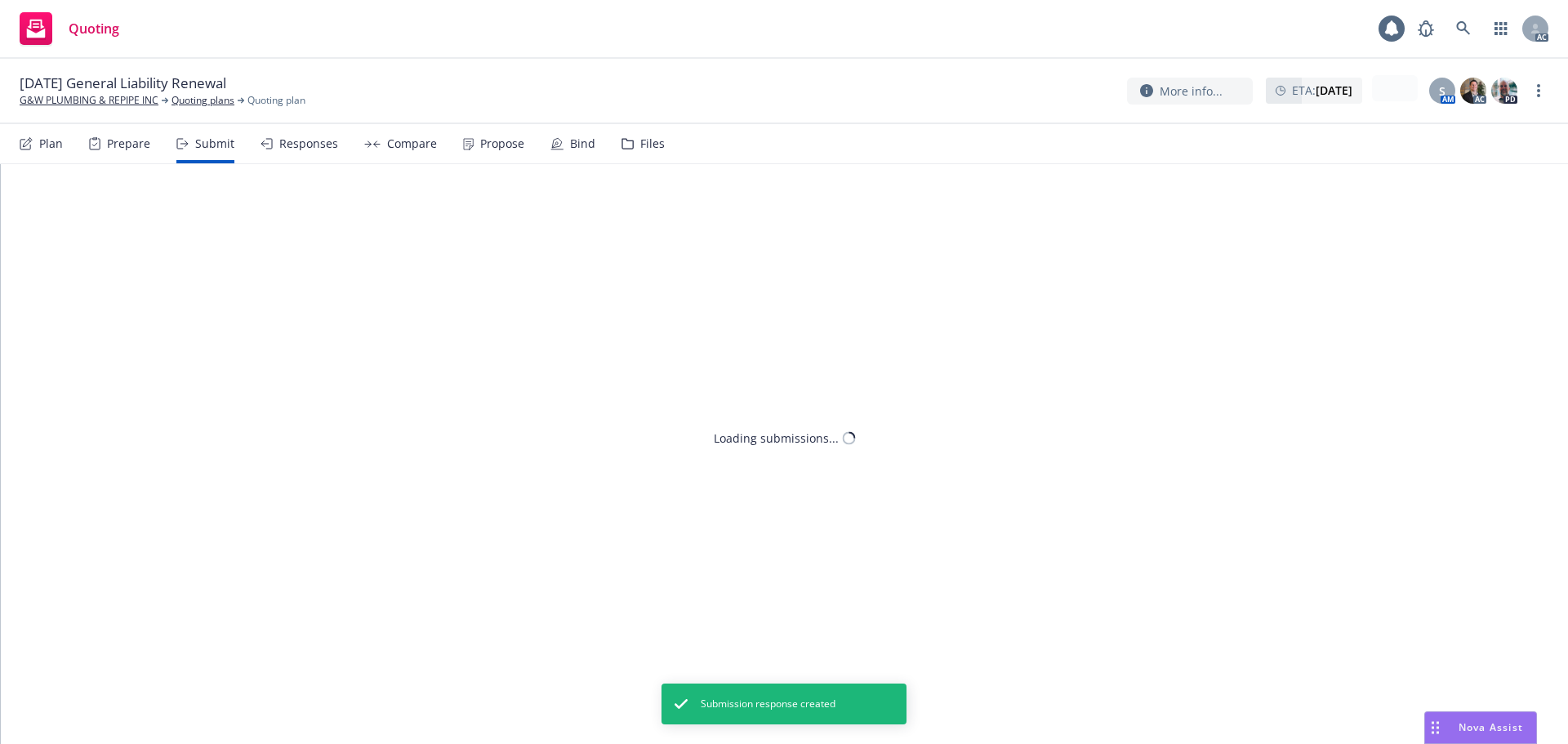
click at [507, 152] on div "Propose" at bounding box center [494, 144] width 61 height 39
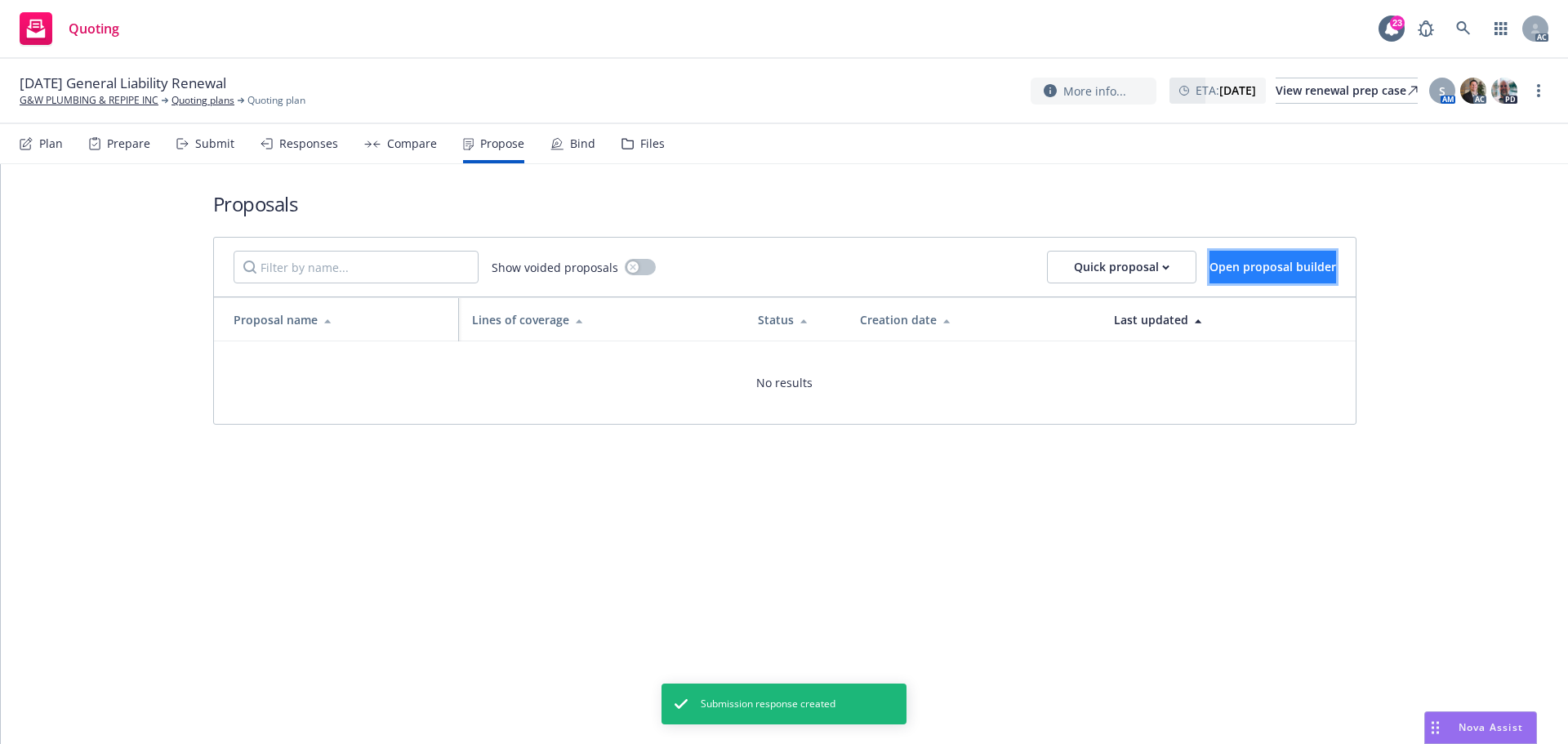
click at [1229, 269] on span "Open proposal builder" at bounding box center [1273, 267] width 127 height 16
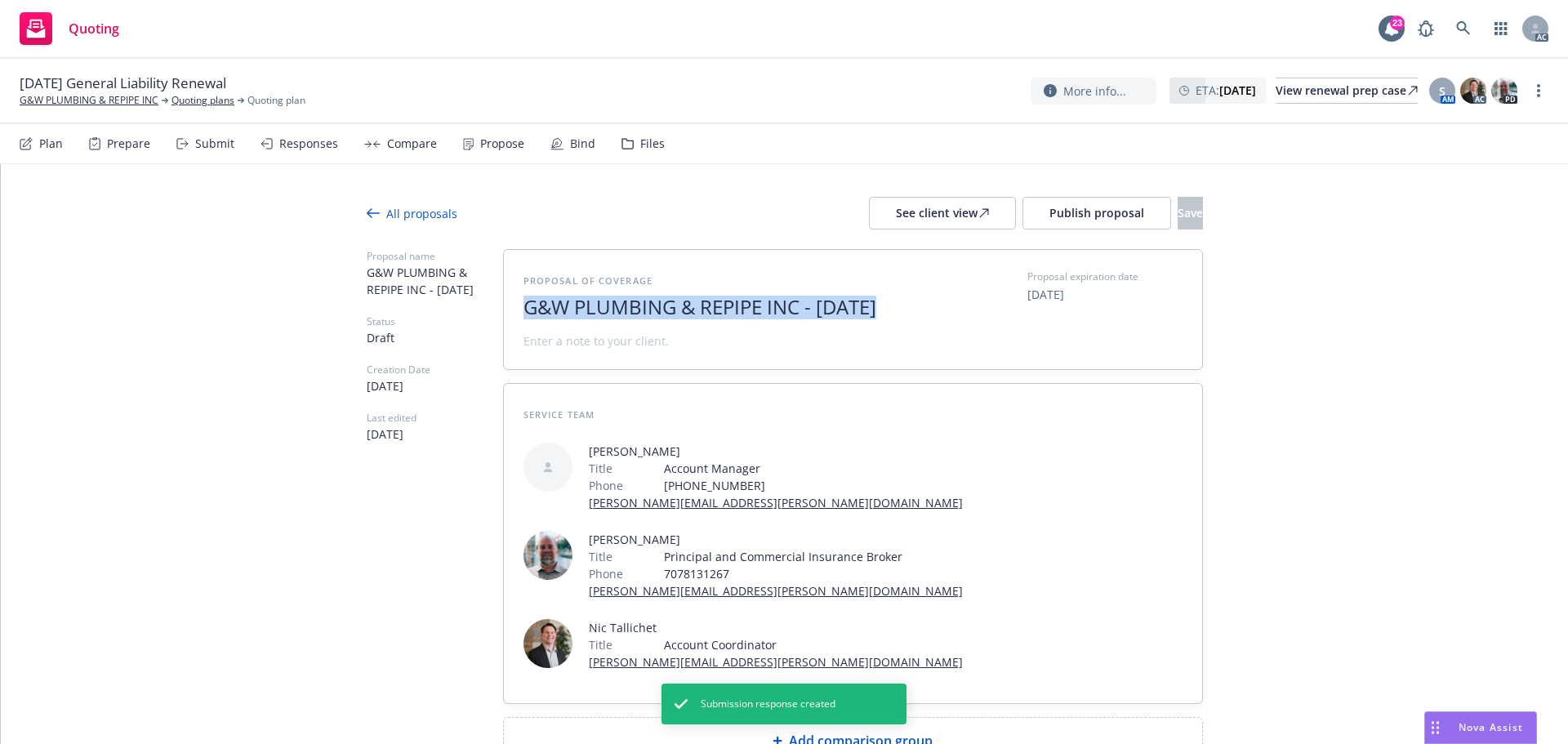
drag, startPoint x: 522, startPoint y: 308, endPoint x: 932, endPoint y: 314, distance: 410.0
click at [932, 314] on div "Proposal of coverage G&W PLUMBING & REPIPE INC - August 2025 Proposal expiratio…" at bounding box center [853, 309] width 659 height 80
click at [574, 310] on span "2025" at bounding box center [723, 307] width 401 height 24
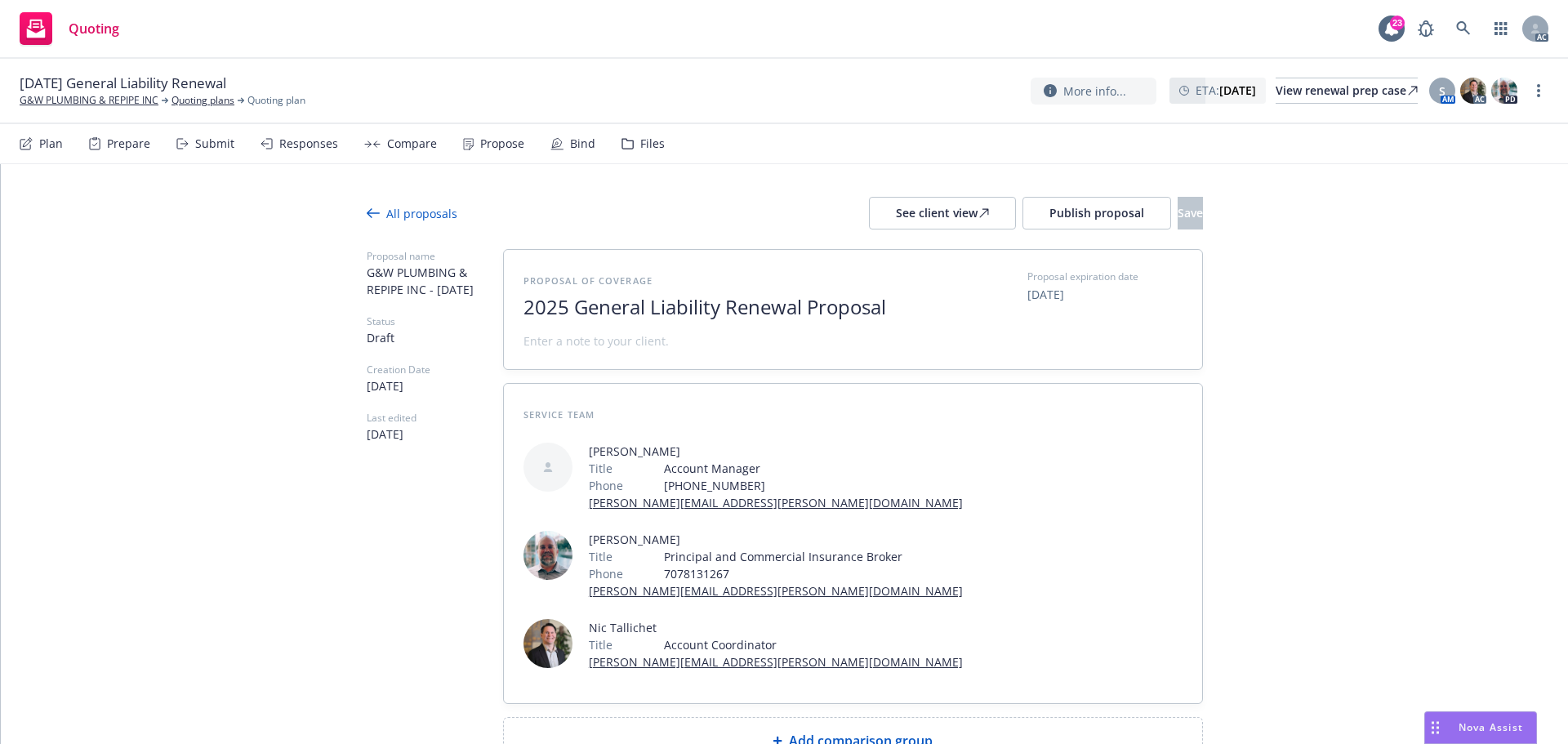
click at [579, 340] on span at bounding box center [596, 341] width 146 height 17
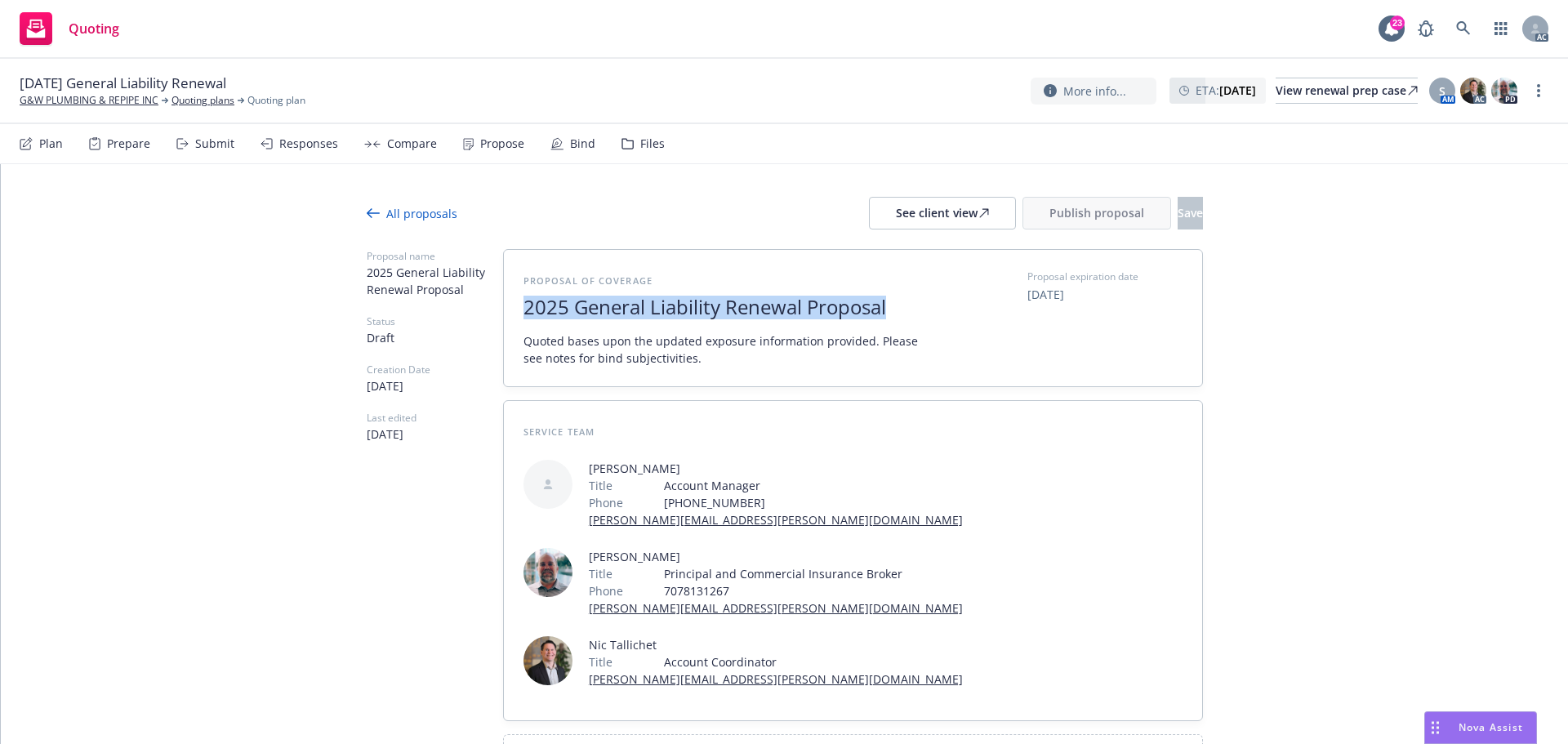
drag, startPoint x: 897, startPoint y: 307, endPoint x: 496, endPoint y: 321, distance: 401.2
click at [496, 321] on div "Proposal name 2025 General Liability Renewal Proposal Status Draft Creation Dat…" at bounding box center [785, 515] width 837 height 532
copy span "2025 General Liability Renewal Proposal"
click at [796, 735] on div "Add comparison group" at bounding box center [853, 758] width 699 height 45
type textarea "x"
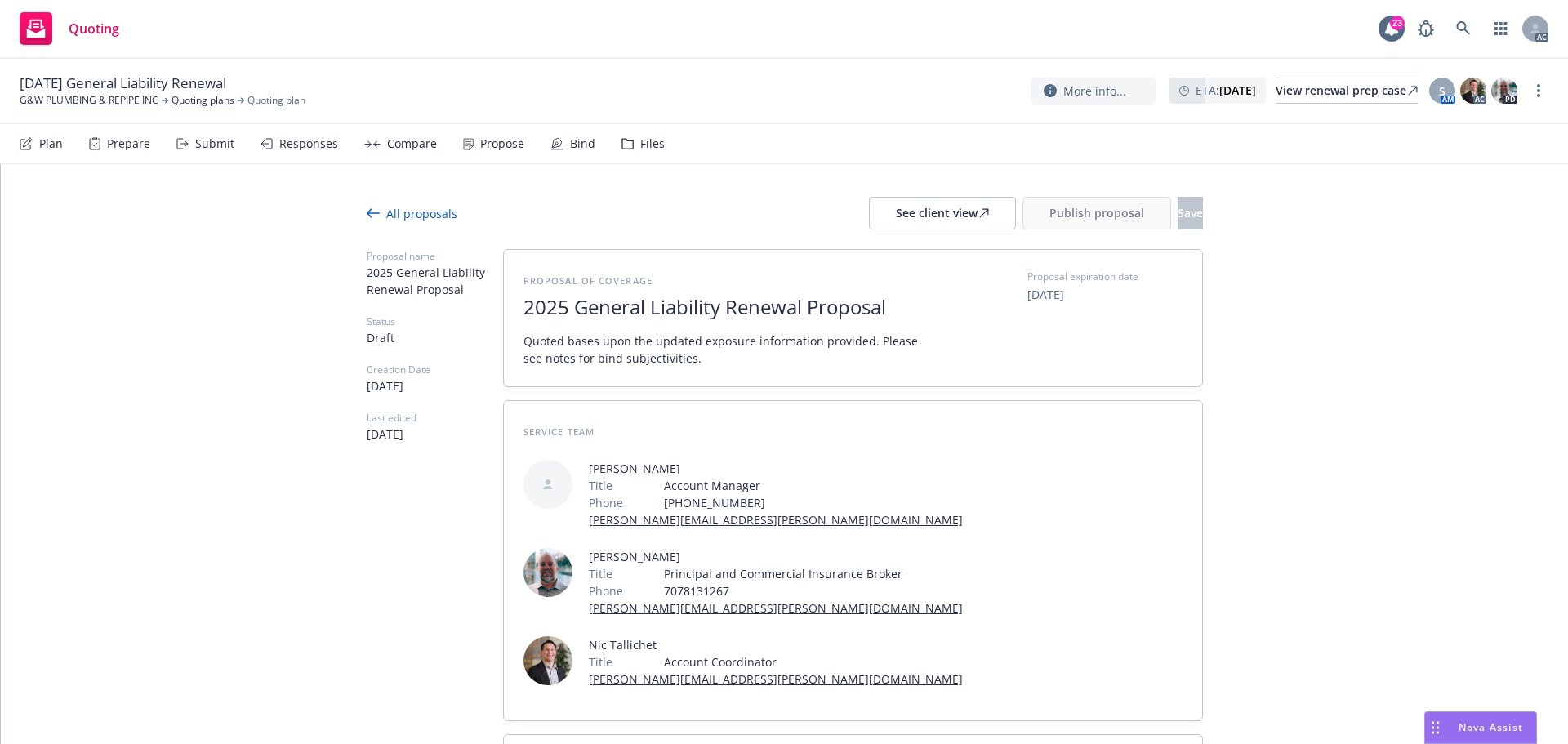
paste span
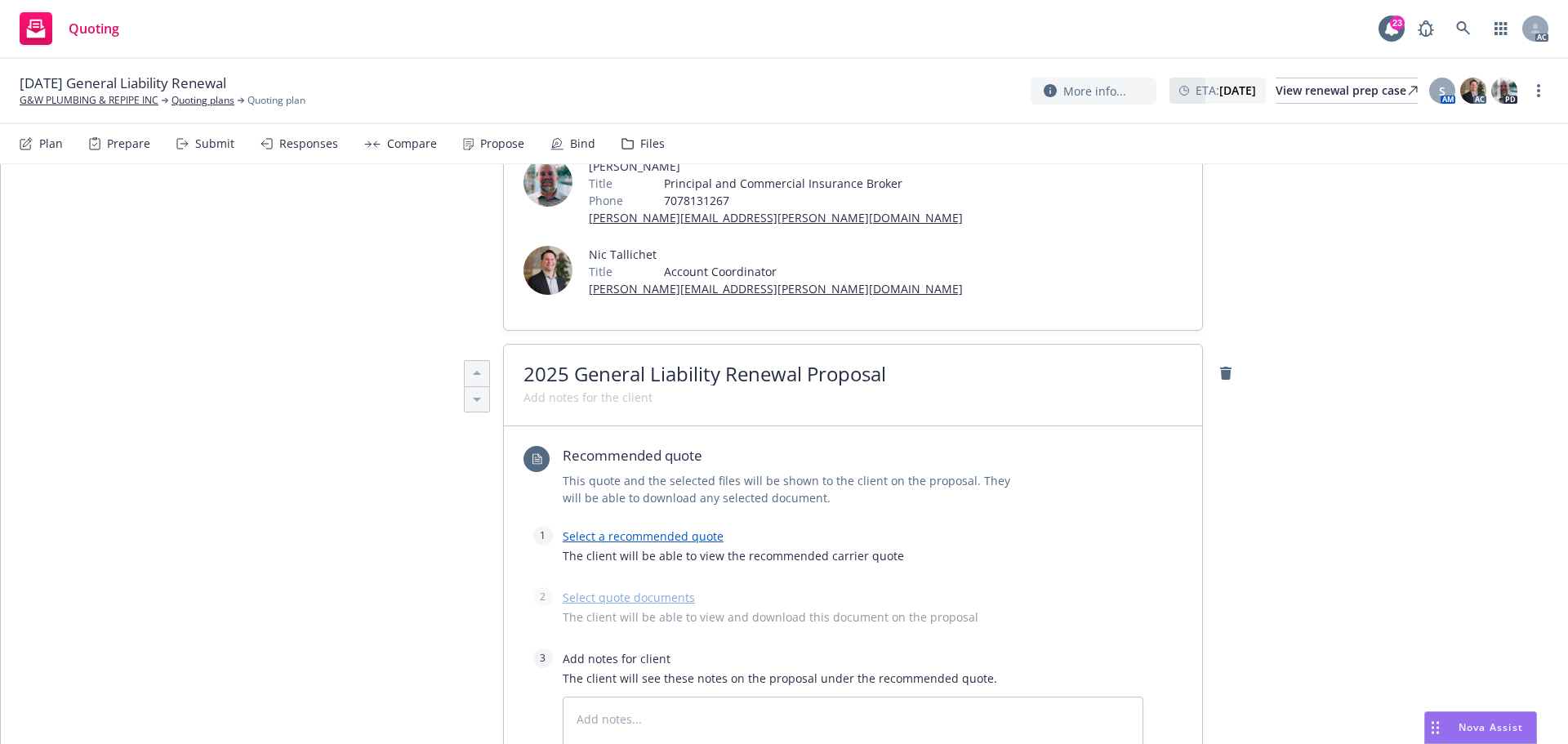
scroll to position [408, 0]
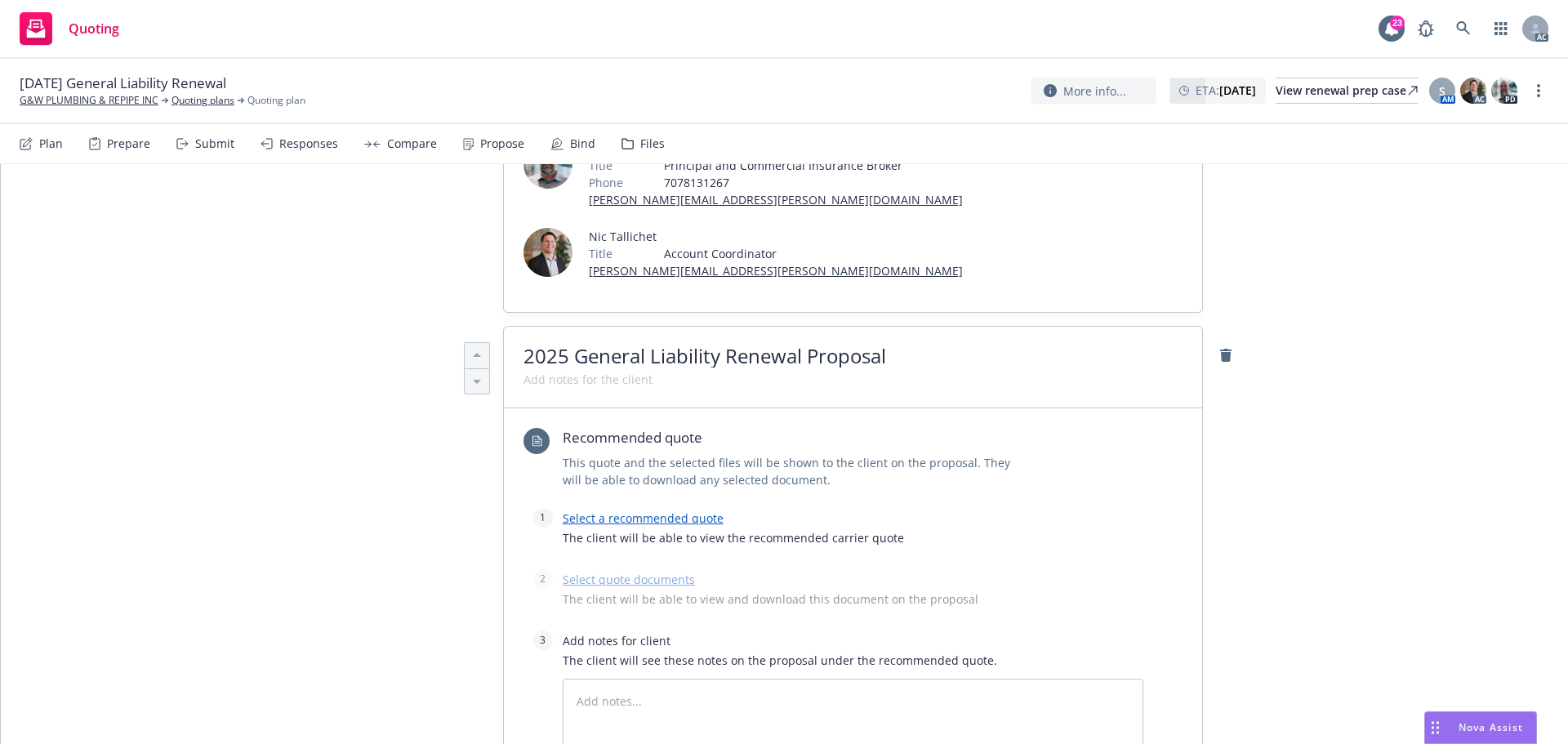
click at [659, 511] on link "Select a recommended quote" at bounding box center [643, 519] width 160 height 16
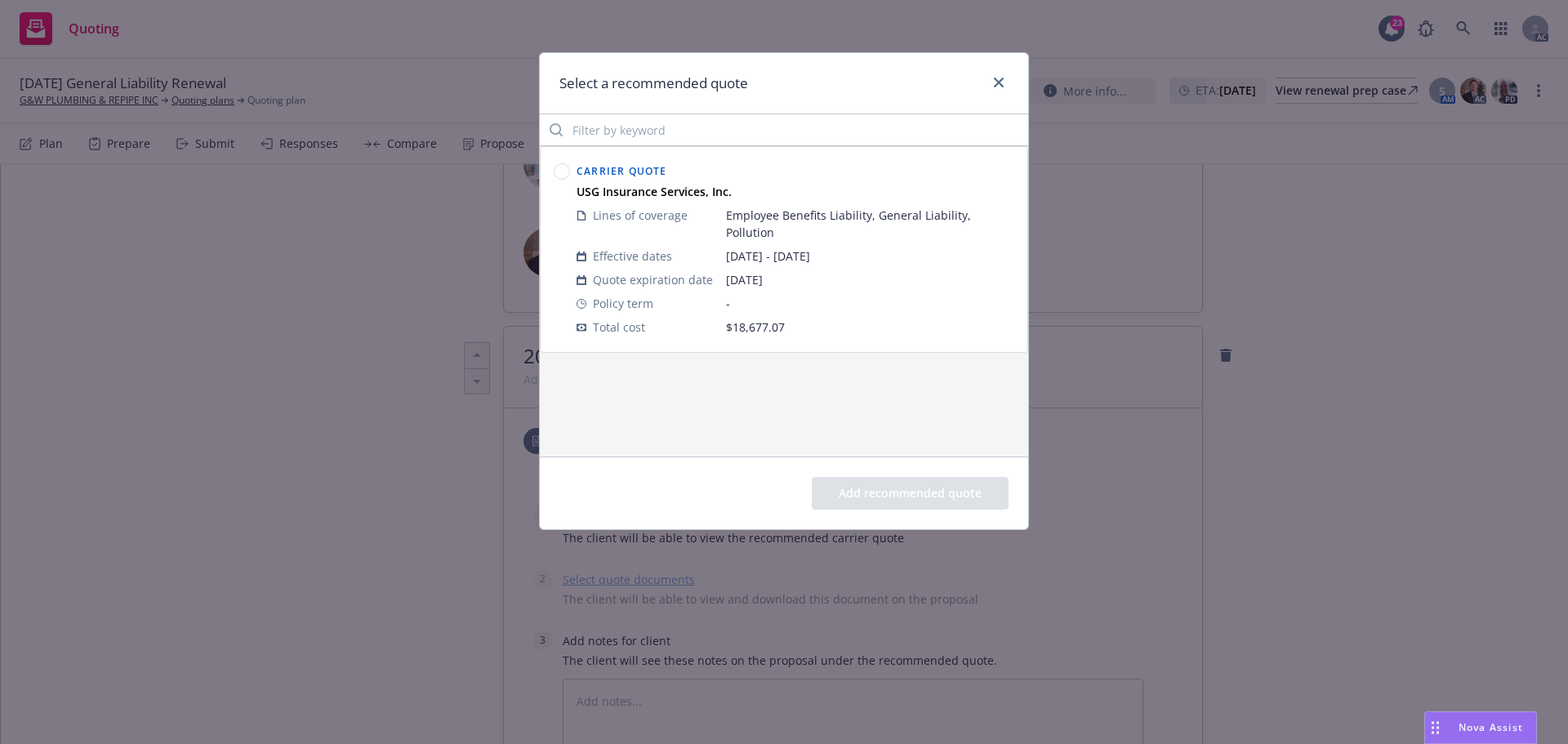
click at [562, 175] on circle at bounding box center [563, 172] width 16 height 16
click at [910, 494] on button "Add recommended quote" at bounding box center [910, 493] width 197 height 32
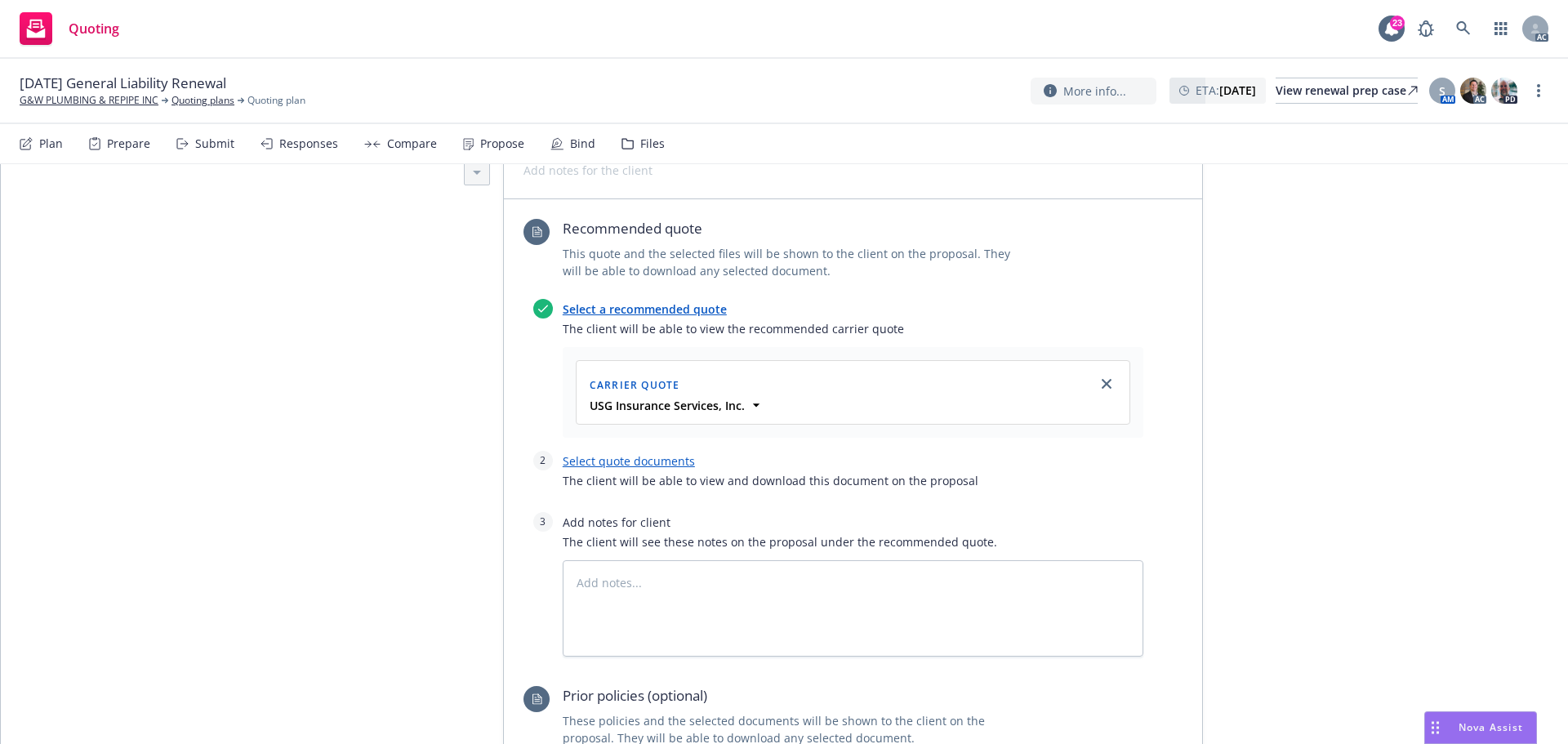
scroll to position [735, 0]
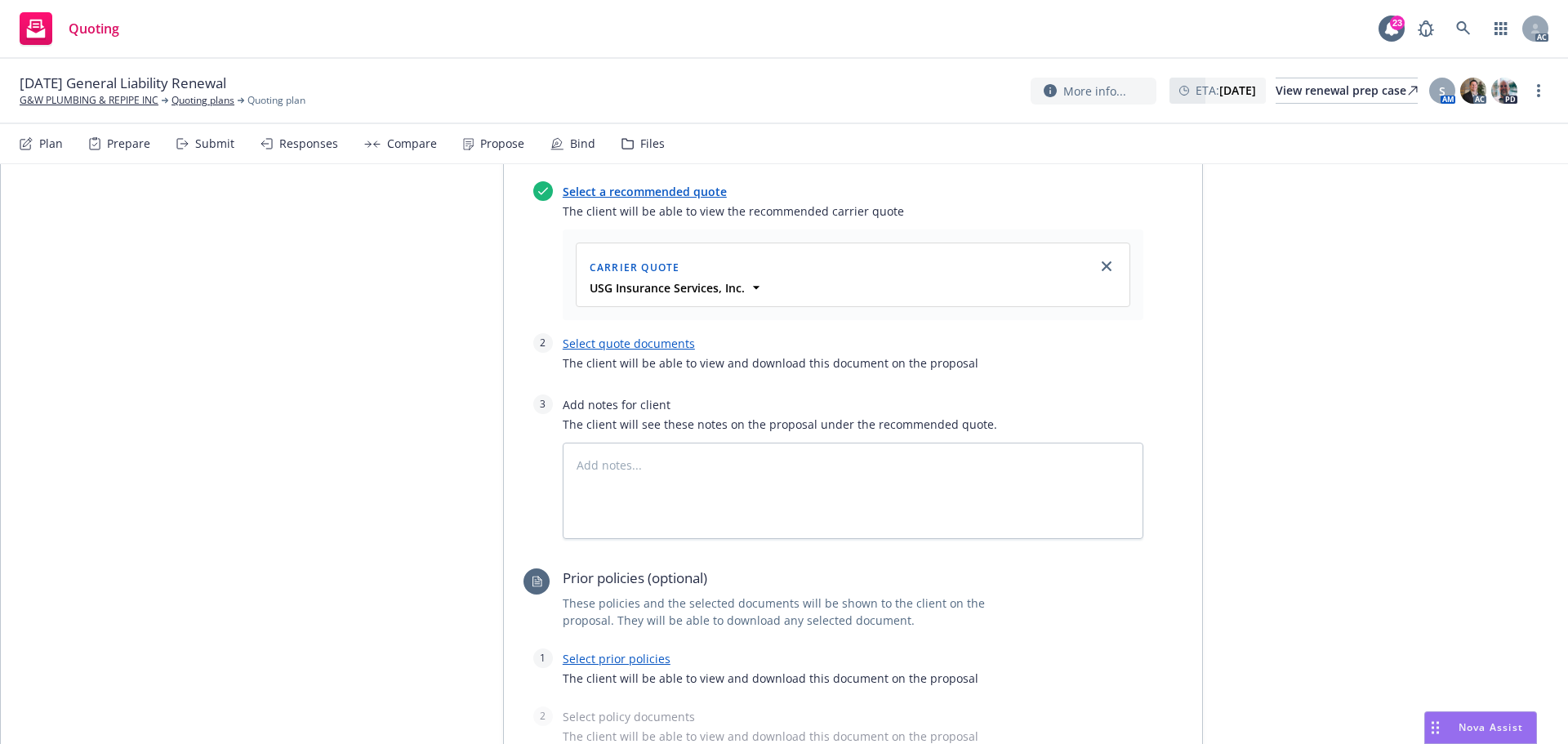
click at [637, 336] on link "Select quote documents" at bounding box center [629, 343] width 132 height 16
type textarea "x"
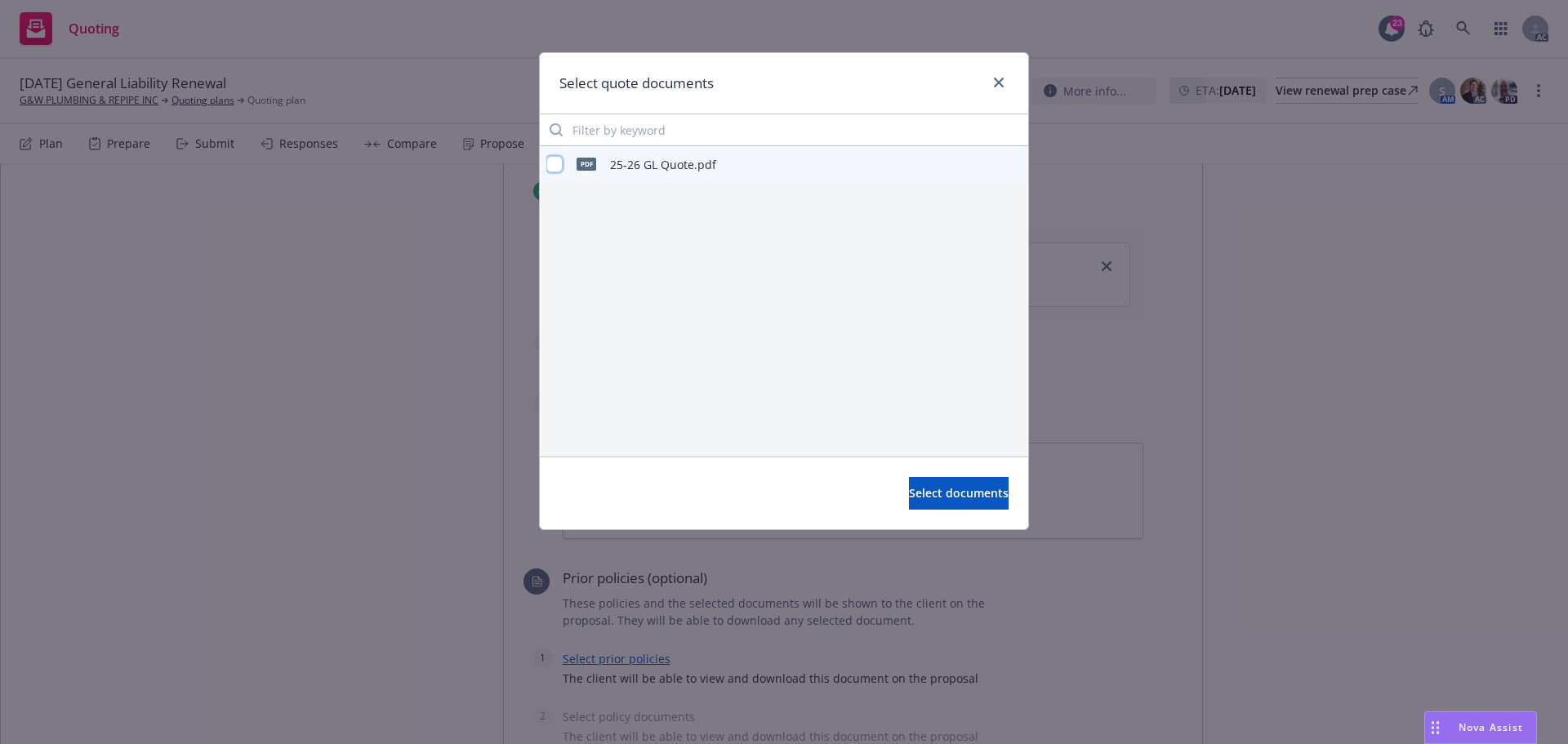
click at [557, 161] on input "checkbox" at bounding box center [554, 164] width 17 height 17
checkbox input "true"
click at [952, 492] on span "Select documents" at bounding box center [959, 493] width 99 height 16
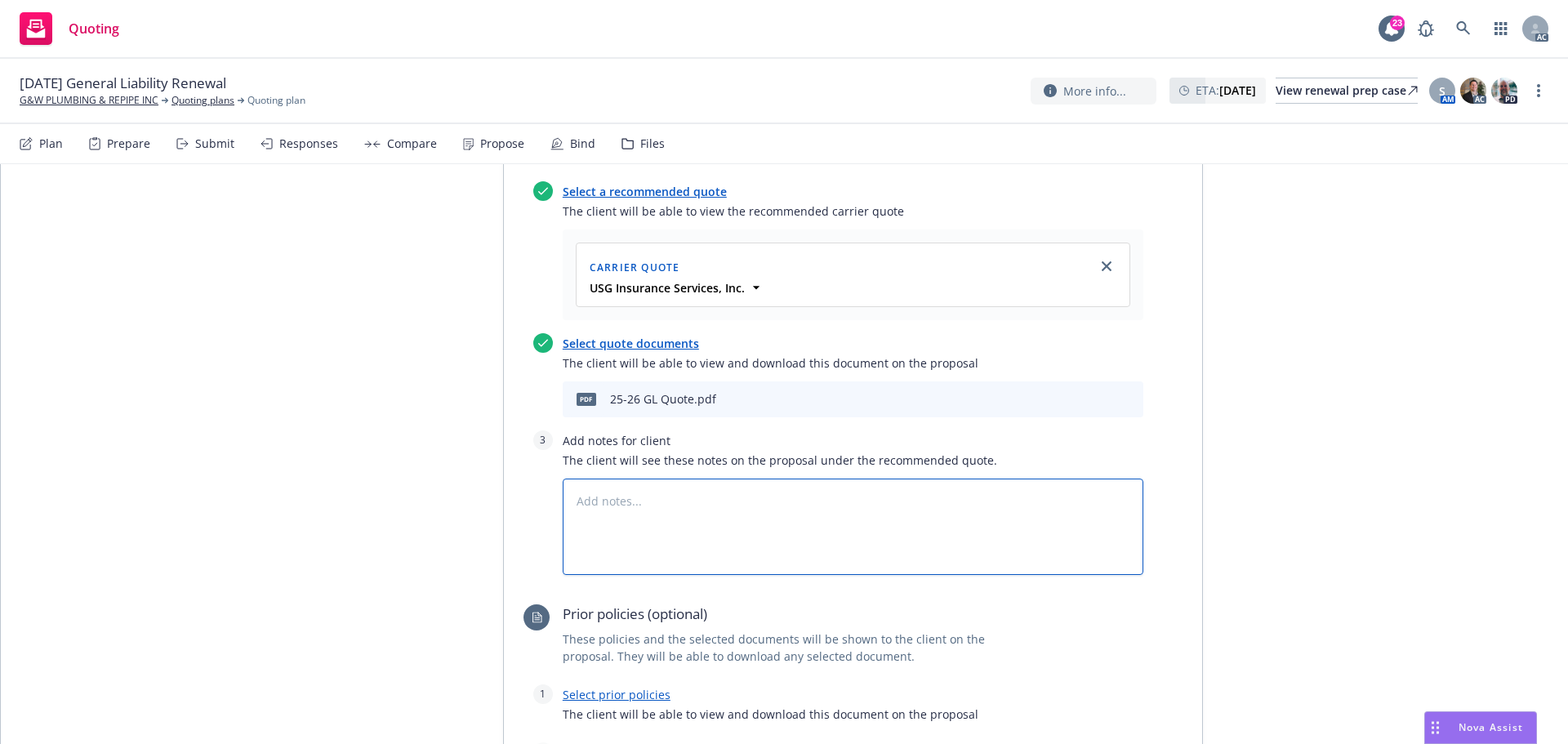
click at [660, 478] on textarea at bounding box center [853, 527] width 581 height 96
type textarea "x"
type textarea "B"
type textarea "x"
type textarea "Bin"
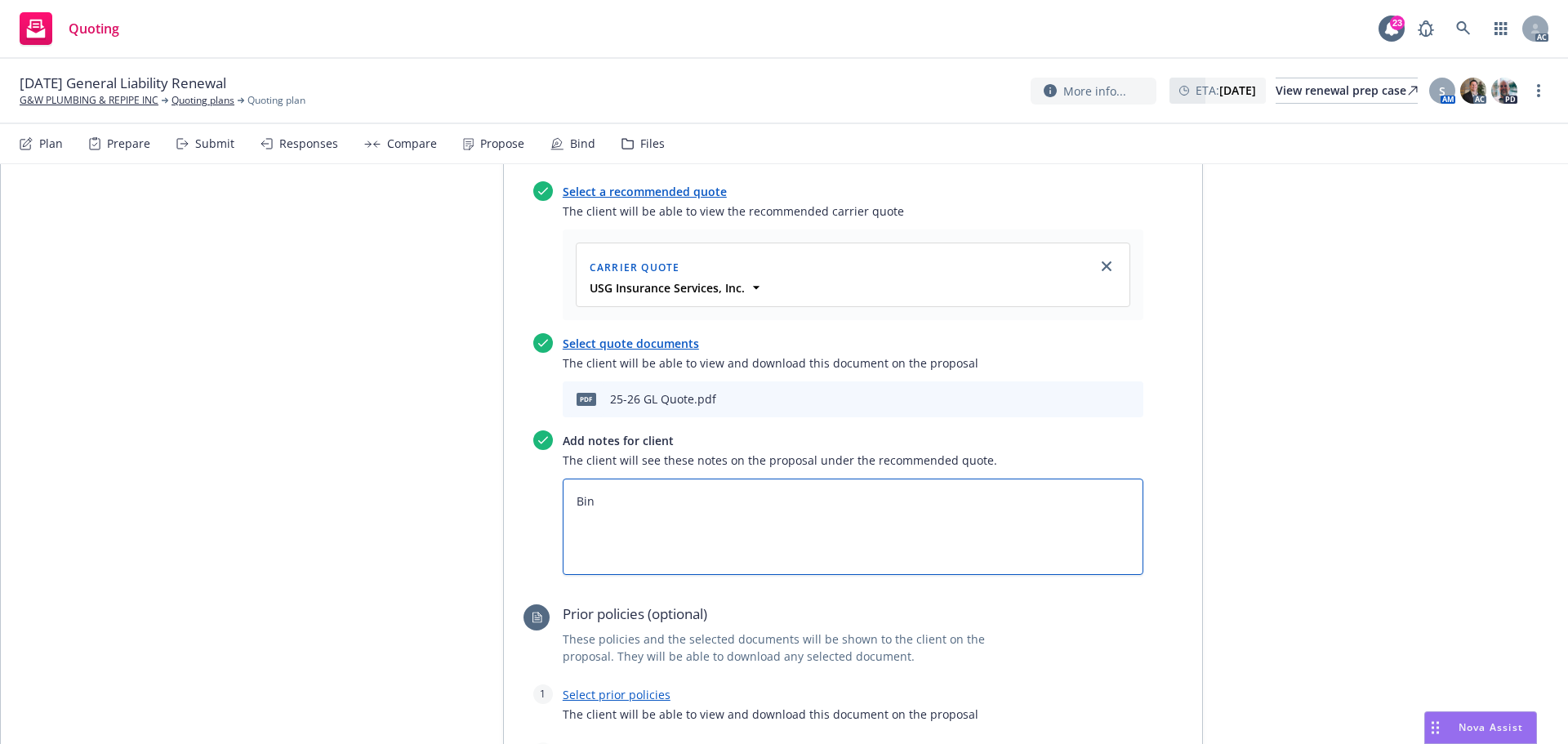
type textarea "x"
type textarea "Bind"
type textarea "x"
type textarea "Bind S"
type textarea "x"
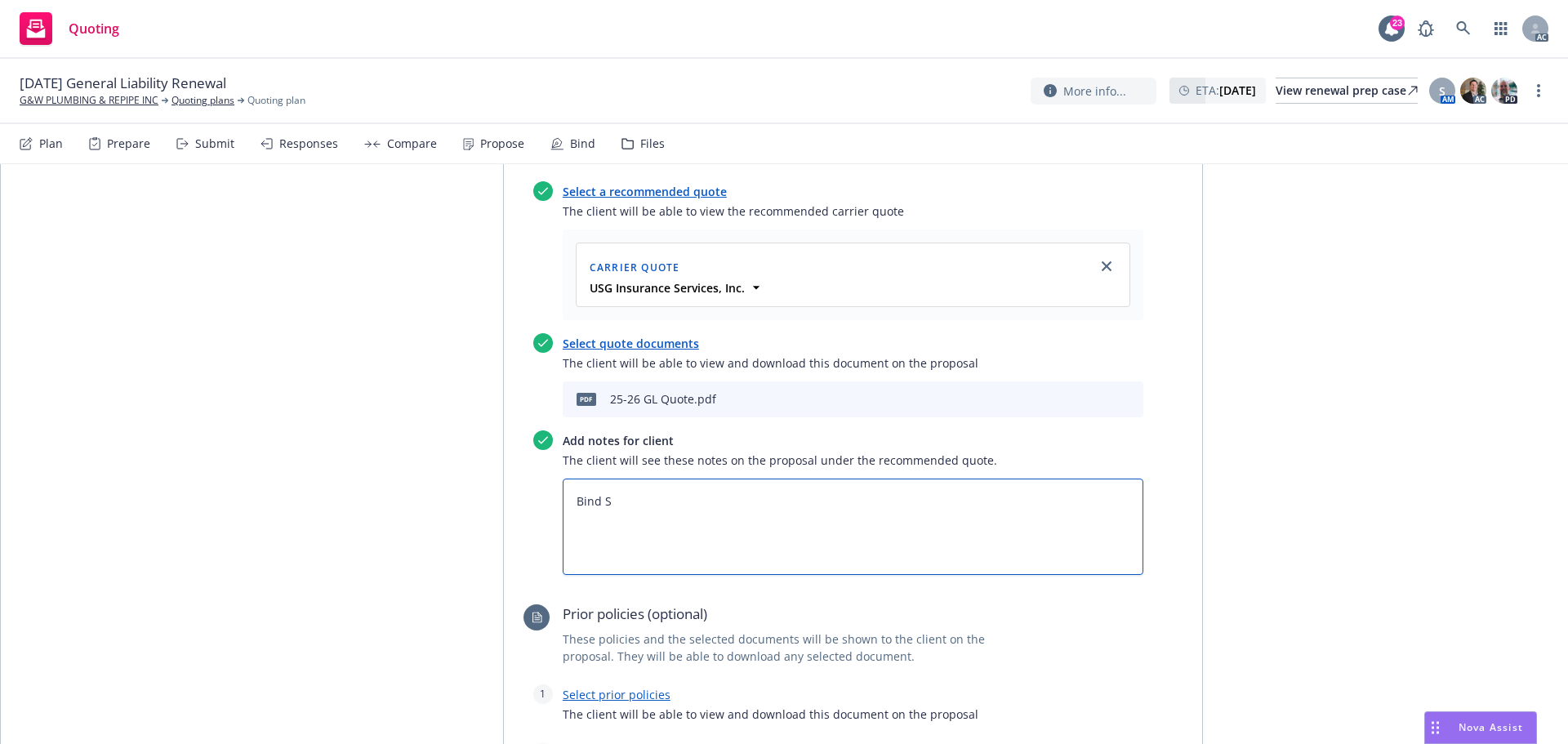
type textarea "Bind Su"
type textarea "x"
type textarea "Bind Sub"
type textarea "x"
type textarea "Bind Subj"
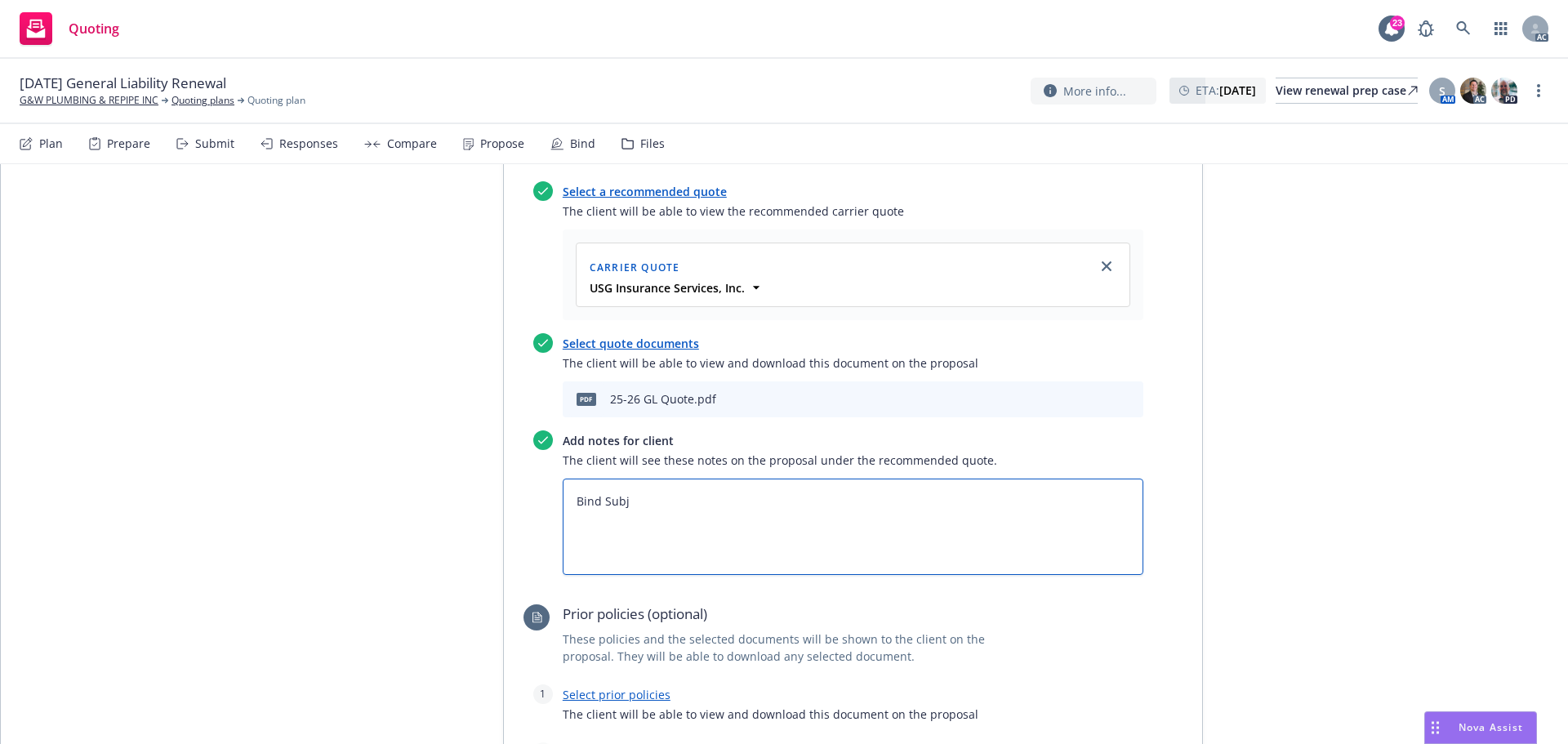
type textarea "x"
type textarea "Bind Subje"
type textarea "x"
type textarea "Bind Subjec"
type textarea "x"
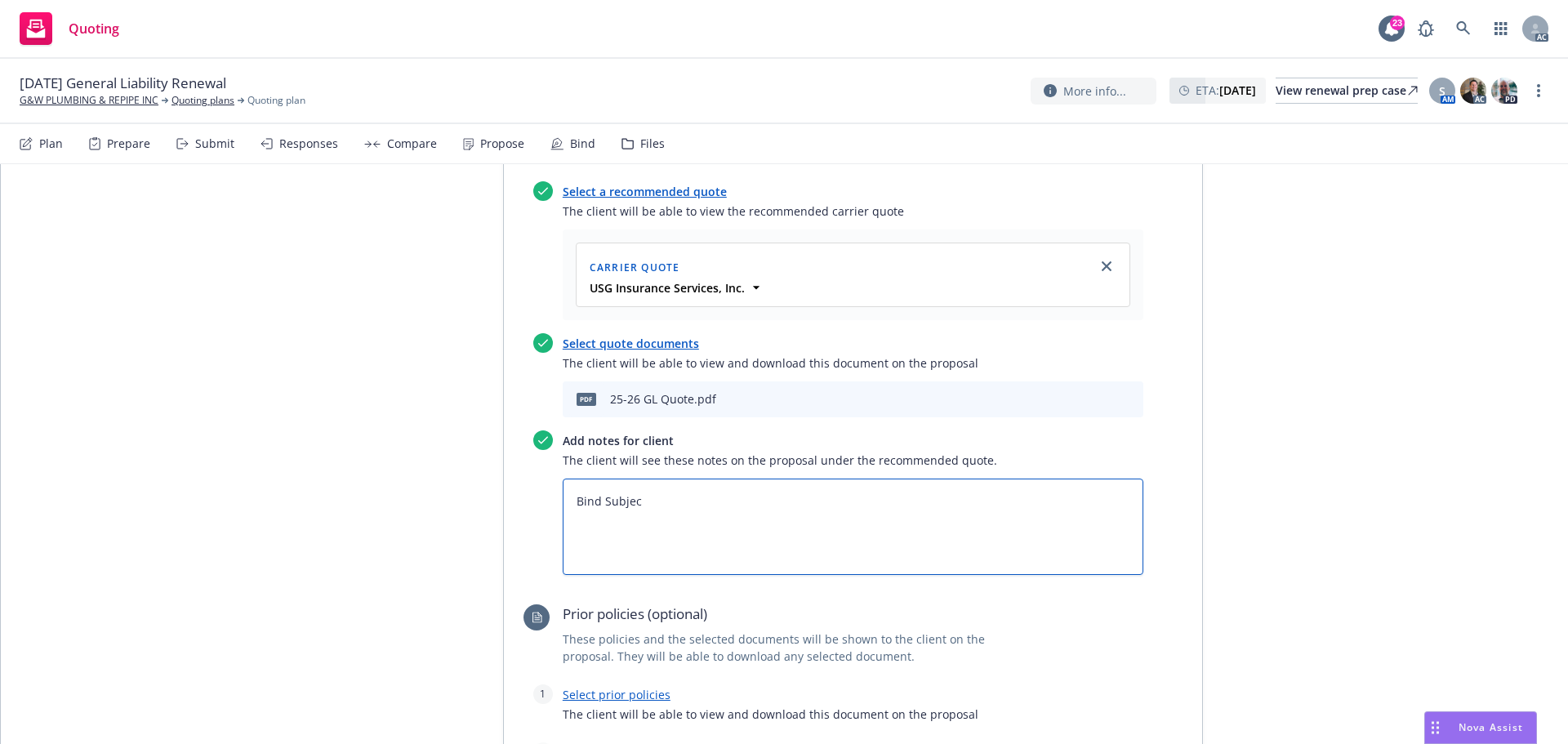
type textarea "Bind Subject"
type textarea "x"
type textarea "Bind Subjecti"
type textarea "x"
type textarea "Bind Subjectiv"
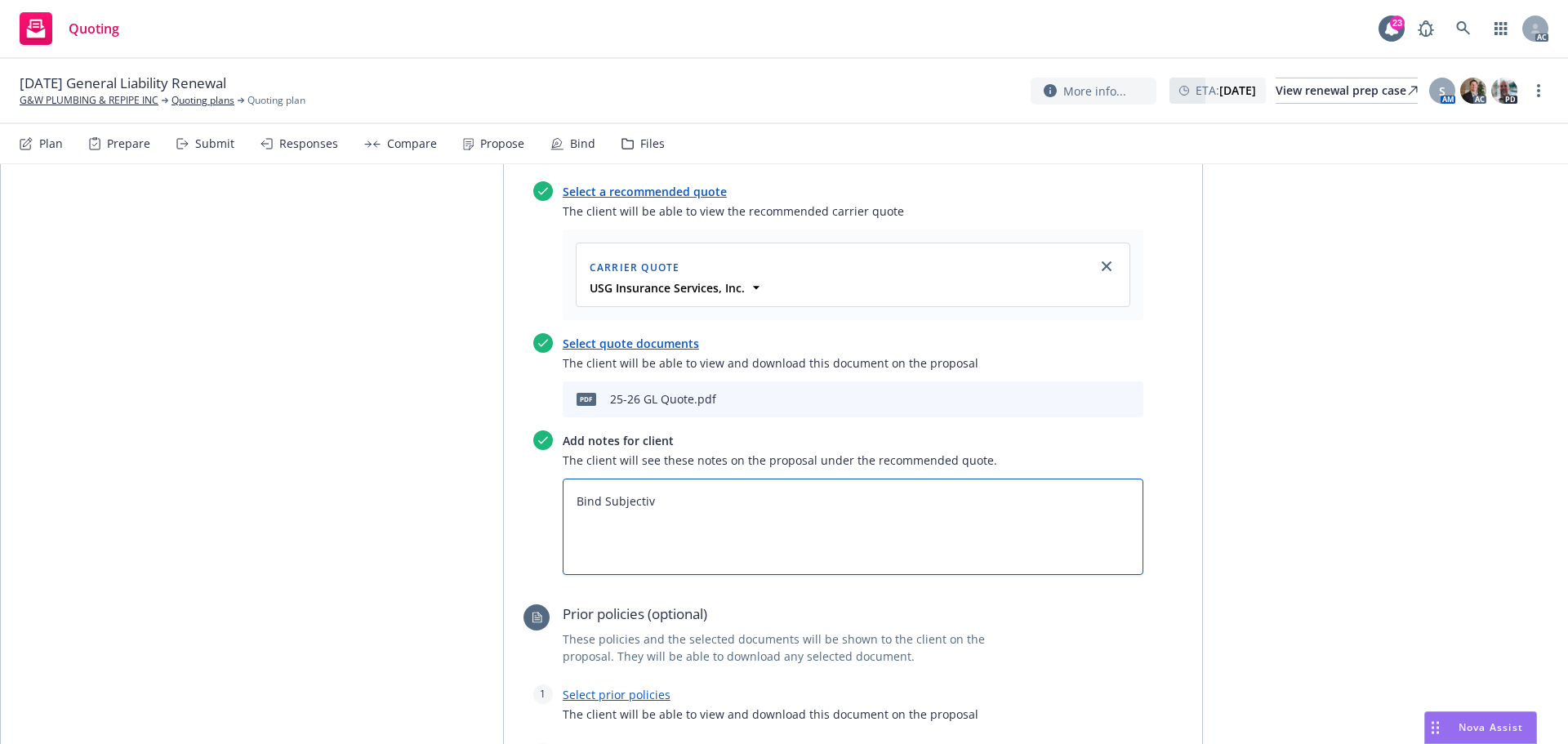
type textarea "x"
type textarea "Bind Subjectivi"
type textarea "x"
type textarea "Bind Subjectivit"
type textarea "x"
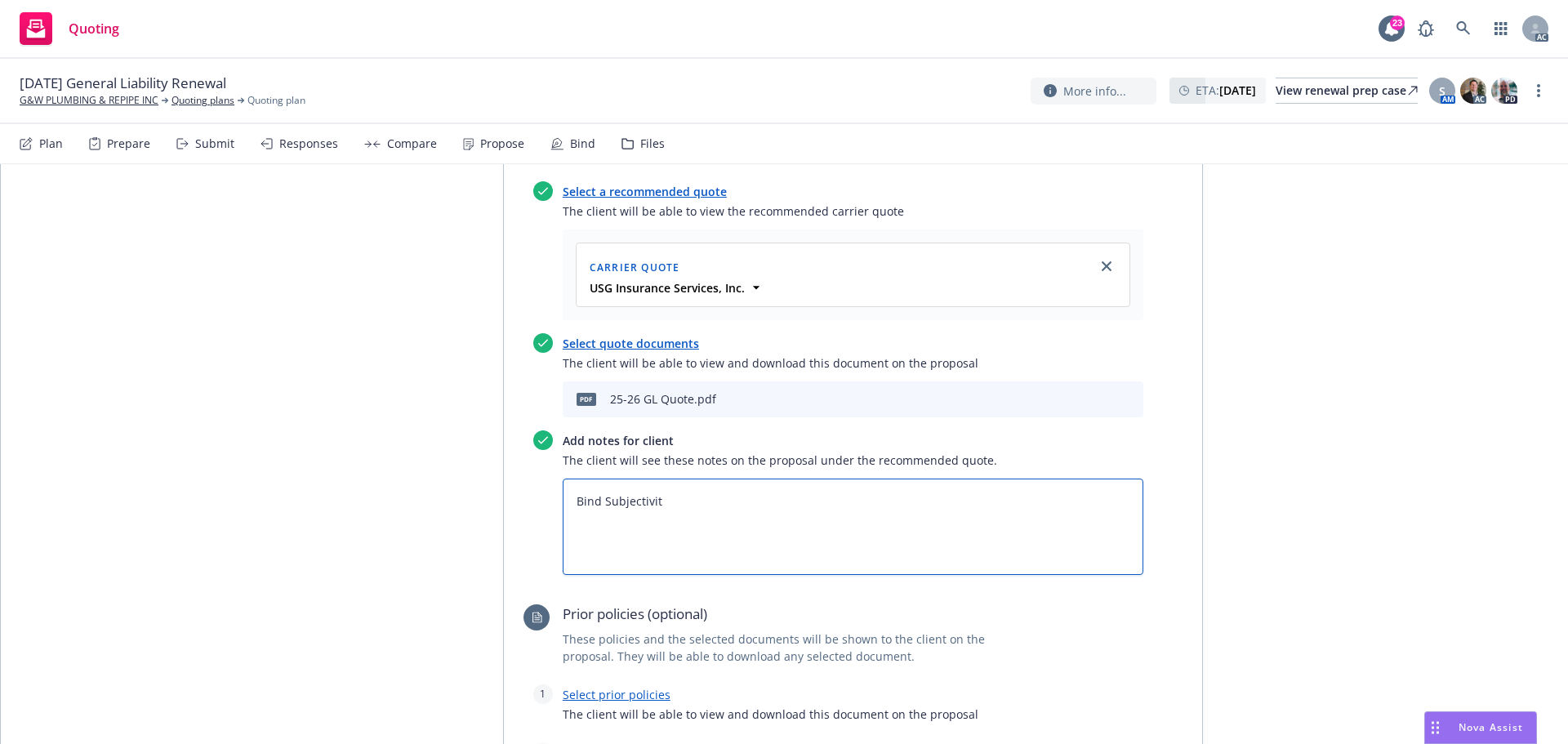
type textarea "Bind Subjectiviti"
type textarea "x"
type textarea "Bind Subjectivitie"
type textarea "x"
type textarea "Bind Subjectivities"
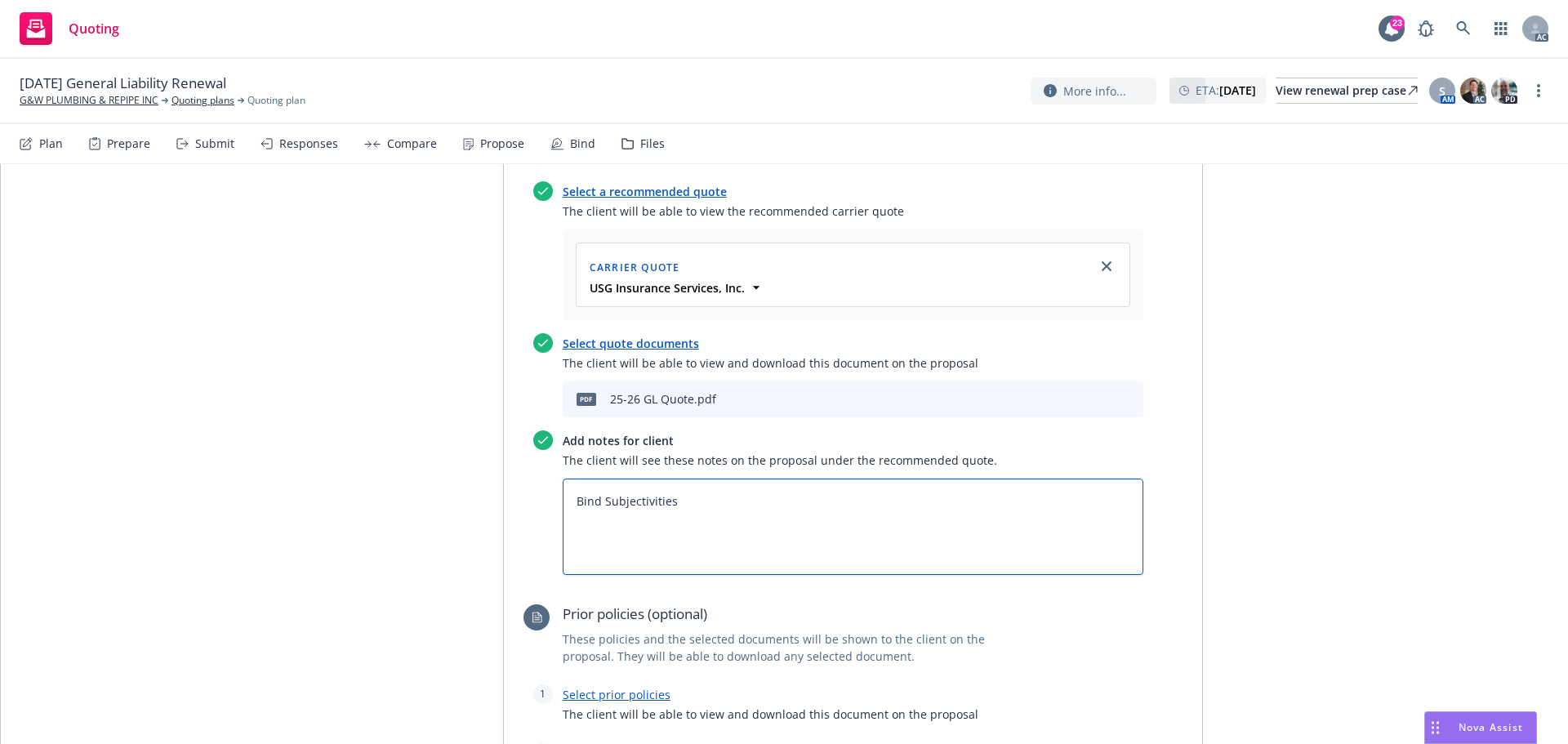
type textarea "x"
type textarea "Bind Subjectivities:"
type textarea "x"
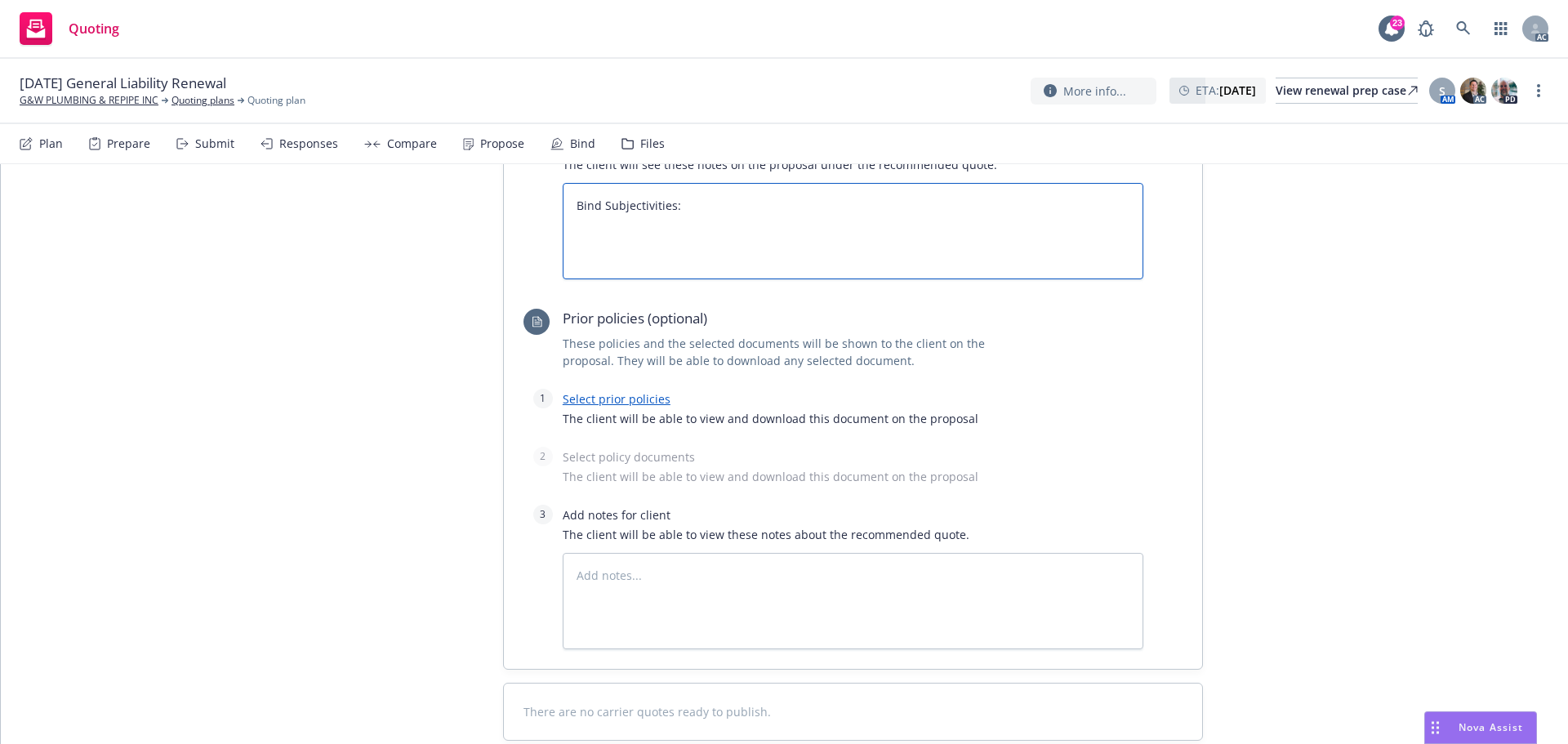
scroll to position [1037, 0]
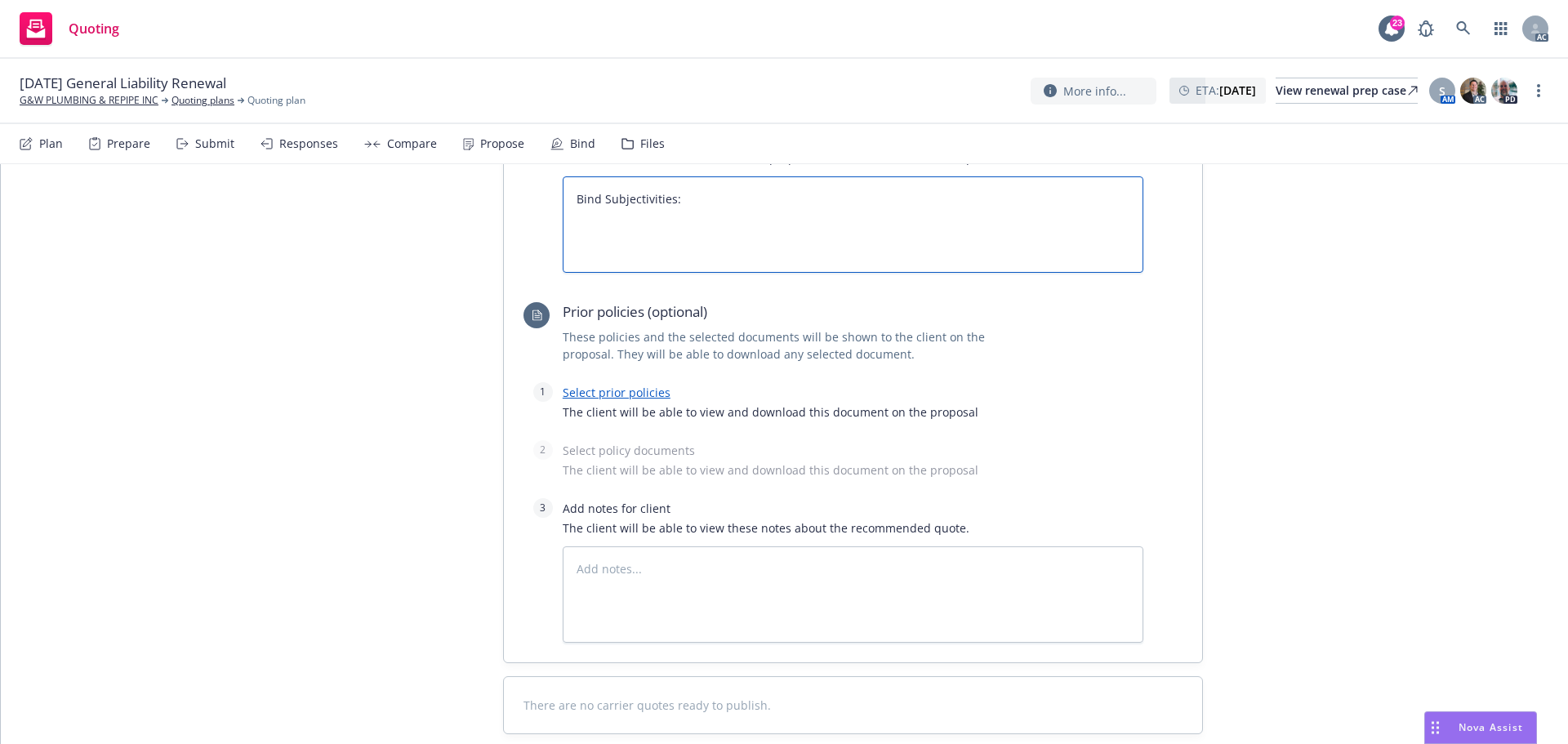
type textarea "Bind Subjectivities:"
click at [630, 546] on textarea at bounding box center [853, 594] width 581 height 96
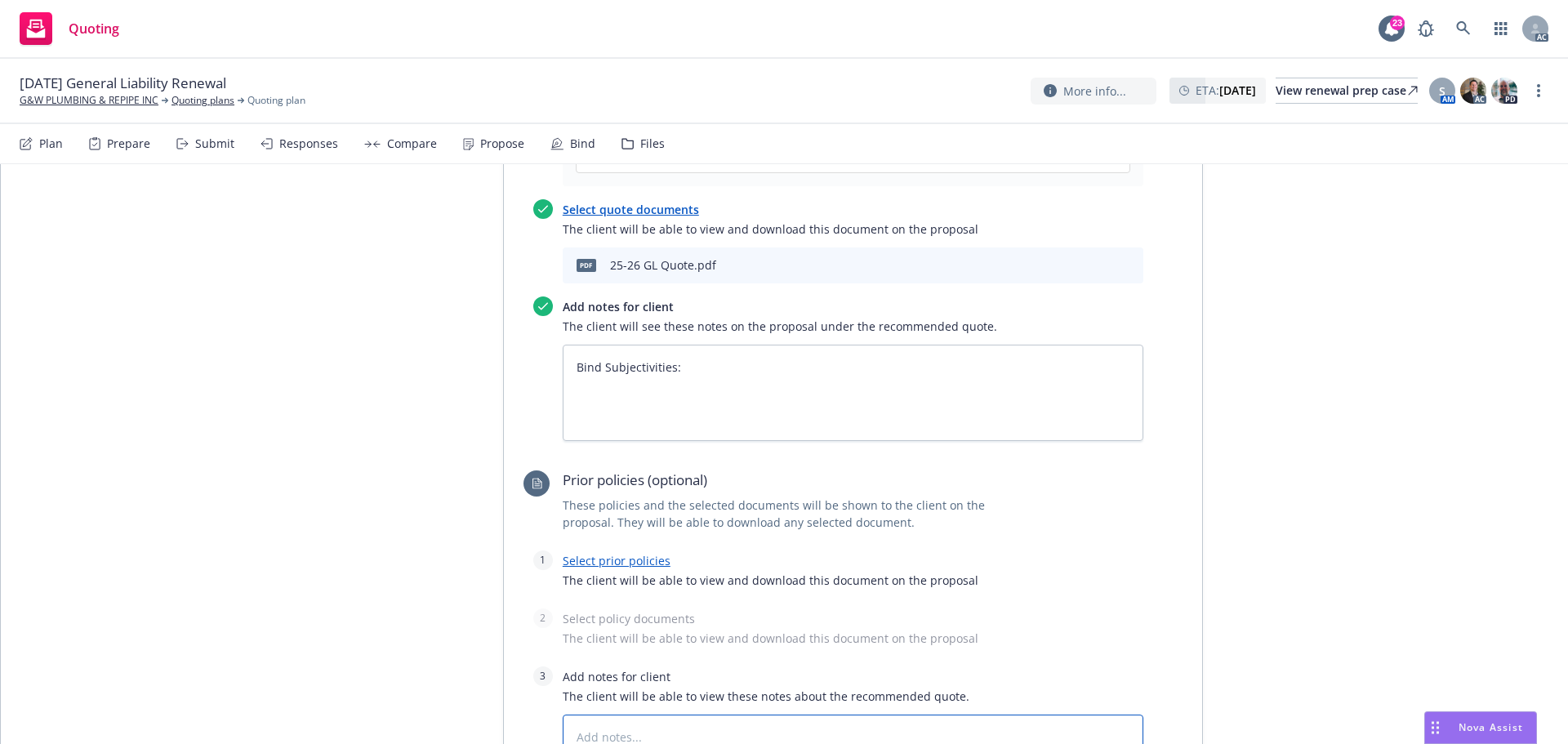
scroll to position [629, 0]
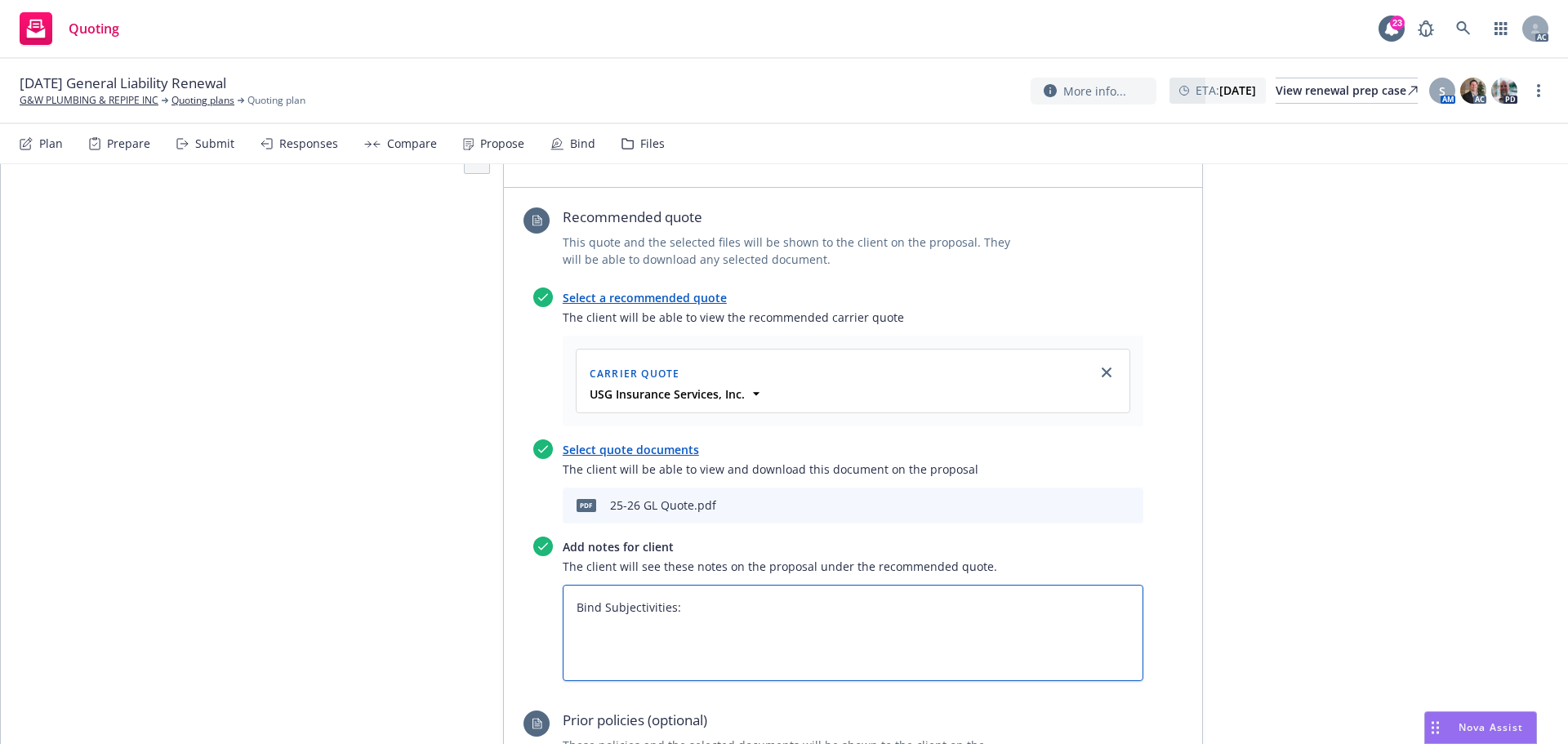
click at [609, 585] on textarea "Bind Subjectivities:" at bounding box center [853, 633] width 581 height 96
paste textarea "Pre-Bind: Completed and Signed Acord Commercial Application (Form 125) · Pre-Bi…"
type textarea "x"
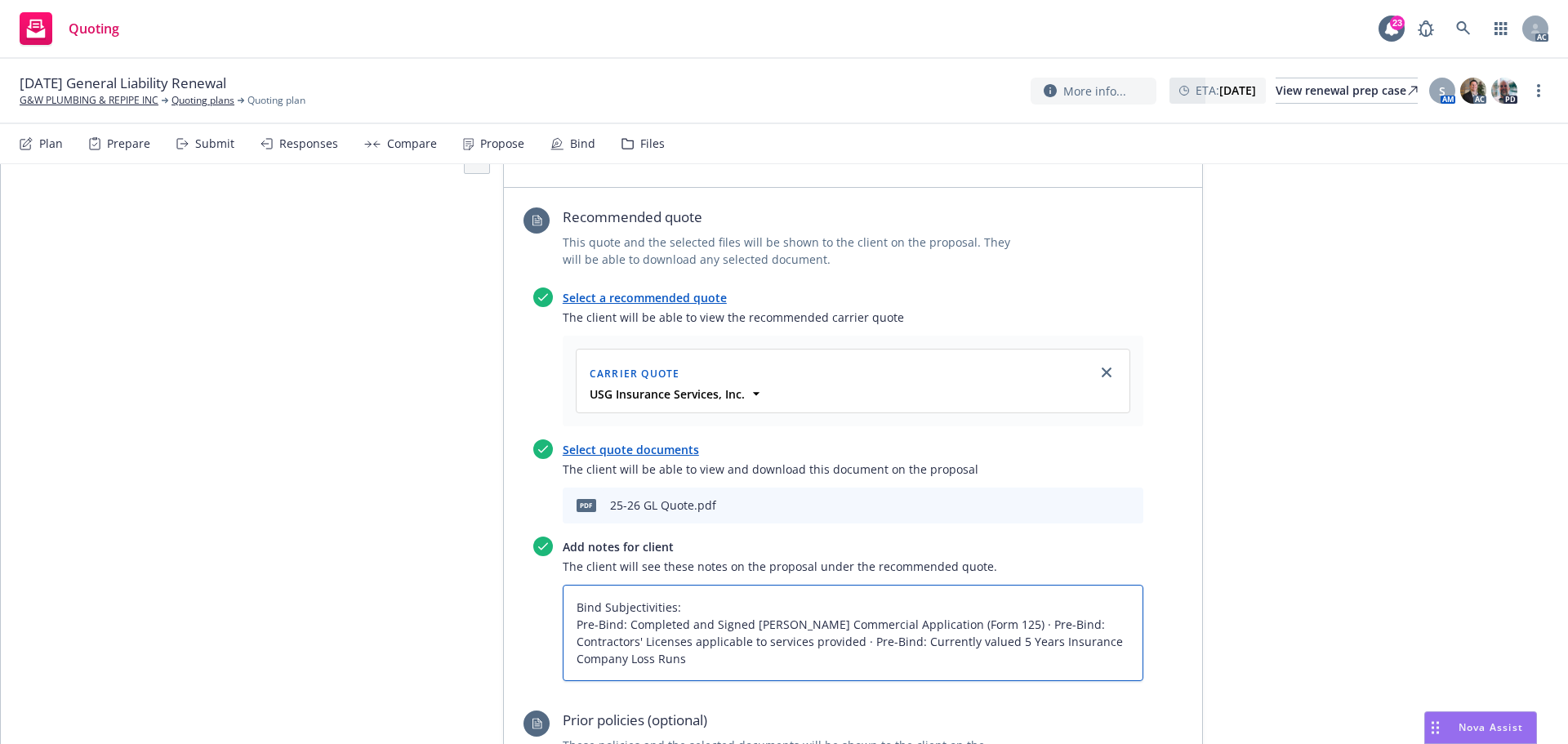
type textarea "Bind Subjectivities: Pre-Bind: Completed and Signed Acord Commercial Applicatio…"
click at [947, 585] on textarea "Bind Subjectivities: Pre-Bind: Completed and Signed Acord Commercial Applicatio…" at bounding box center [853, 633] width 581 height 96
click at [569, 585] on textarea "Bind Subjectivities: Pre-Bind: Completed and Signed Acord Commercial Applicatio…" at bounding box center [853, 633] width 581 height 96
type textarea "x"
type textarea "Bind Subjectivities: 1Pre-Bind: Completed and Signed Acord Commercial Applicati…"
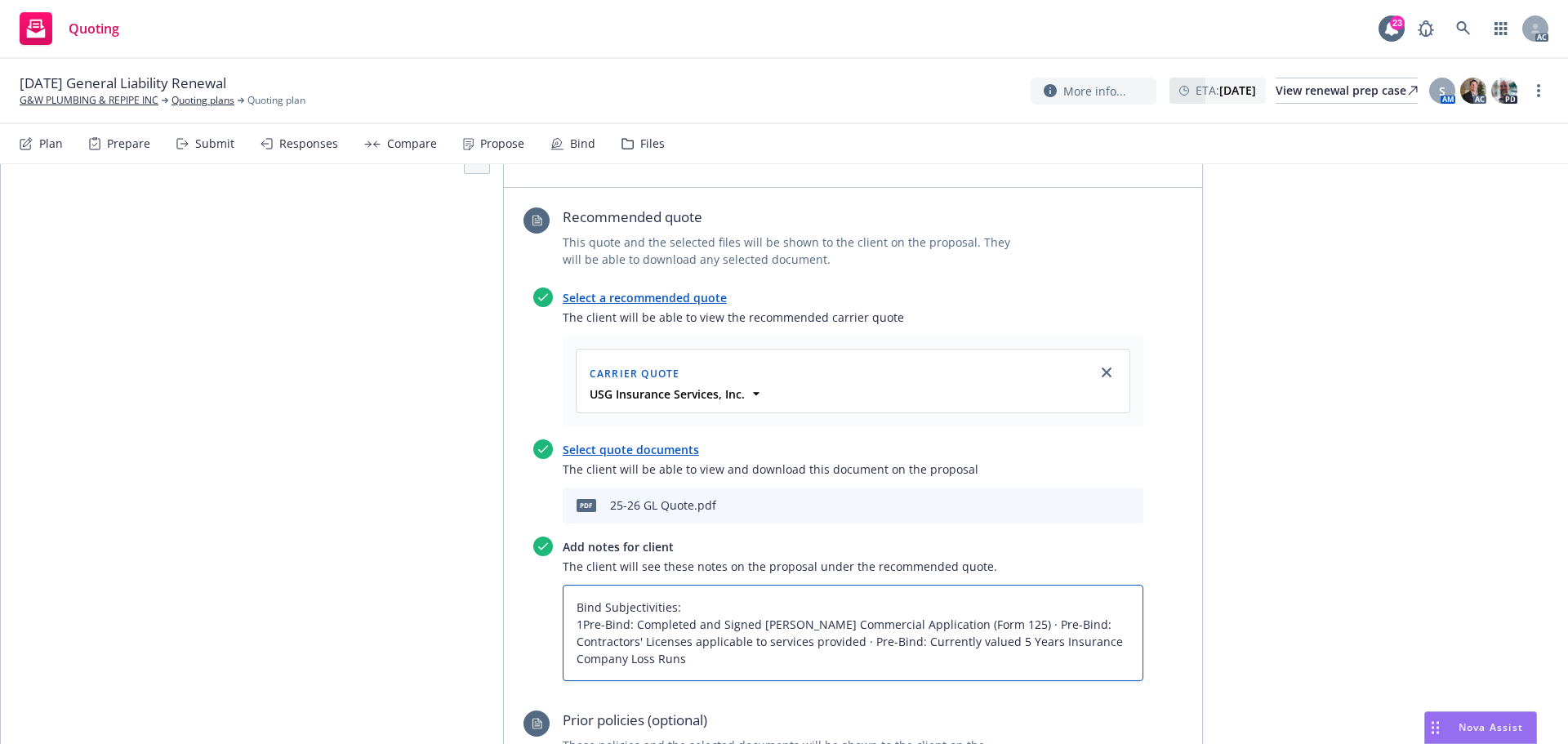
type textarea "x"
type textarea "Bind Subjectivities: 1.Pre-Bind: Completed and Signed Acord Commercial Applicat…"
type textarea "x"
type textarea "Bind Subjectivities: 1. Pre-Bind: Completed and Signed Acord Commercial Applica…"
click at [983, 585] on textarea "Bind Subjectivities: 1. Pre-Bind: Completed and Signed Acord Commercial Applica…" at bounding box center [853, 633] width 581 height 96
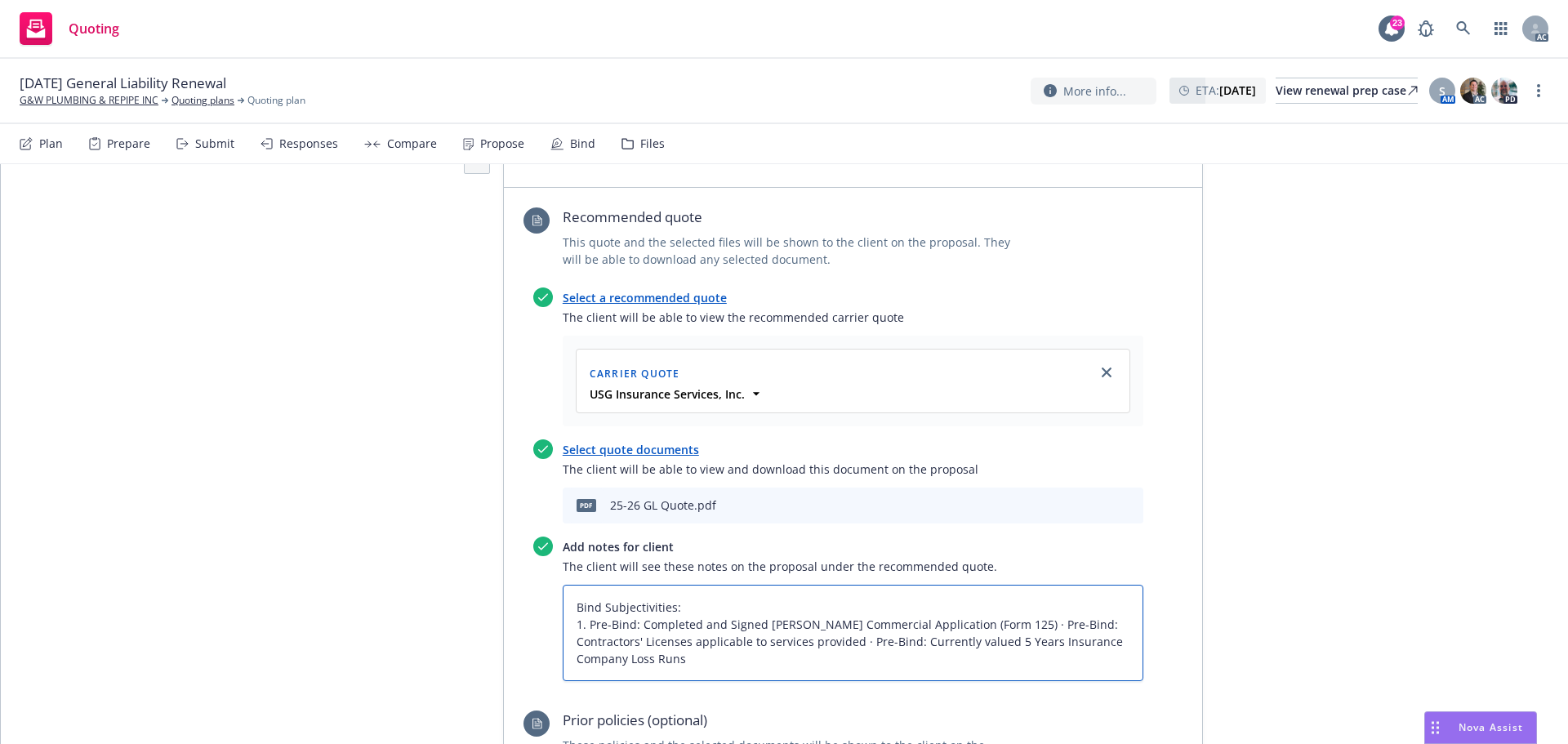
type textarea "x"
type textarea "Bind Subjectivities: 1. Pre-Bind: Completed and Signed Acord Commercial Applica…"
click at [995, 585] on textarea "Bind Subjectivities: 1. Pre-Bind: Completed and Signed Acord Commercial Applica…" at bounding box center [853, 633] width 581 height 96
type textarea "x"
type textarea "Bind Subjectivities: 1. Pre-Bind: Completed and Signed Acord Commercial Applica…"
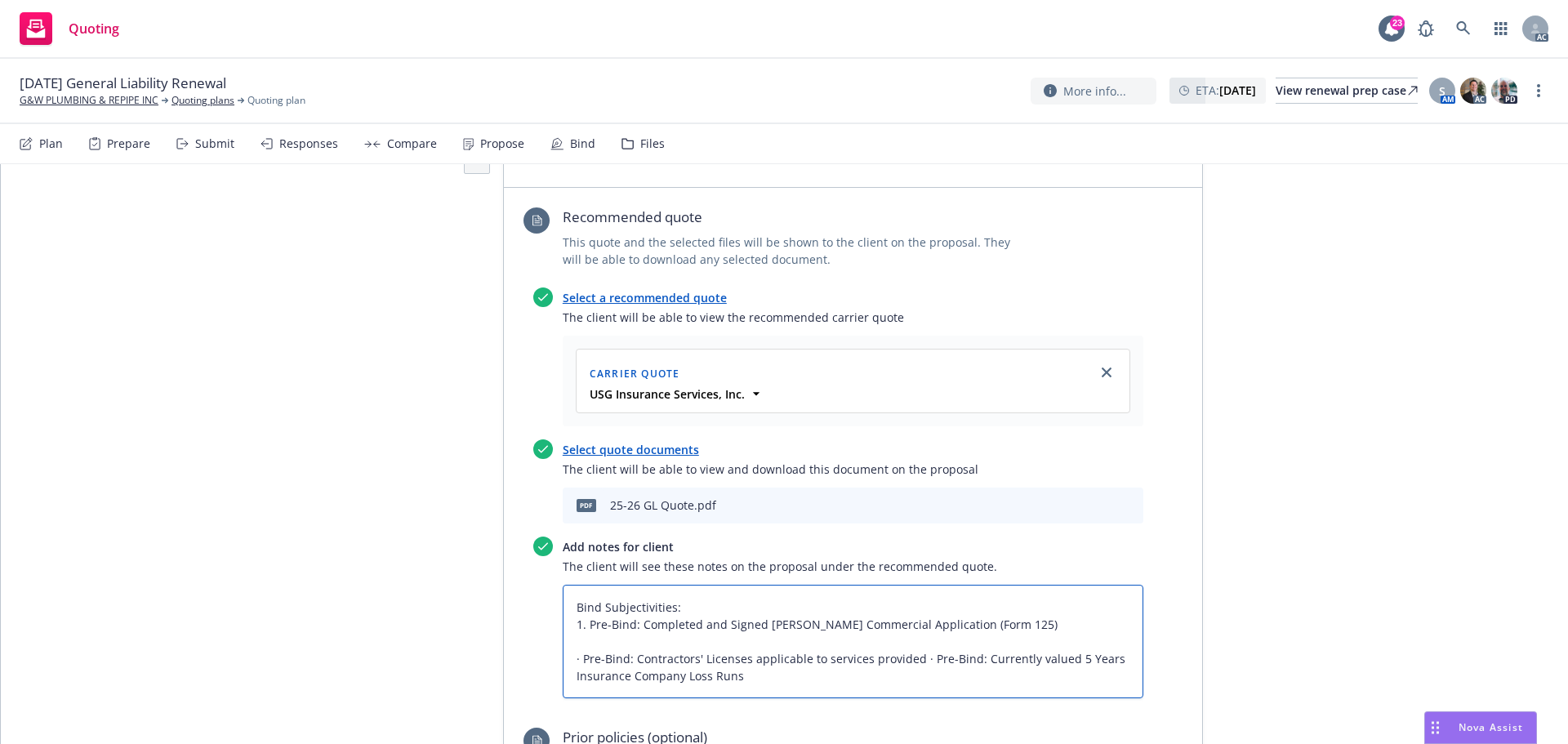
paste textarea "Pre-Bind: Completed and Signed Acord General Liability Section (Form 126)"
type textarea "x"
type textarea "Bind Subjectivities: 1. Pre-Bind: Completed and Signed Acord Commercial Applica…"
click at [565, 585] on textarea "Bind Subjectivities: 1. Pre-Bind: Completed and Signed Acord Commercial Applica…" at bounding box center [853, 641] width 581 height 113
type textarea "x"
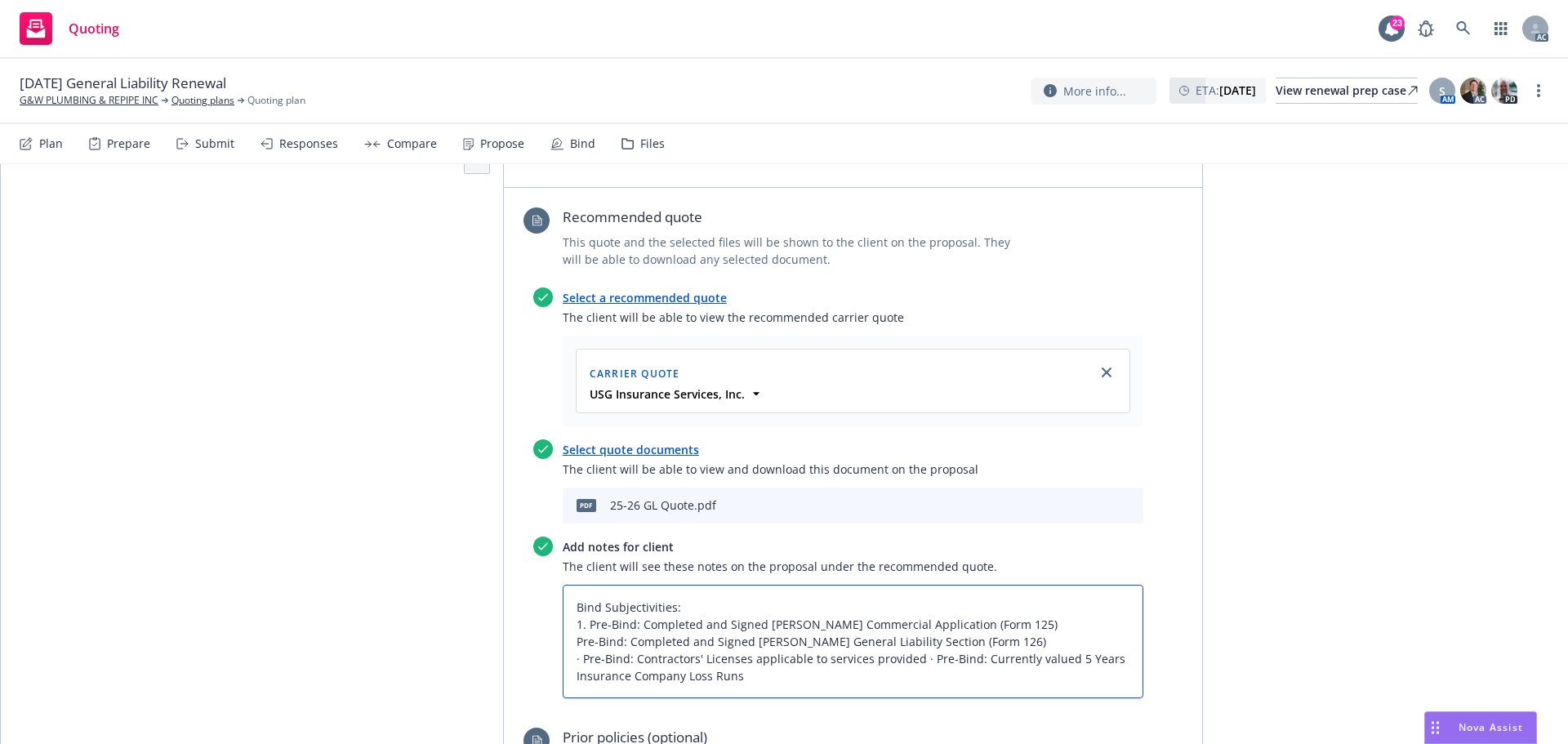
type textarea "Bind Subjectivities: 1. Pre-Bind: Completed and Signed Acord Commercial Applica…"
type textarea "x"
type textarea "Bind Subjectivities: 1. Pre-Bind: Completed and Signed Acord Commercial Applica…"
click at [575, 585] on textarea "Bind Subjectivities: 1. Pre-Bind: Completed and Signed Acord Commercial Applica…" at bounding box center [853, 641] width 581 height 113
type textarea "x"
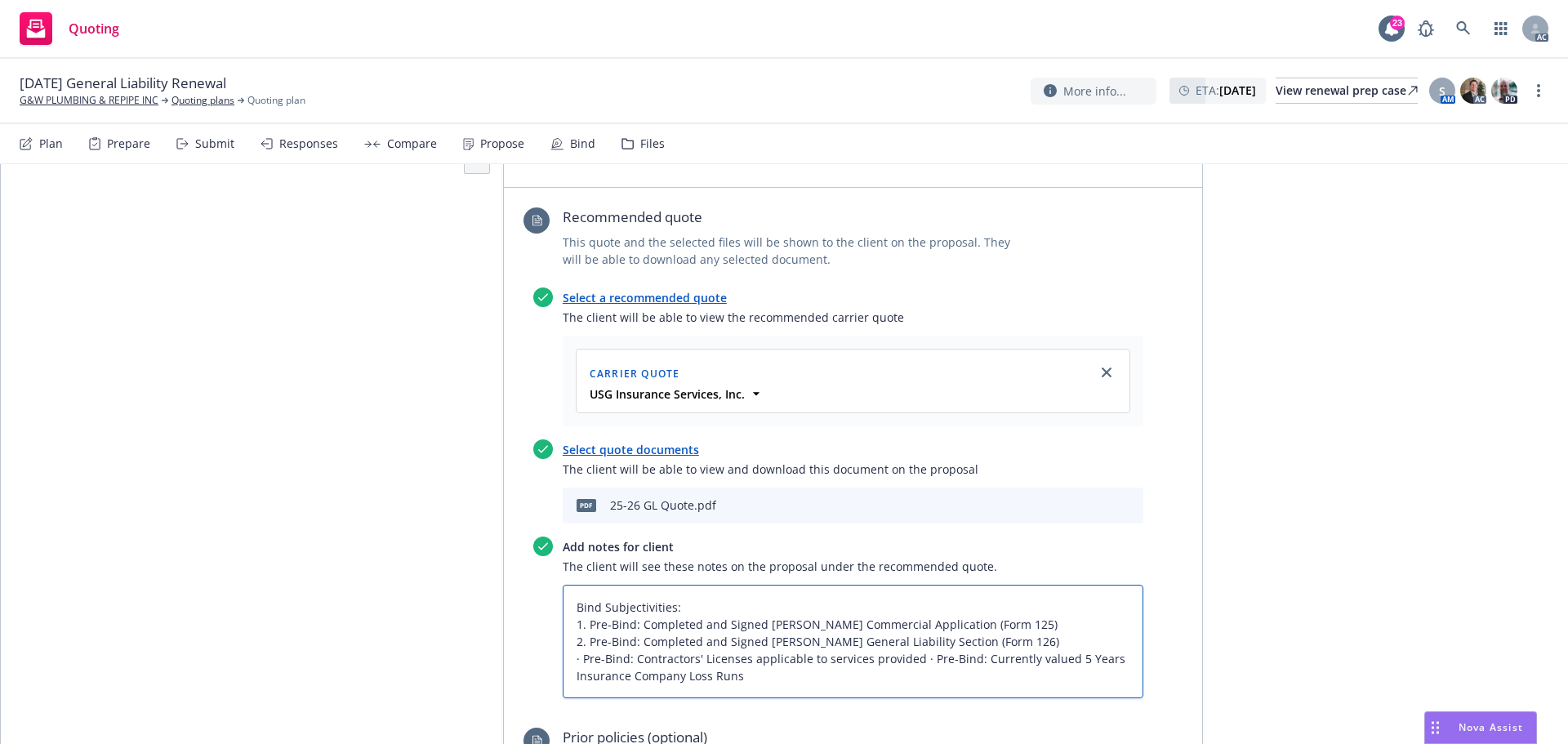
type textarea "Bind Subjectivities: 1. Pre-Bind: Completed and Signed Acord Commercial Applica…"
type textarea "x"
type textarea "Bind Subjectivities: 1. Pre-Bind: Completed and Signed Acord Commercial Applica…"
type textarea "x"
type textarea "Bind Subjectivities: 1. Pre-Bind: Completed and Signed Acord Commercial Applica…"
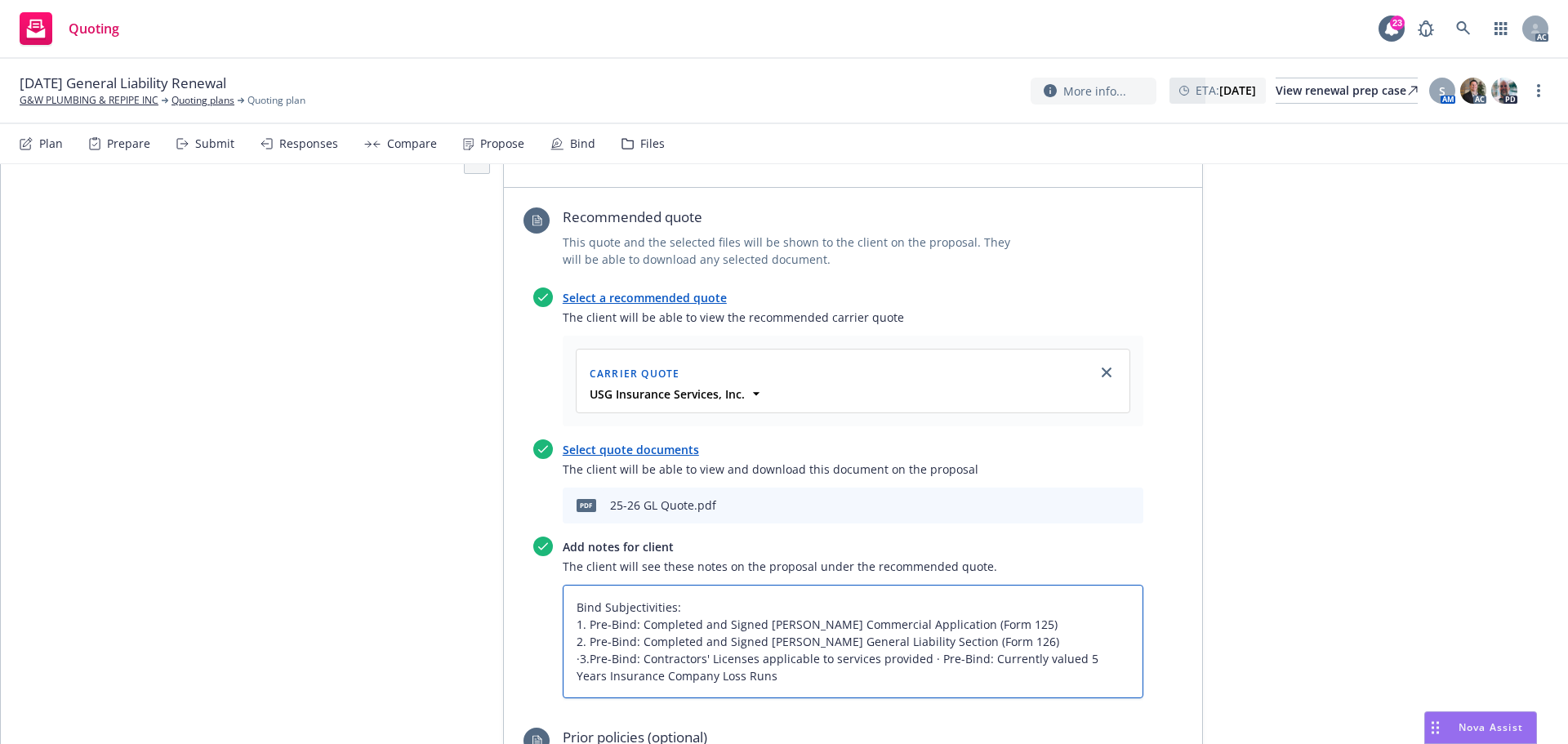
type textarea "x"
type textarea "Bind Subjectivities: 1. Pre-Bind: Completed and Signed Acord Commercial Applica…"
click at [570, 585] on textarea "Bind Subjectivities: 1. Pre-Bind: Completed and Signed Acord Commercial Applica…" at bounding box center [853, 641] width 581 height 113
type textarea "x"
type textarea "Bind Subjectivities: 1. Pre-Bind: Completed and Signed Acord Commercial Applica…"
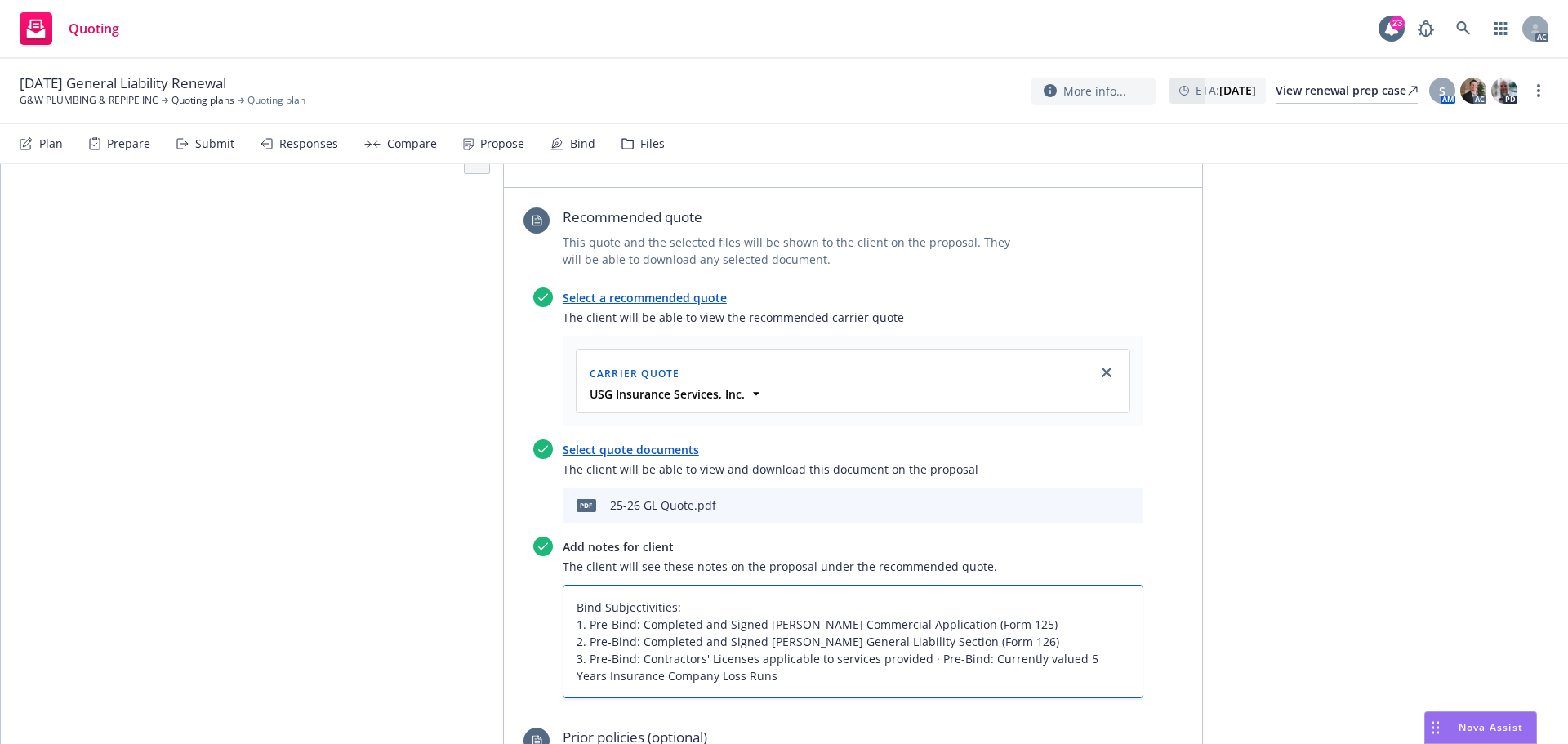
click at [923, 585] on textarea "Bind Subjectivities: 1. Pre-Bind: Completed and Signed Acord Commercial Applica…" at bounding box center [853, 641] width 581 height 113
type textarea "x"
type textarea "Bind Subjectivities: 1. Pre-Bind: Completed and Signed Acord Commercial Applica…"
type textarea "x"
type textarea "Bind Subjectivities: 1. Pre-Bind: Completed and Signed Acord Commercial Applica…"
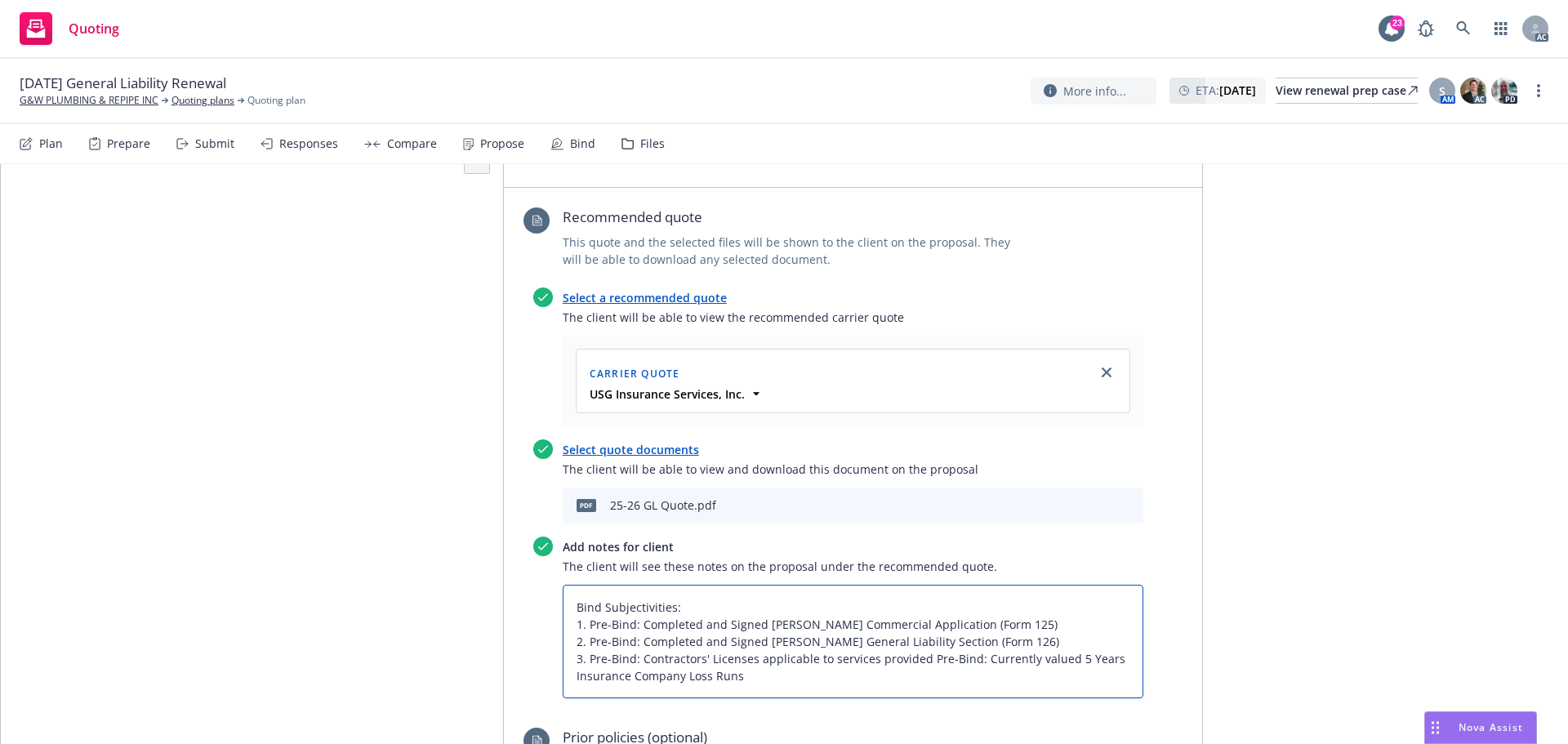
type textarea "x"
type textarea "Bind Subjectivities: 1. Pre-Bind: Completed and Signed Acord Commercial Applica…"
type textarea "x"
type textarea "Bind Subjectivities: 1. Pre-Bind: Completed and Signed Acord Commercial Applica…"
type textarea "x"
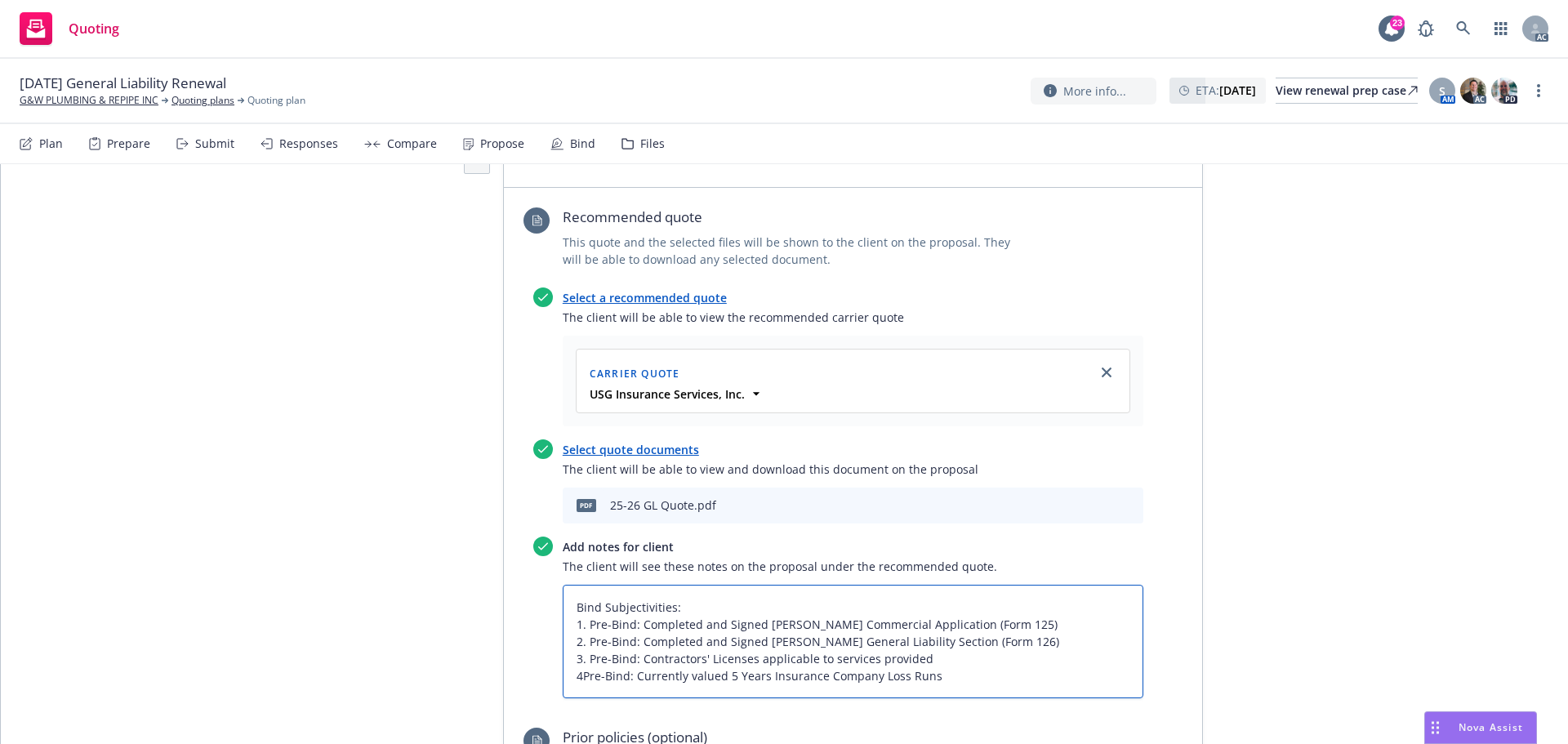
type textarea "Bind Subjectivities: 1. Pre-Bind: Completed and Signed Acord Commercial Applica…"
type textarea "x"
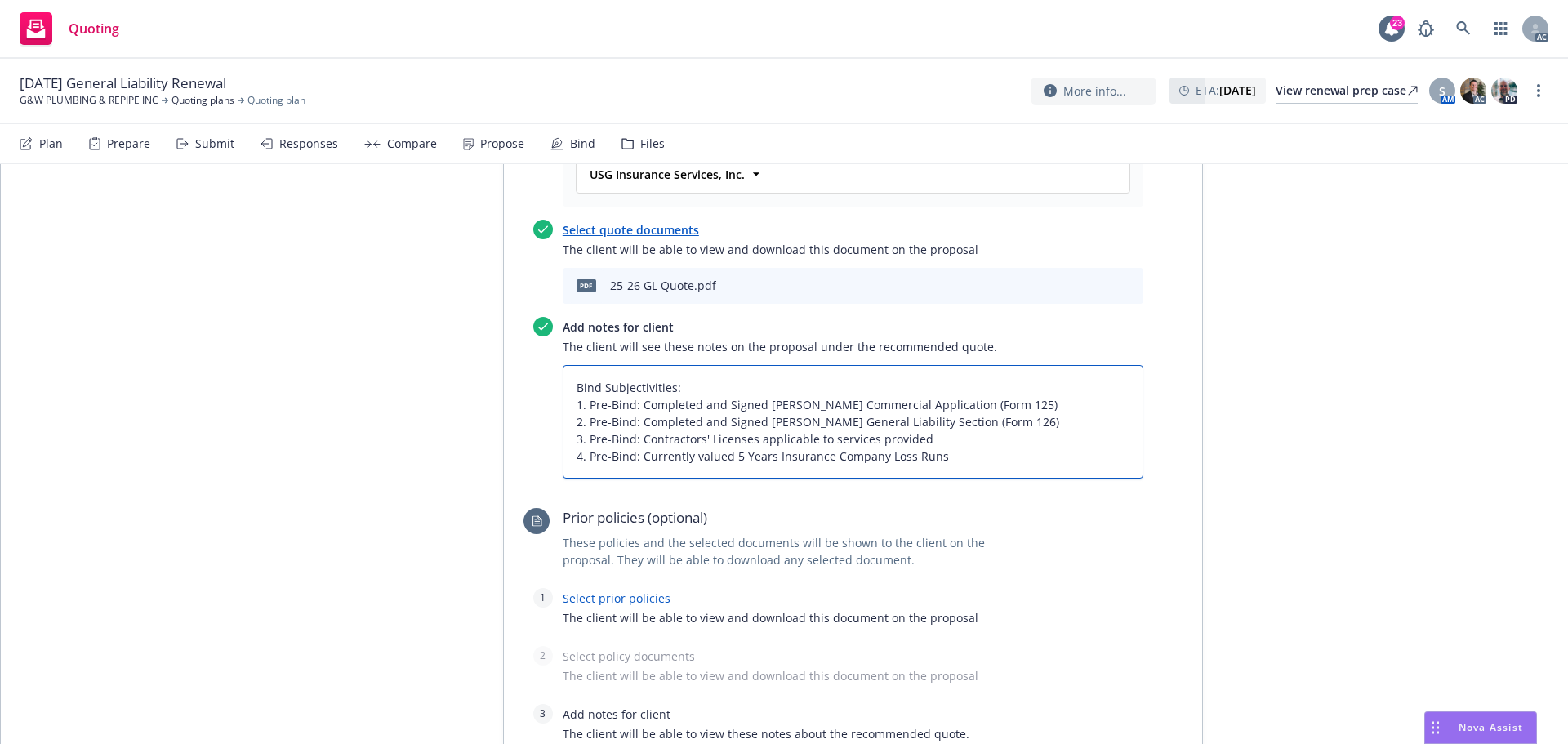
scroll to position [874, 0]
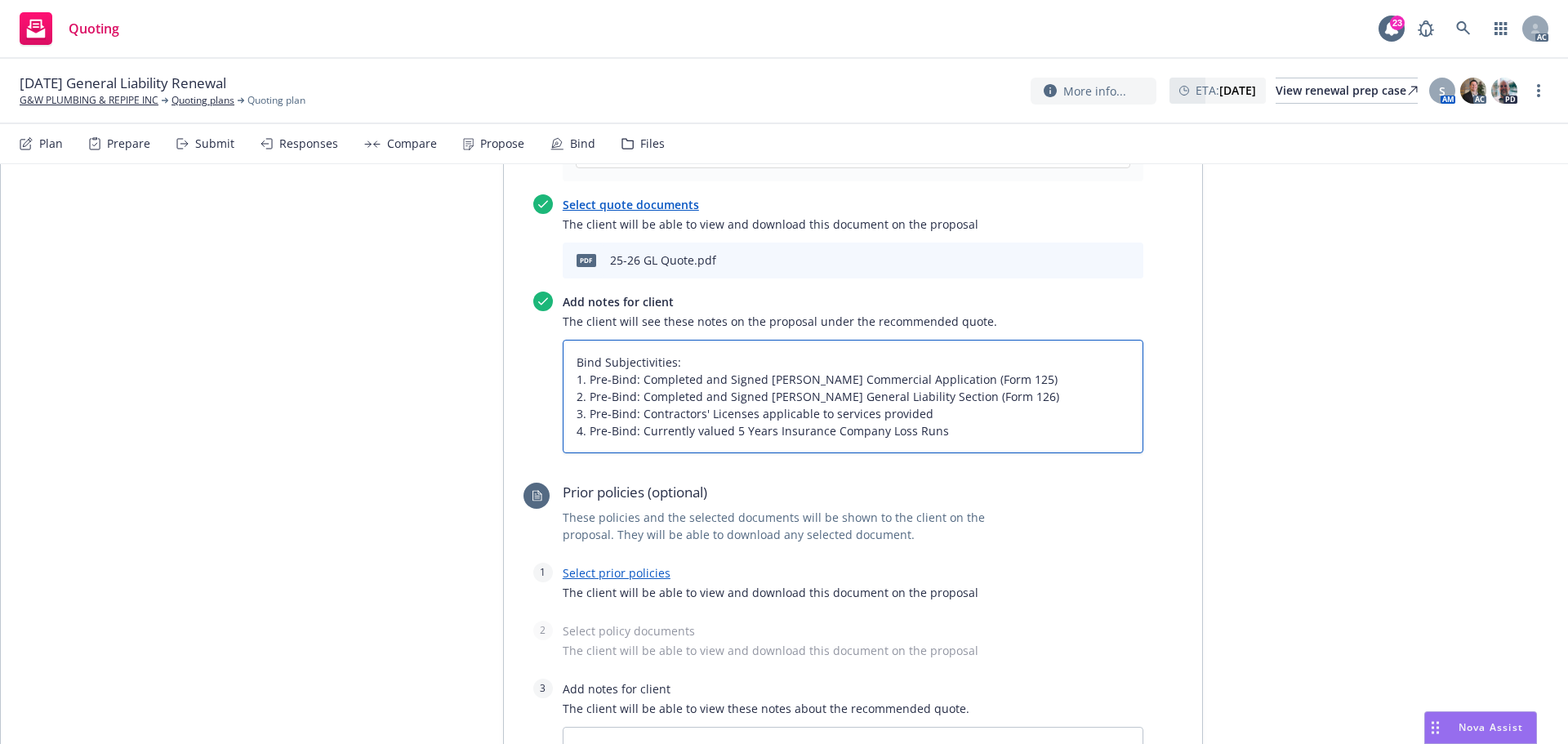
type textarea "Bind Subjectivities: 1. Pre-Bind: Completed and Signed [PERSON_NAME] Commercial…"
click at [617, 565] on link "Select prior policies" at bounding box center [617, 573] width 108 height 16
type textarea "x"
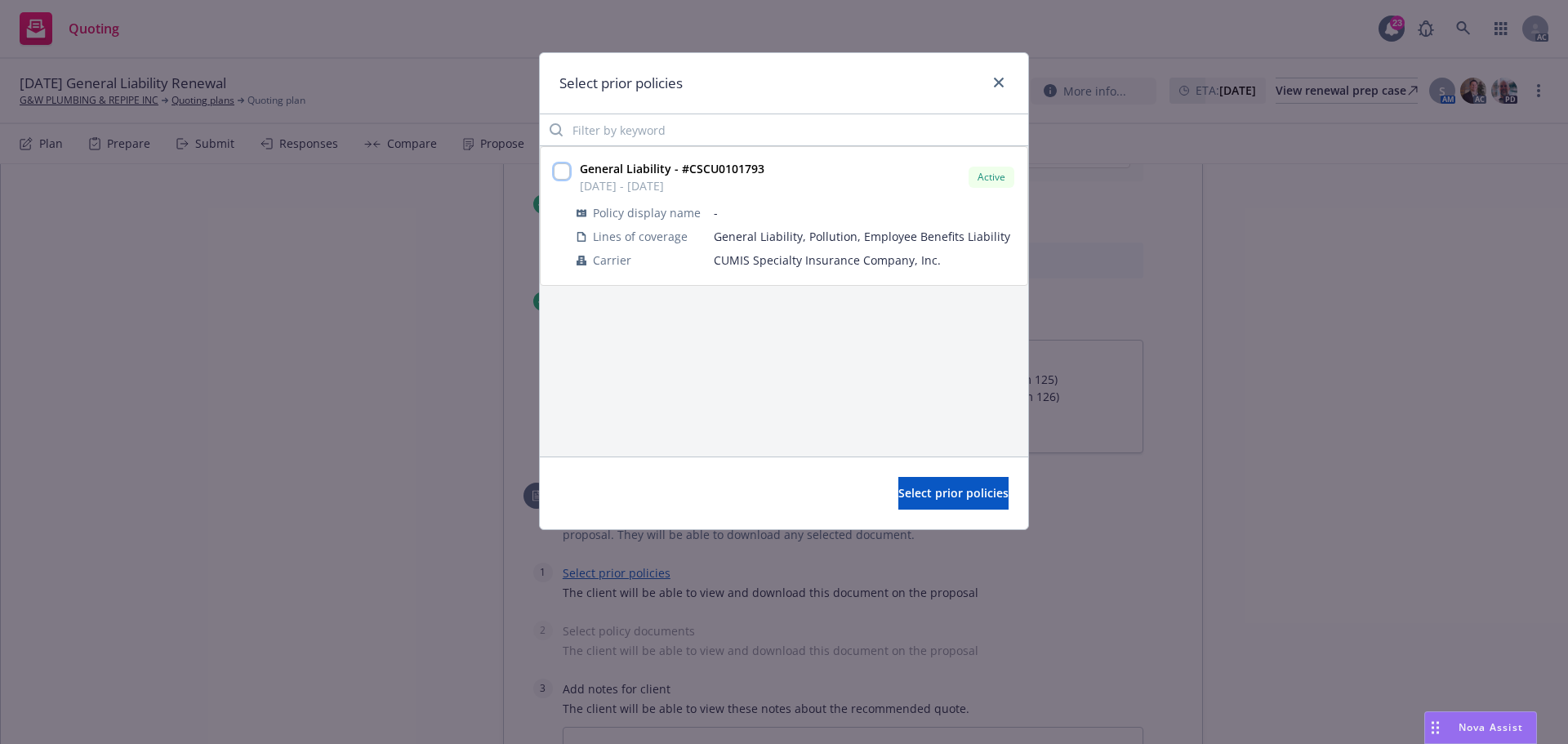
click at [559, 170] on input "checkbox" at bounding box center [562, 171] width 17 height 17
checkbox input "true"
click at [905, 492] on span "Select prior policies" at bounding box center [954, 493] width 110 height 16
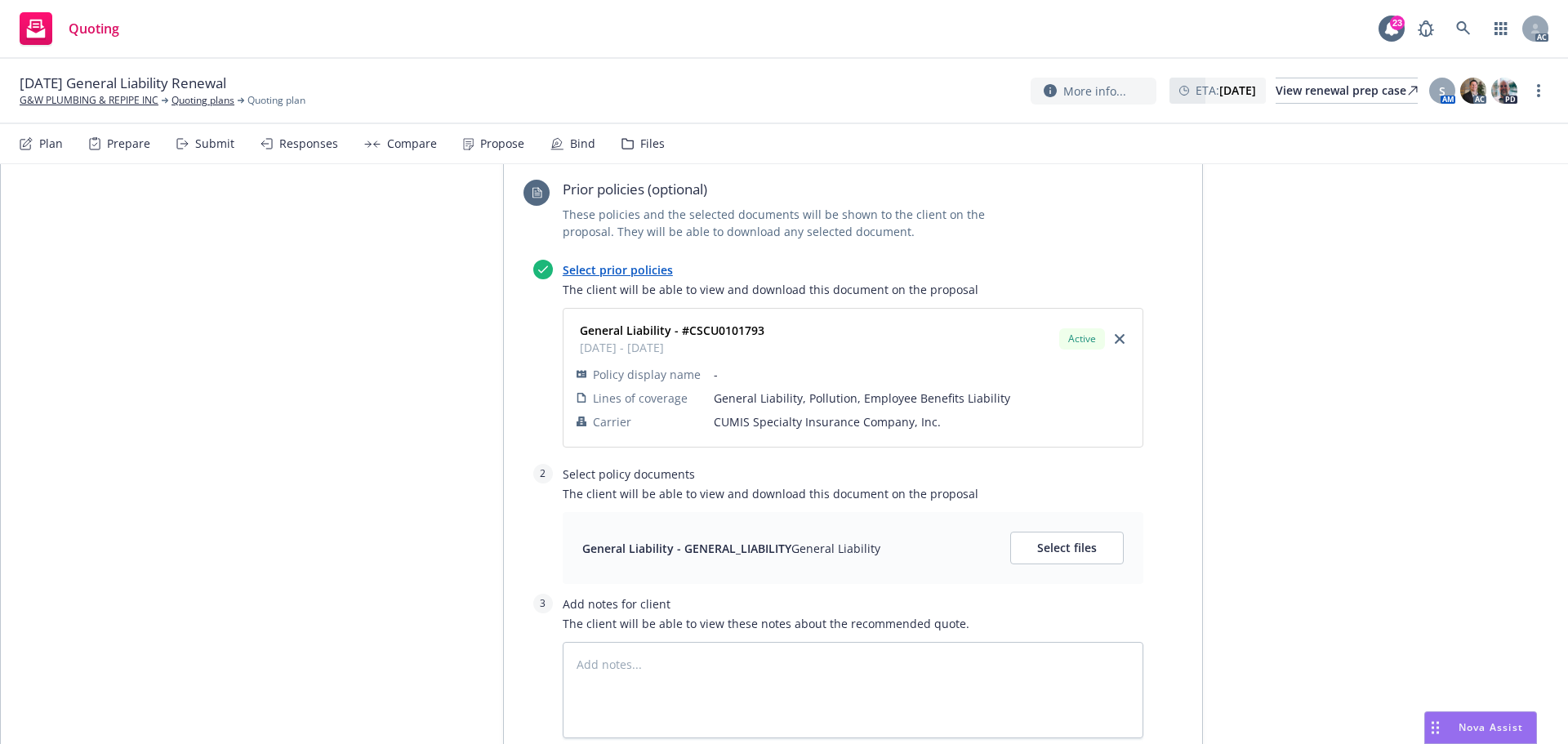
scroll to position [1201, 0]
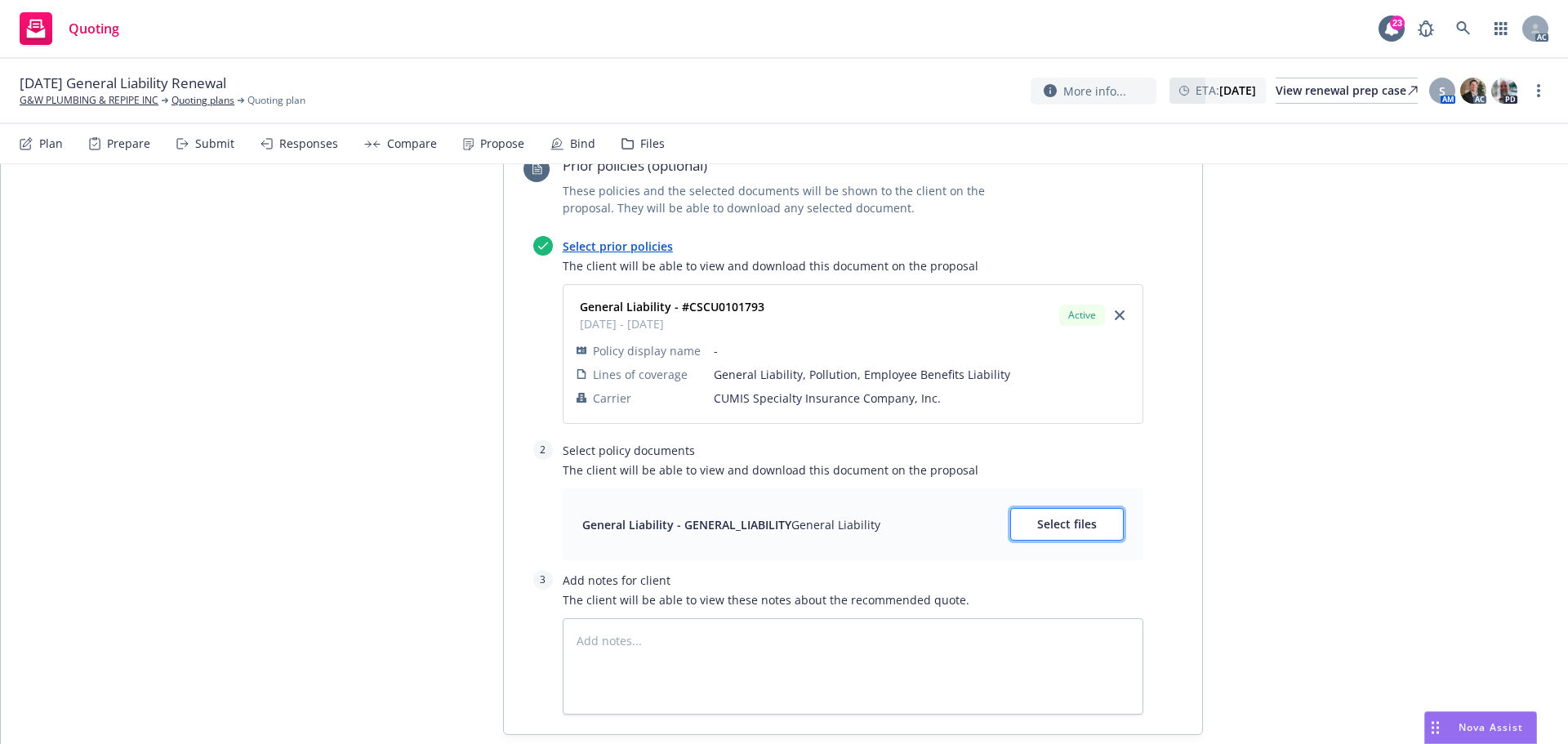
click at [1080, 508] on button "Select files" at bounding box center [1067, 524] width 113 height 32
type textarea "x"
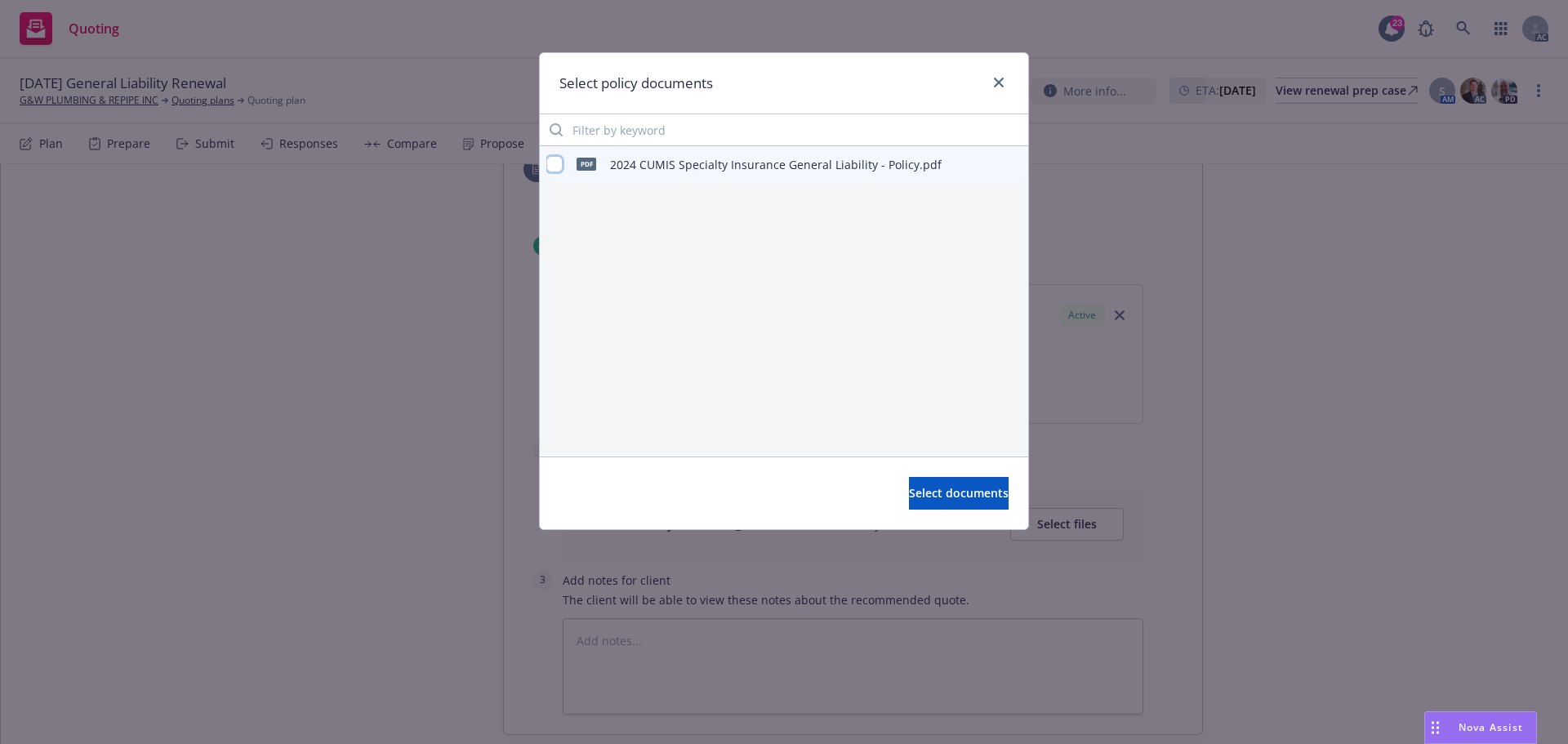
click at [553, 160] on input "checkbox" at bounding box center [554, 164] width 17 height 17
checkbox input "true"
click at [950, 502] on button "Select documents" at bounding box center [959, 493] width 99 height 32
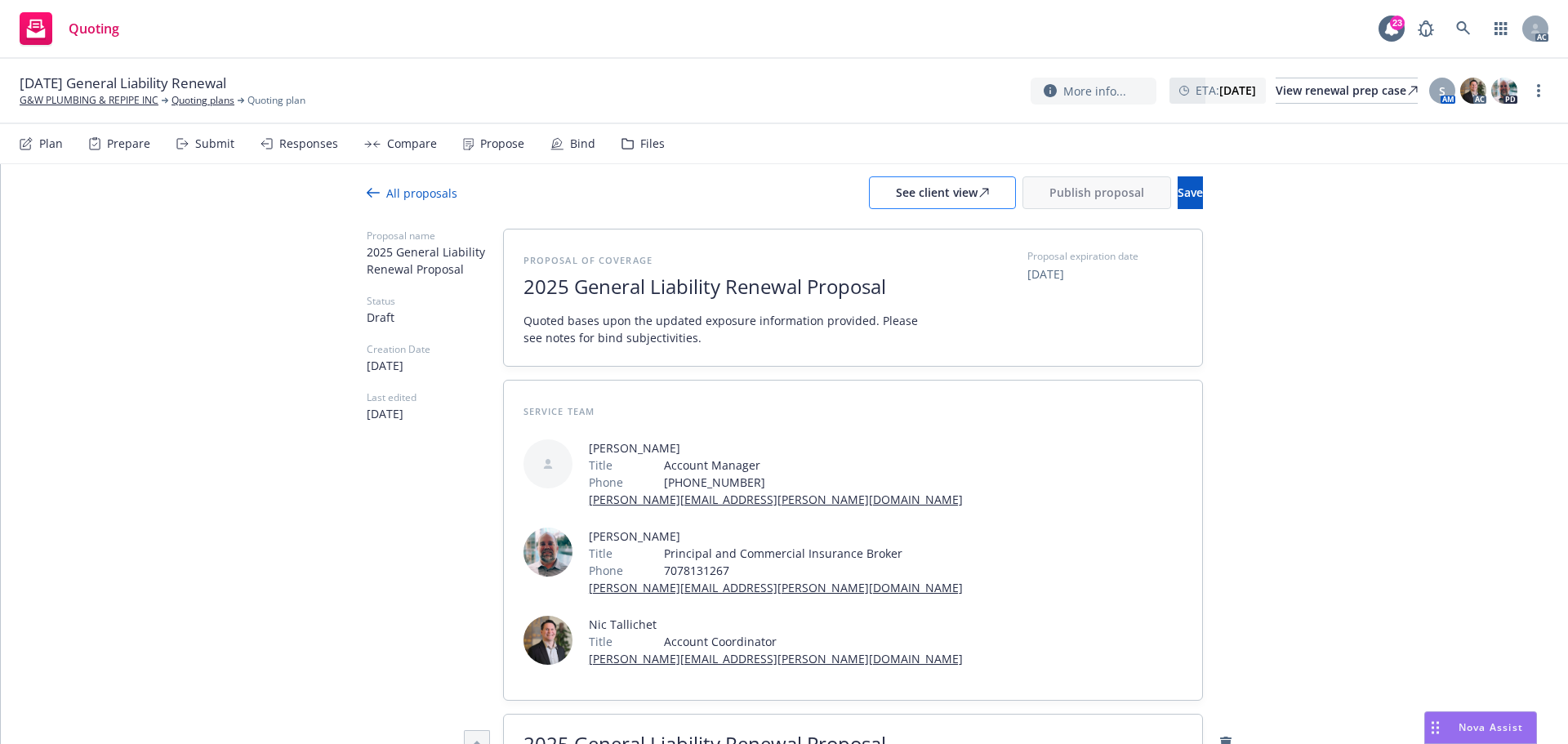
scroll to position [0, 0]
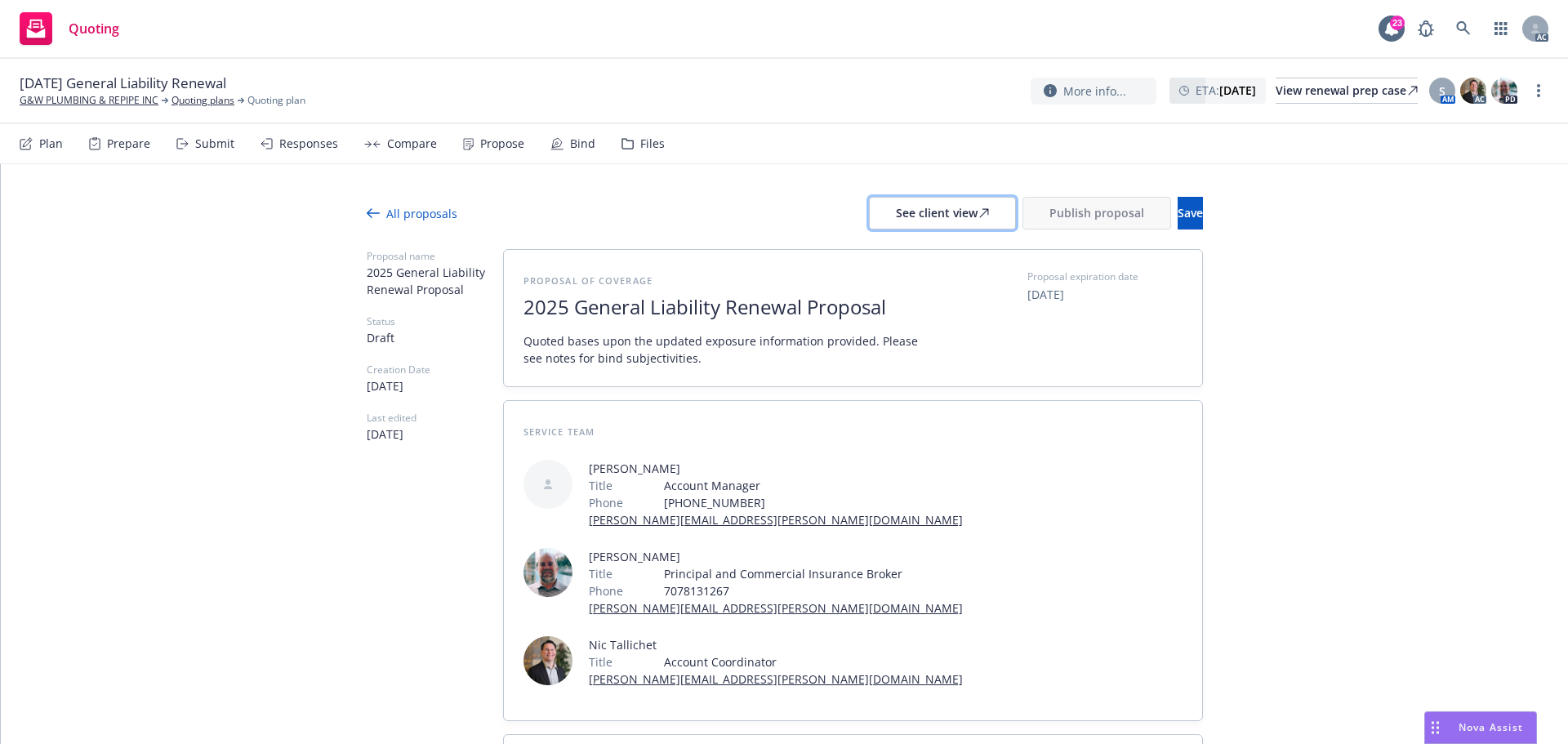
click at [909, 203] on div "See client view" at bounding box center [942, 214] width 94 height 31
type textarea "x"
click at [305, 146] on div "Responses" at bounding box center [309, 143] width 59 height 13
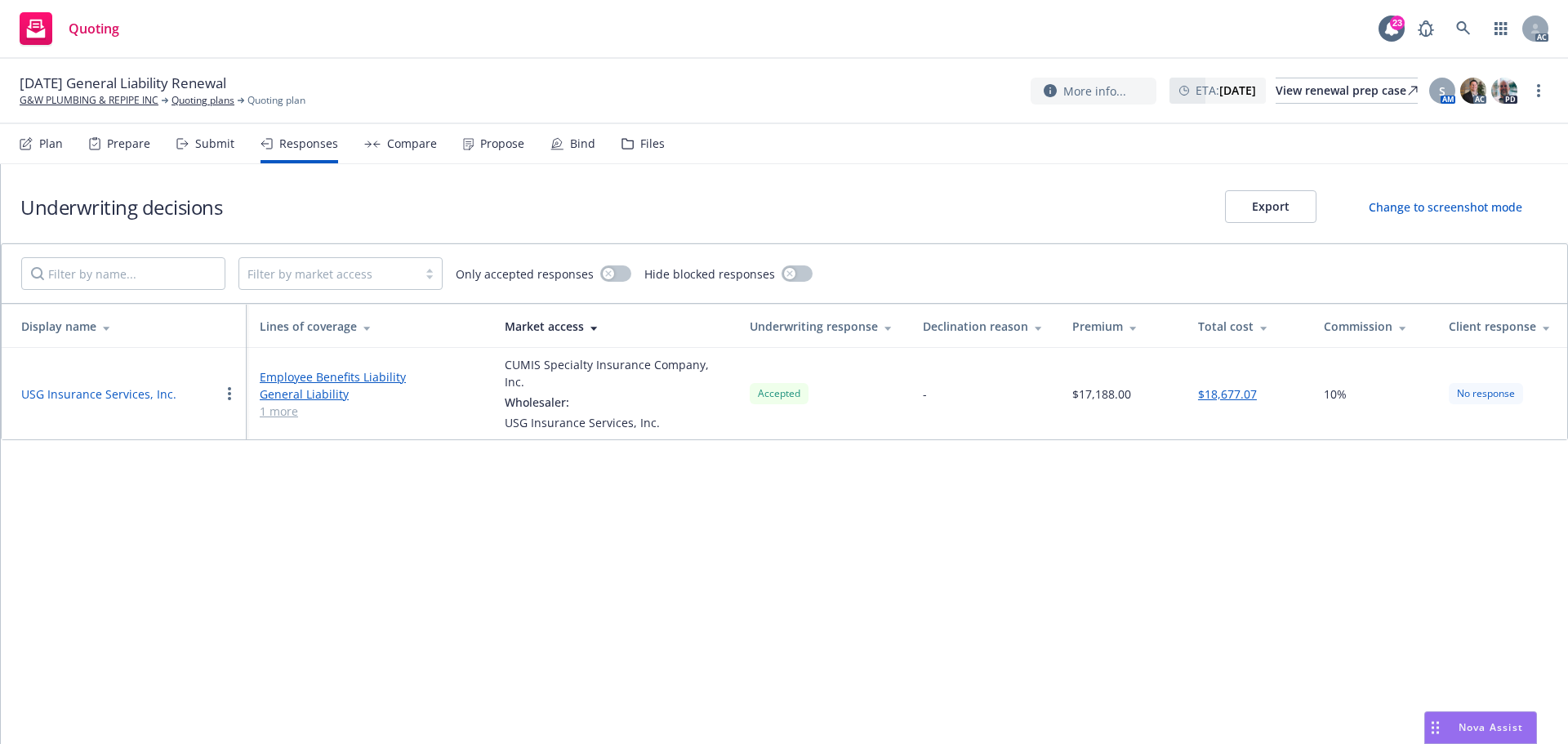
click at [121, 392] on button "USG Insurance Services, Inc." at bounding box center [99, 394] width 156 height 17
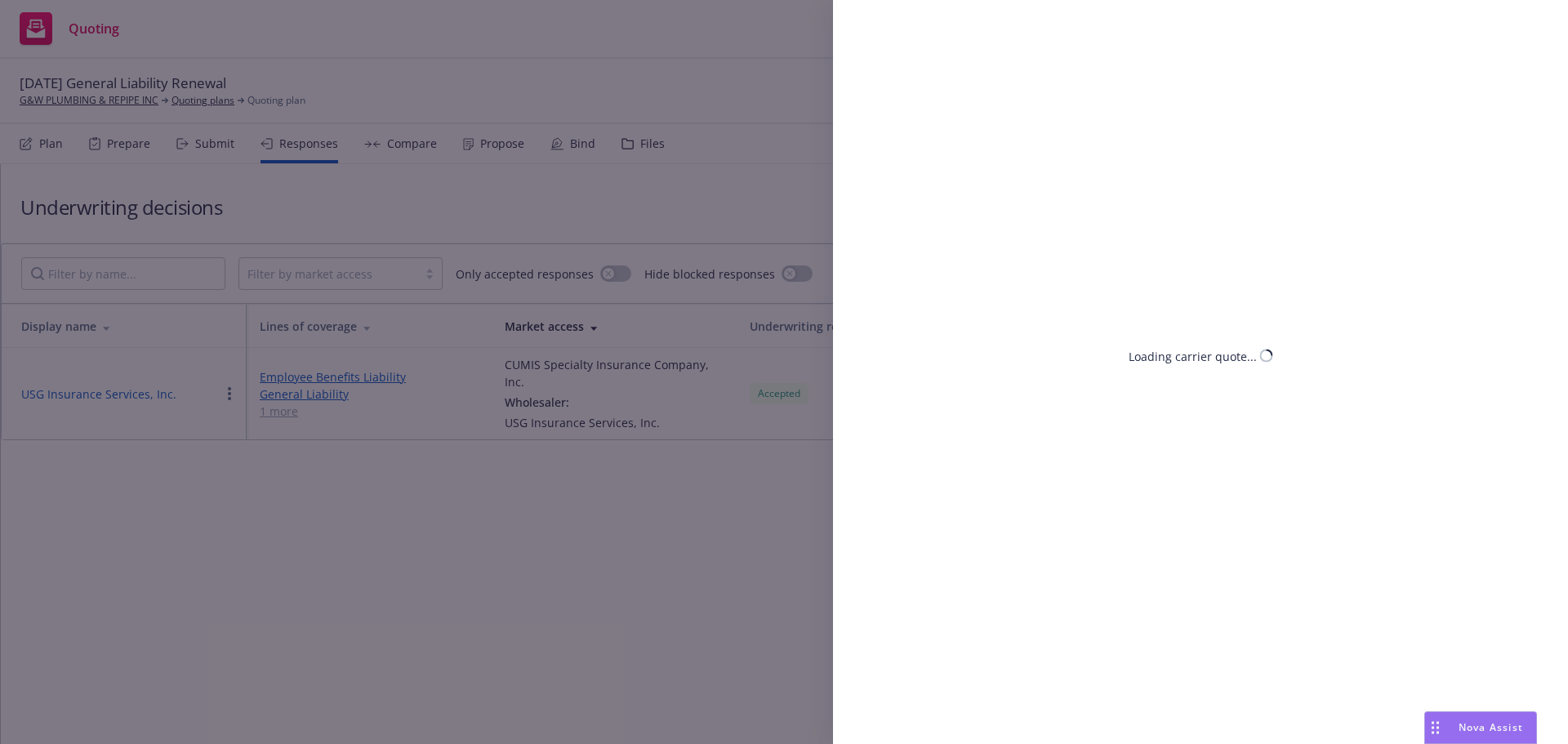
select select "CA"
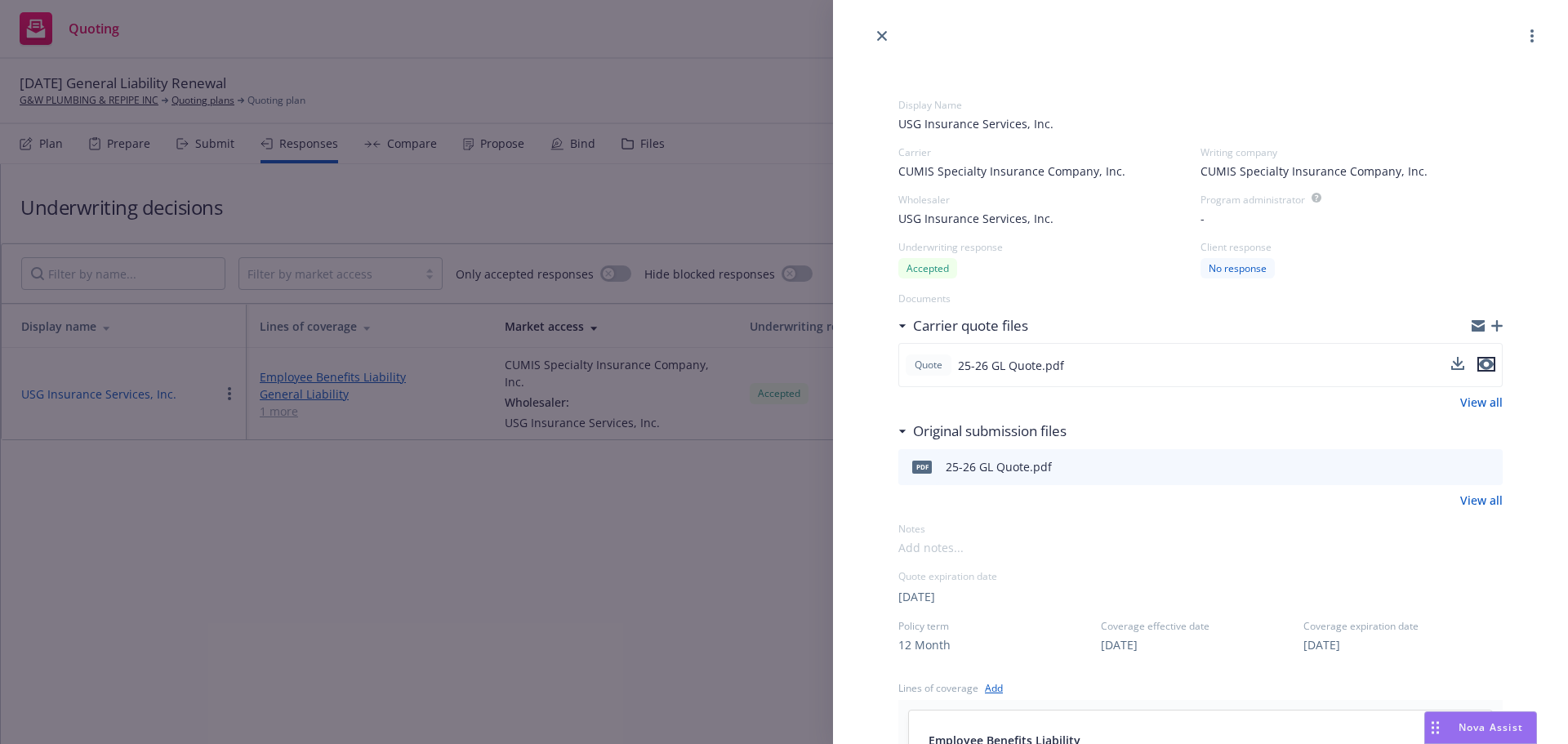
click at [1479, 365] on icon "preview file" at bounding box center [1486, 364] width 15 height 12
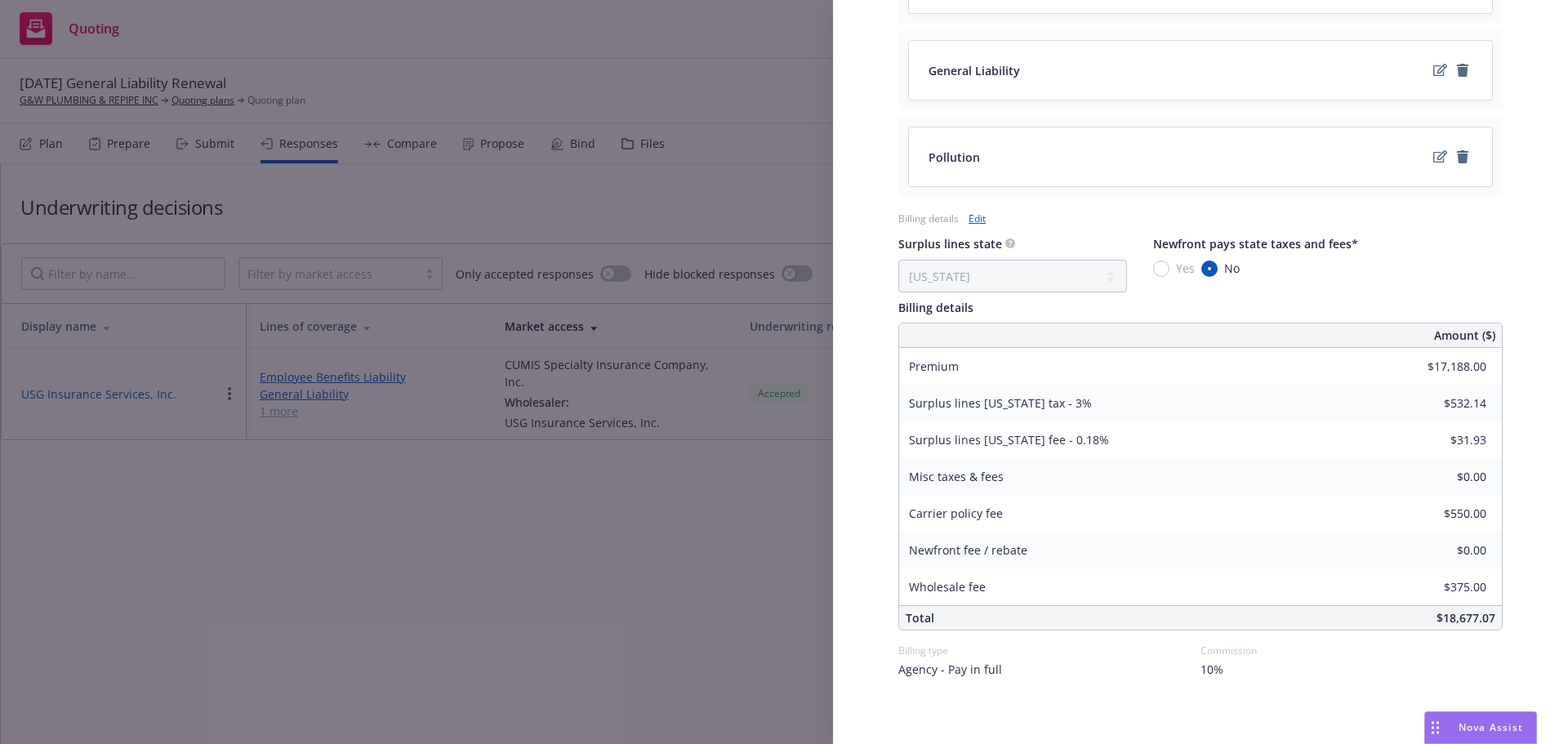
scroll to position [769, 0]
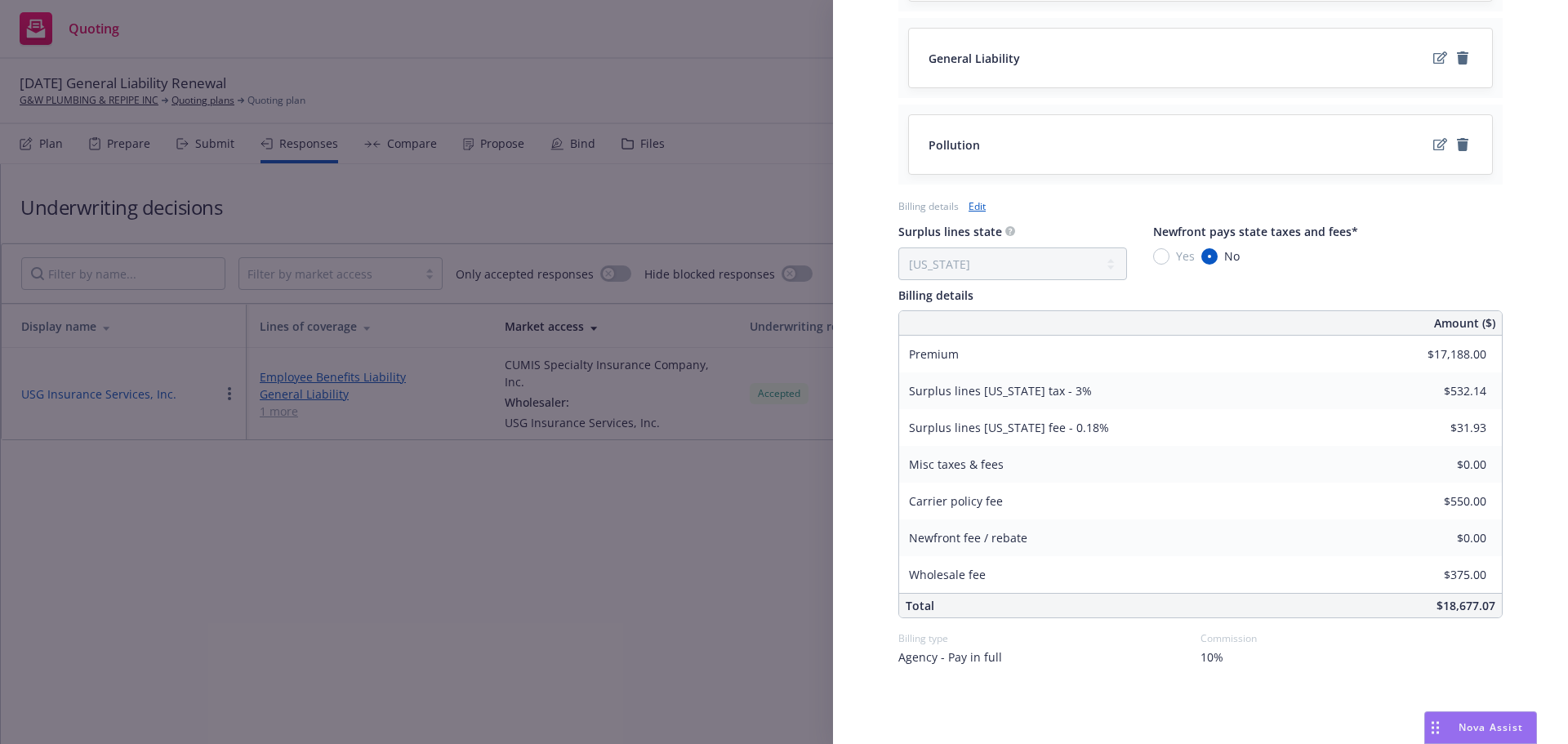
click at [542, 613] on div "Display Name USG Insurance Services, Inc. Carrier CUMIS Specialty Insurance Com…" at bounding box center [784, 372] width 1568 height 744
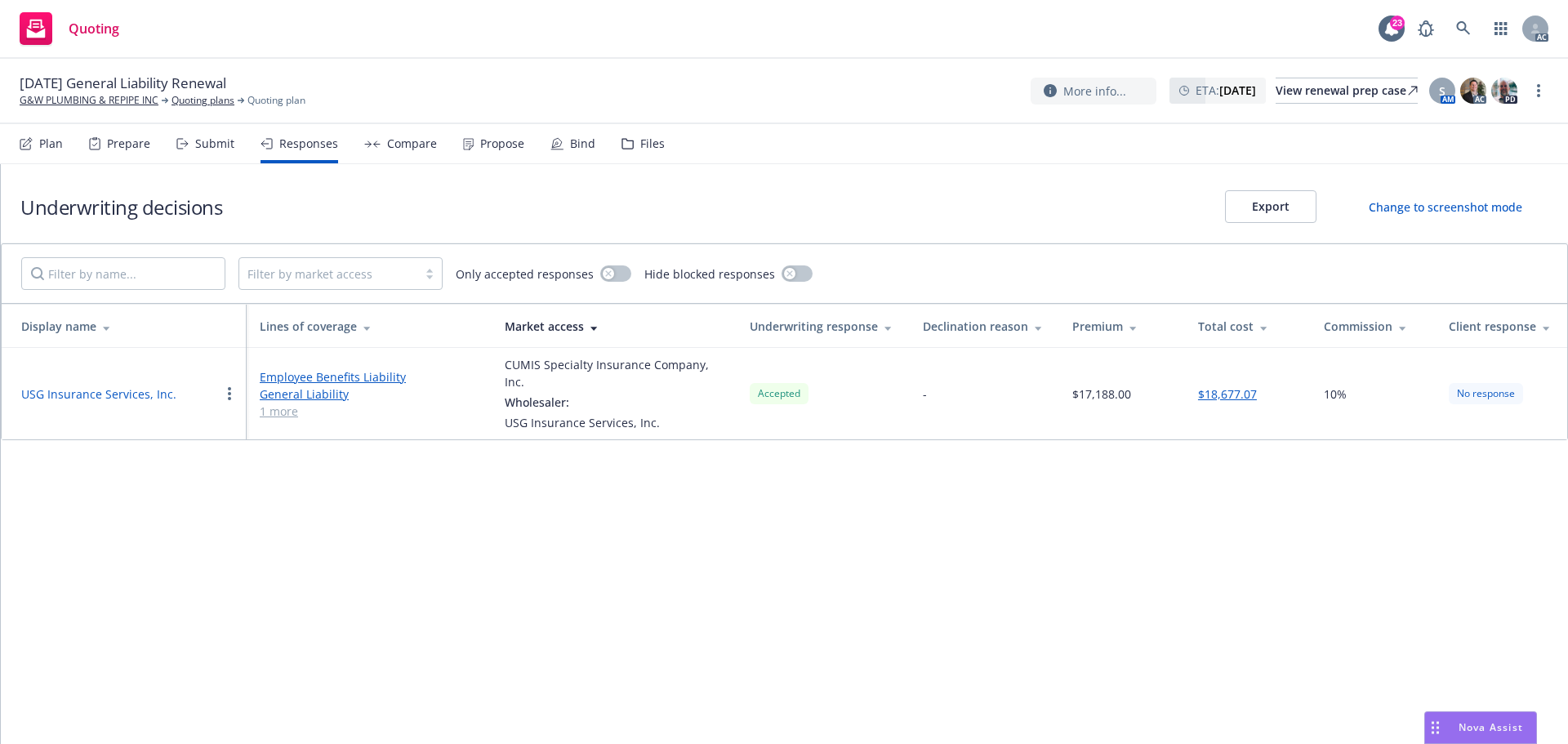
click at [107, 396] on button "USG Insurance Services, Inc." at bounding box center [99, 394] width 156 height 17
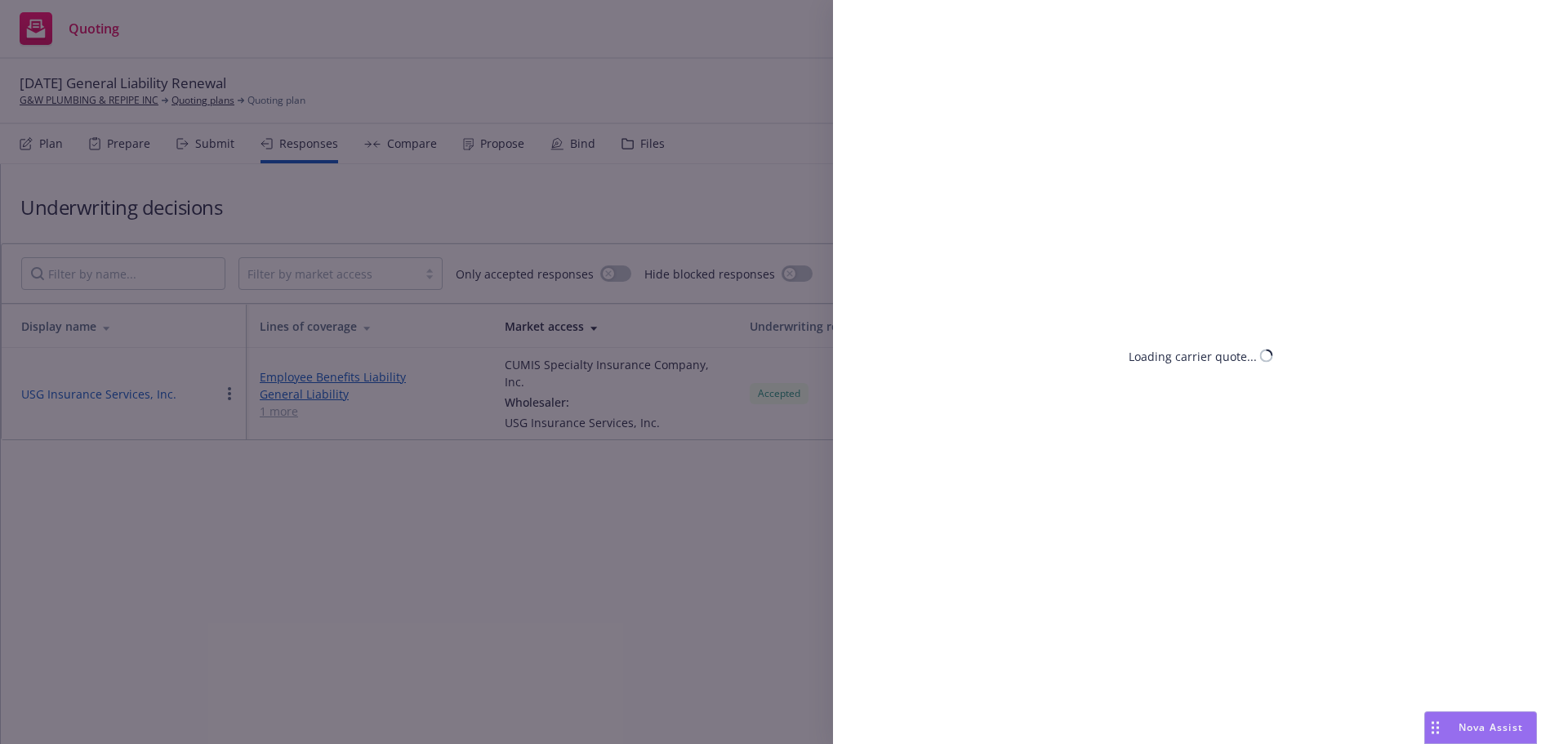
select select "CA"
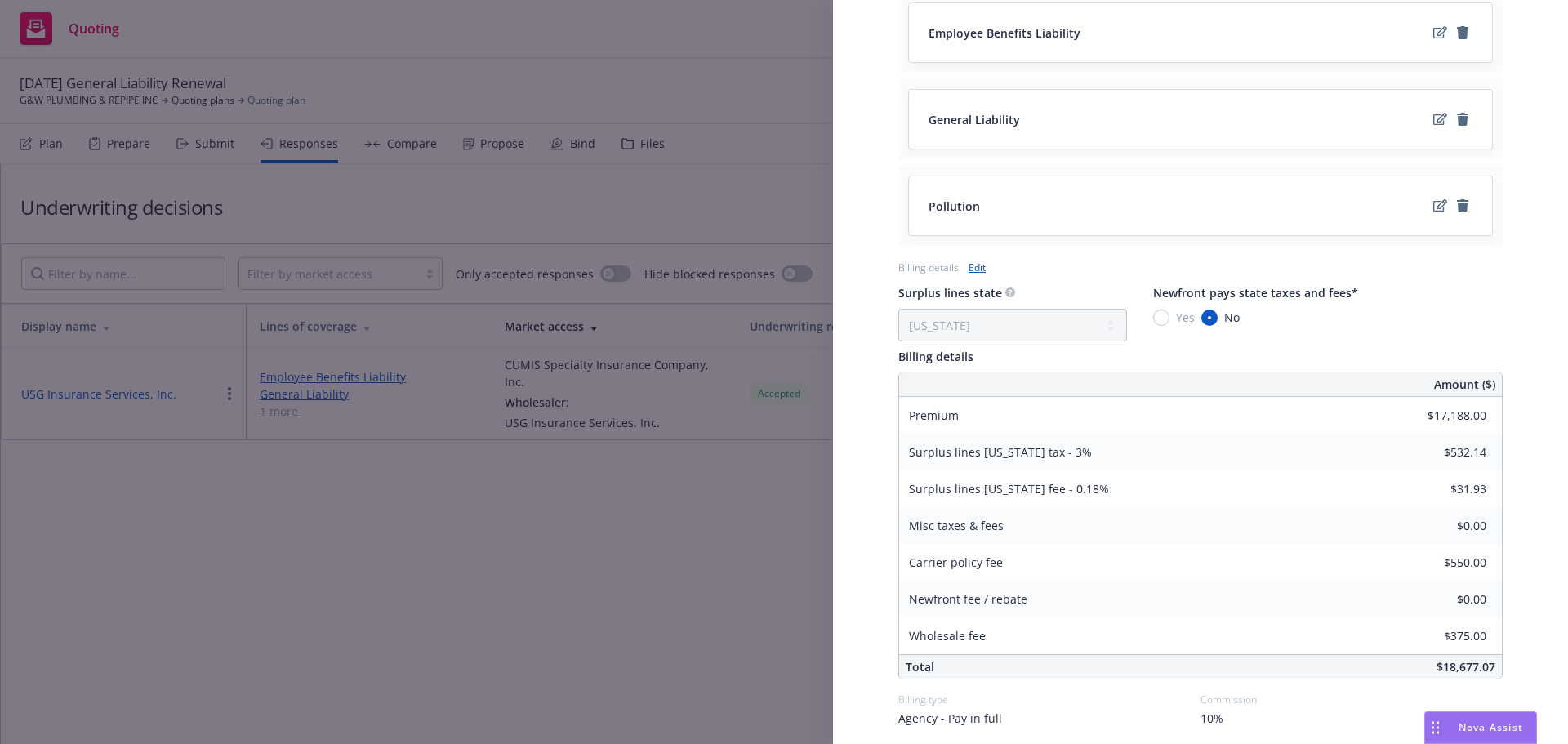
scroll to position [769, 0]
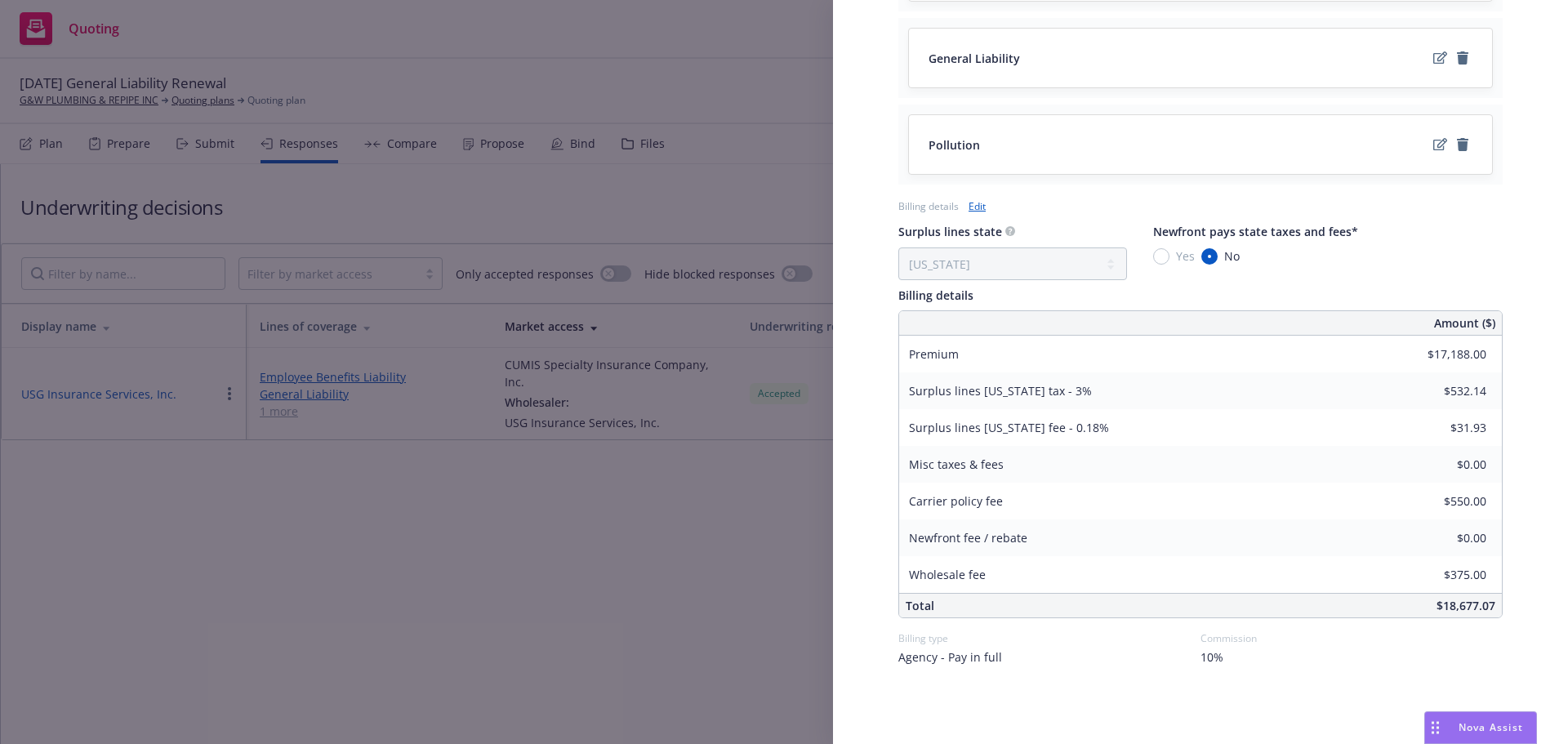
drag, startPoint x: 543, startPoint y: 545, endPoint x: 581, endPoint y: 455, distance: 97.7
click at [543, 545] on div "Display Name USG Insurance Services, Inc. Carrier CUMIS Specialty Insurance Com…" at bounding box center [784, 372] width 1568 height 744
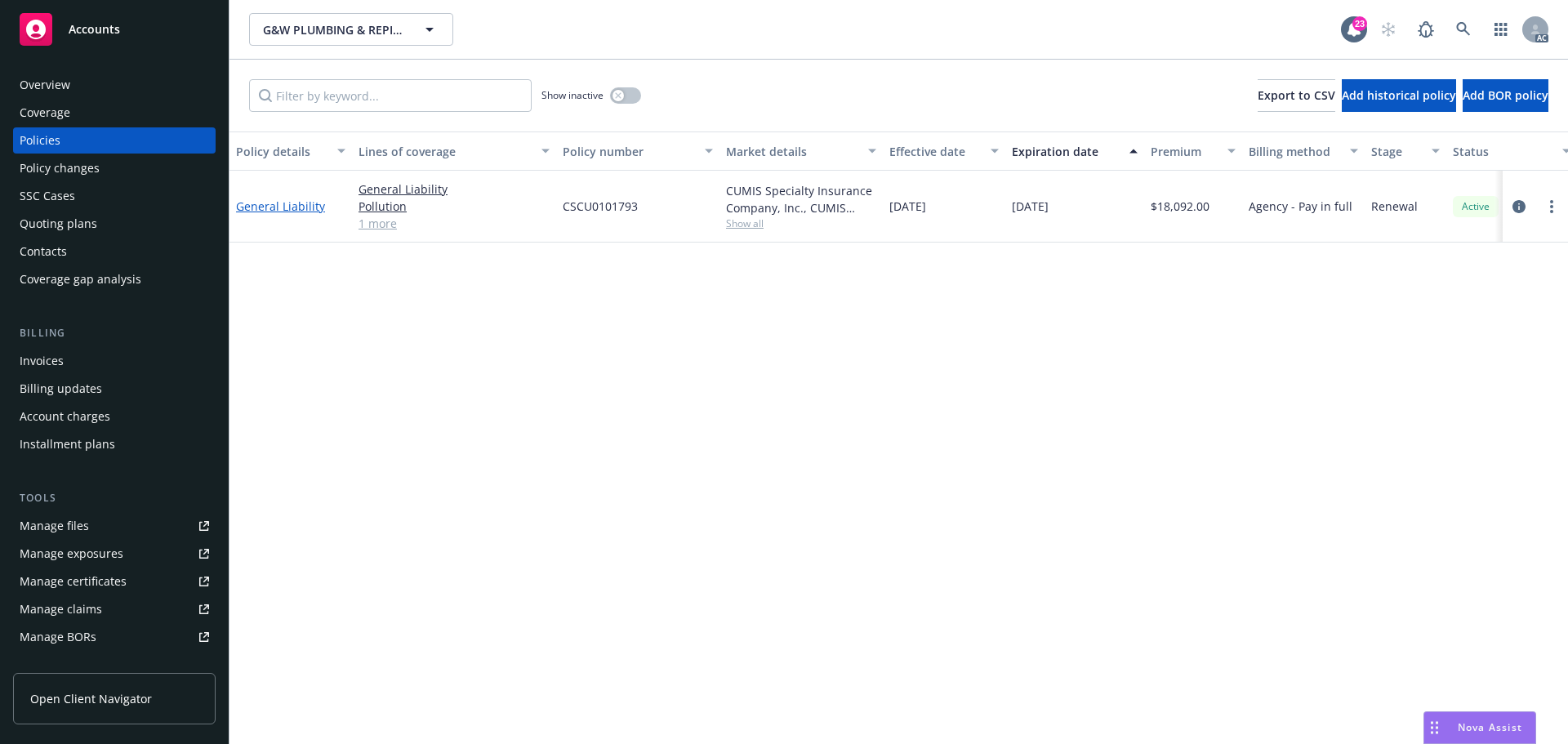
click at [277, 210] on link "General Liability" at bounding box center [281, 207] width 89 height 16
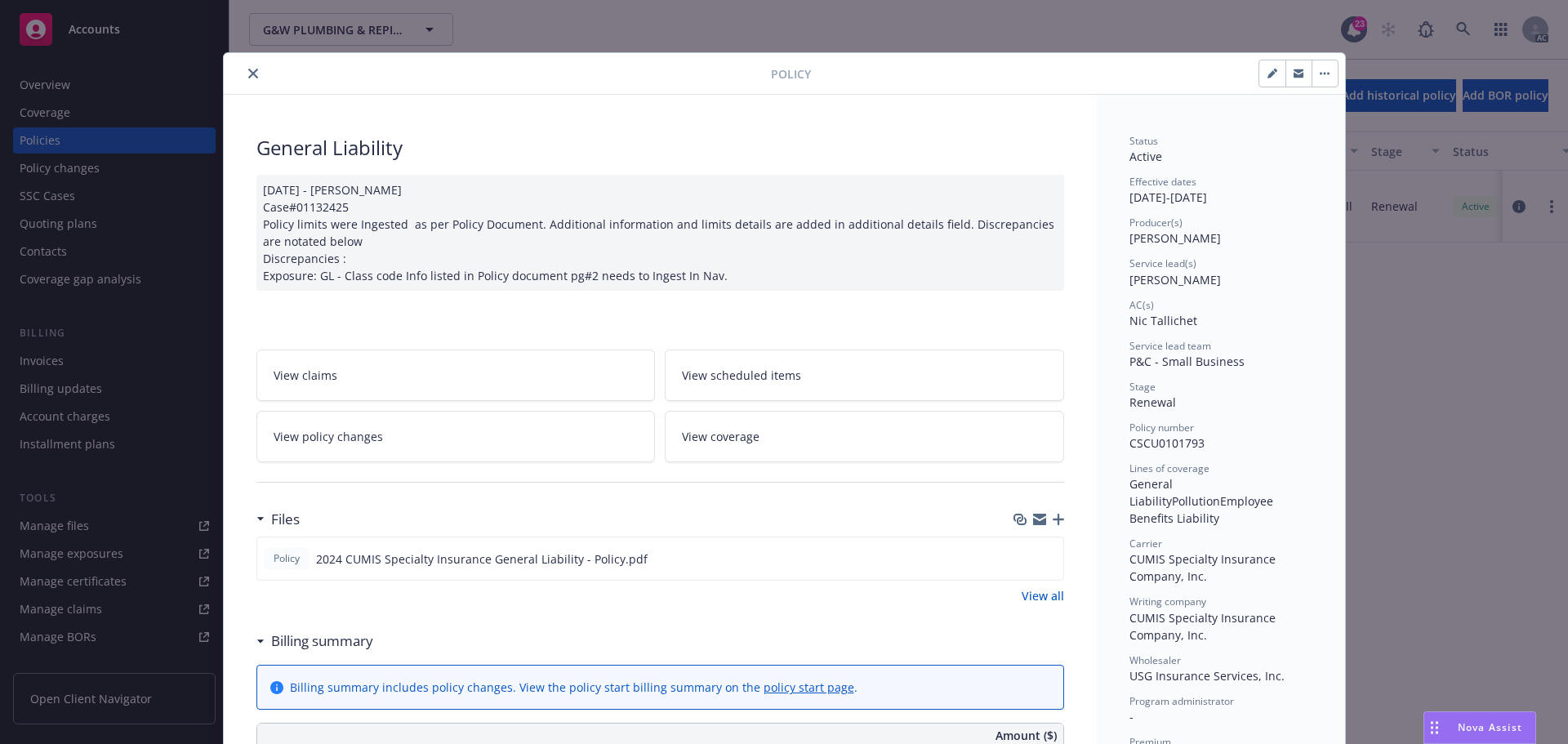
scroll to position [163, 0]
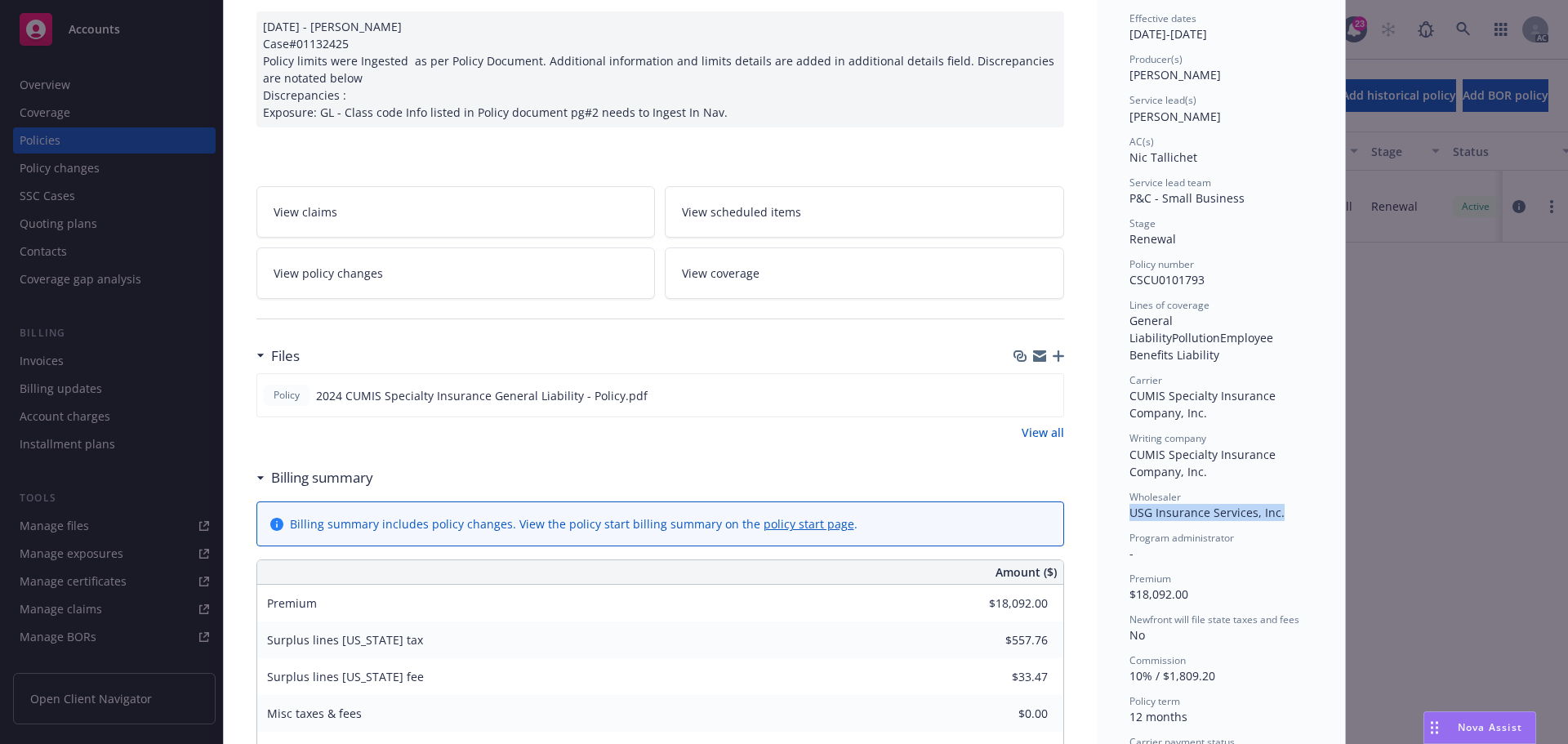
drag, startPoint x: 1260, startPoint y: 515, endPoint x: 1115, endPoint y: 519, distance: 145.1
drag, startPoint x: 1218, startPoint y: 470, endPoint x: 1120, endPoint y: 456, distance: 99.0
copy span "CUMIS Specialty Insurance Company, Inc."
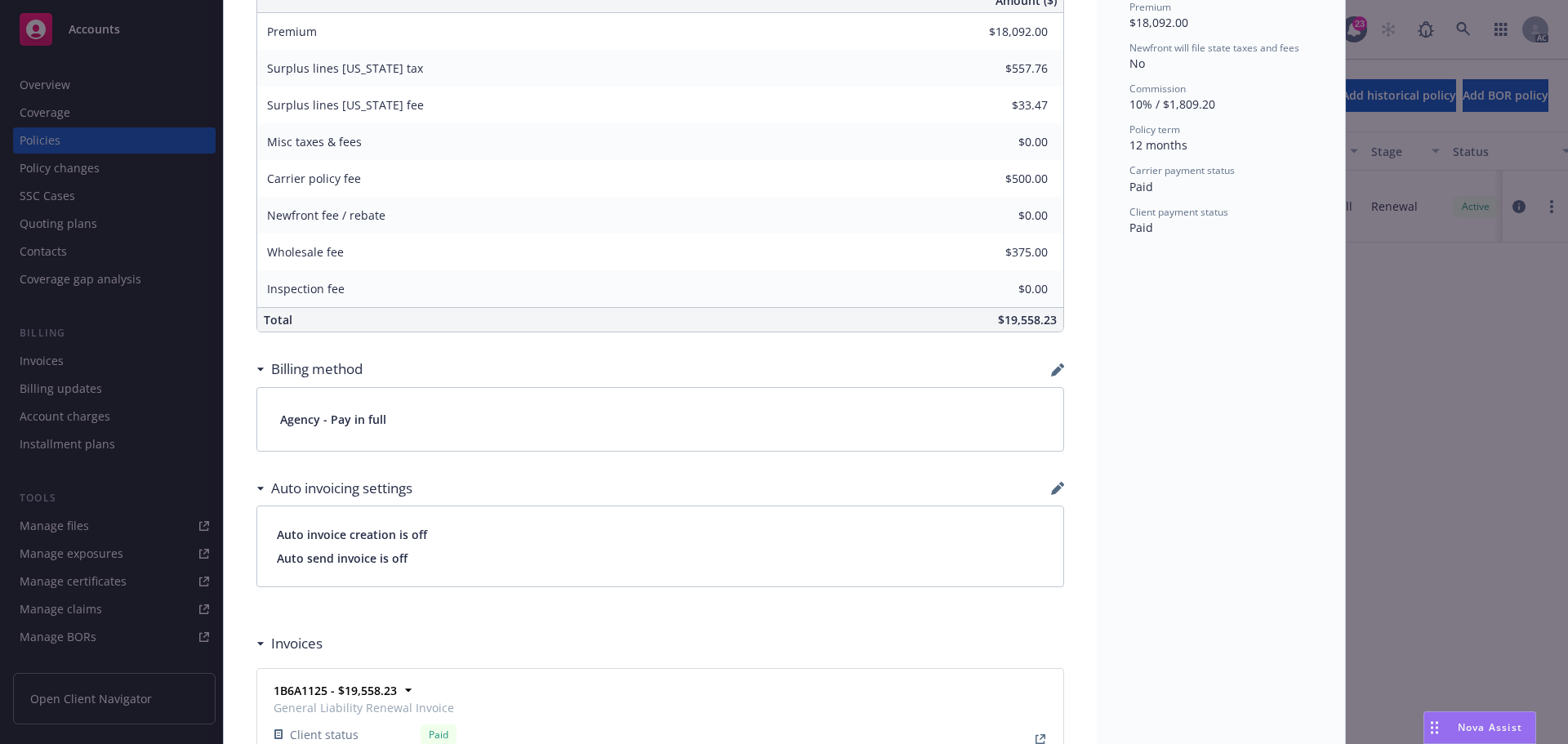
scroll to position [245, 0]
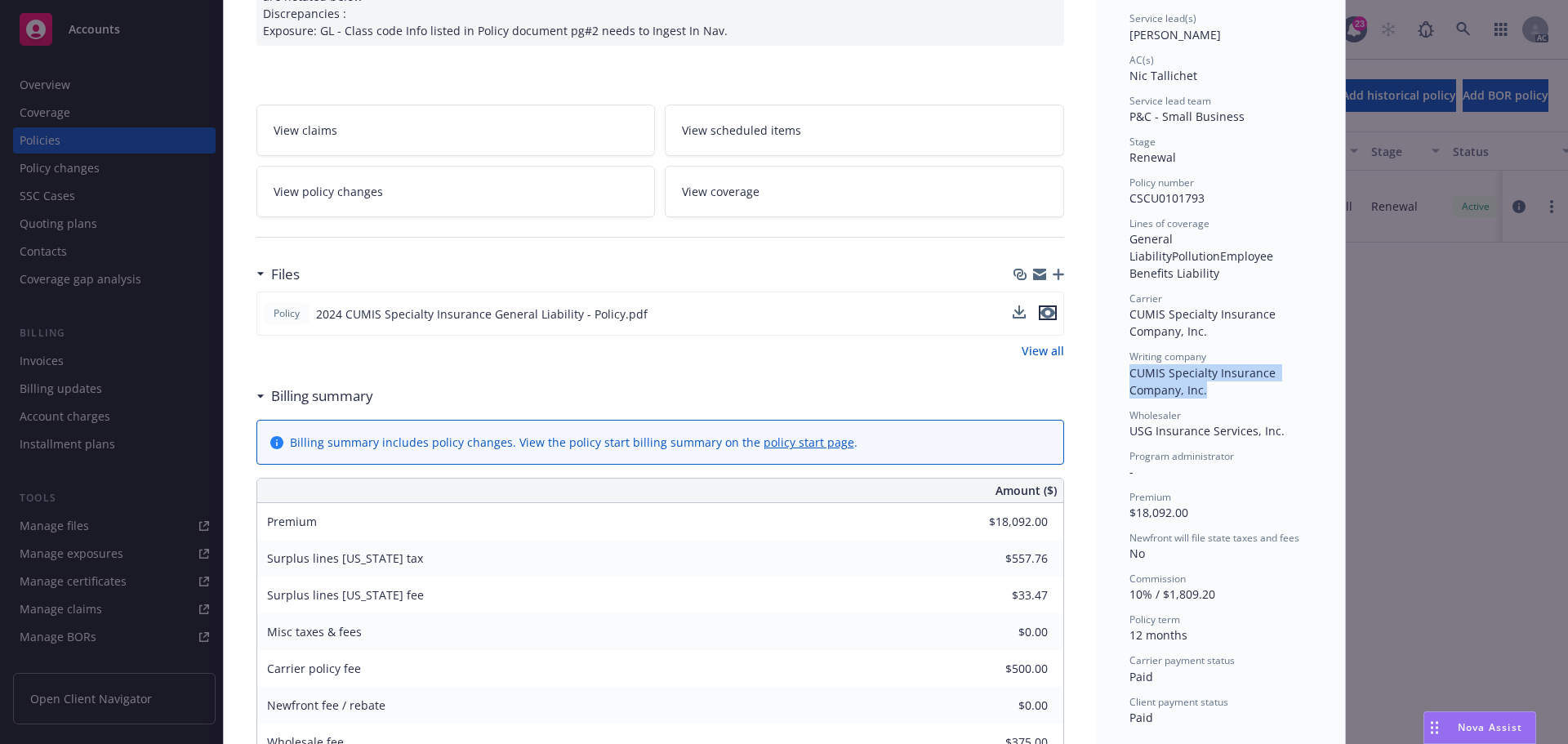
click at [1042, 310] on icon "preview file" at bounding box center [1047, 313] width 15 height 12
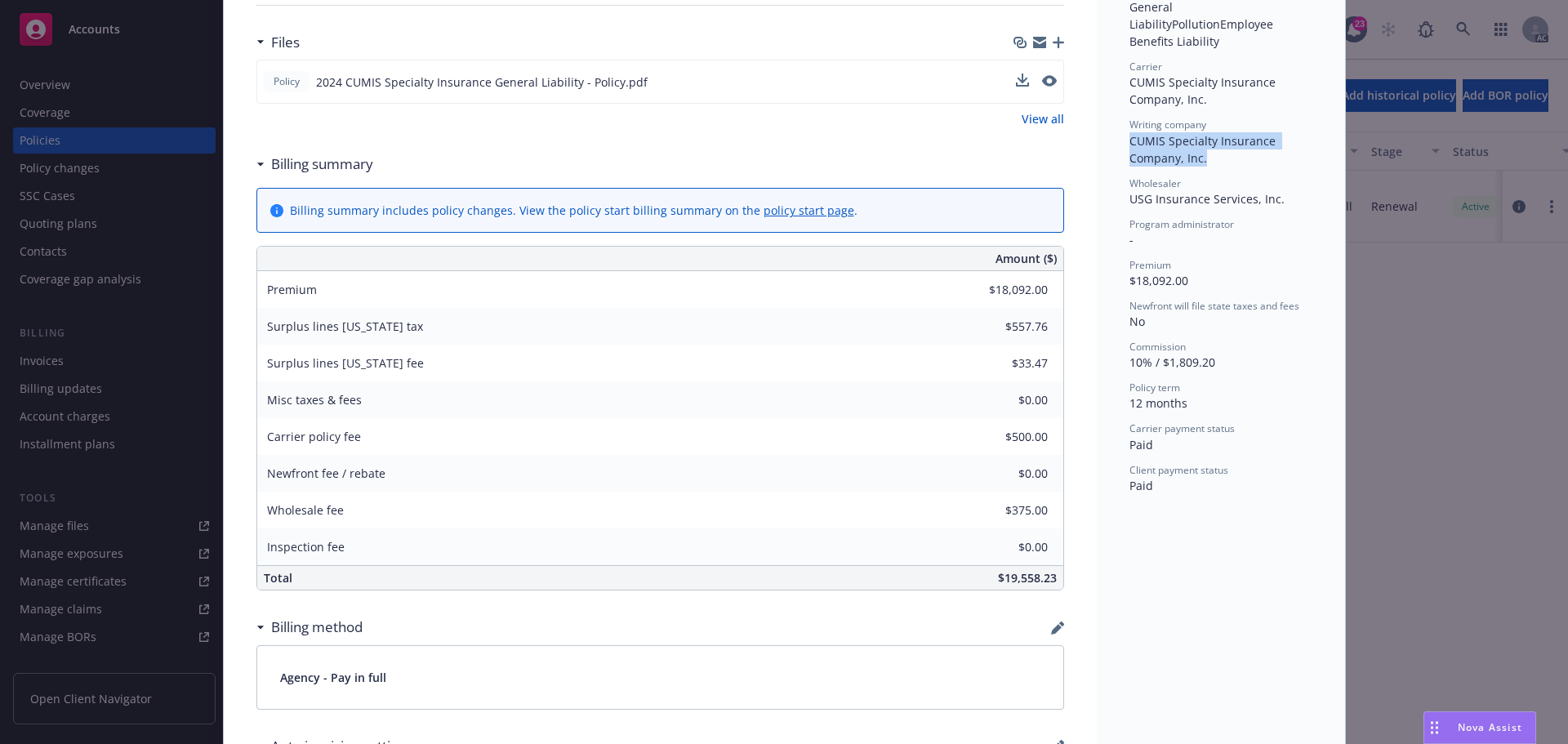
scroll to position [490, 0]
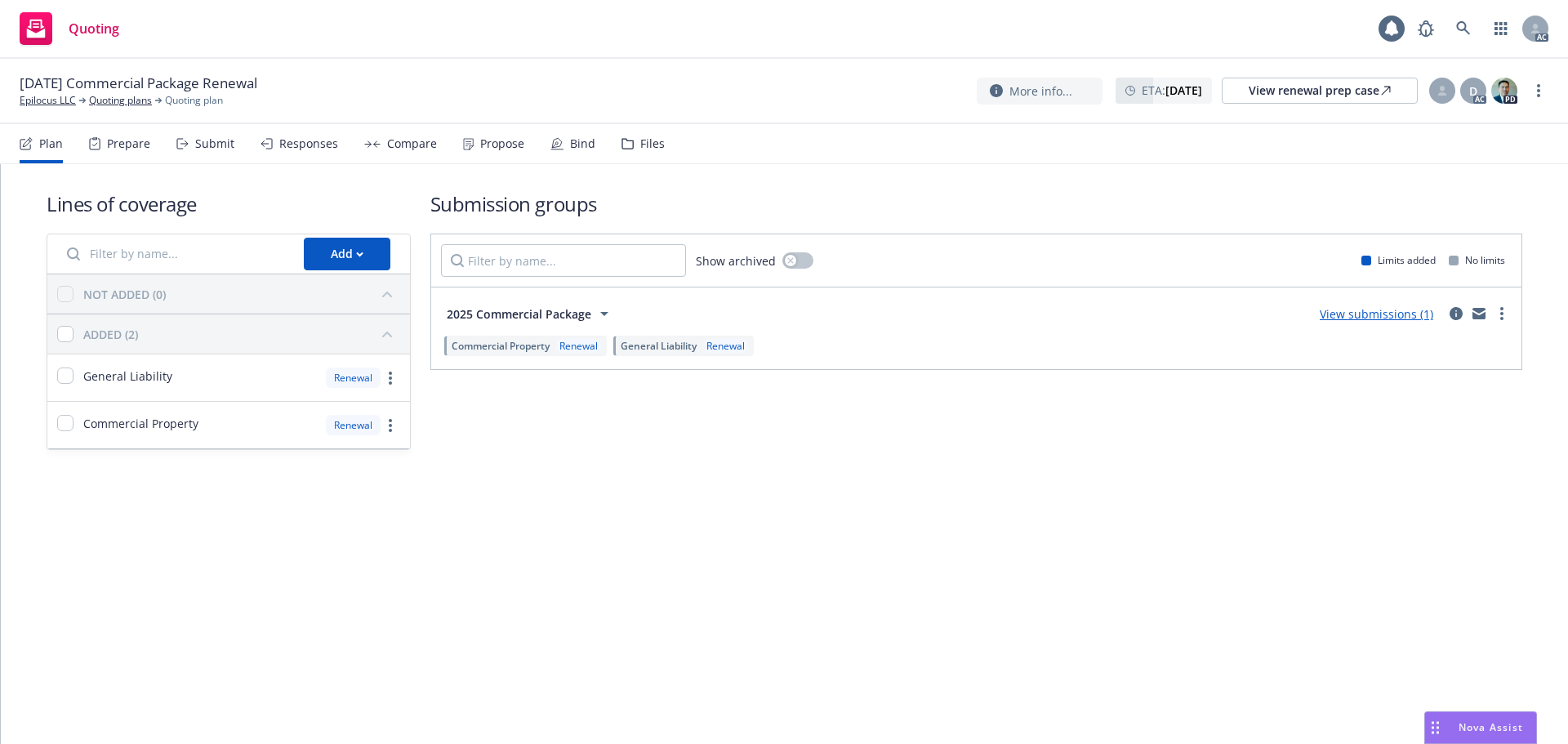
click at [307, 155] on div "Responses" at bounding box center [299, 144] width 78 height 39
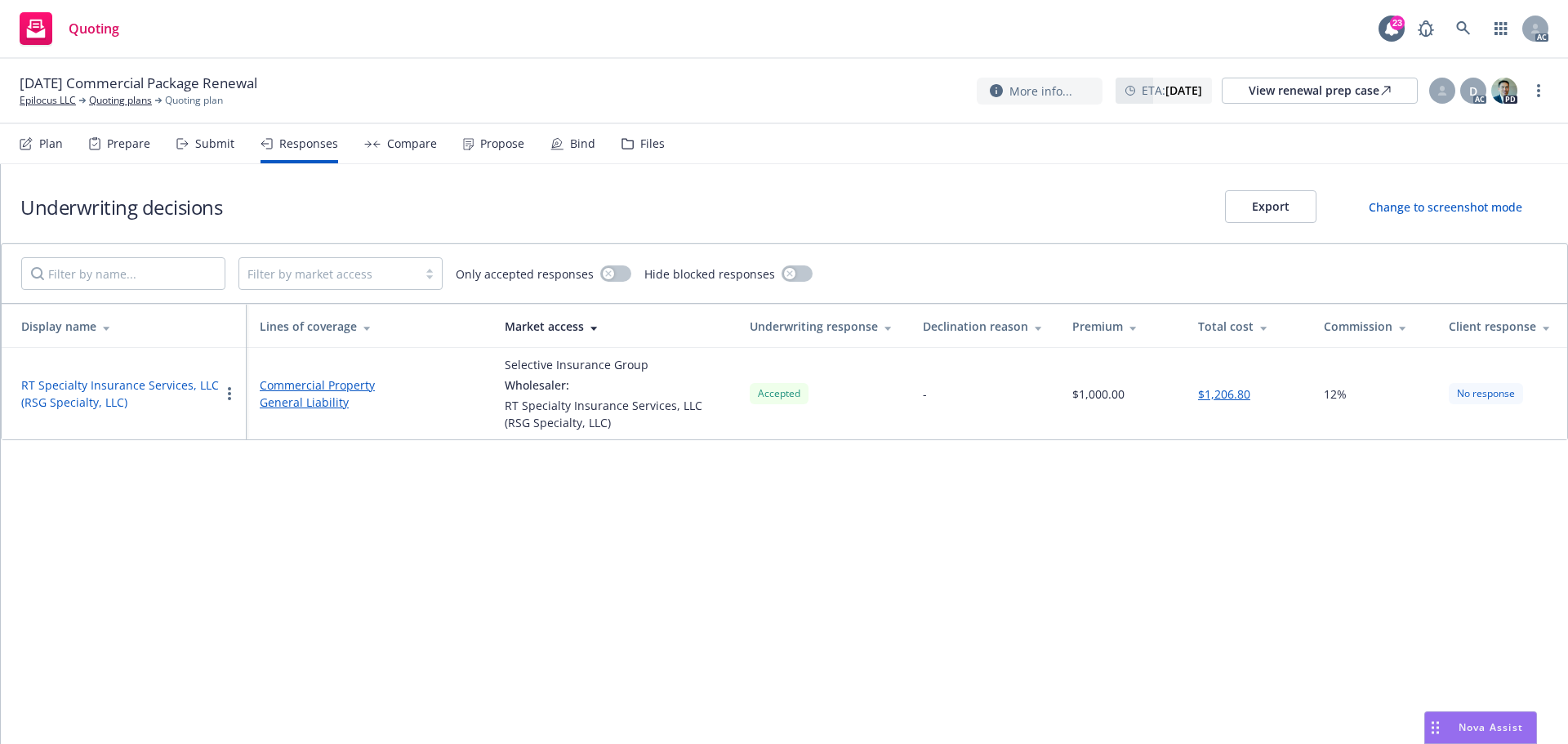
click at [119, 388] on button "RT Specialty Insurance Services, LLC (RSG Specialty, LLC)" at bounding box center [121, 394] width 199 height 34
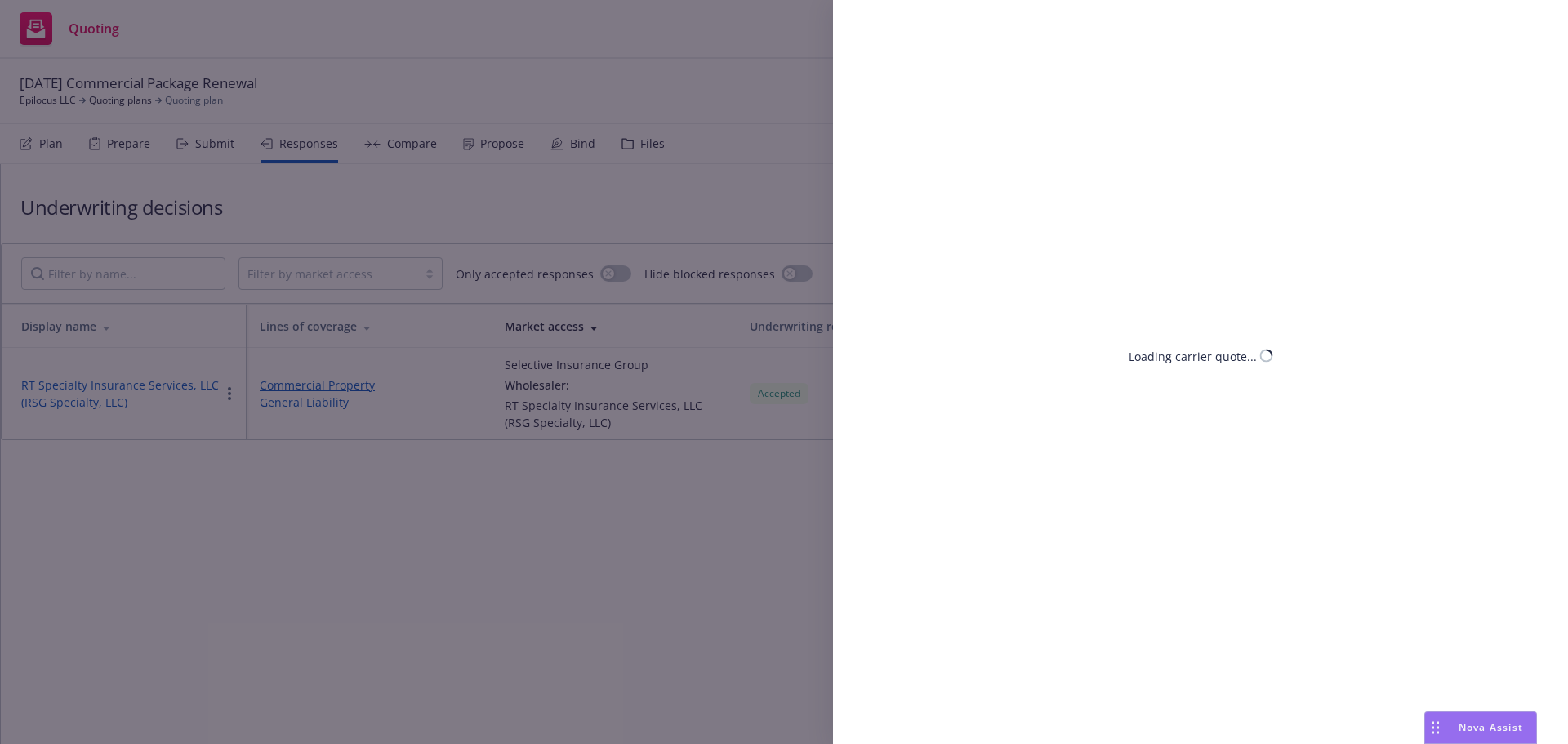
select select "CA"
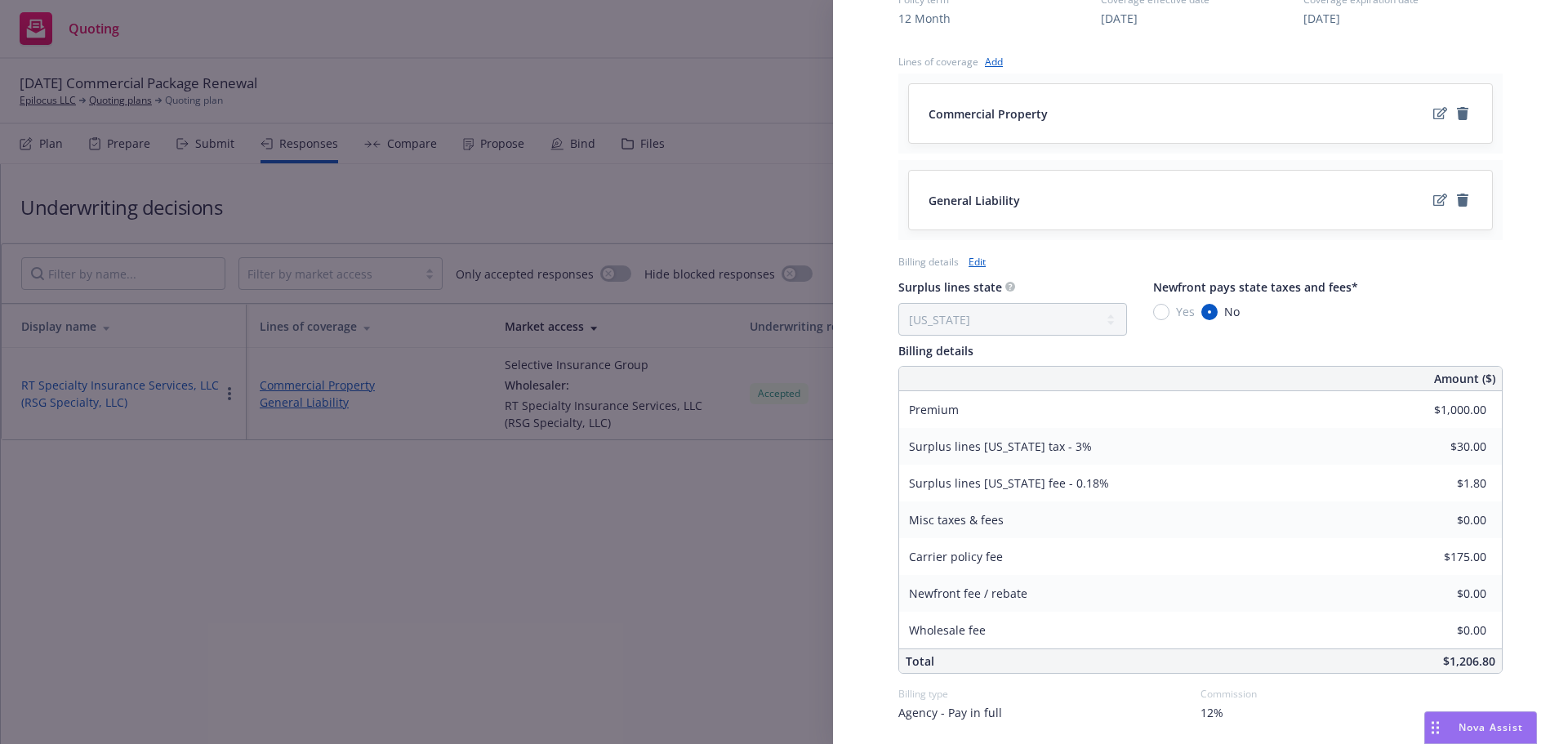
scroll to position [699, 0]
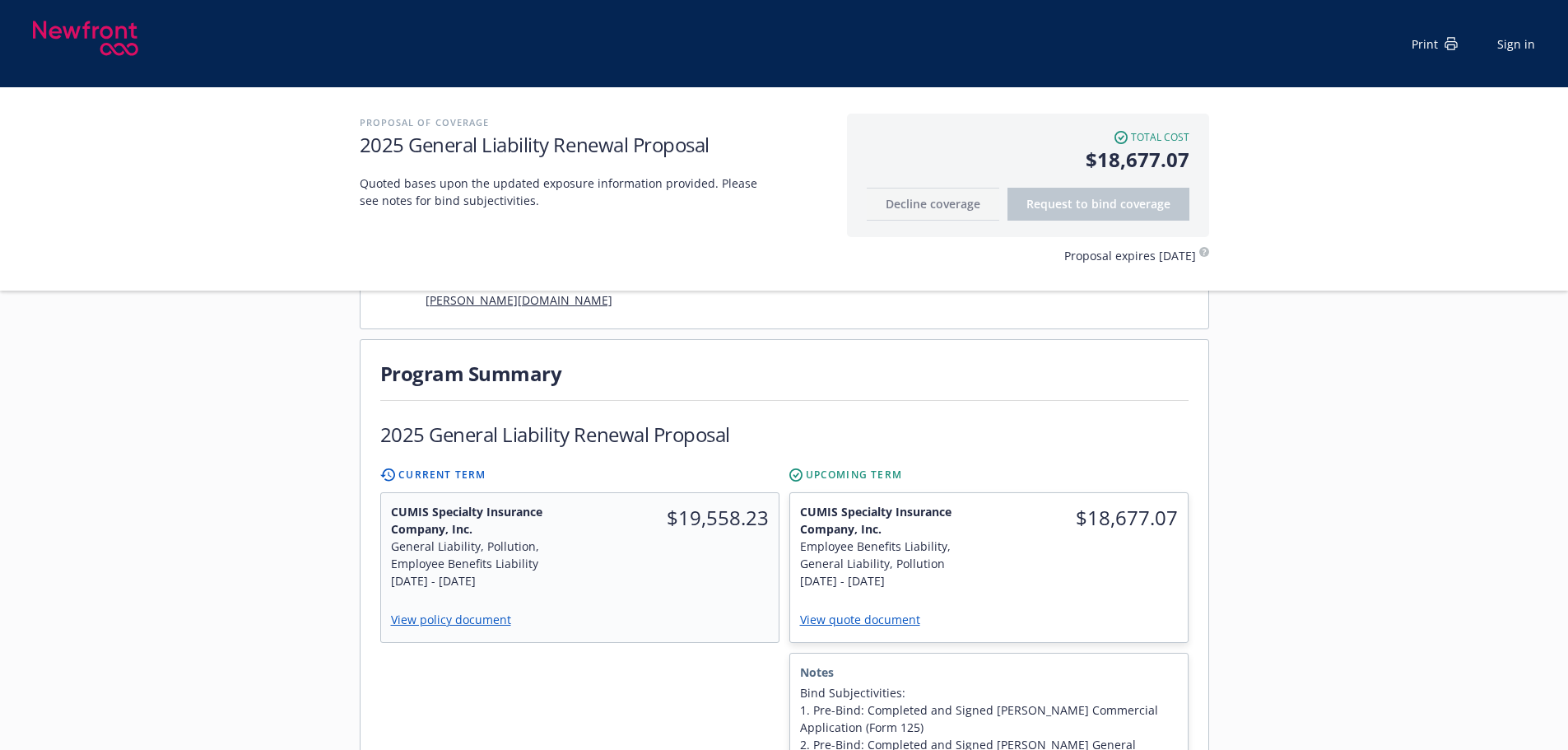
scroll to position [329, 0]
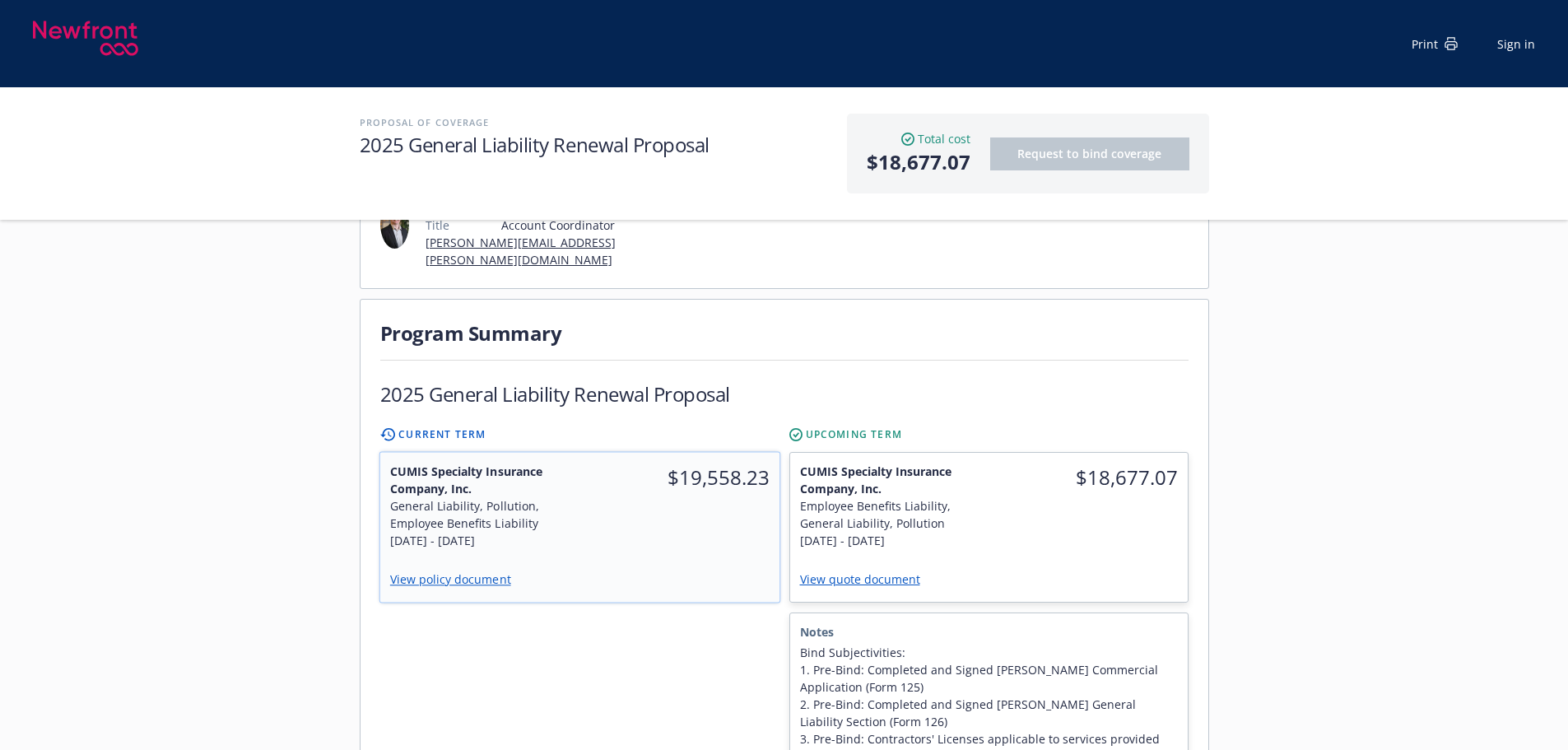
click at [646, 477] on div "$19,558.23" at bounding box center [679, 506] width 200 height 107
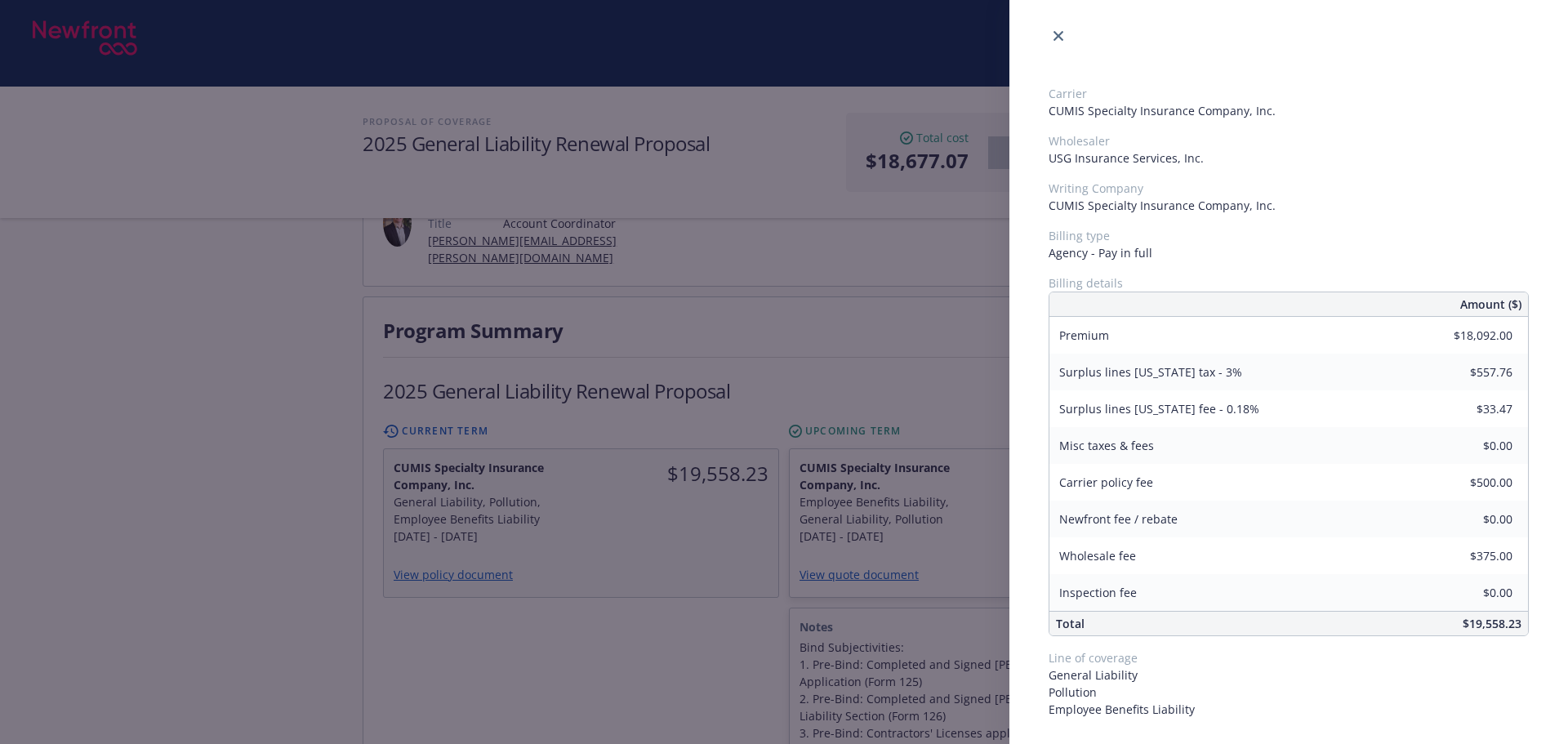
click at [680, 604] on div "Carrier CUMIS Specialty Insurance Company, Inc. Wholesaler USG Insurance Servic…" at bounding box center [784, 372] width 1568 height 744
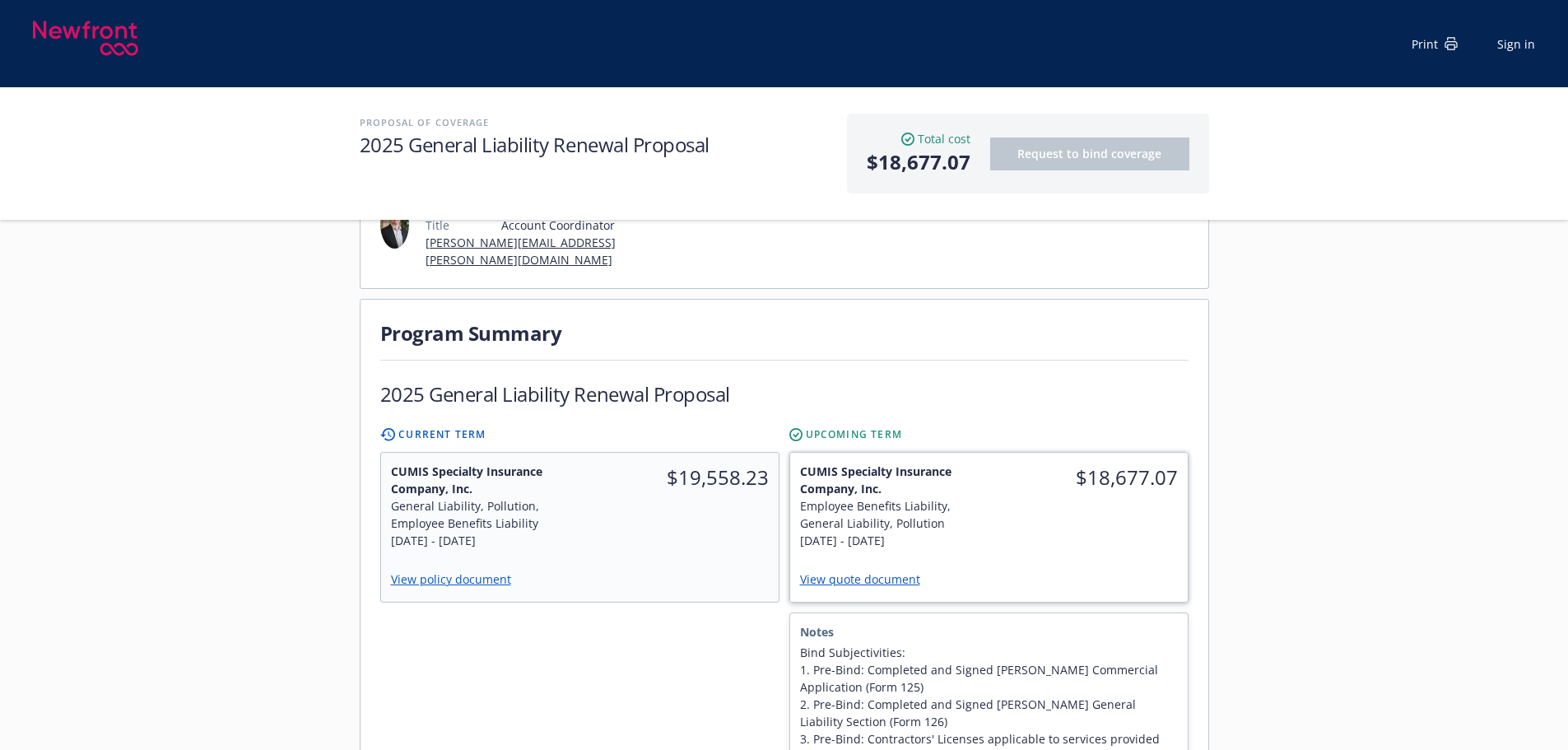
click at [1005, 462] on div "$18,677.07" at bounding box center [1088, 477] width 199 height 50
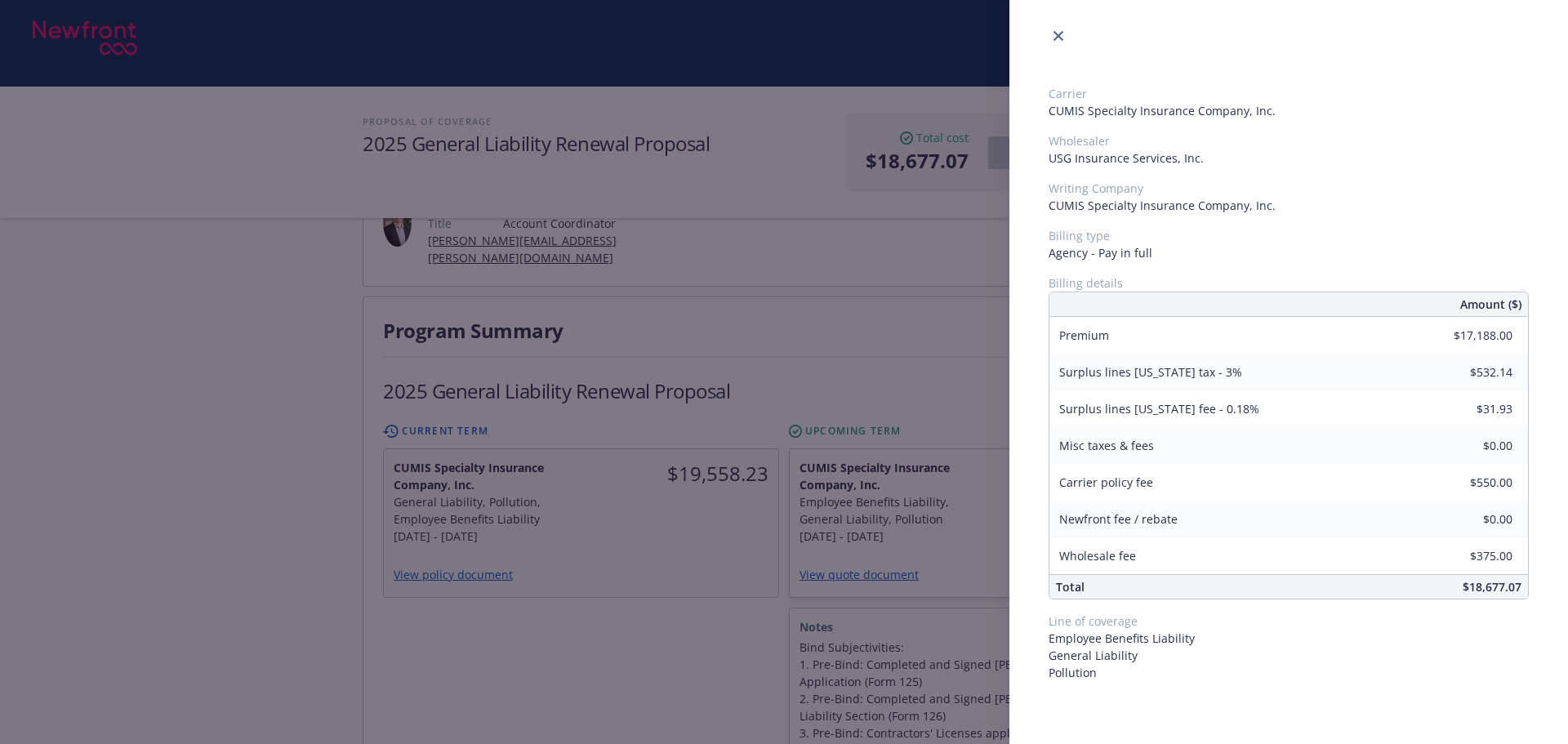
click at [883, 318] on div "Carrier CUMIS Specialty Insurance Company, Inc. Wholesaler USG Insurance Servic…" at bounding box center [784, 372] width 1568 height 744
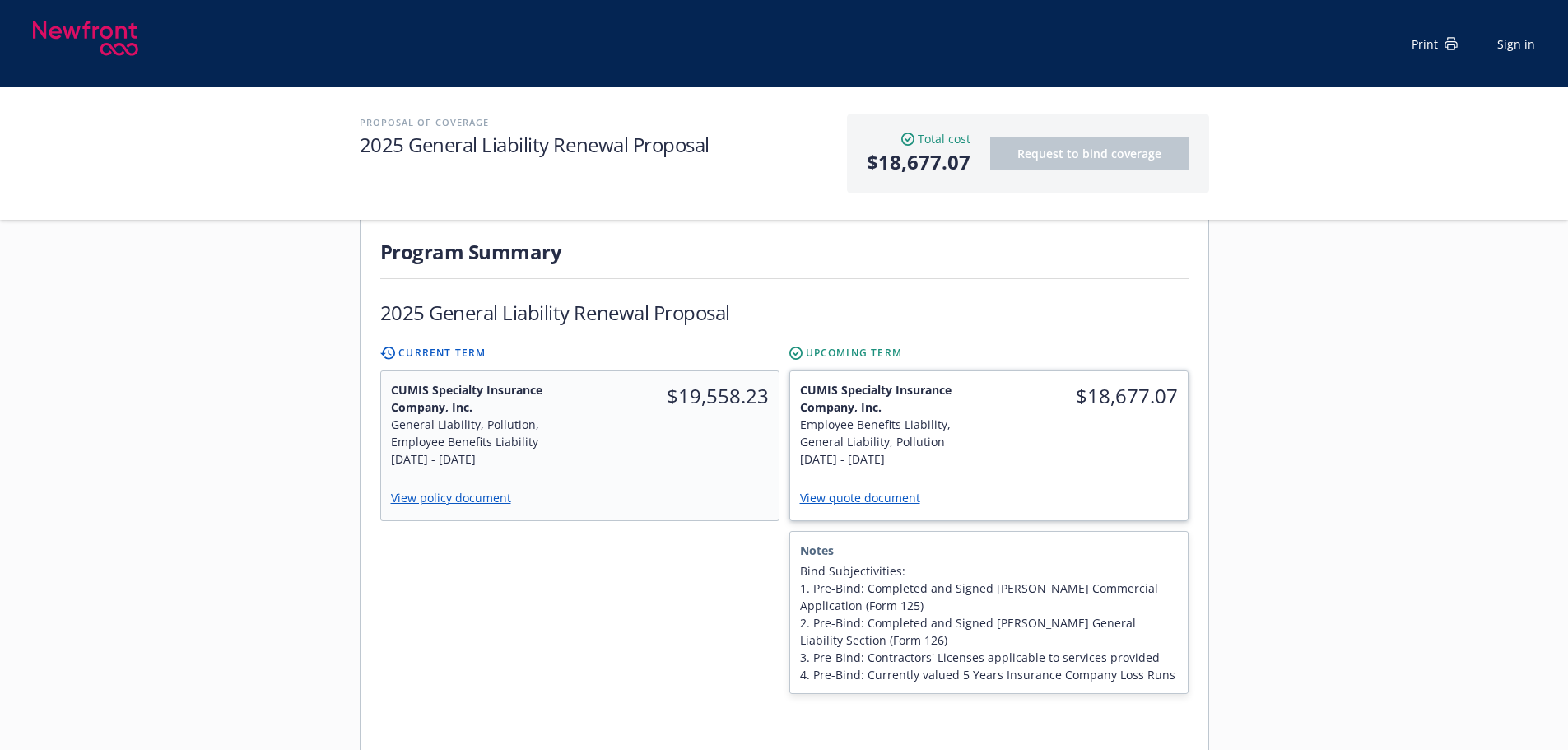
scroll to position [412, 0]
click at [1084, 693] on div "Total cost Current total $19,558.23 Total cost Upcoming total $18,677.07" at bounding box center [784, 752] width 808 height 118
click at [592, 586] on div at bounding box center [579, 611] width 400 height 163
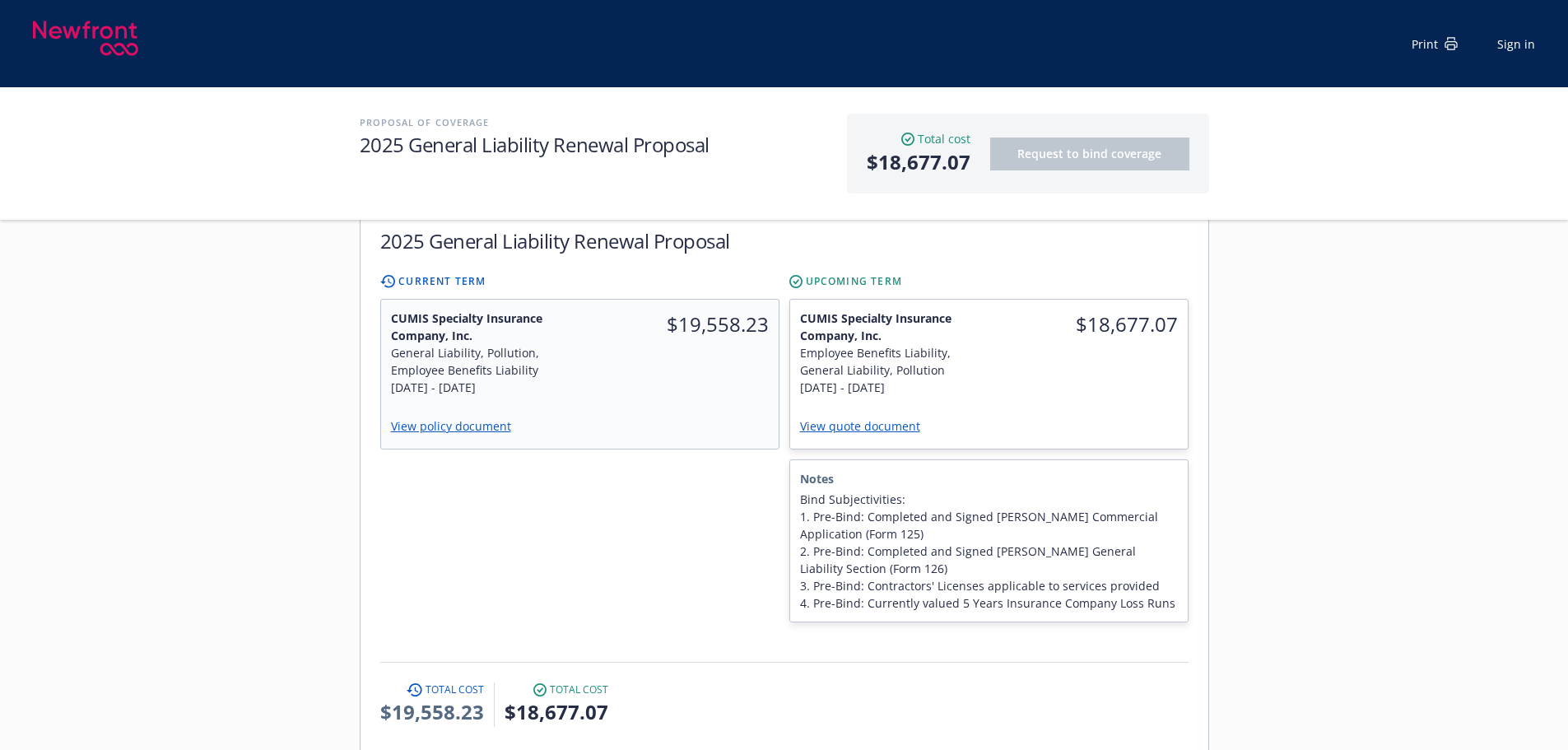
scroll to position [494, 0]
